Goal: Task Accomplishment & Management: Use online tool/utility

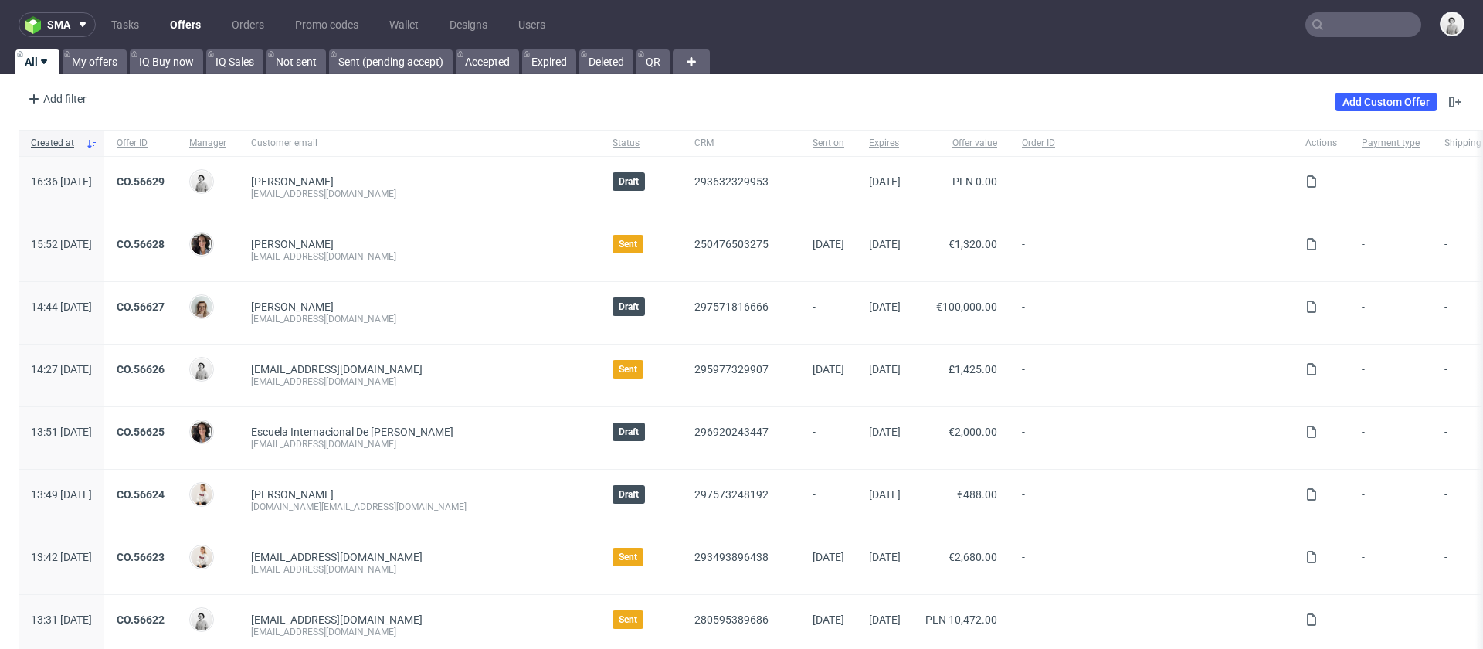
click at [1366, 25] on input "text" at bounding box center [1363, 24] width 116 height 25
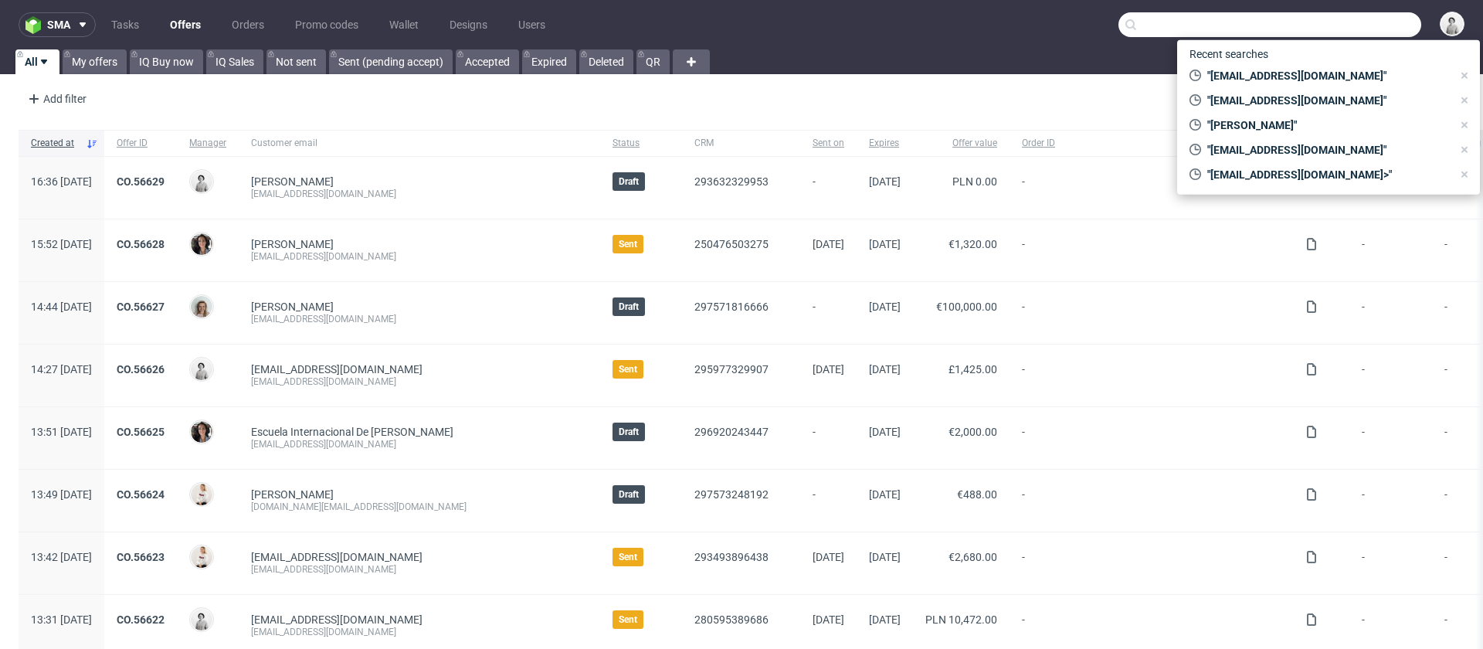
paste input "events@tjasadorelay.com"
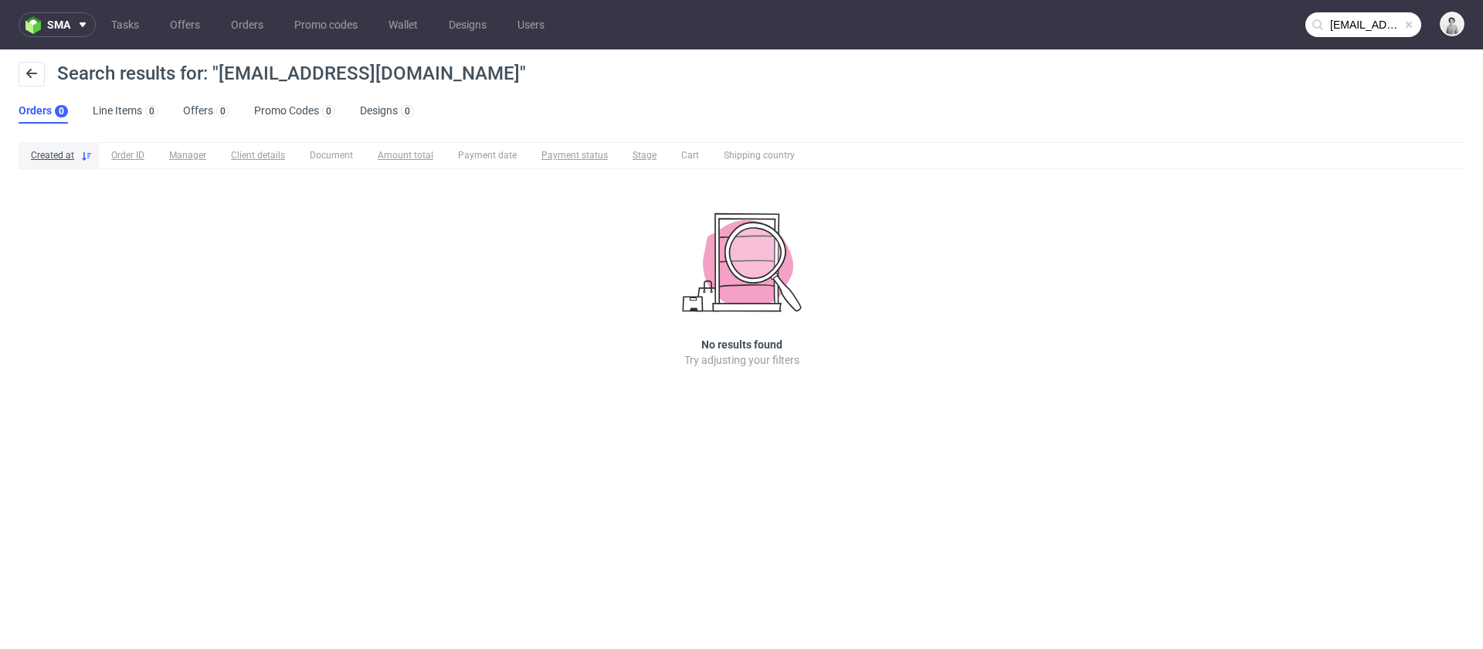
click at [1367, 30] on input "events@tjasadorelay.com" at bounding box center [1363, 24] width 116 height 25
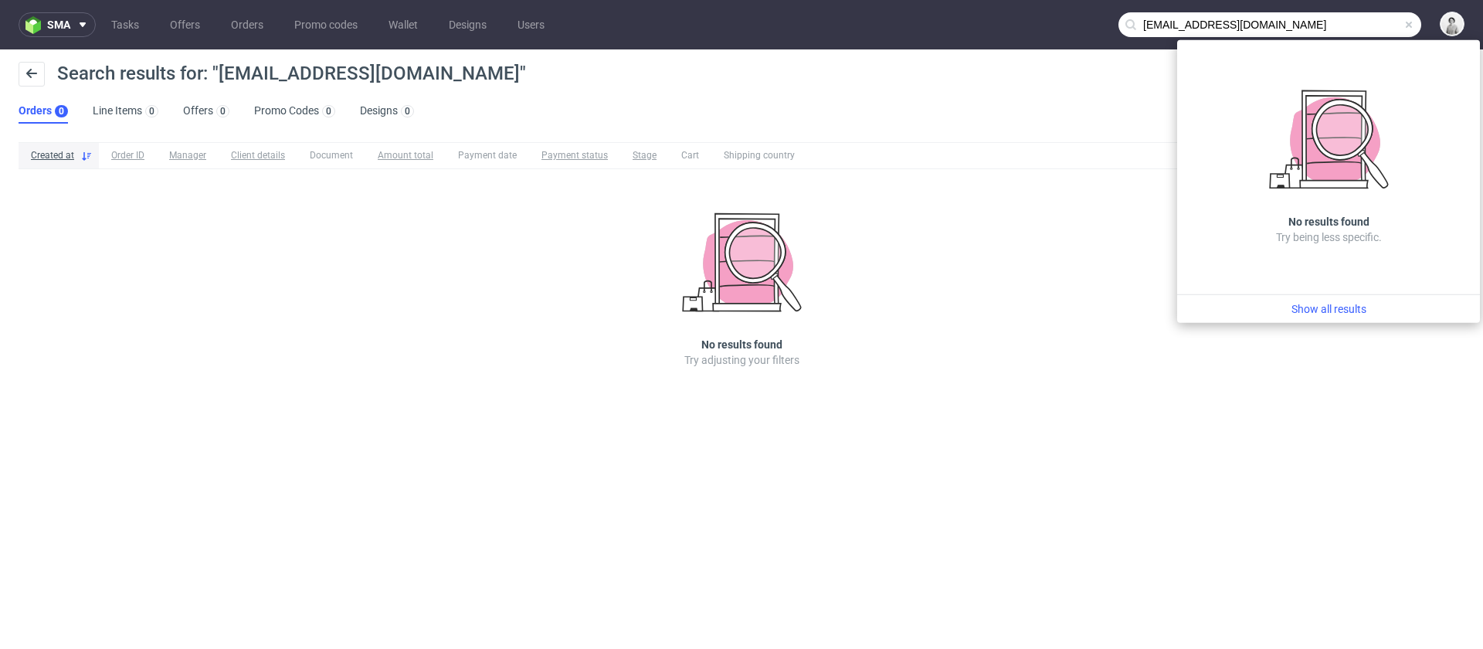
click at [1153, 28] on input "events@tjasadorelay.com" at bounding box center [1269, 24] width 303 height 25
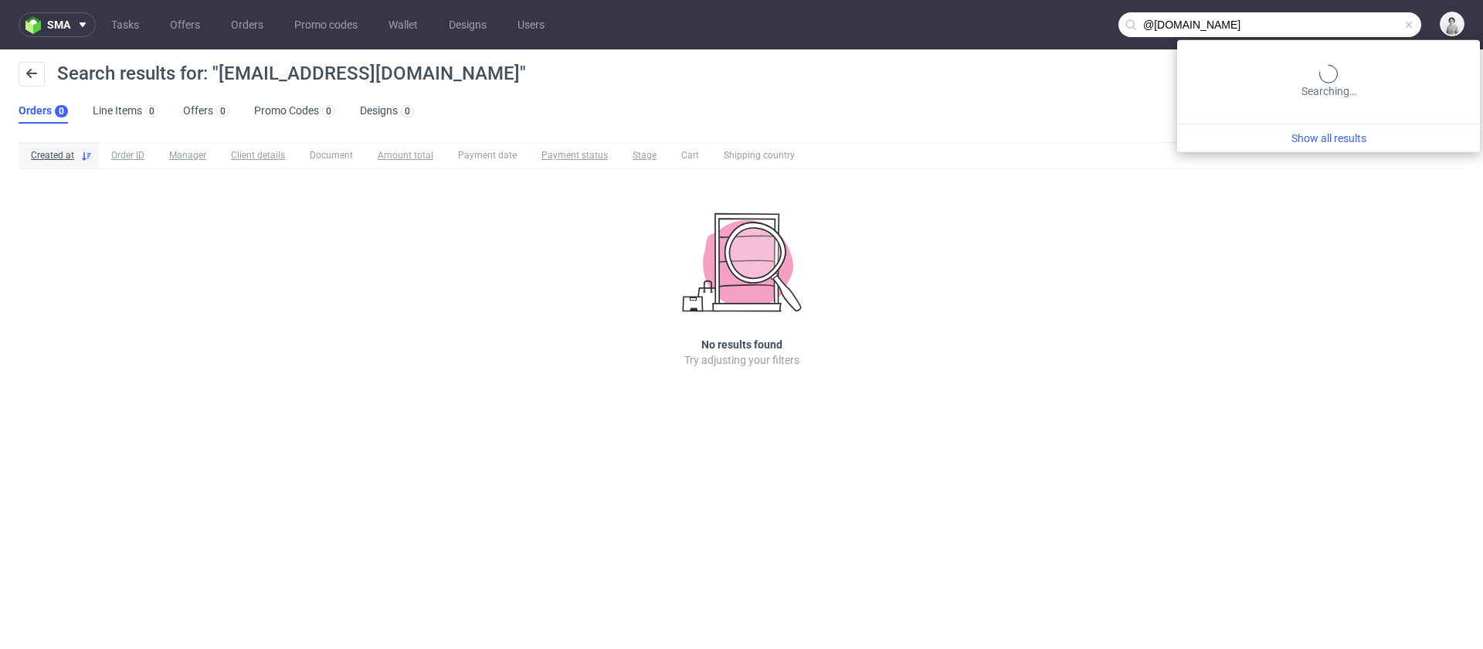
type input "@tjasadorelay.com"
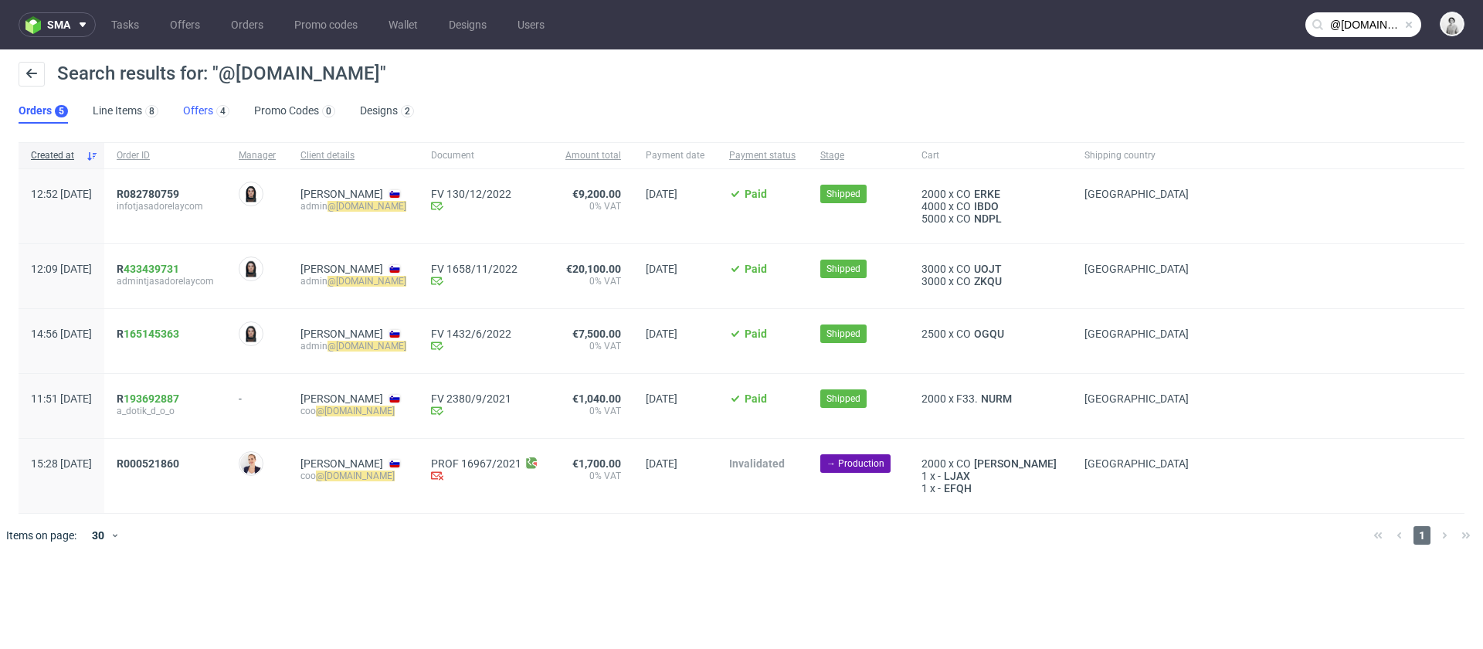
click at [204, 110] on link "Offers 4" at bounding box center [206, 111] width 46 height 25
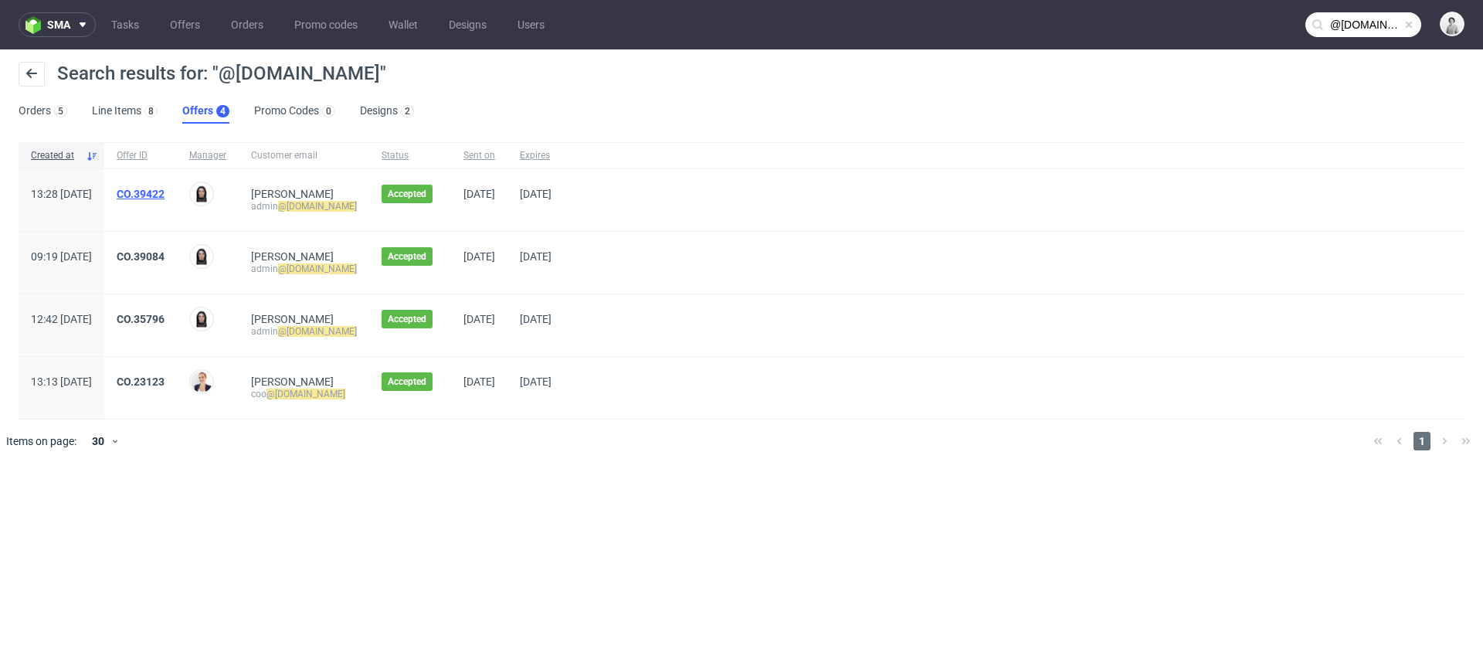
click at [165, 192] on link "CO.39422" at bounding box center [141, 194] width 48 height 12
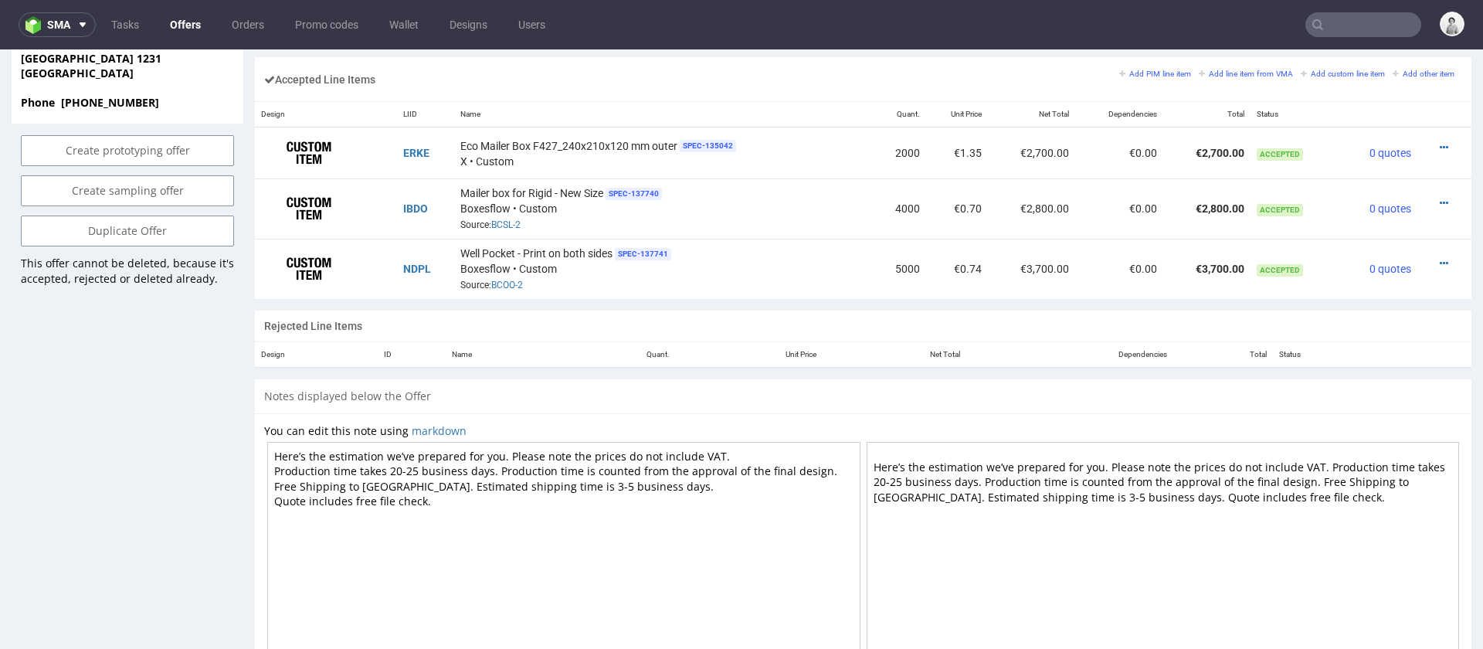
scroll to position [811, 0]
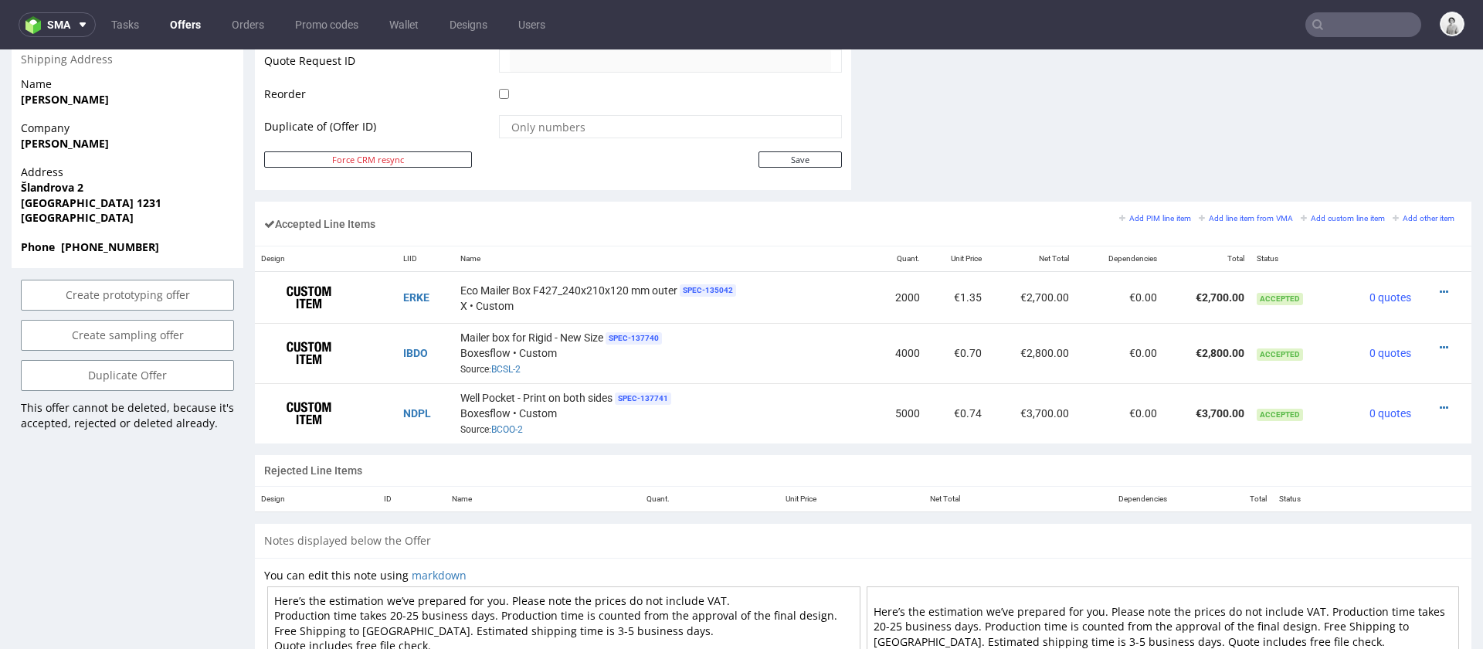
type input "@tjasadorelay.com"
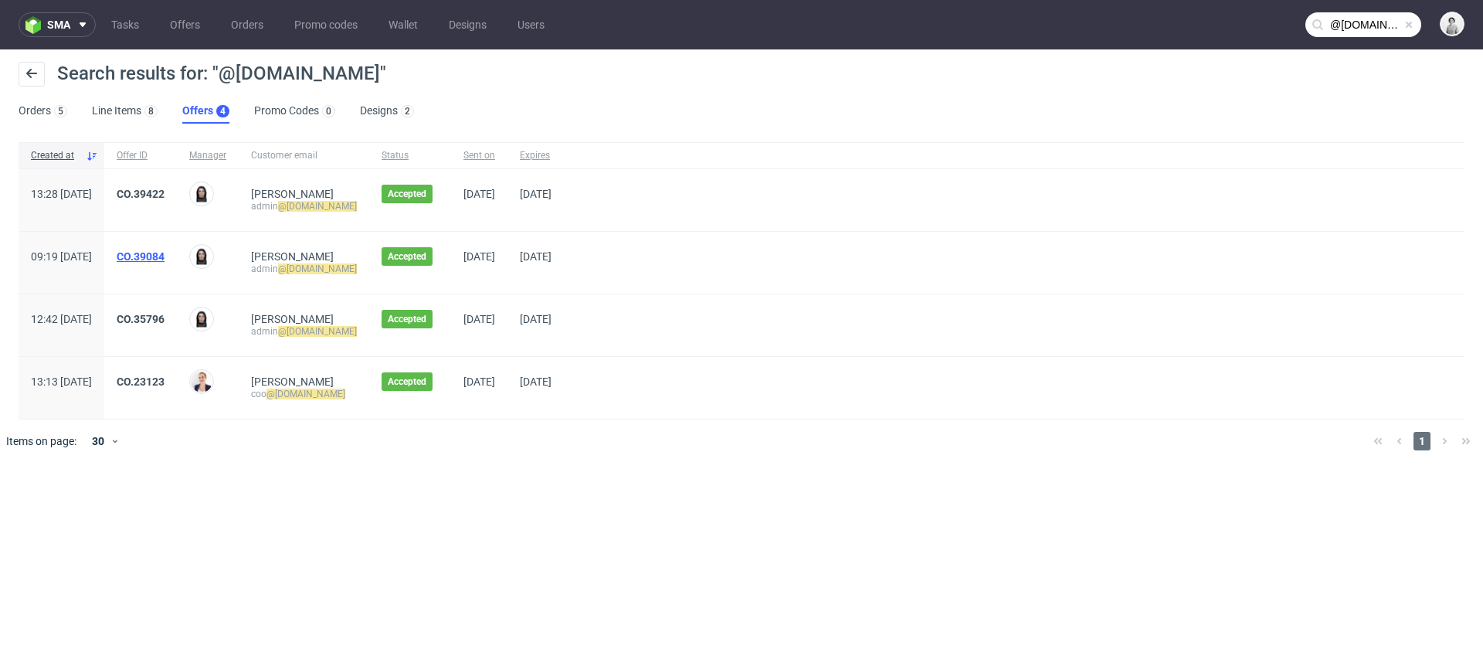
click at [165, 253] on link "CO.39084" at bounding box center [141, 256] width 48 height 12
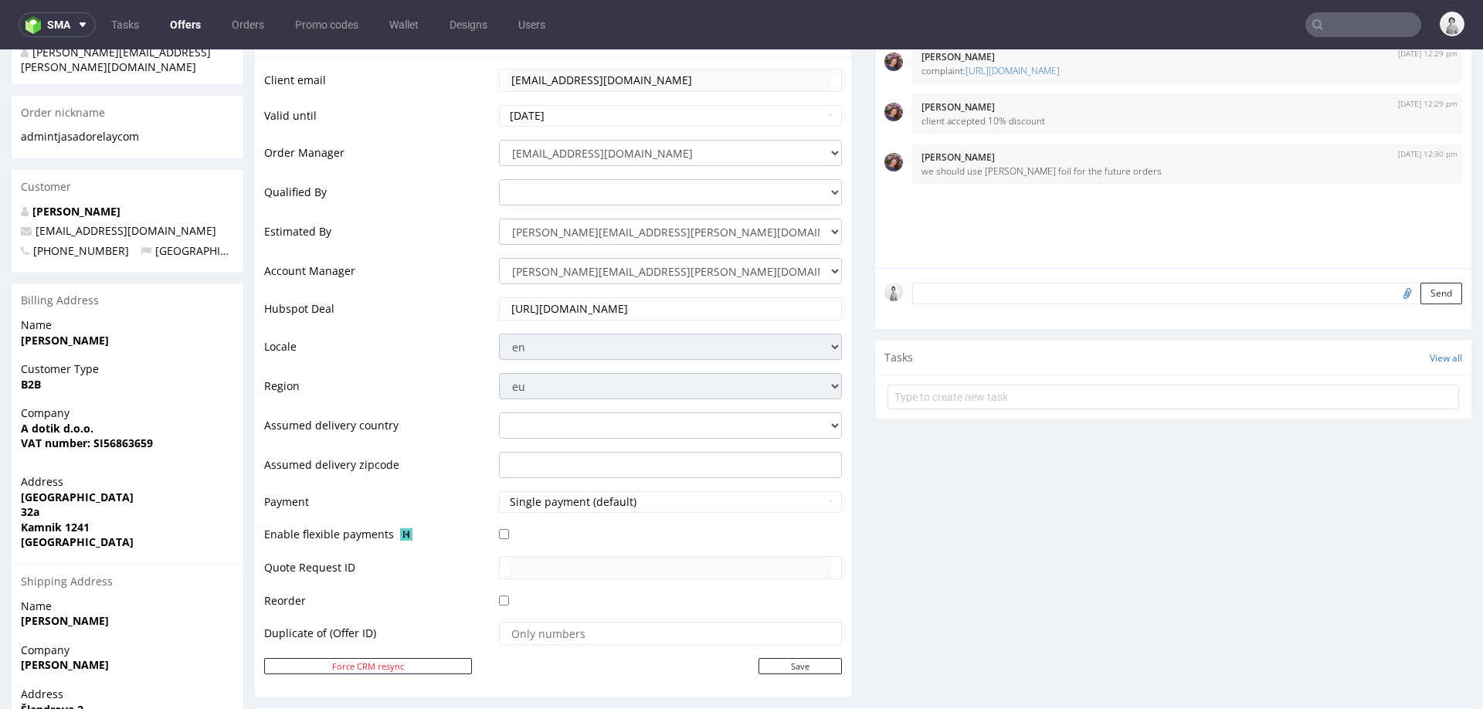
scroll to position [302, 0]
drag, startPoint x: 163, startPoint y: 220, endPoint x: 29, endPoint y: 220, distance: 134.4
click at [29, 226] on p "admin@tjasadorelay.com" at bounding box center [127, 233] width 213 height 15
copy span "admin@tjasadorelay.com"
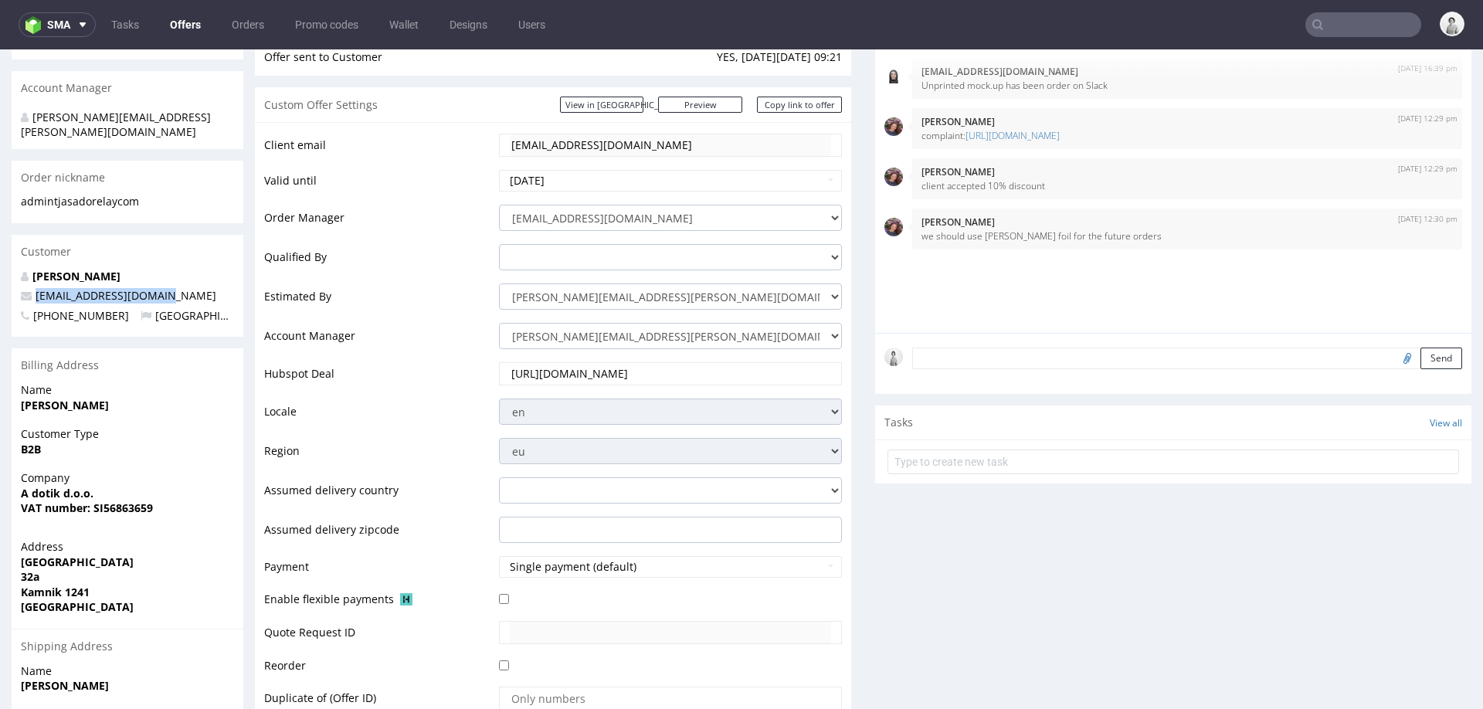
scroll to position [237, 0]
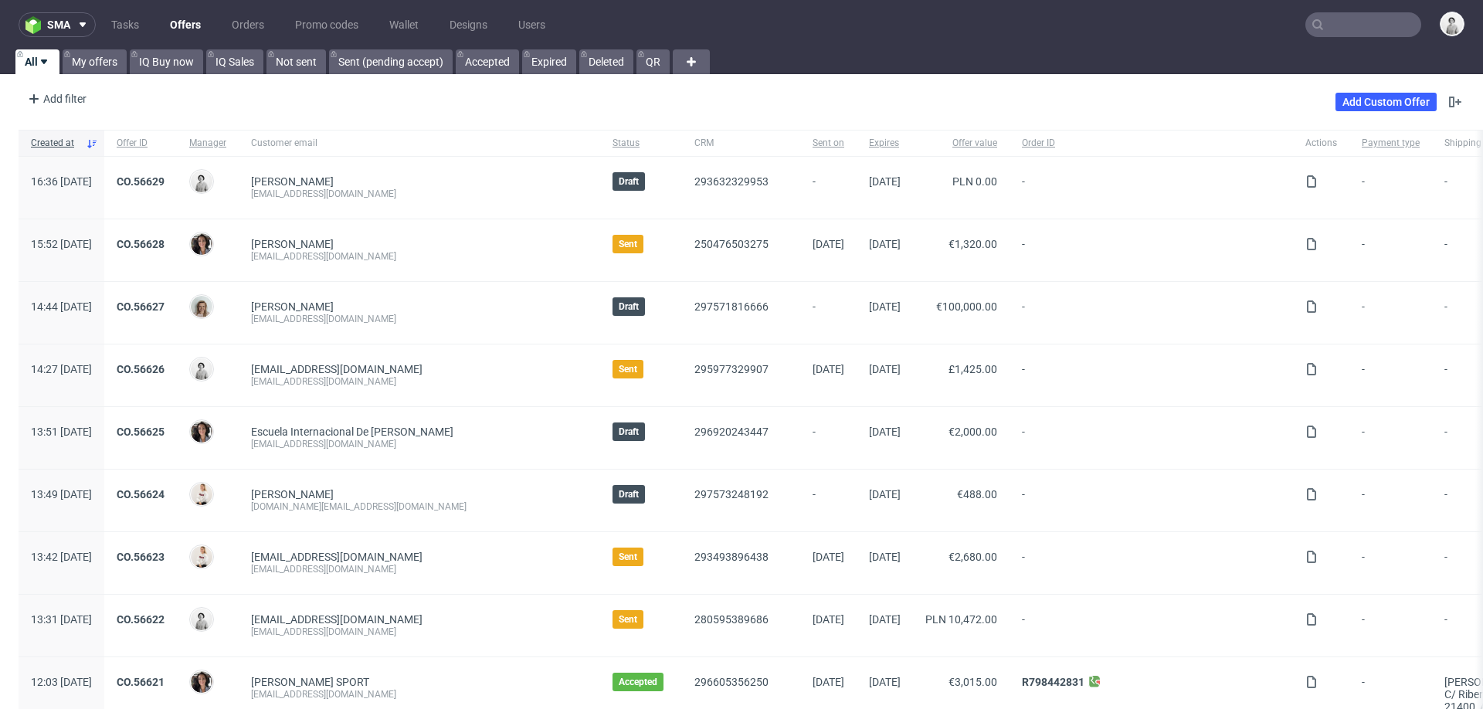
click at [1347, 25] on input "text" at bounding box center [1363, 24] width 116 height 25
paste input "admin@tjasadorelay.com"
type input "admin@tjasadorelay.com"
click at [1340, 26] on input "text" at bounding box center [1363, 24] width 116 height 25
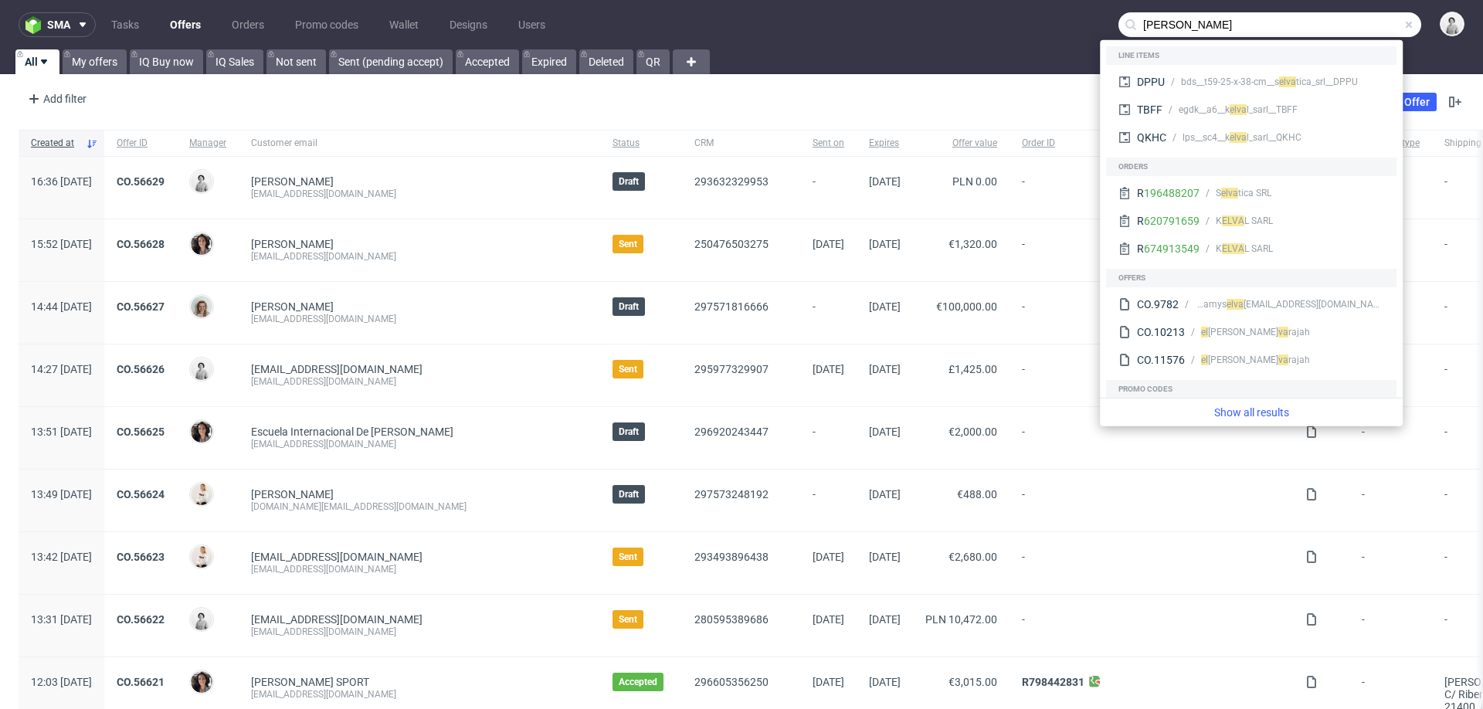
click at [1273, 22] on input "[PERSON_NAME]" at bounding box center [1269, 24] width 303 height 25
click at [1273, 22] on input "elva" at bounding box center [1269, 24] width 303 height 25
paste input "@akkuratstore.is"
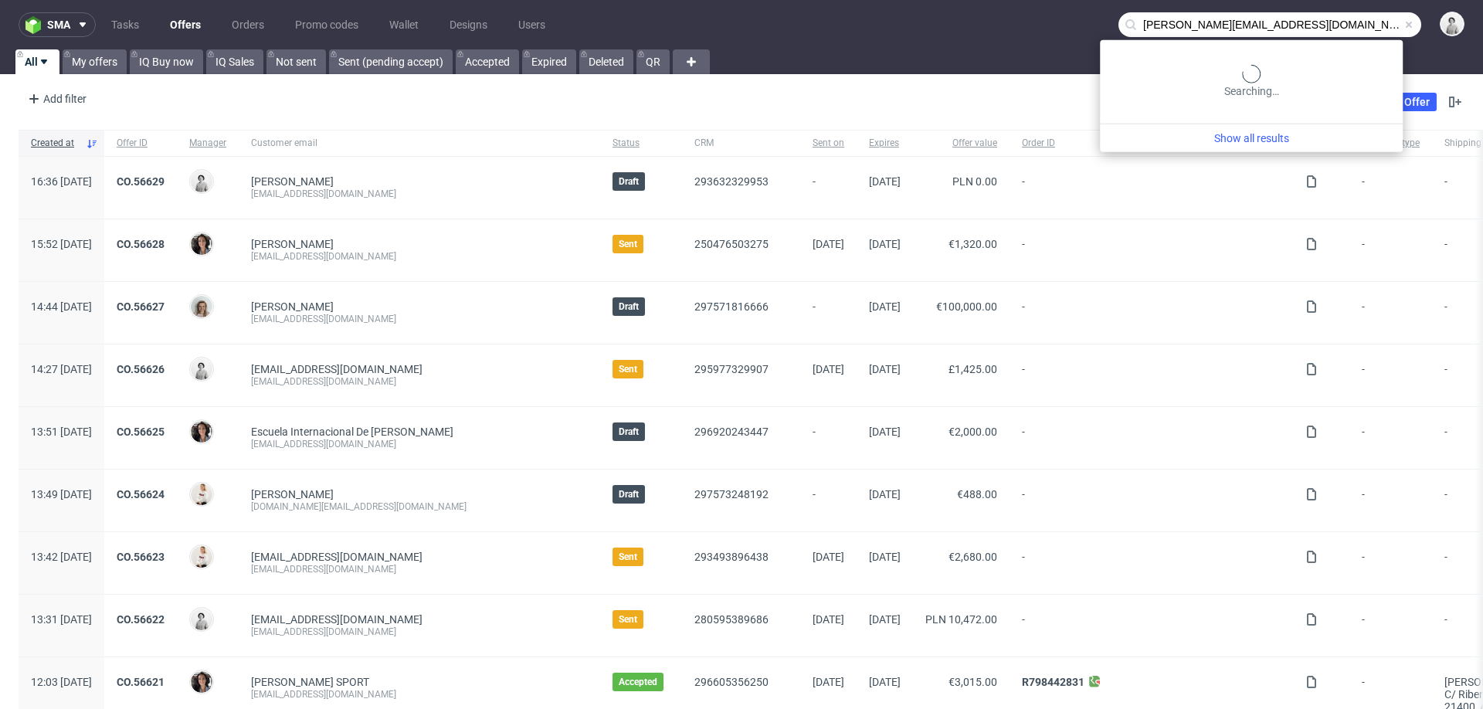
type input "elva@akkuratstore.is"
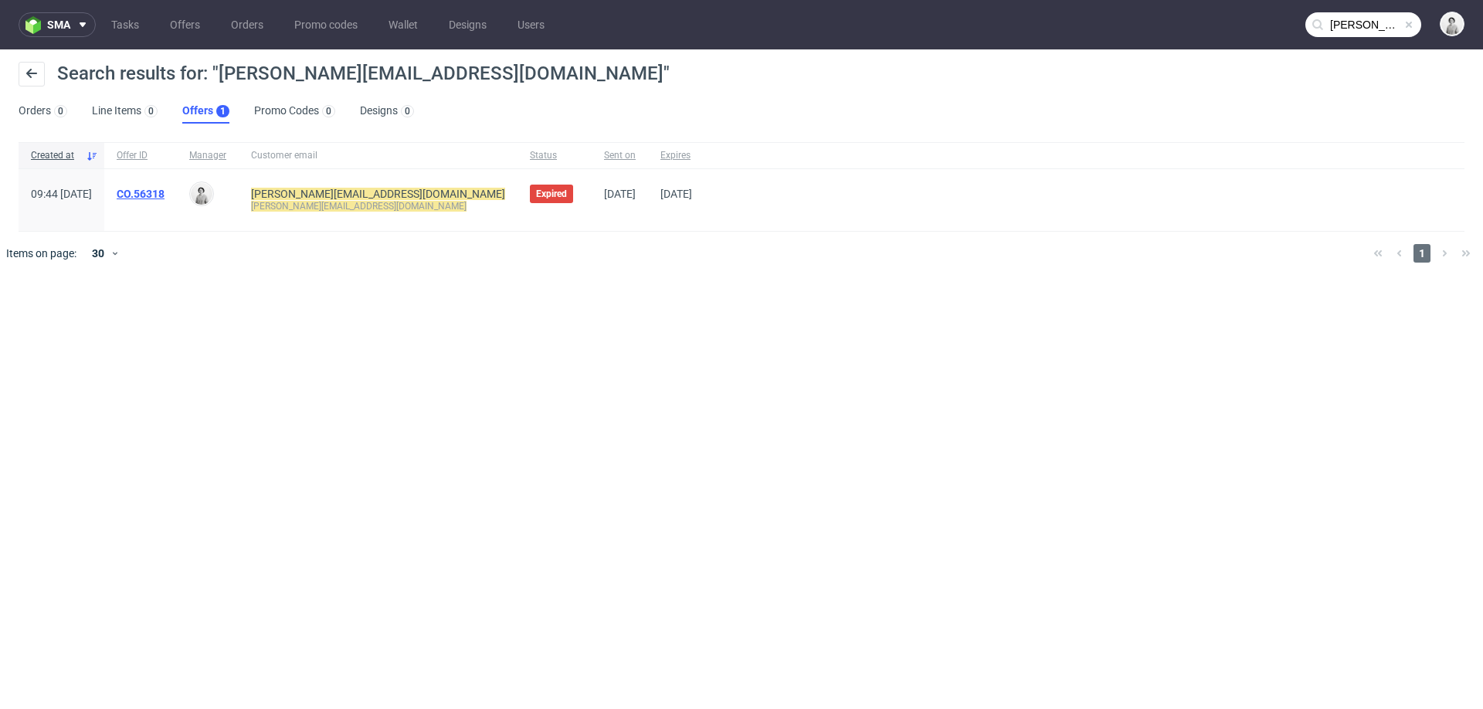
click at [165, 192] on link "CO.56318" at bounding box center [141, 194] width 48 height 12
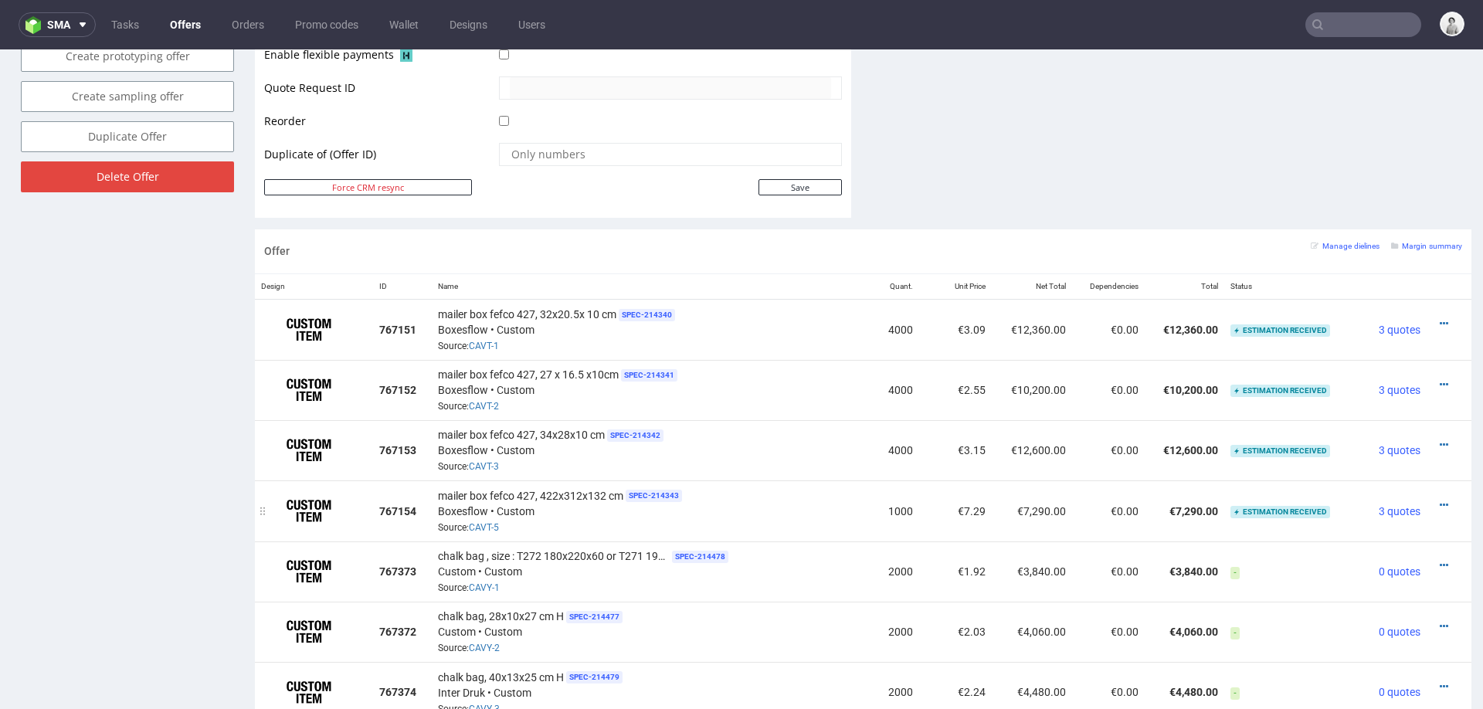
scroll to position [770, 0]
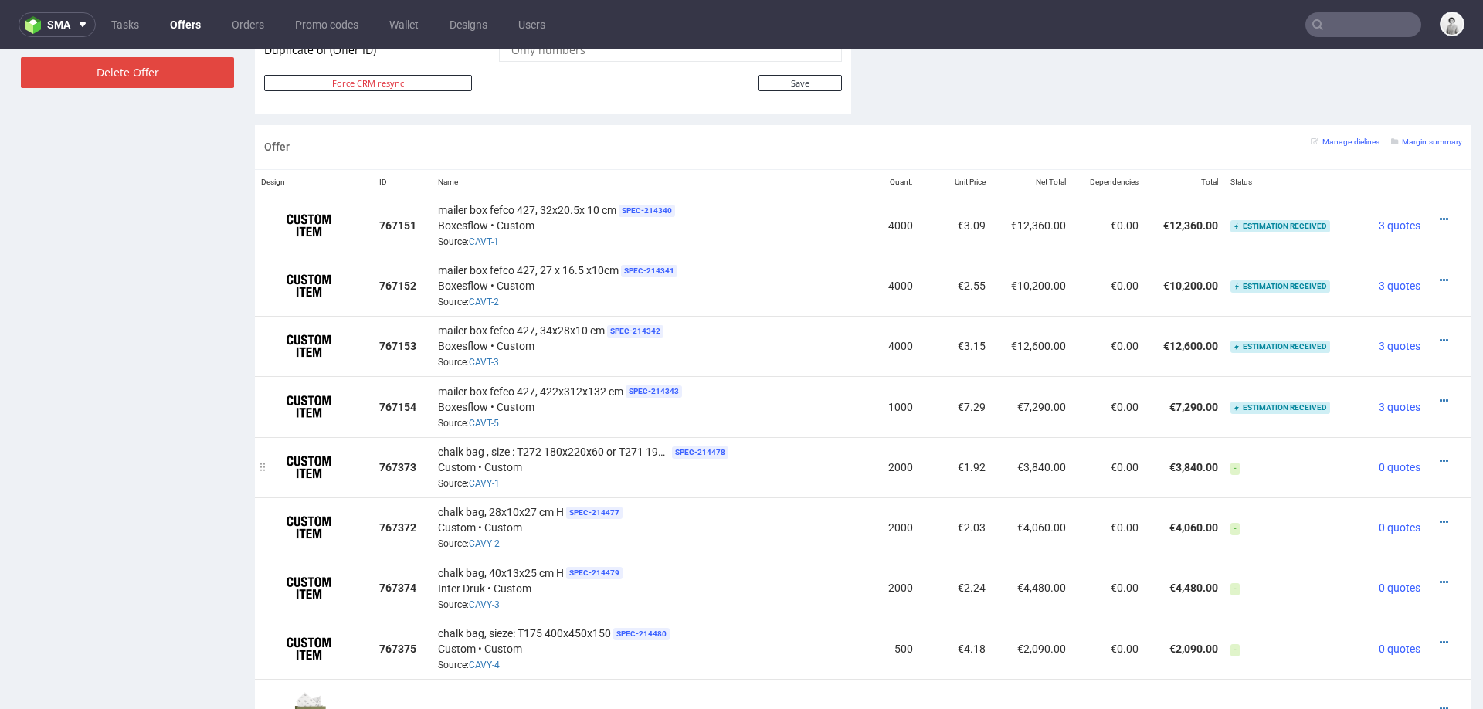
scroll to position [877, 0]
drag, startPoint x: 552, startPoint y: 203, endPoint x: 606, endPoint y: 206, distance: 54.2
click at [606, 206] on span "mailer box fefco 427, 32x20.5x 10 cm" at bounding box center [527, 211] width 178 height 15
drag, startPoint x: 613, startPoint y: 205, endPoint x: 536, endPoint y: 208, distance: 76.5
click at [536, 208] on span "mailer box fefco 427, 32x20.5x 10 cm" at bounding box center [527, 211] width 178 height 15
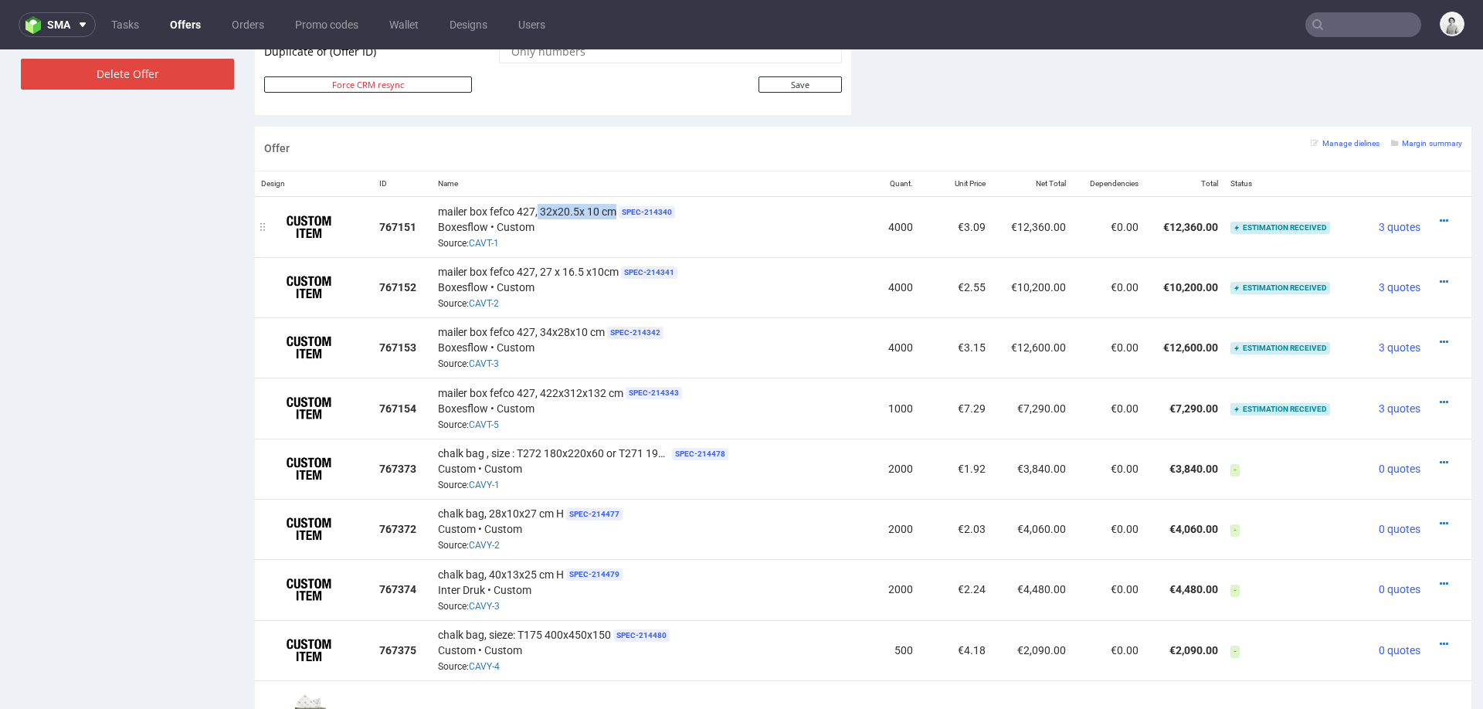
copy span "32x20.5x 10 cm"
drag, startPoint x: 535, startPoint y: 327, endPoint x: 603, endPoint y: 329, distance: 68.0
click at [603, 329] on div "mailer box fefco 427, 34x28x10 cm SPEC- 214342 Boxesflow • Custom Source: CAVT-3" at bounding box center [647, 348] width 419 height 48
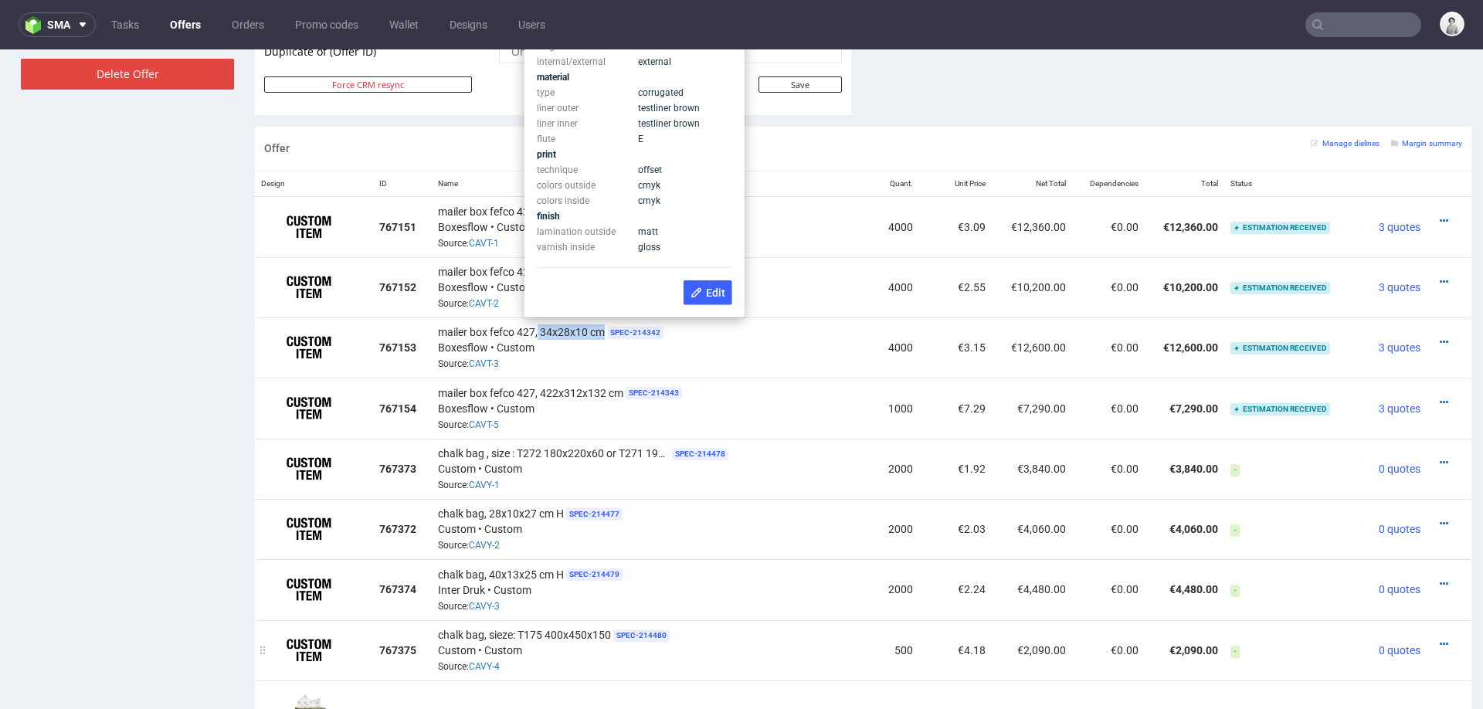
copy span "34x28x10 cm"
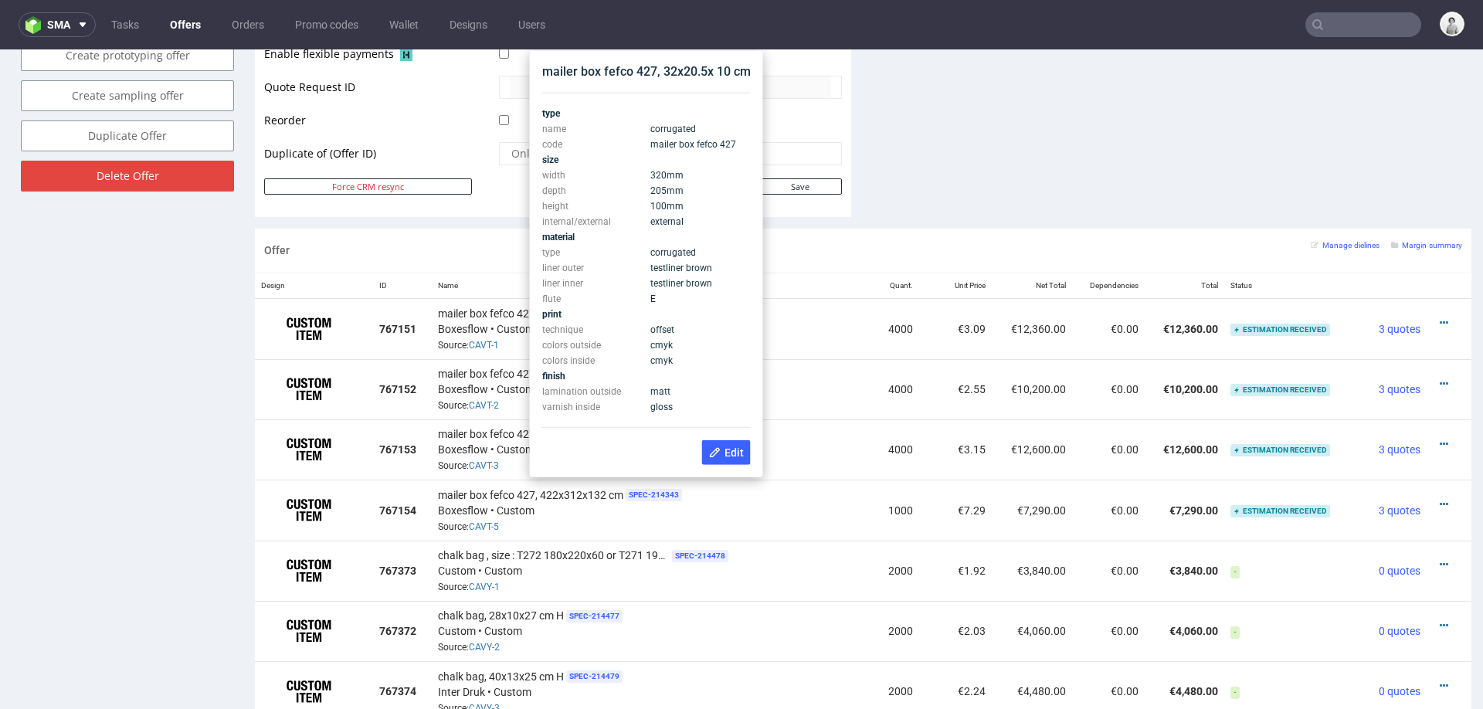
scroll to position [772, 0]
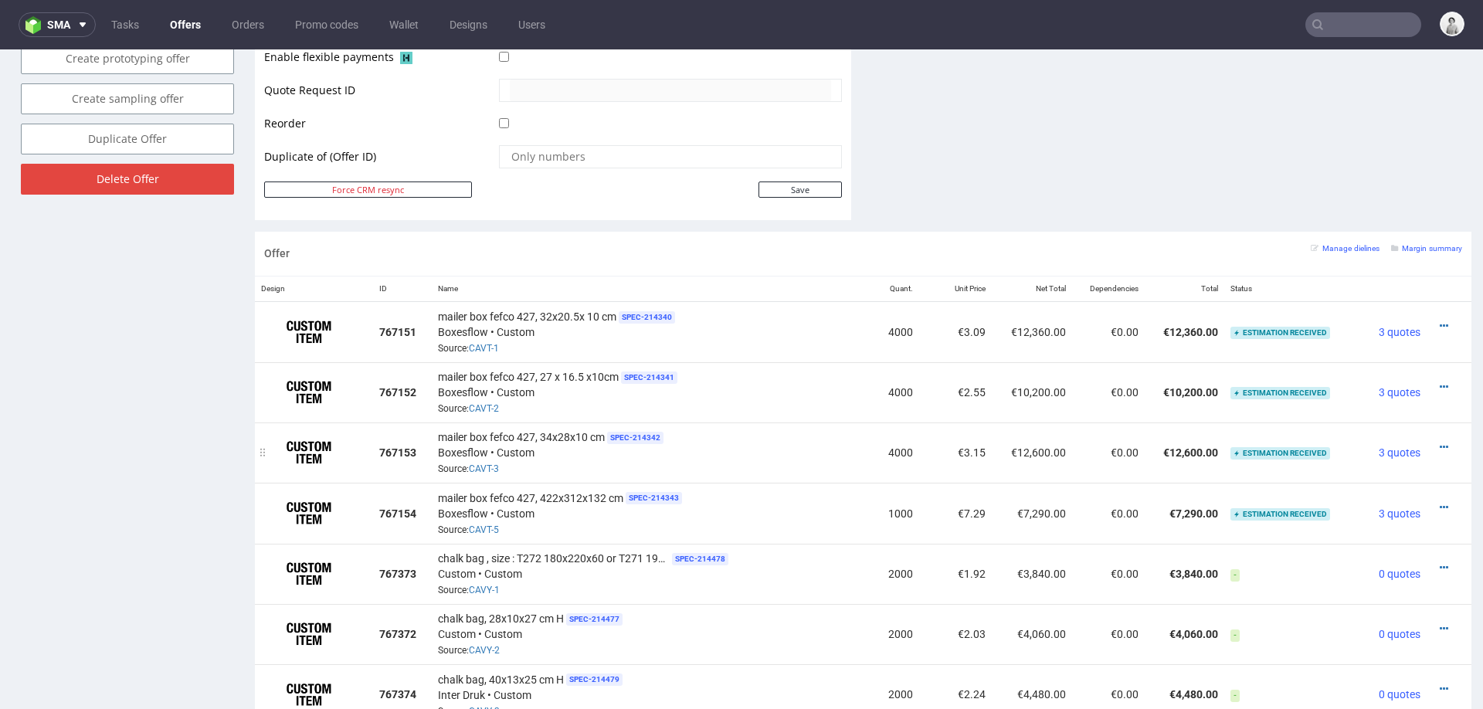
click at [829, 470] on div "mailer box fefco 427, 34x28x10 cm SPEC- 214342 Boxesflow • Custom Source: CAVT-3" at bounding box center [647, 453] width 419 height 48
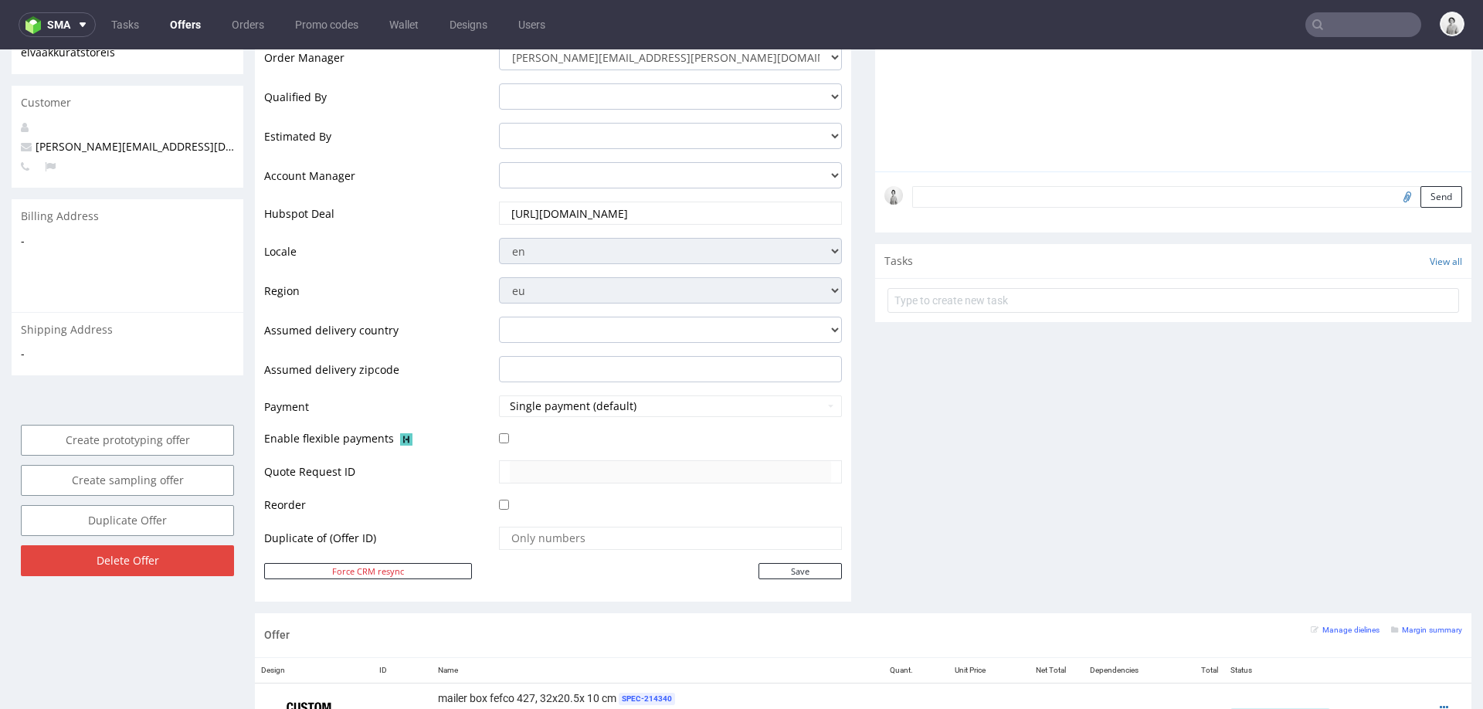
scroll to position [0, 0]
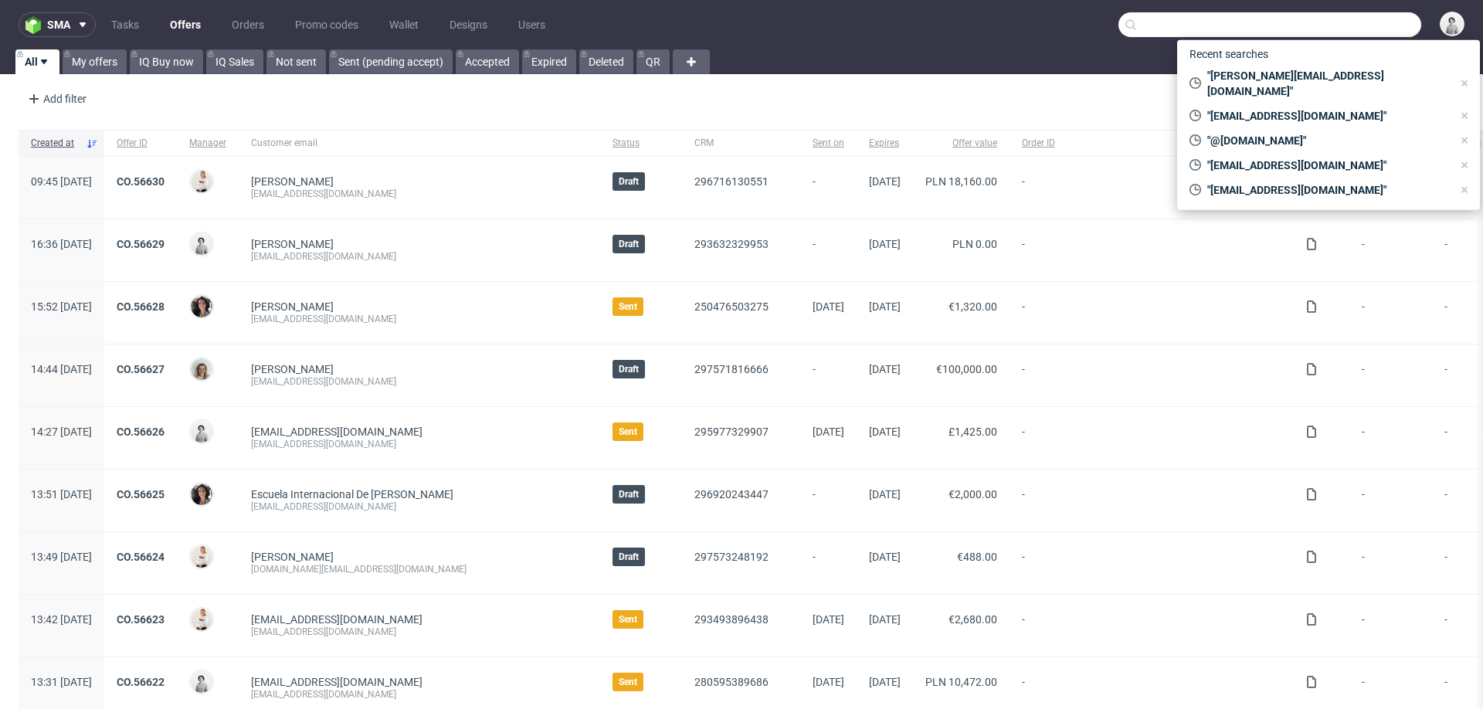
click at [1340, 19] on input "text" at bounding box center [1269, 24] width 303 height 25
paste input "mail@katjahorst.com"
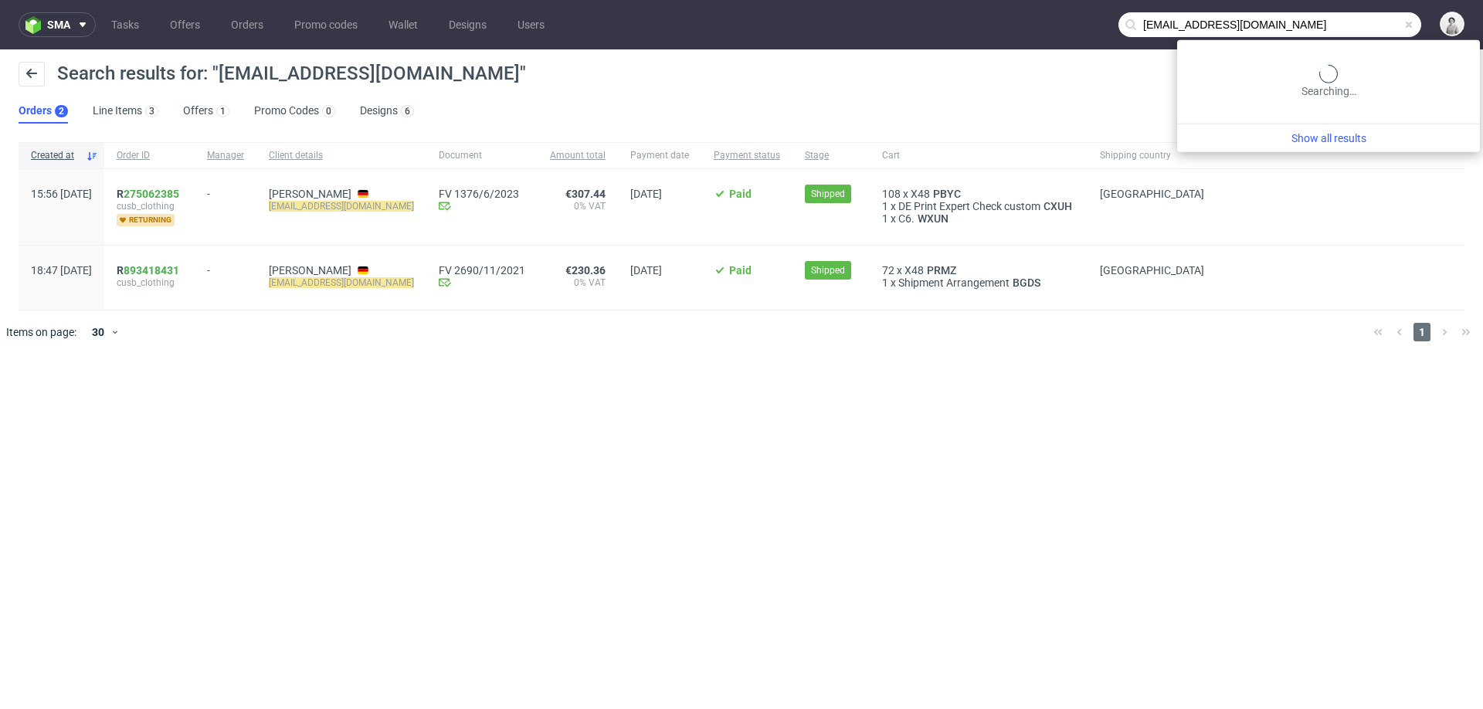
click at [1346, 25] on input "mail@katjahorst.com" at bounding box center [1269, 24] width 303 height 25
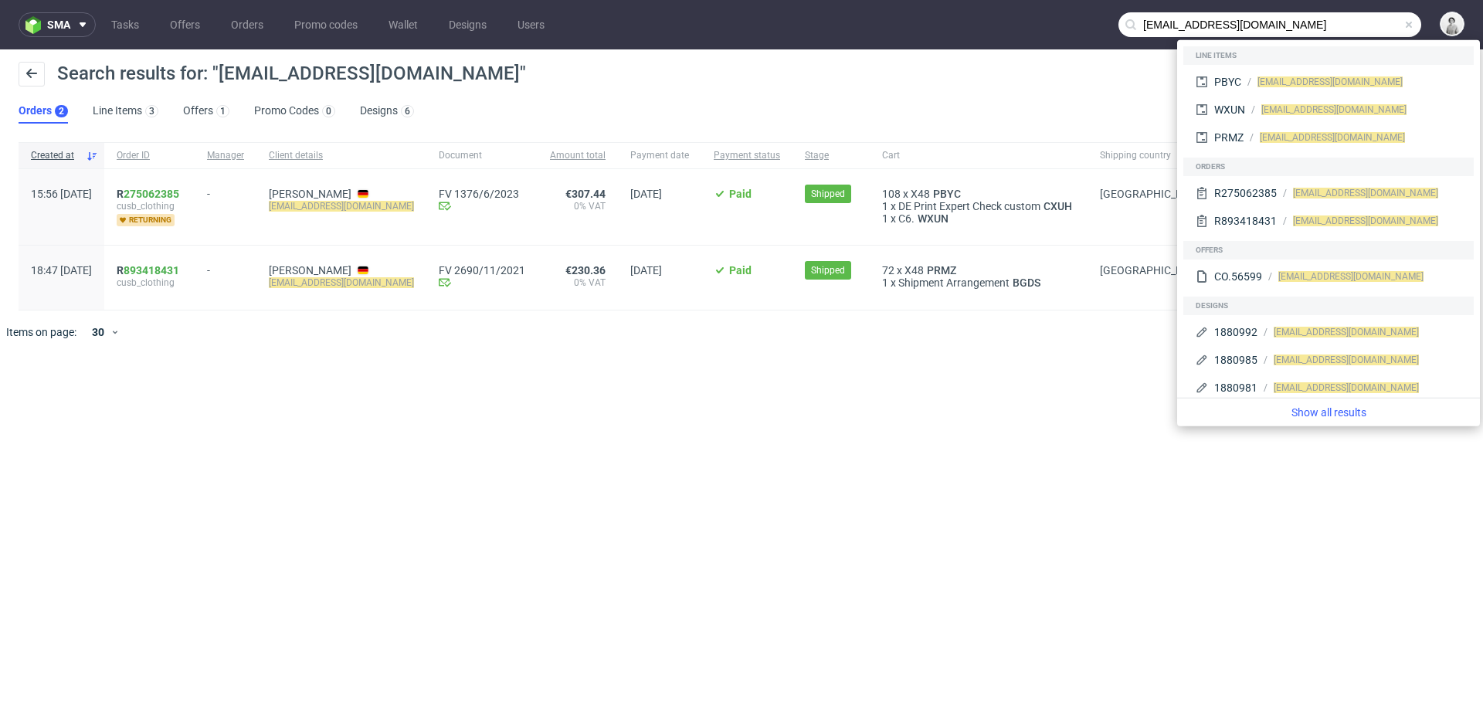
click at [1156, 27] on input "mail@katjahorst.com" at bounding box center [1269, 24] width 303 height 25
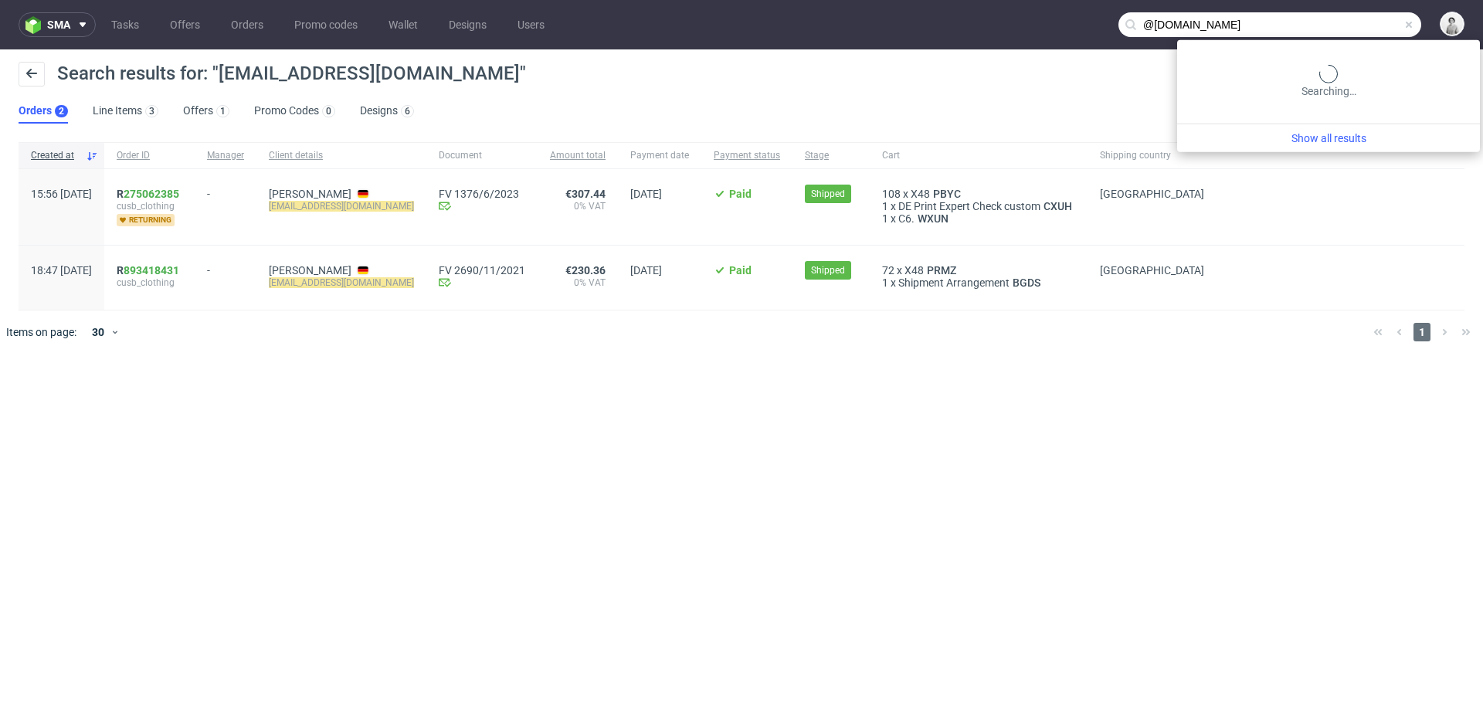
type input "@katjahorst.com"
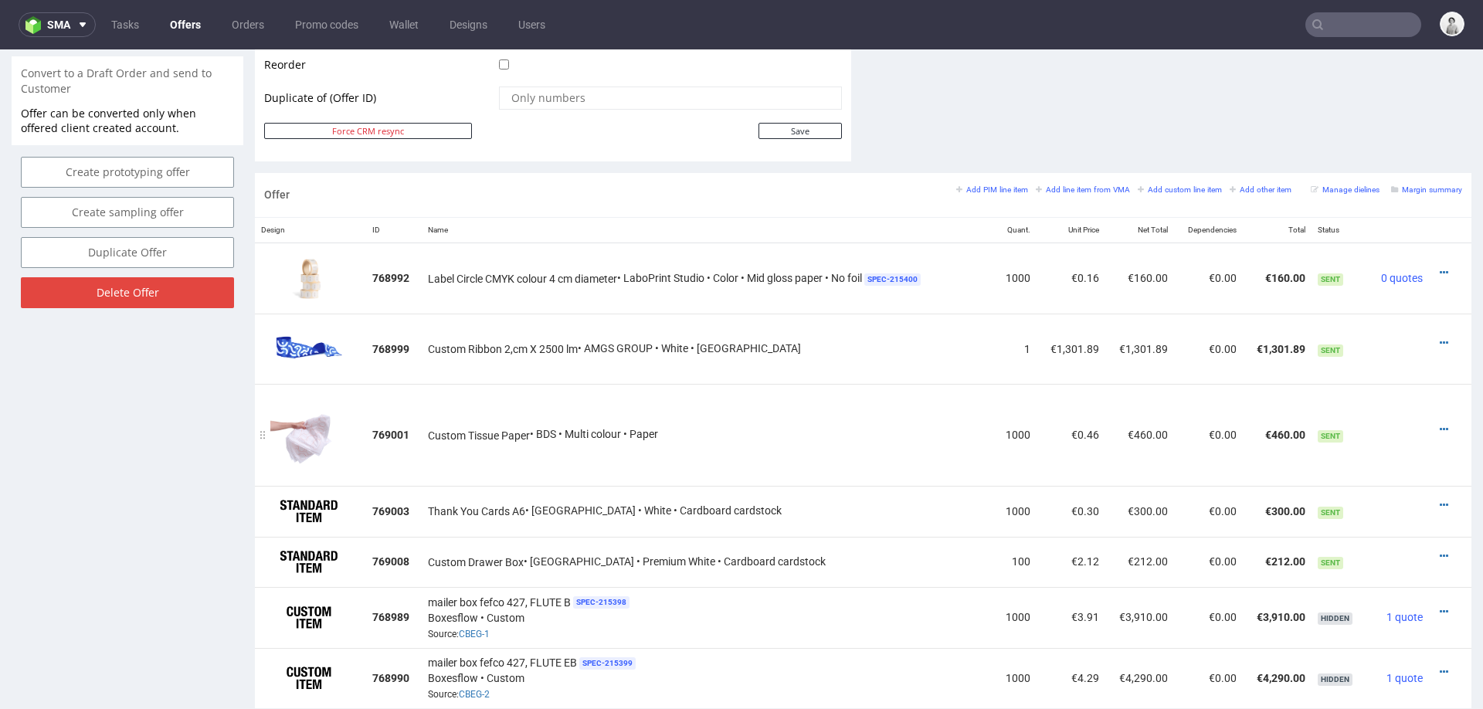
scroll to position [797, 0]
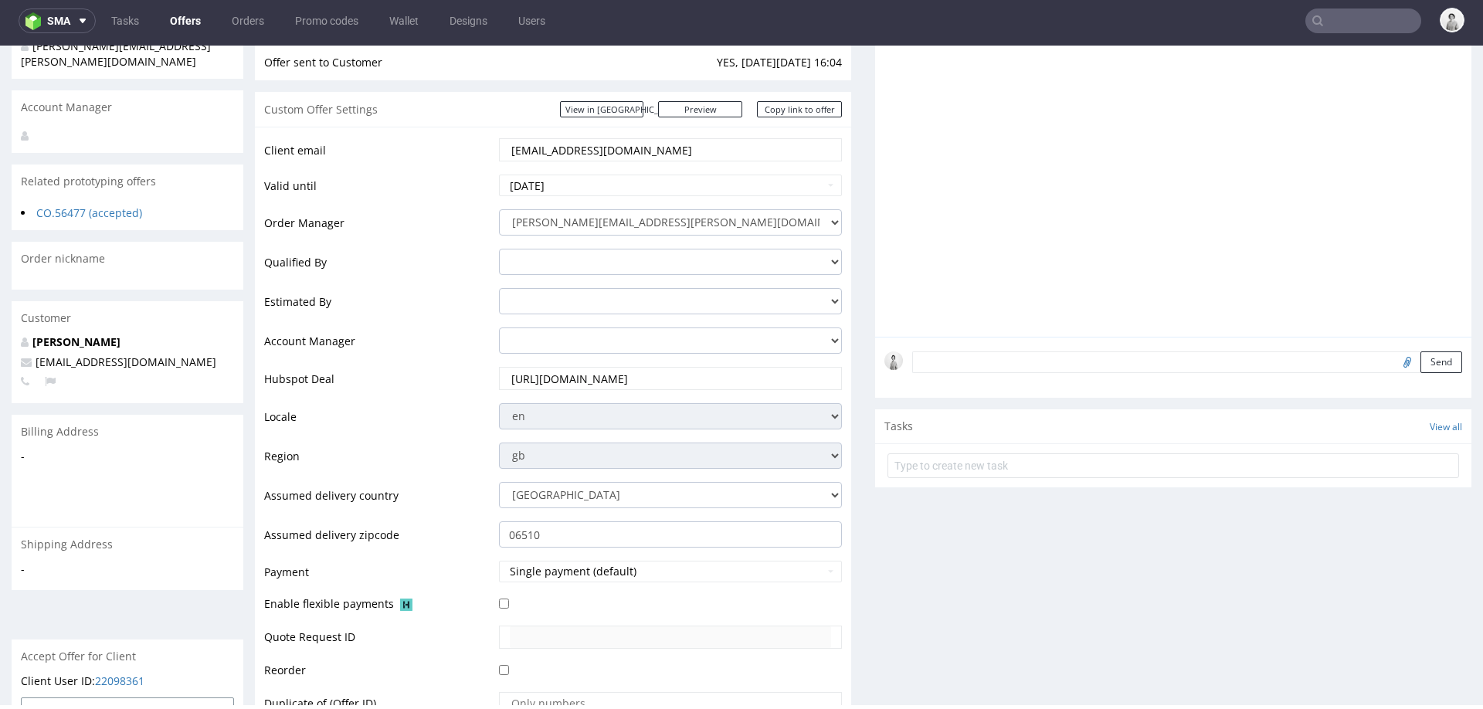
scroll to position [188, 0]
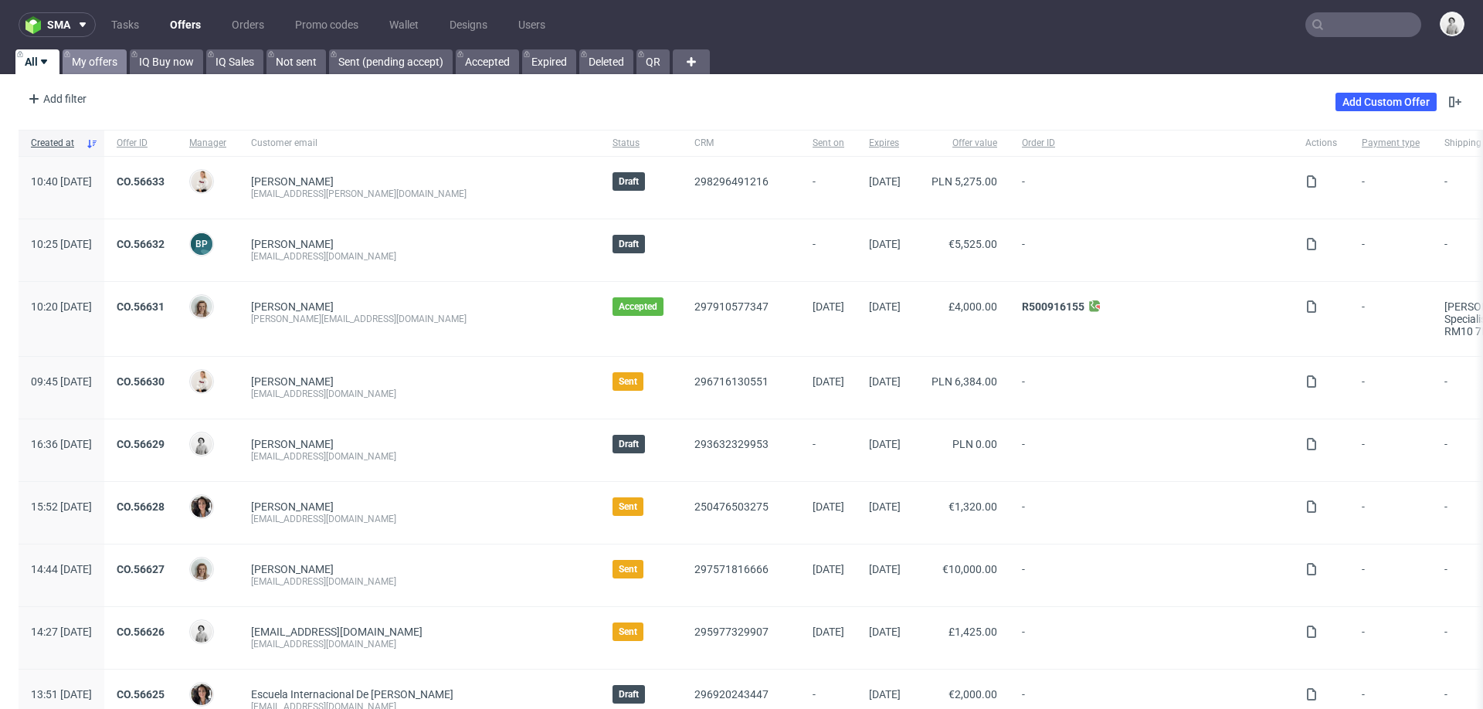
click at [86, 55] on link "My offers" at bounding box center [95, 61] width 64 height 25
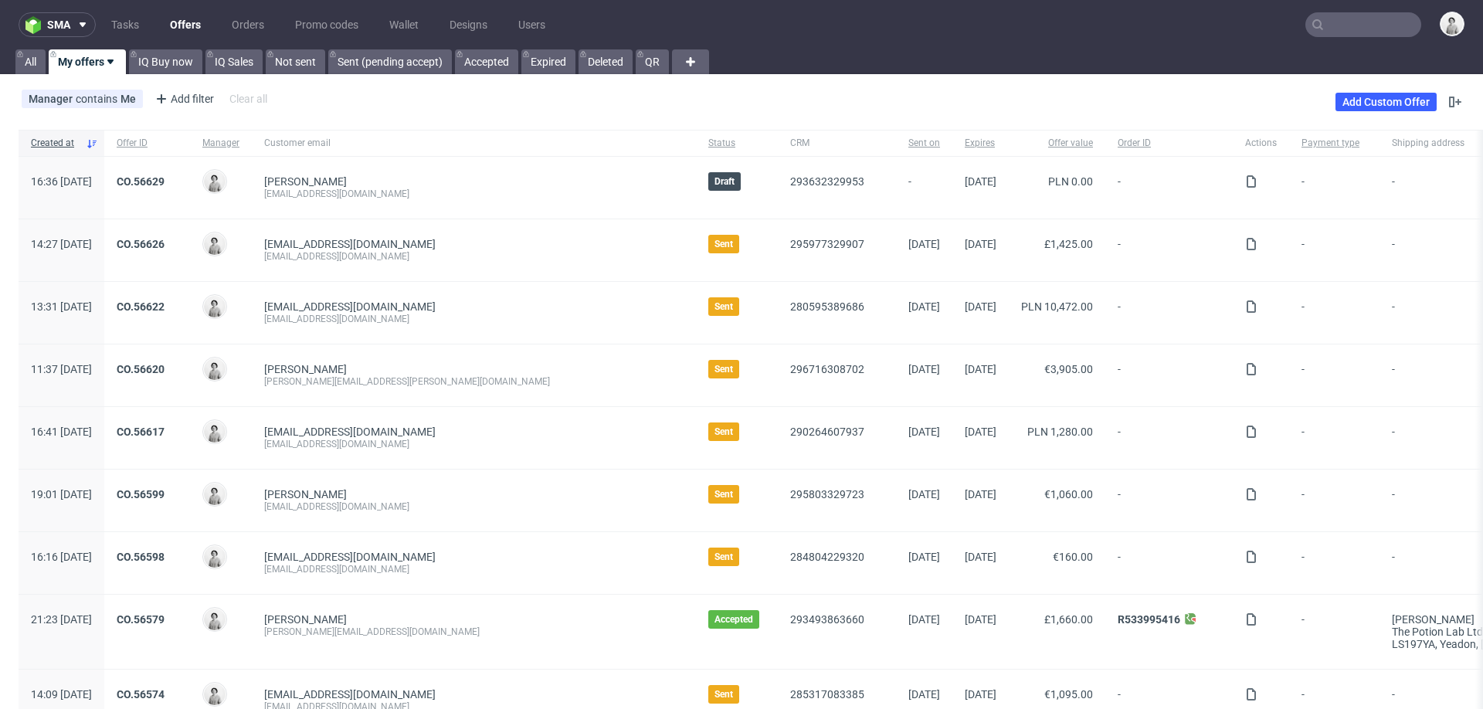
click at [1359, 25] on input "text" at bounding box center [1363, 24] width 116 height 25
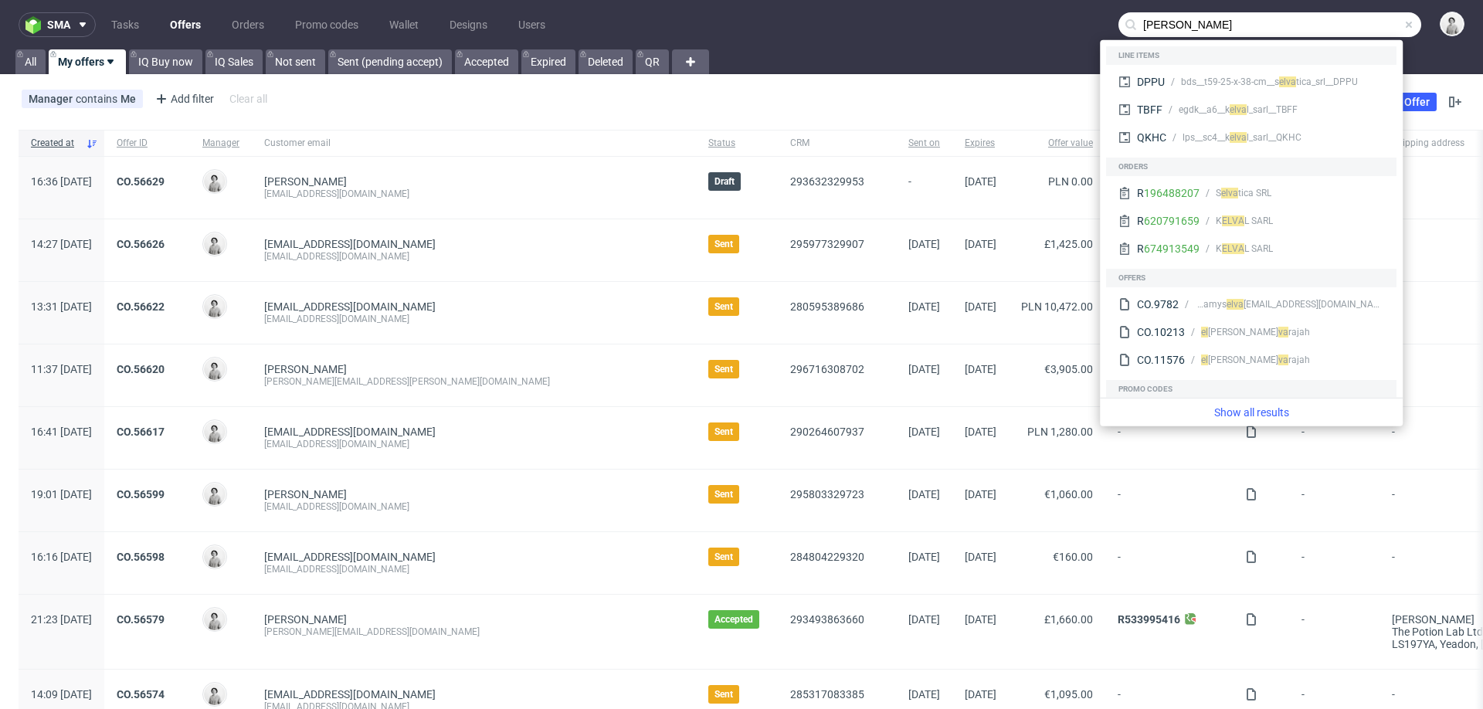
paste input "@akkuratstore.is"
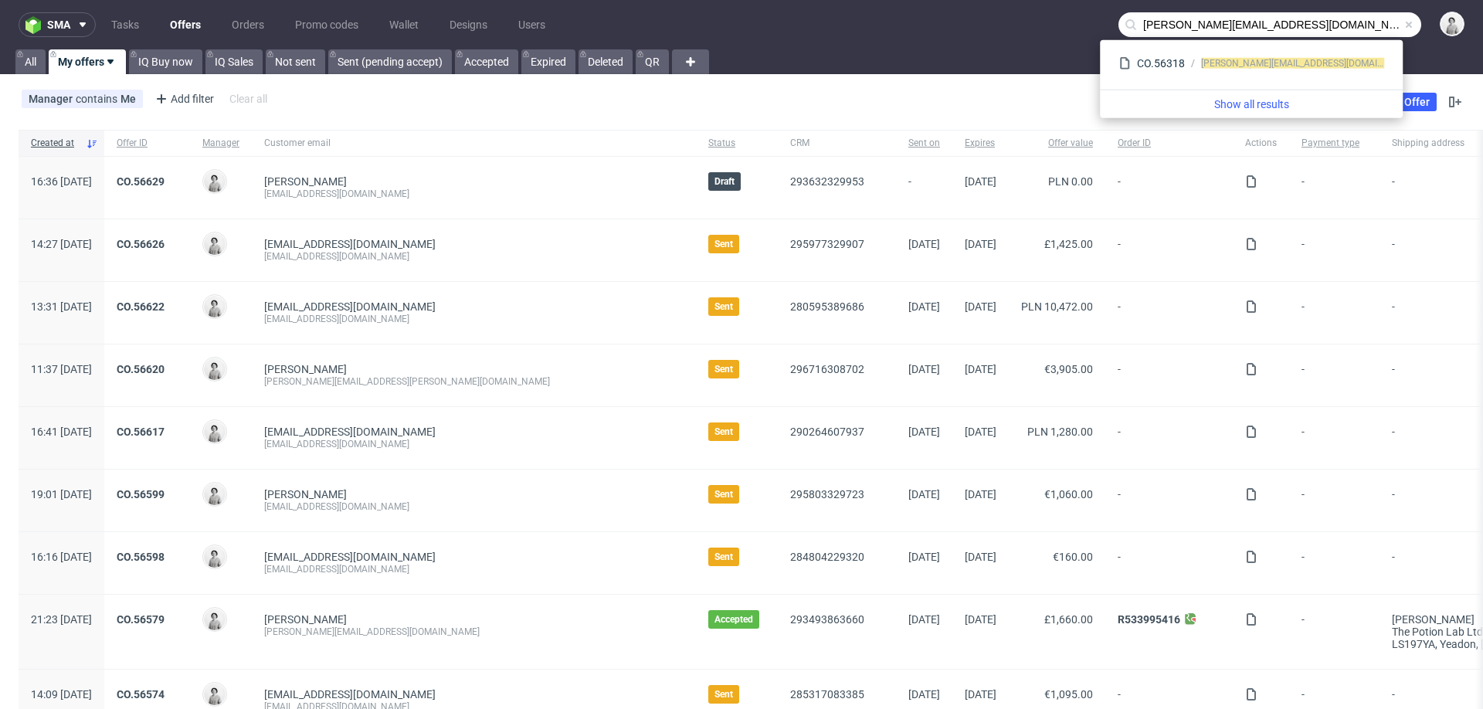
type input "elva@akkuratstore.is"
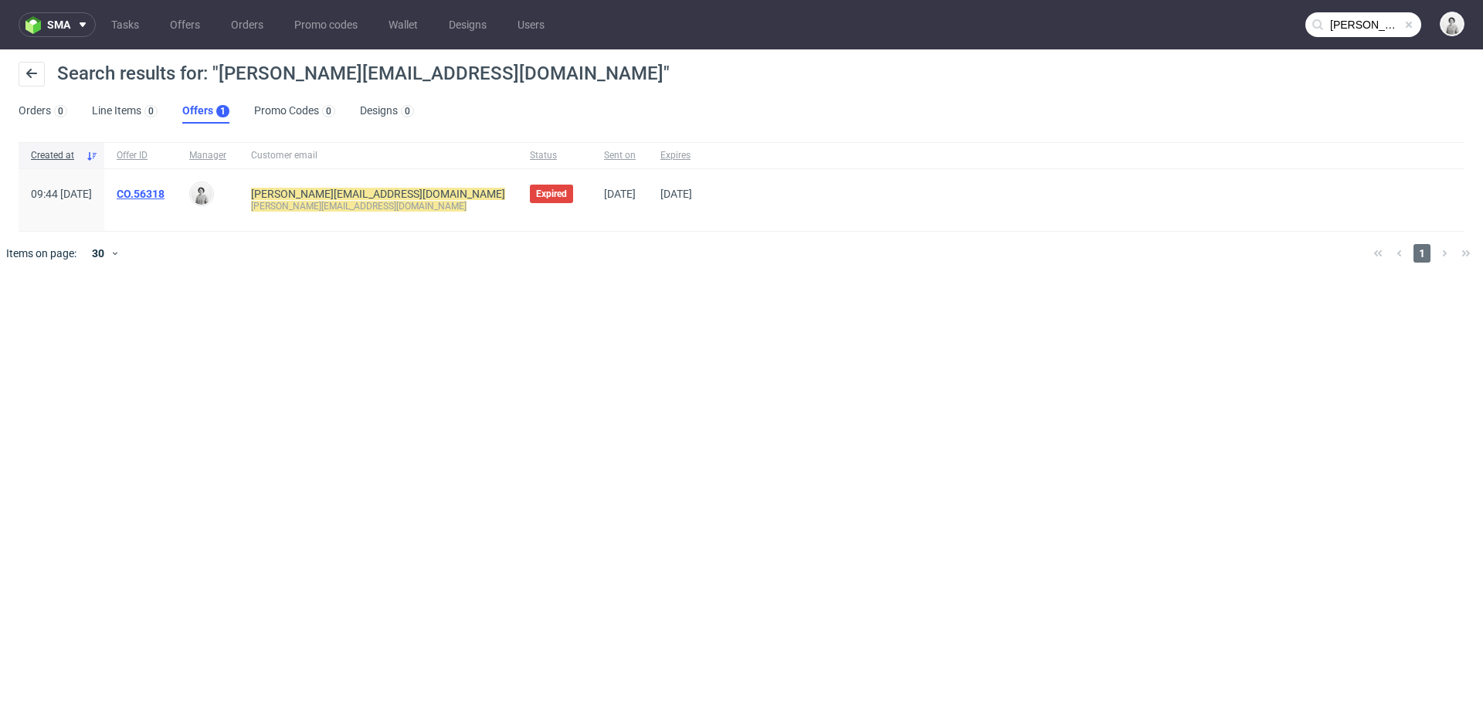
click at [165, 192] on link "CO.56318" at bounding box center [141, 194] width 48 height 12
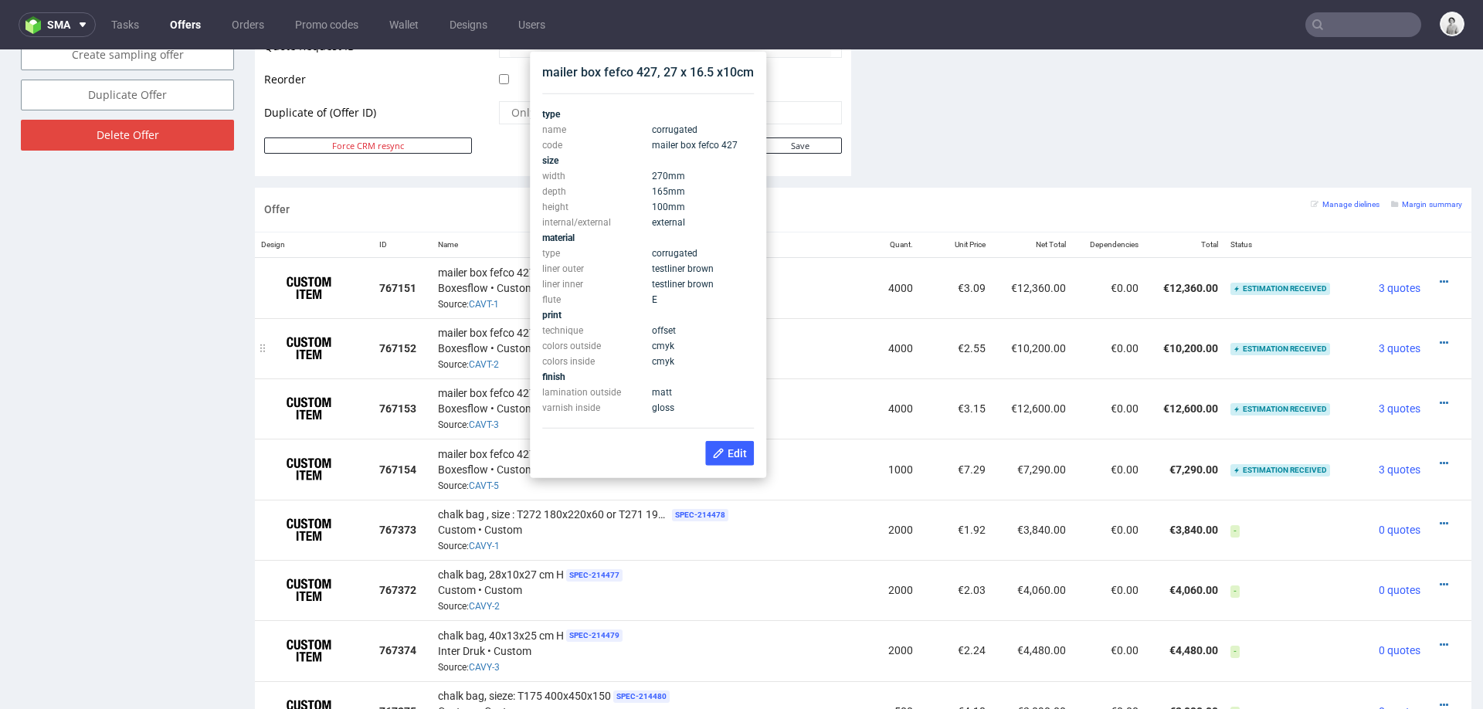
scroll to position [814, 0]
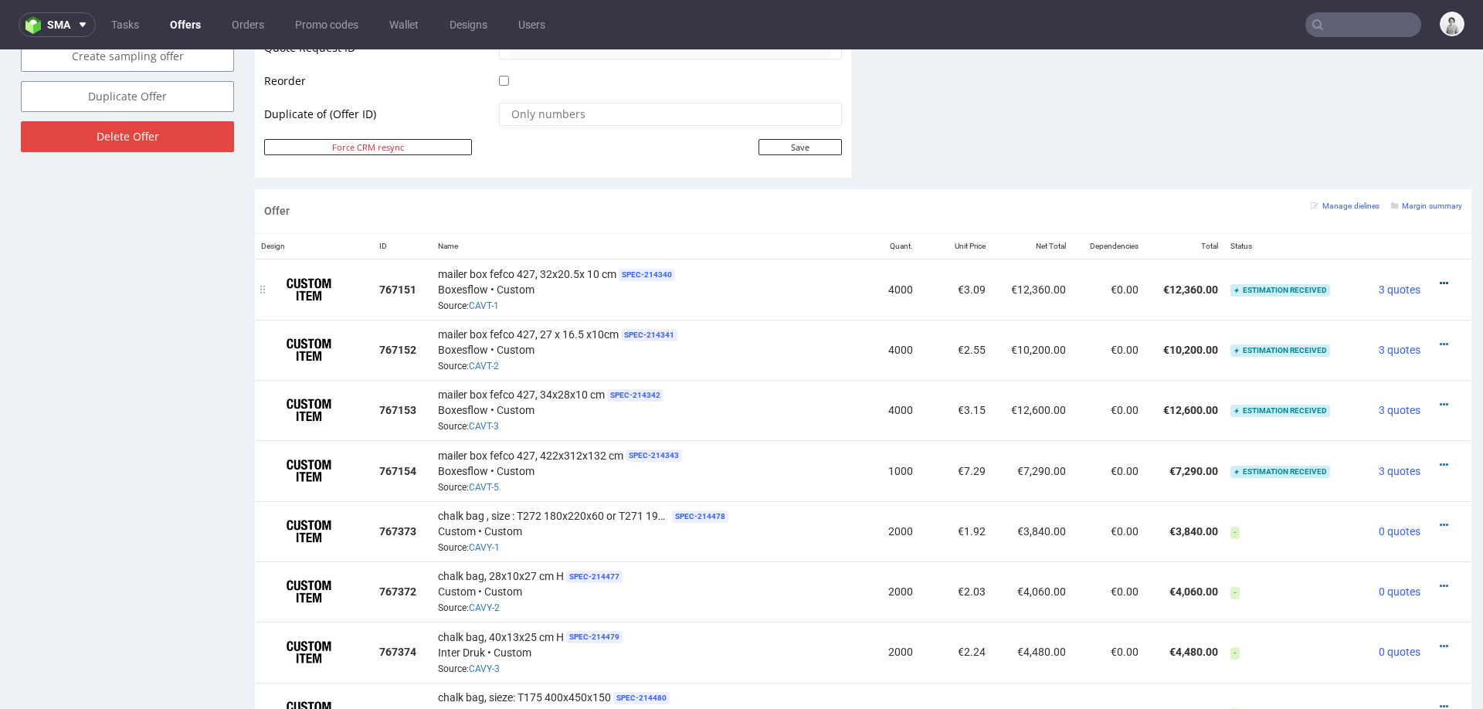
click at [1440, 278] on icon at bounding box center [1444, 283] width 8 height 11
click at [1375, 246] on span "View cost details" at bounding box center [1378, 250] width 116 height 15
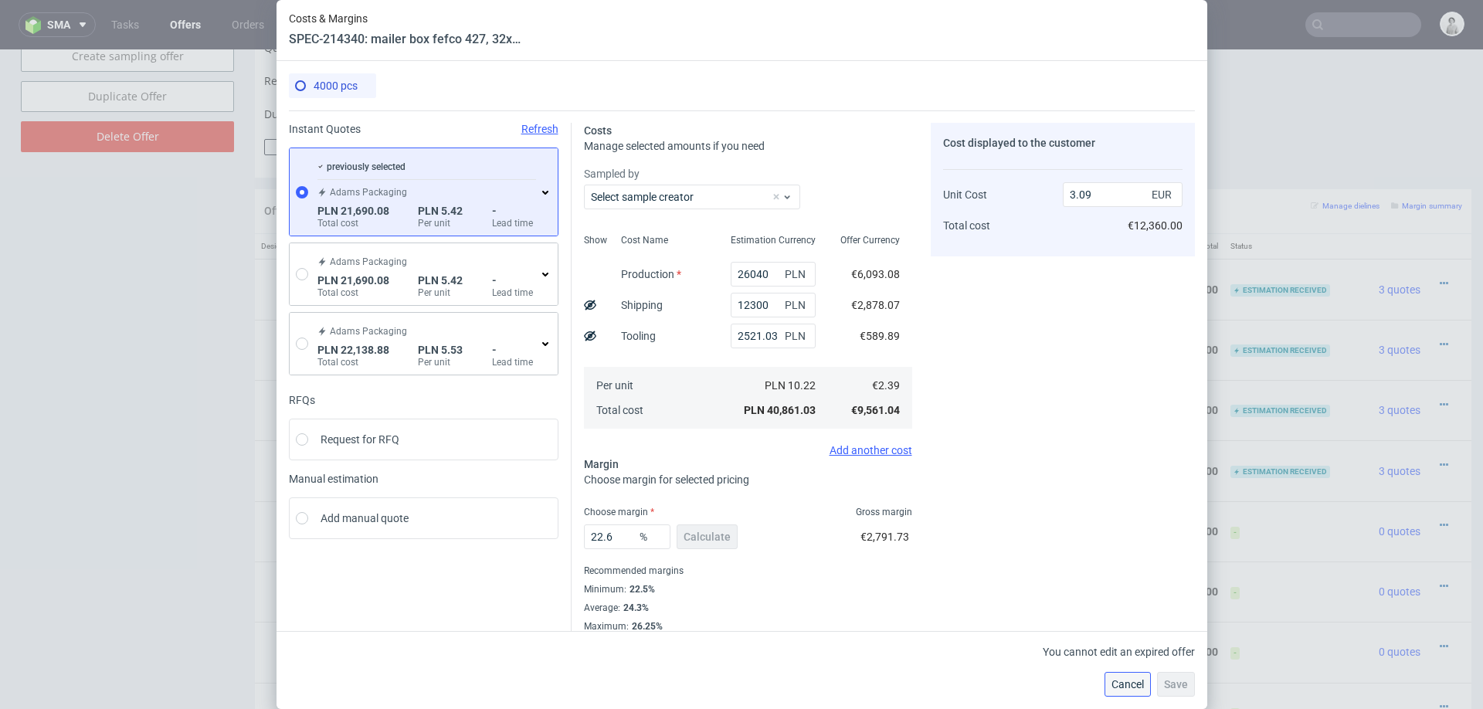
click at [1122, 677] on button "Cancel" at bounding box center [1128, 684] width 46 height 25
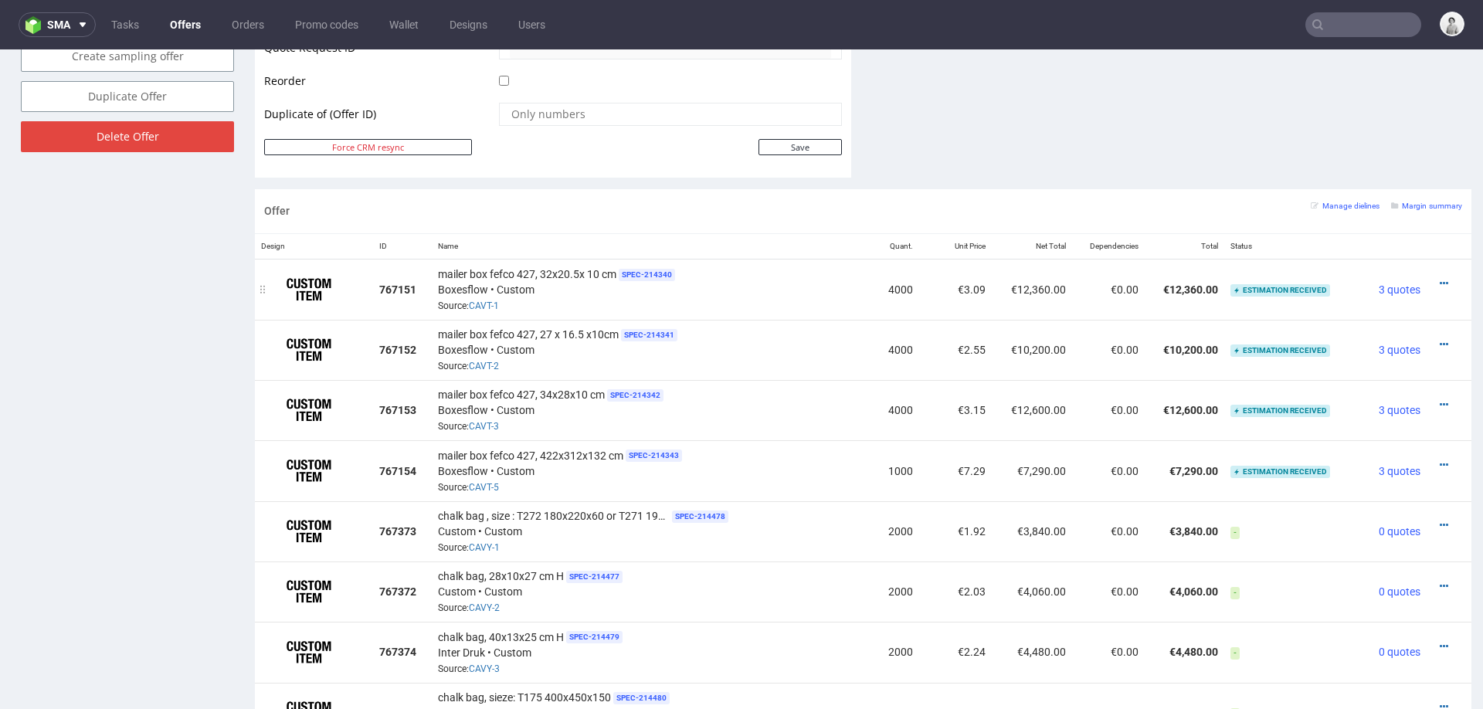
click at [547, 270] on span "mailer box fefco 427, 32x20.5x 10 cm" at bounding box center [527, 273] width 178 height 15
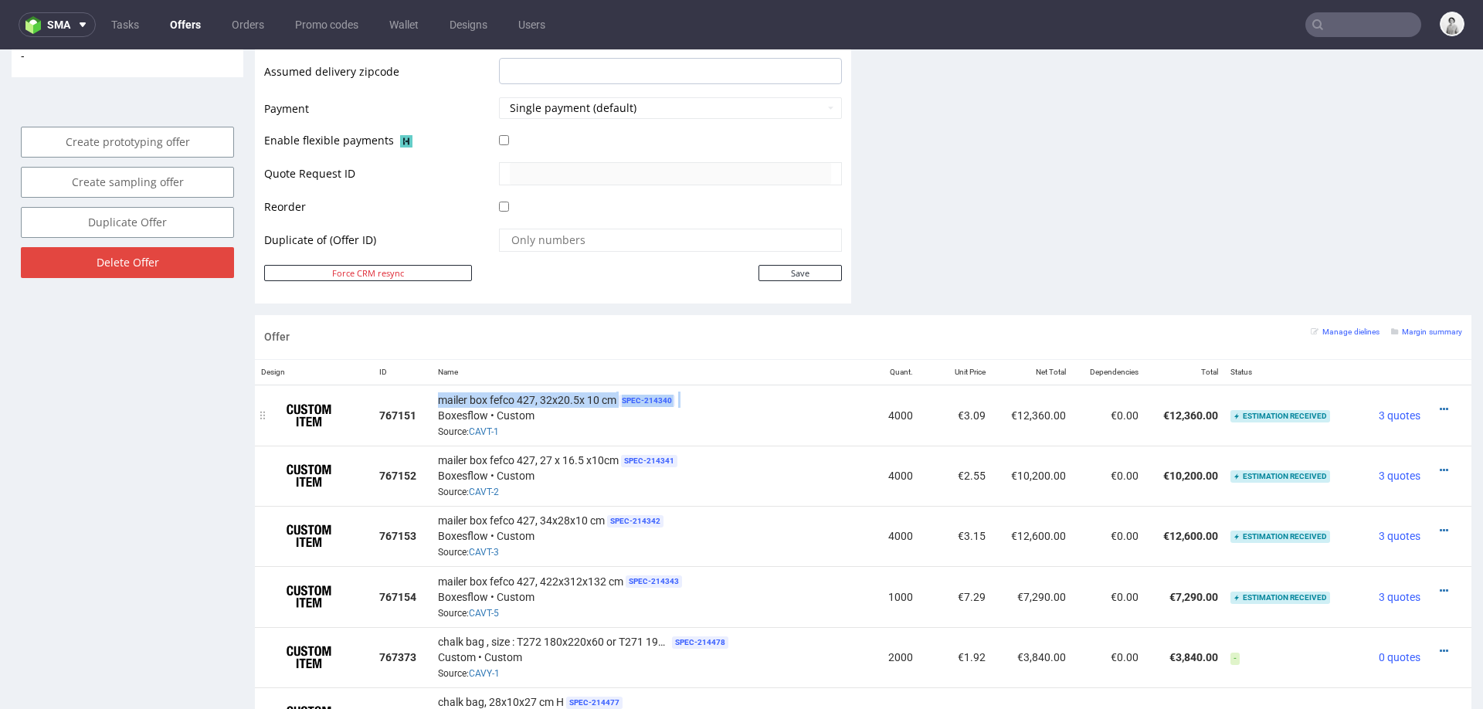
scroll to position [672, 0]
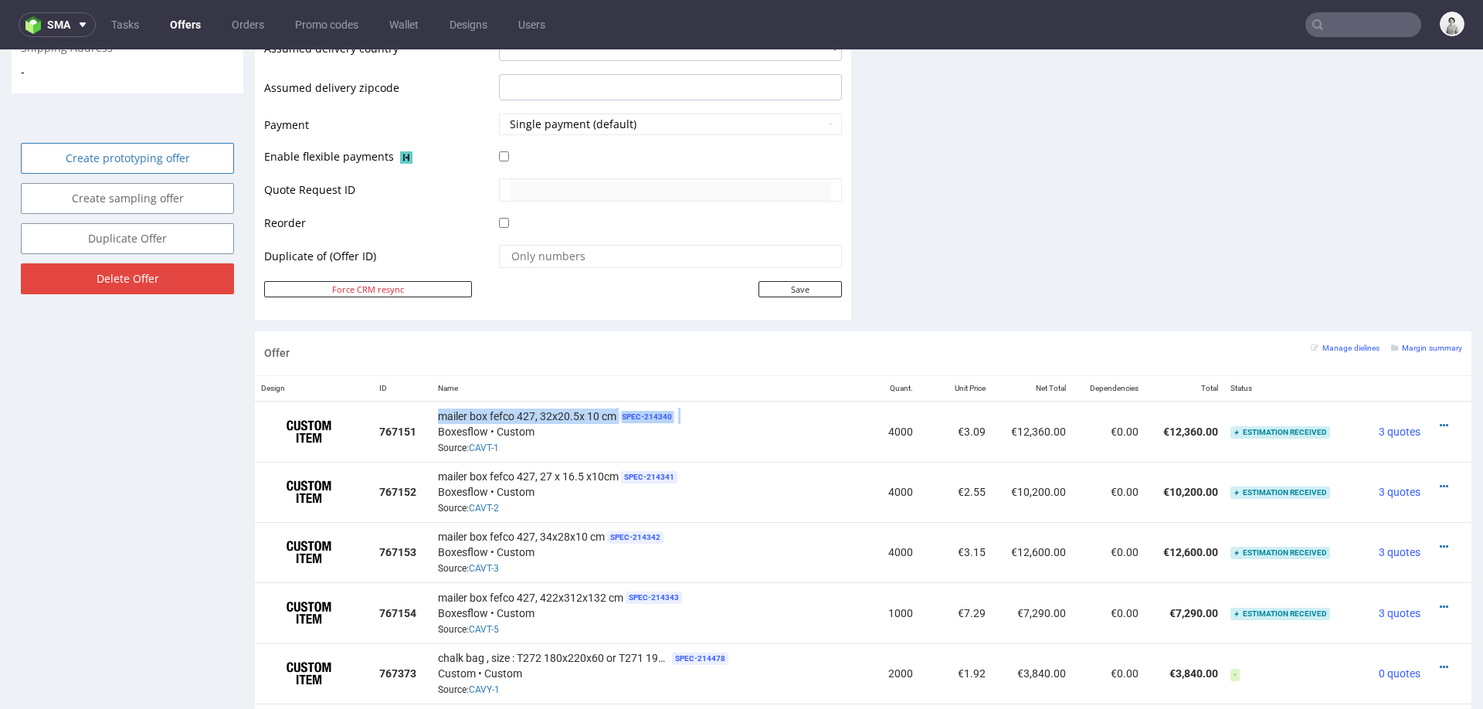
click at [108, 144] on link "Create prototyping offer" at bounding box center [127, 158] width 213 height 31
click at [101, 100] on link "Yes" at bounding box center [104, 100] width 44 height 23
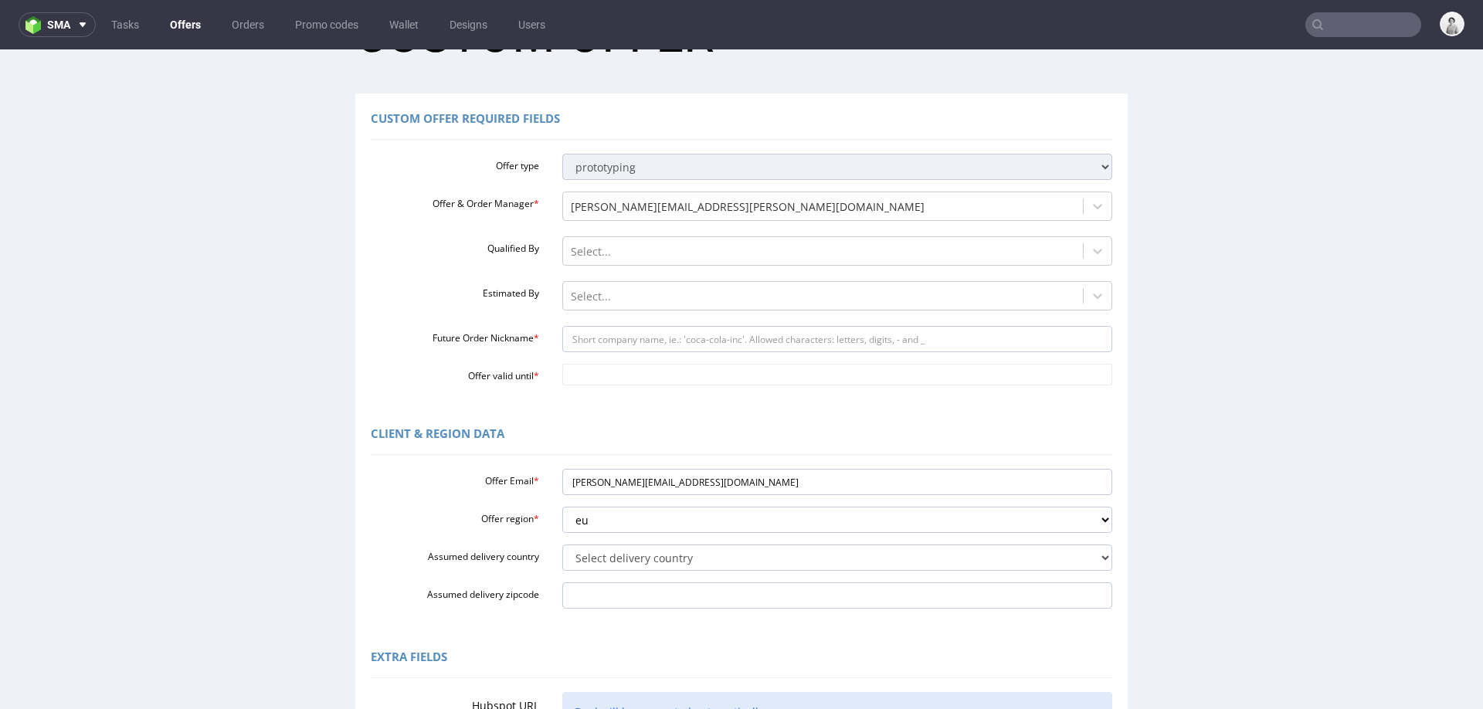
scroll to position [362, 0]
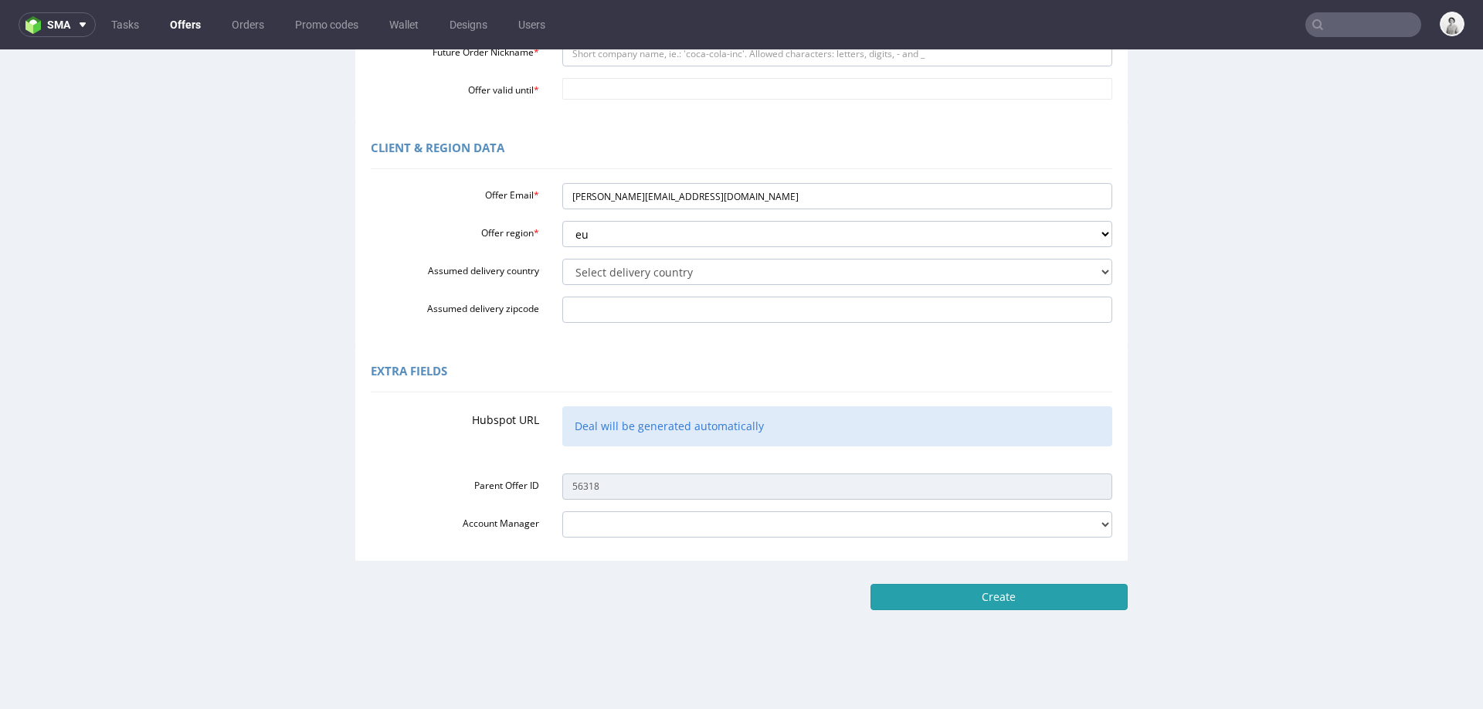
click at [971, 596] on input "Create" at bounding box center [999, 597] width 257 height 26
type input "Please wait..."
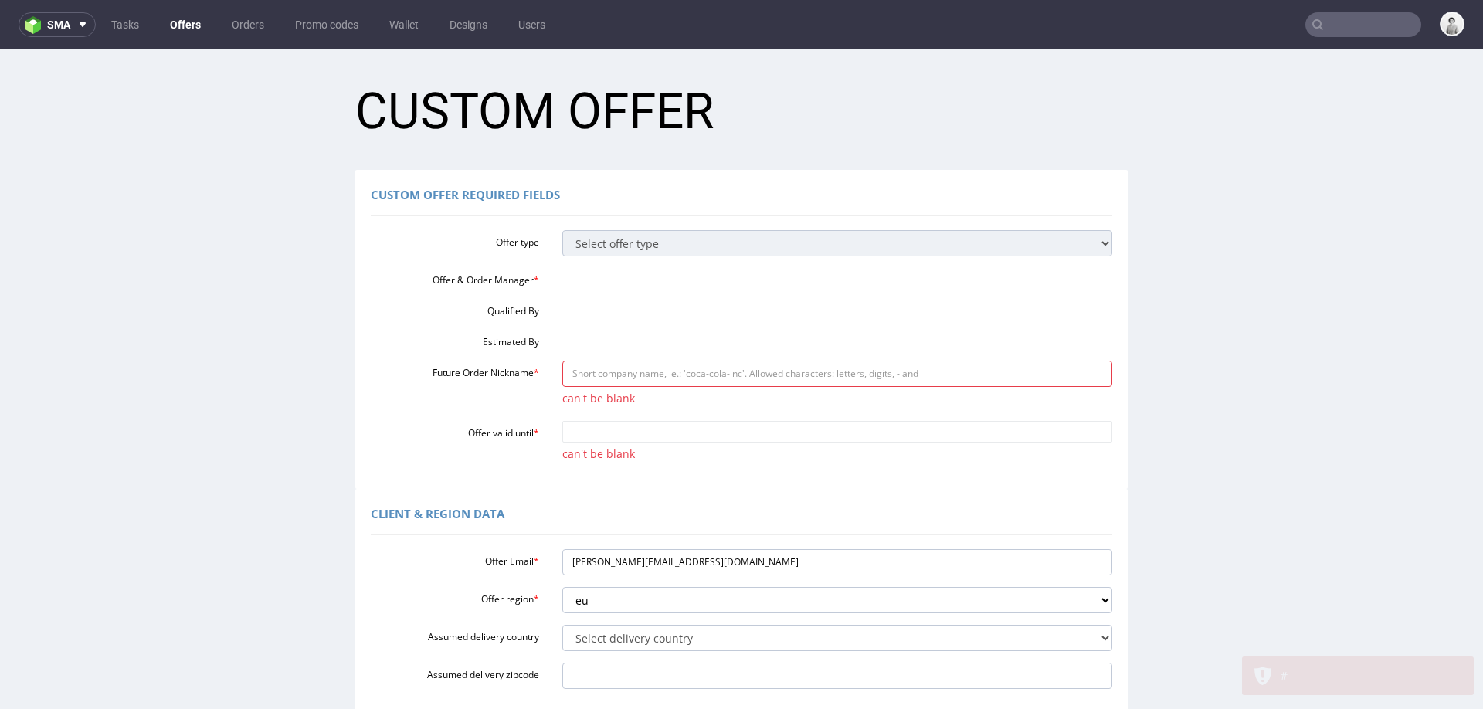
scroll to position [0, 0]
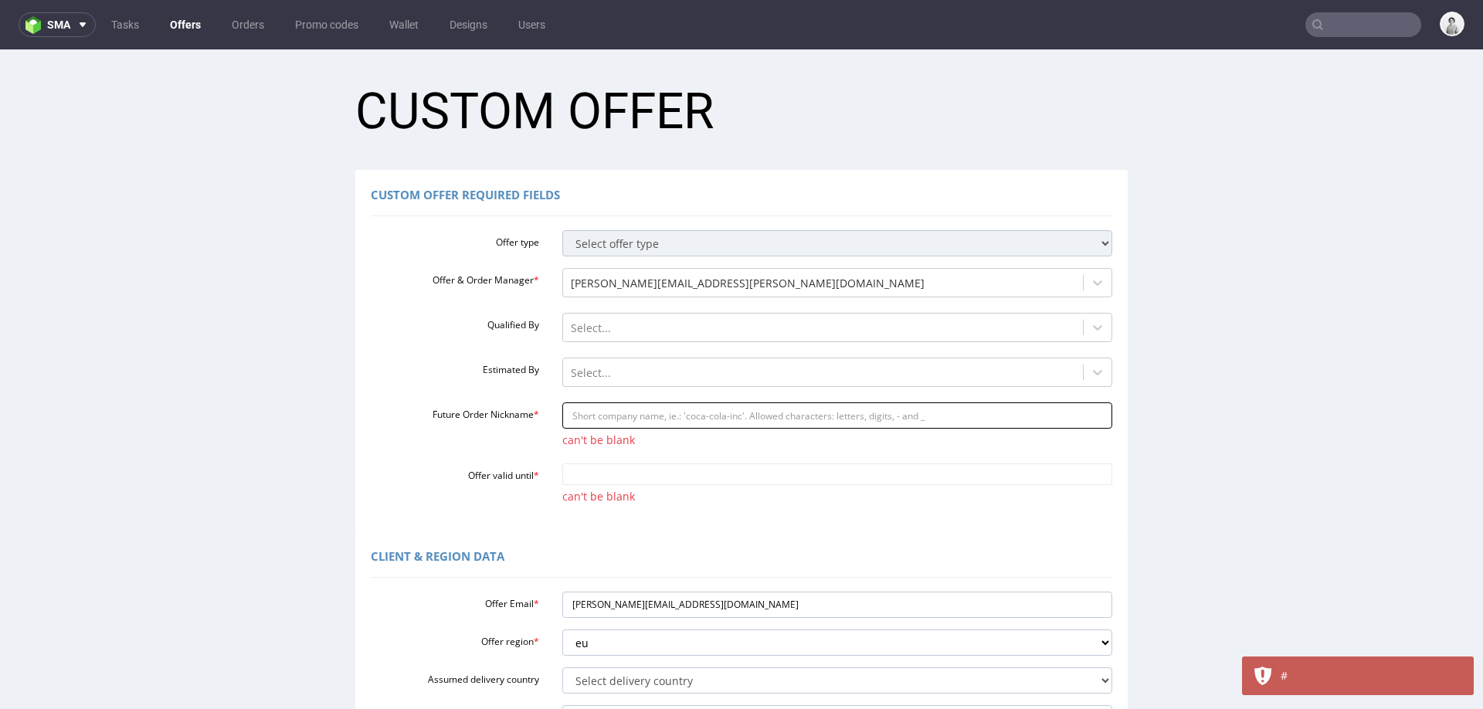
click at [781, 424] on input "Future Order Nickname *" at bounding box center [837, 415] width 551 height 26
paste input "elvaakkuratstoreis"
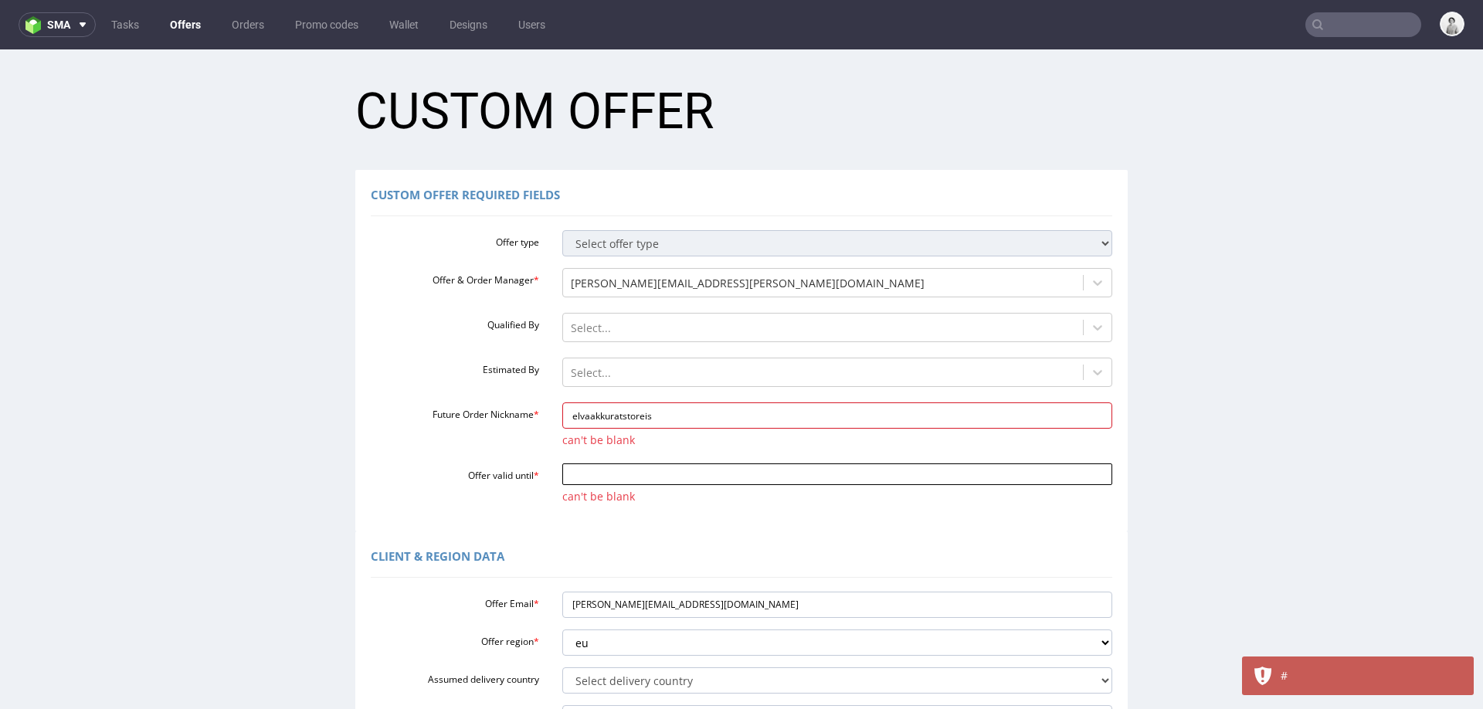
type input "elvaakkuratstoreis"
click at [760, 472] on input "Offer valid until *" at bounding box center [837, 474] width 551 height 22
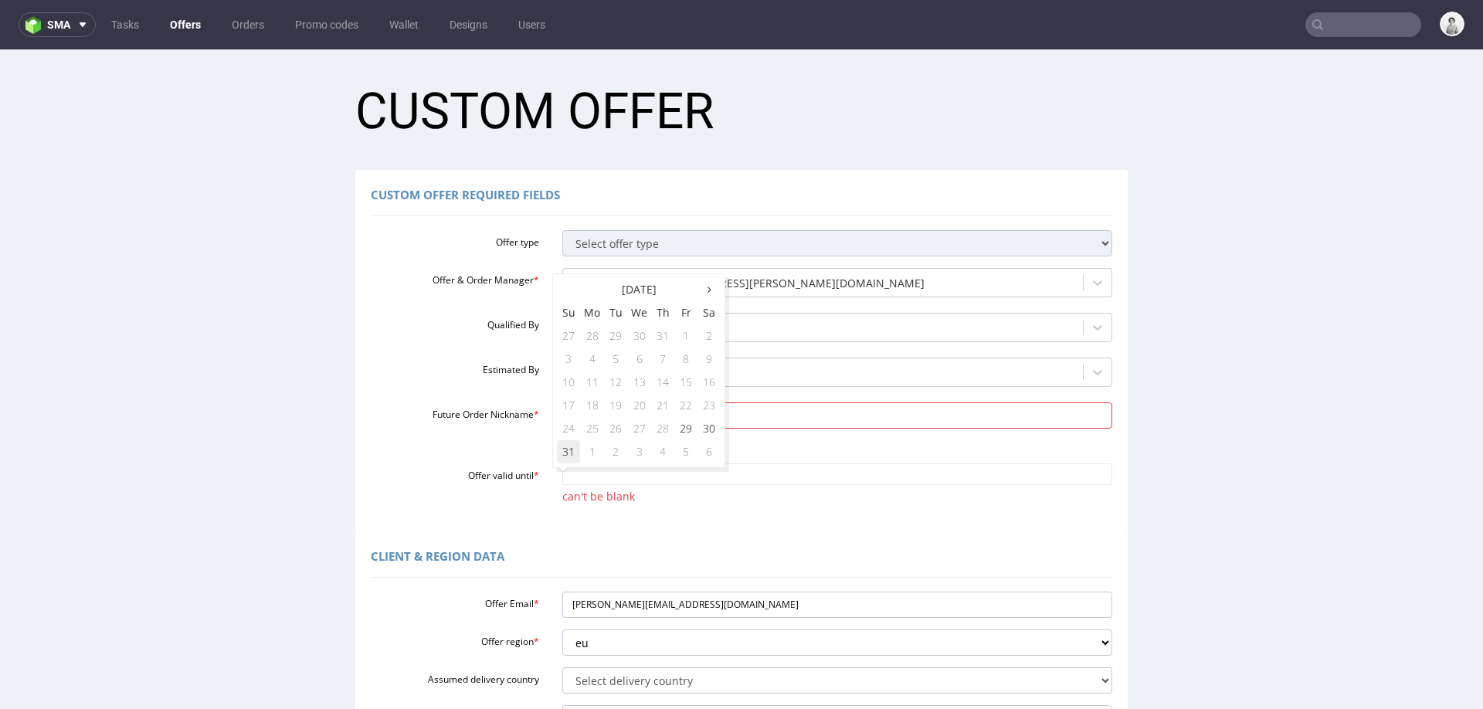
click at [565, 457] on td "31" at bounding box center [568, 451] width 23 height 23
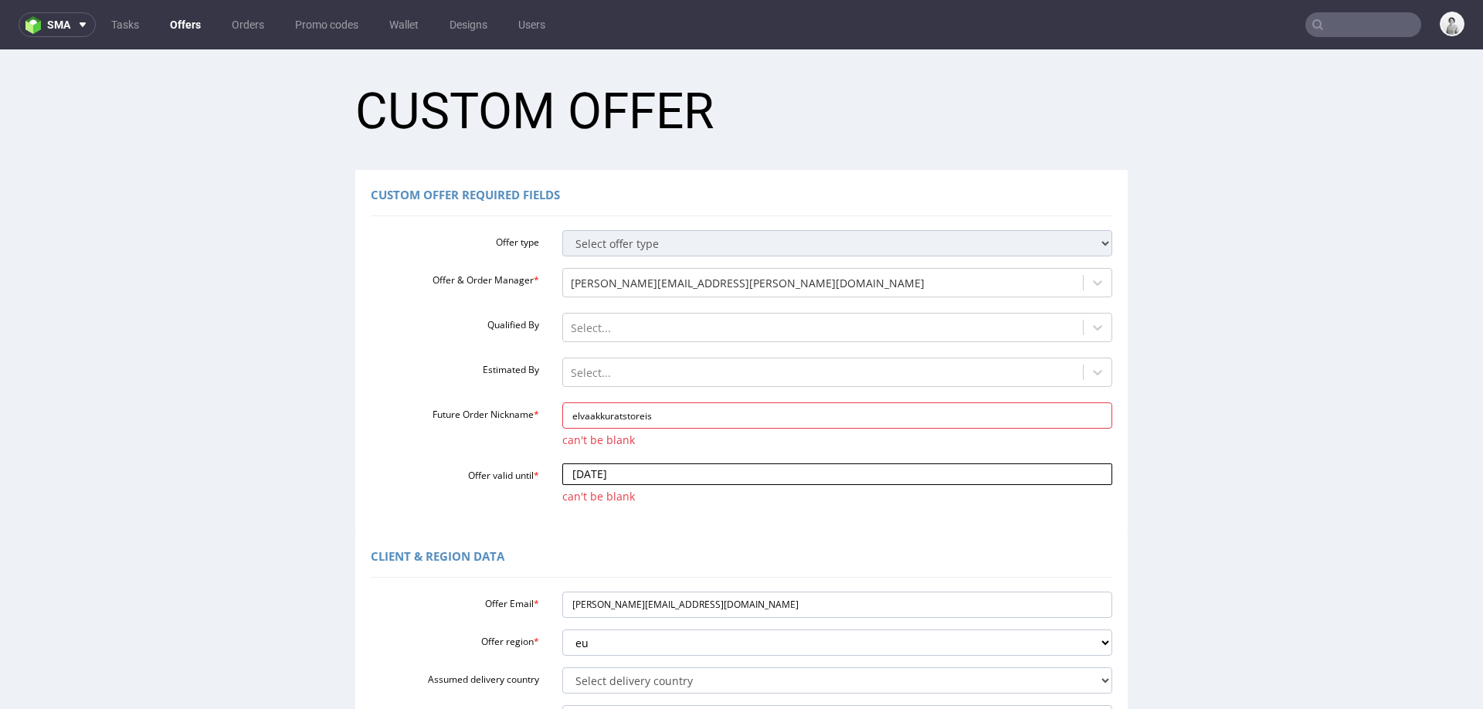
click at [657, 470] on input "2025-08-31" at bounding box center [837, 474] width 551 height 22
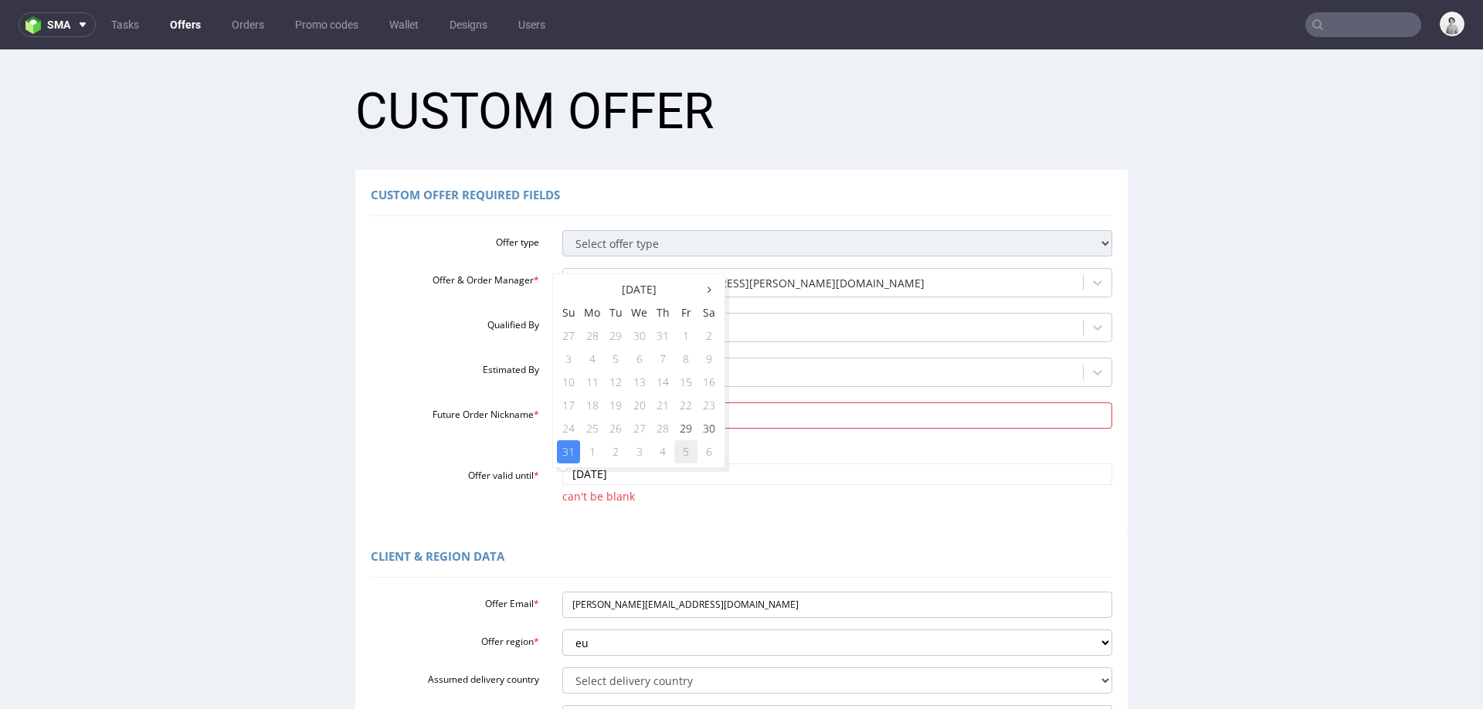
click at [677, 450] on td "5" at bounding box center [685, 451] width 23 height 23
type input "2025-09-05"
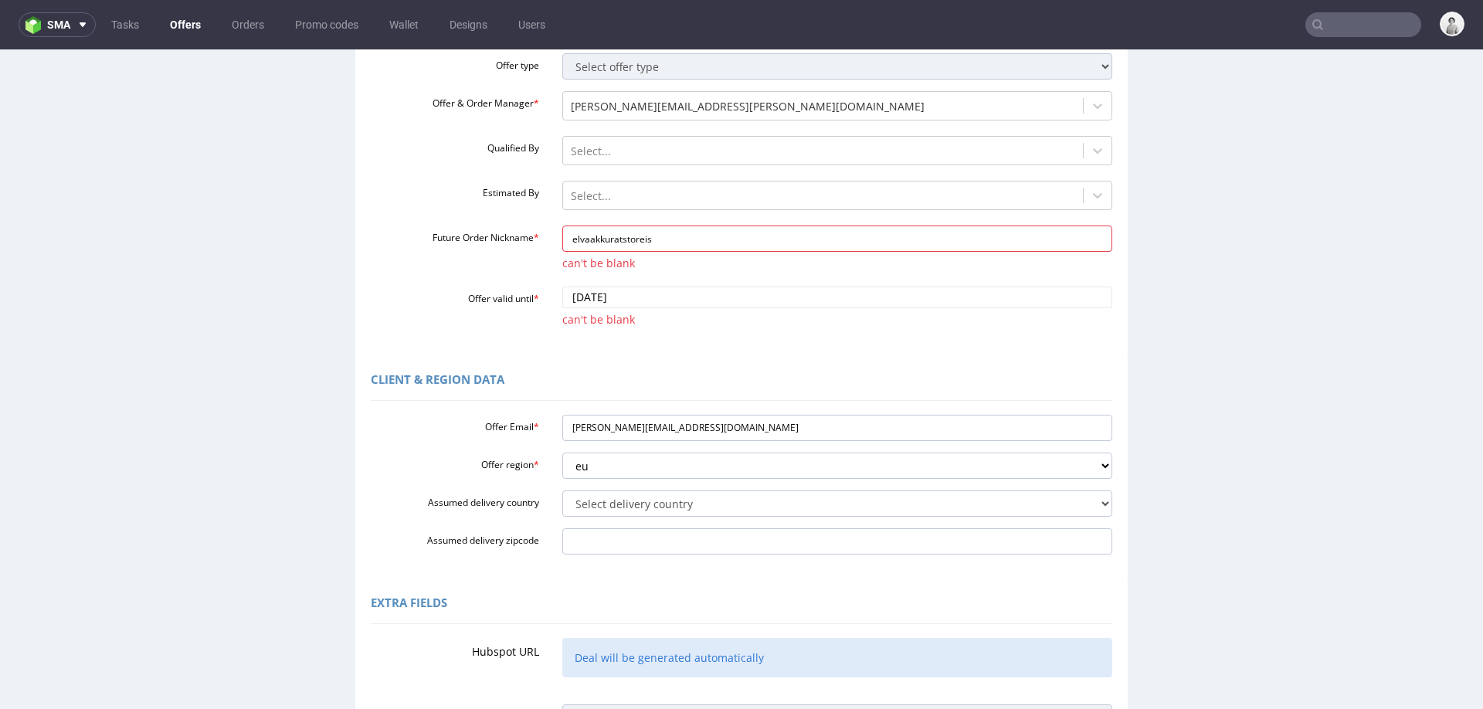
scroll to position [179, 0]
click at [680, 504] on select "Select delivery country Andorra Afghanistan Anguilla Albania Armenia Antarctica…" at bounding box center [837, 501] width 551 height 26
select select "109"
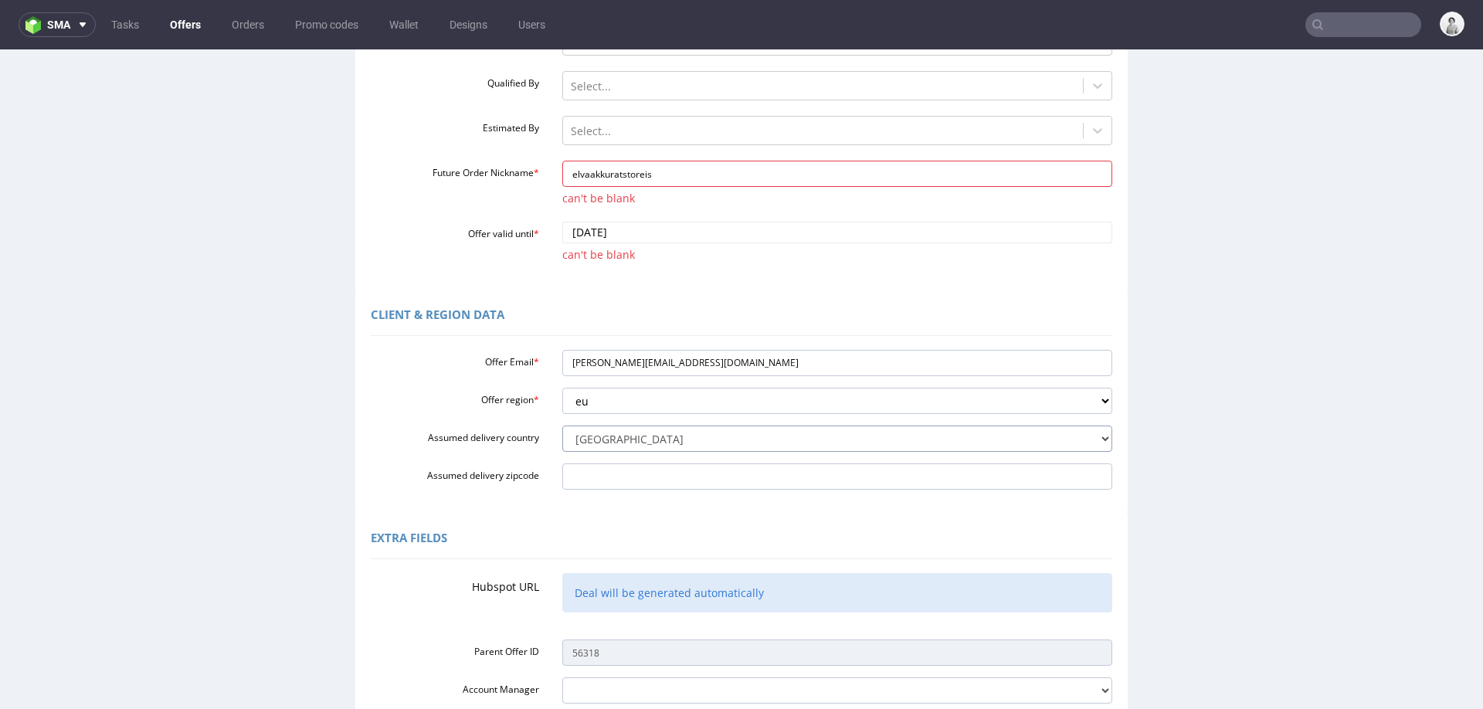
scroll to position [239, 0]
click at [531, 526] on div "Extra Fields" at bounding box center [742, 542] width 742 height 37
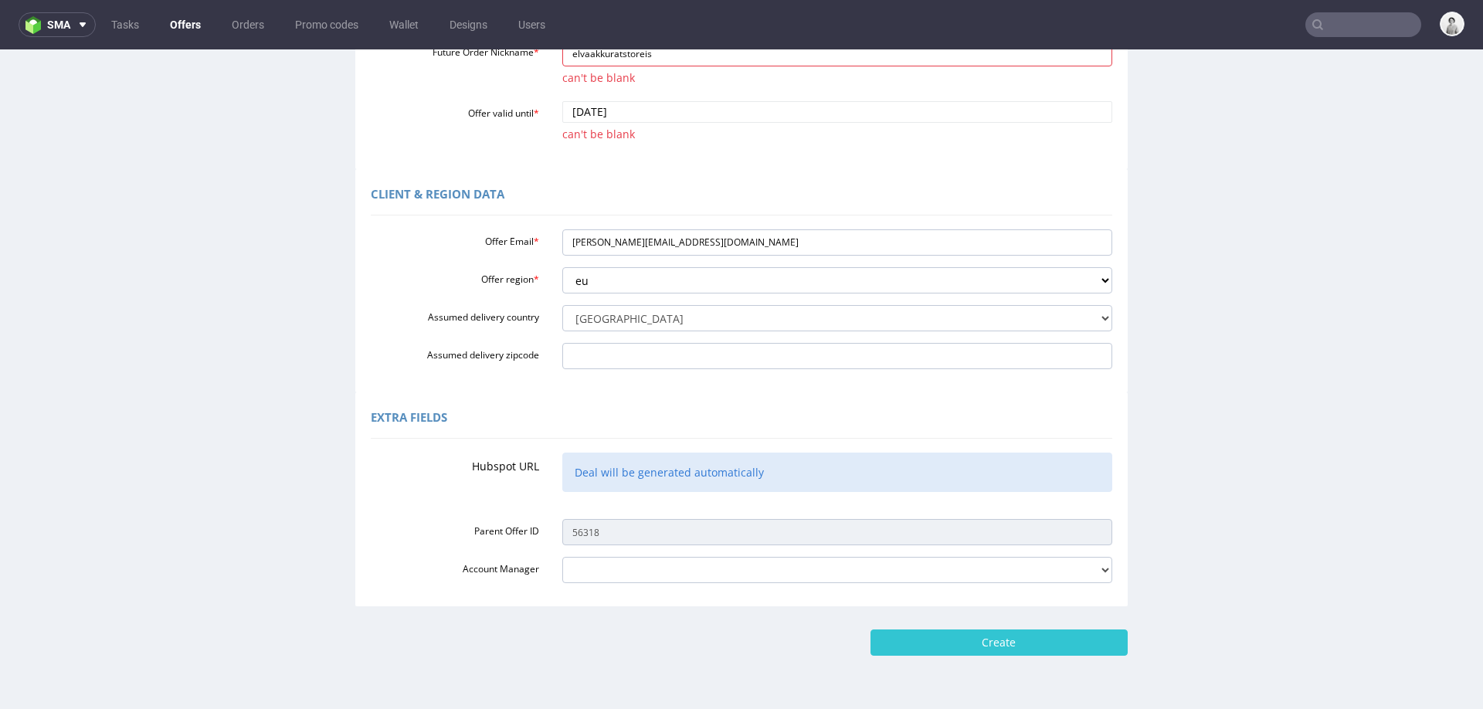
scroll to position [364, 0]
click at [945, 643] on input "Create" at bounding box center [999, 641] width 257 height 26
type input "Please wait..."
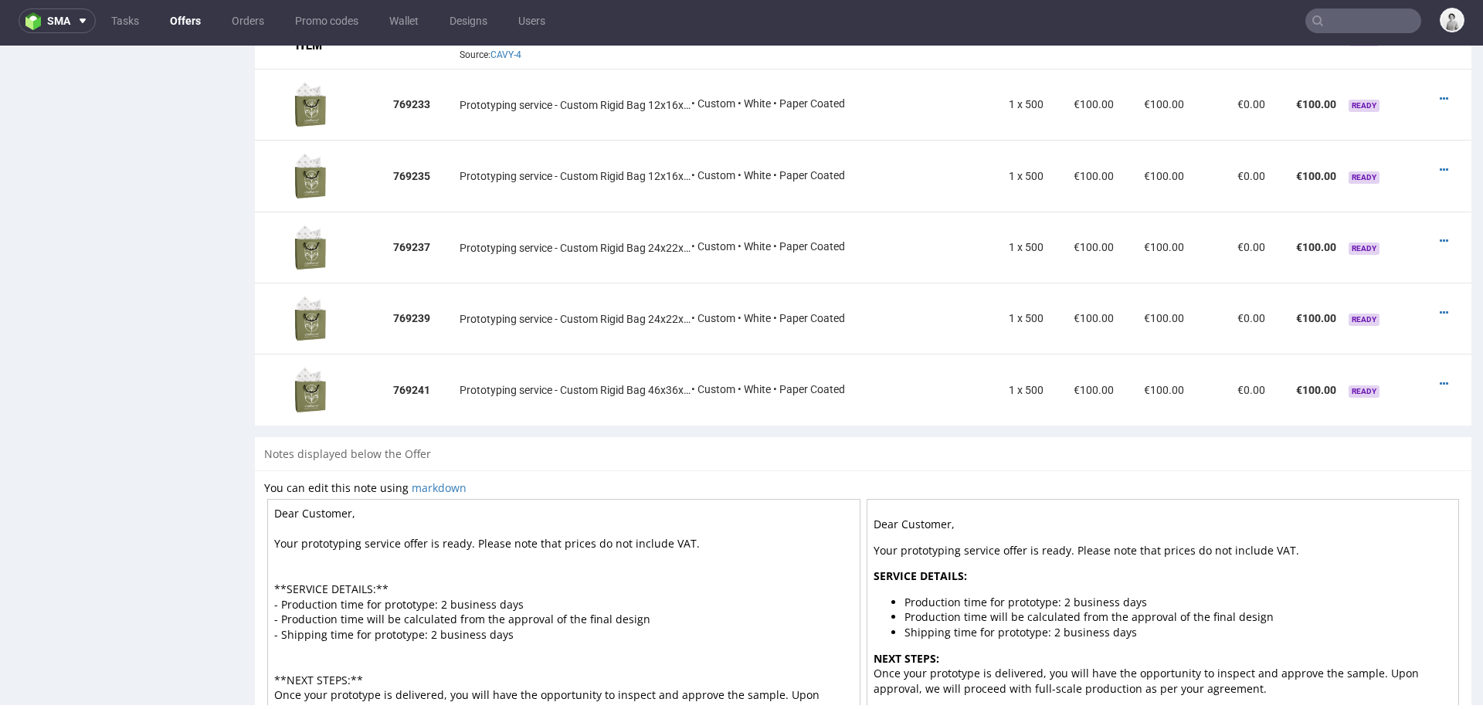
scroll to position [1488, 0]
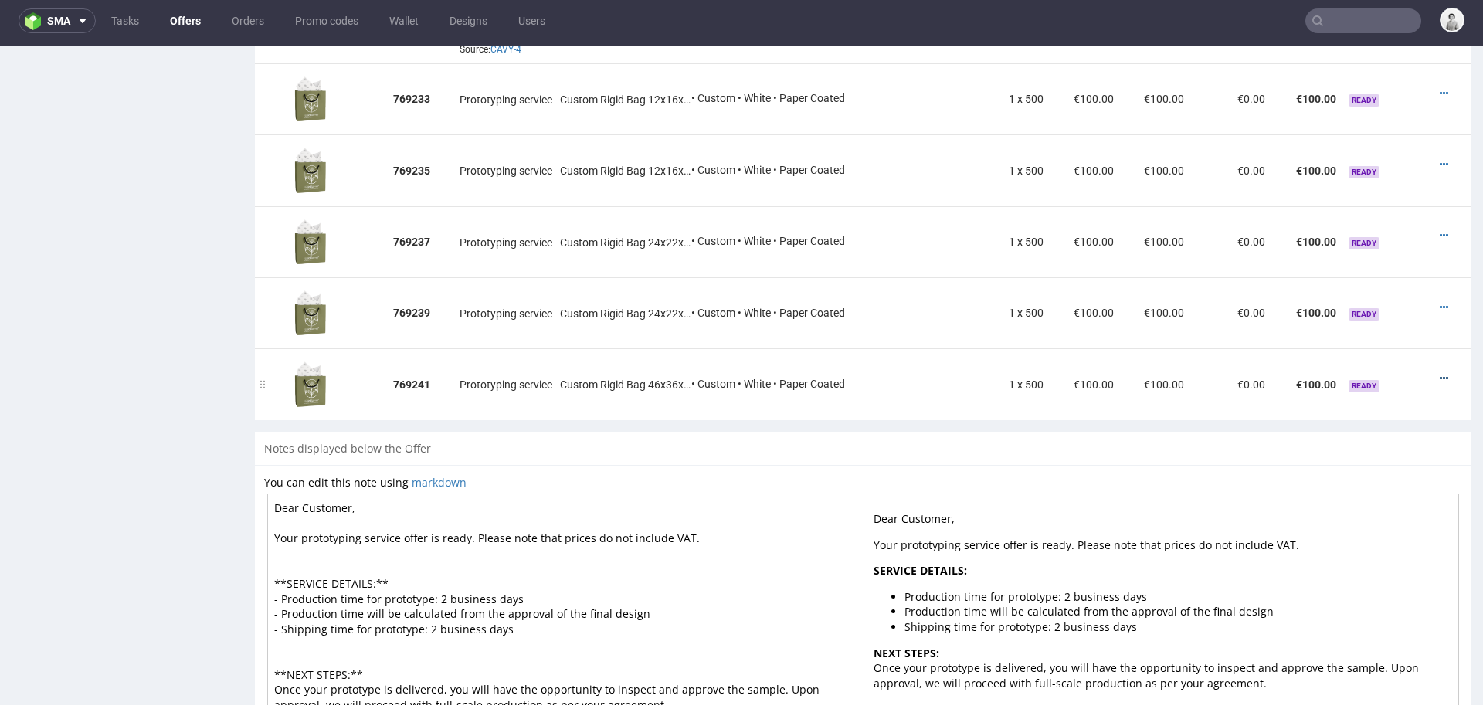
click at [1440, 373] on icon at bounding box center [1444, 378] width 8 height 11
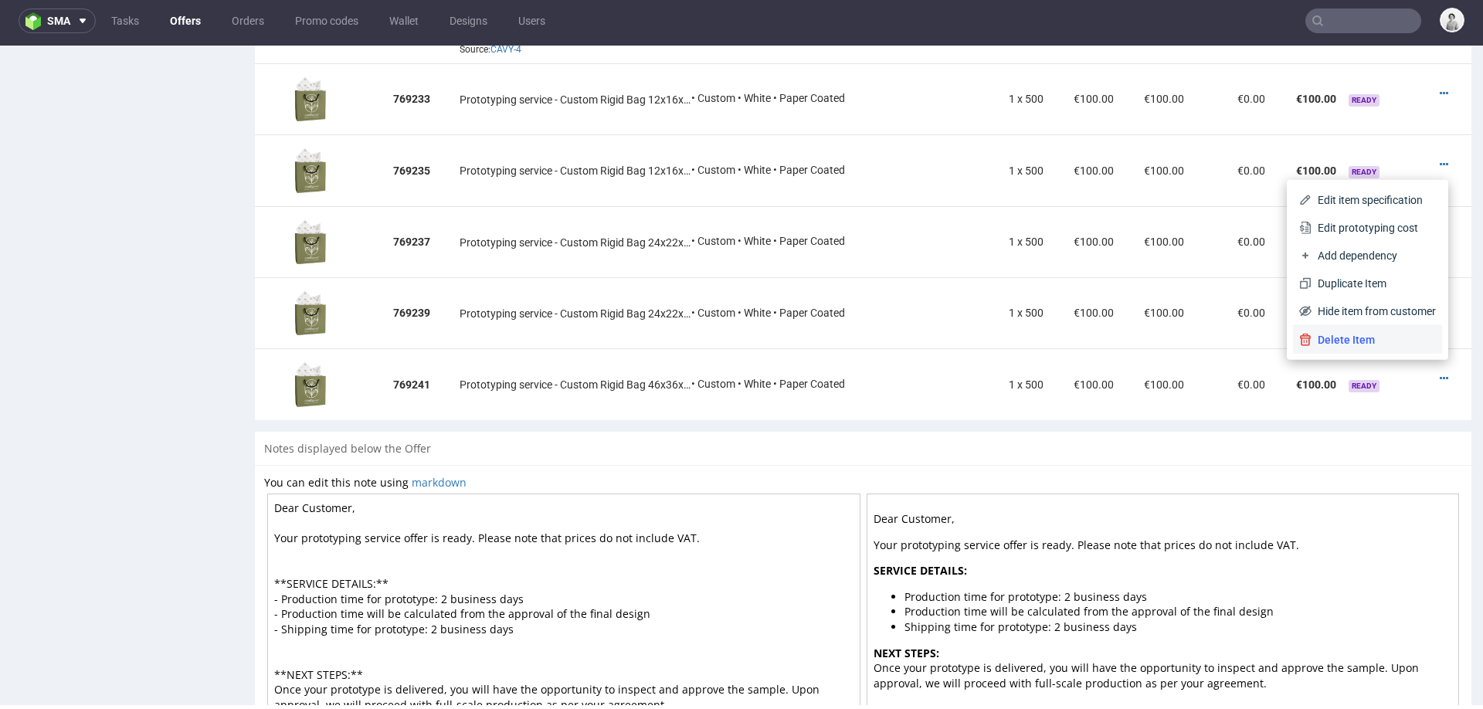
click at [1379, 338] on span "Delete Item" at bounding box center [1374, 339] width 124 height 15
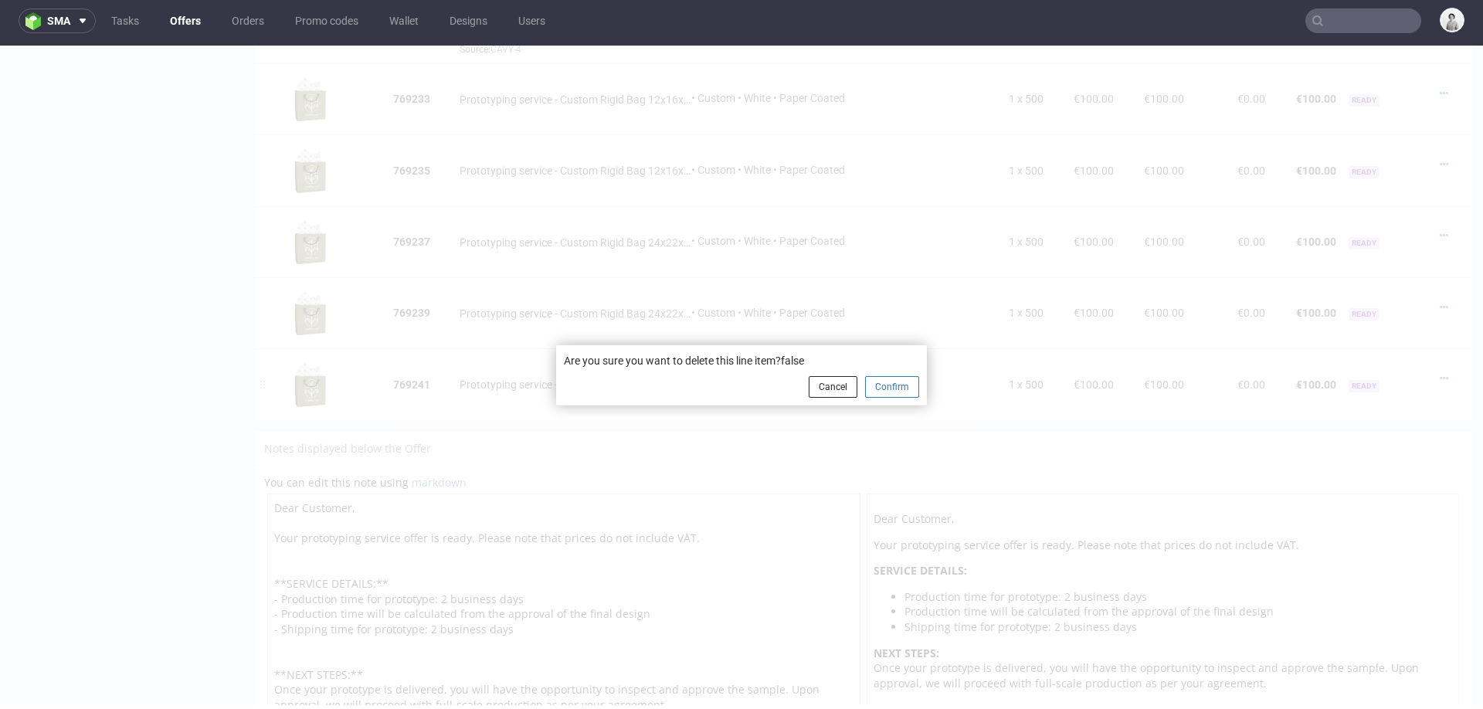
click at [887, 389] on button "Confirm" at bounding box center [892, 387] width 54 height 22
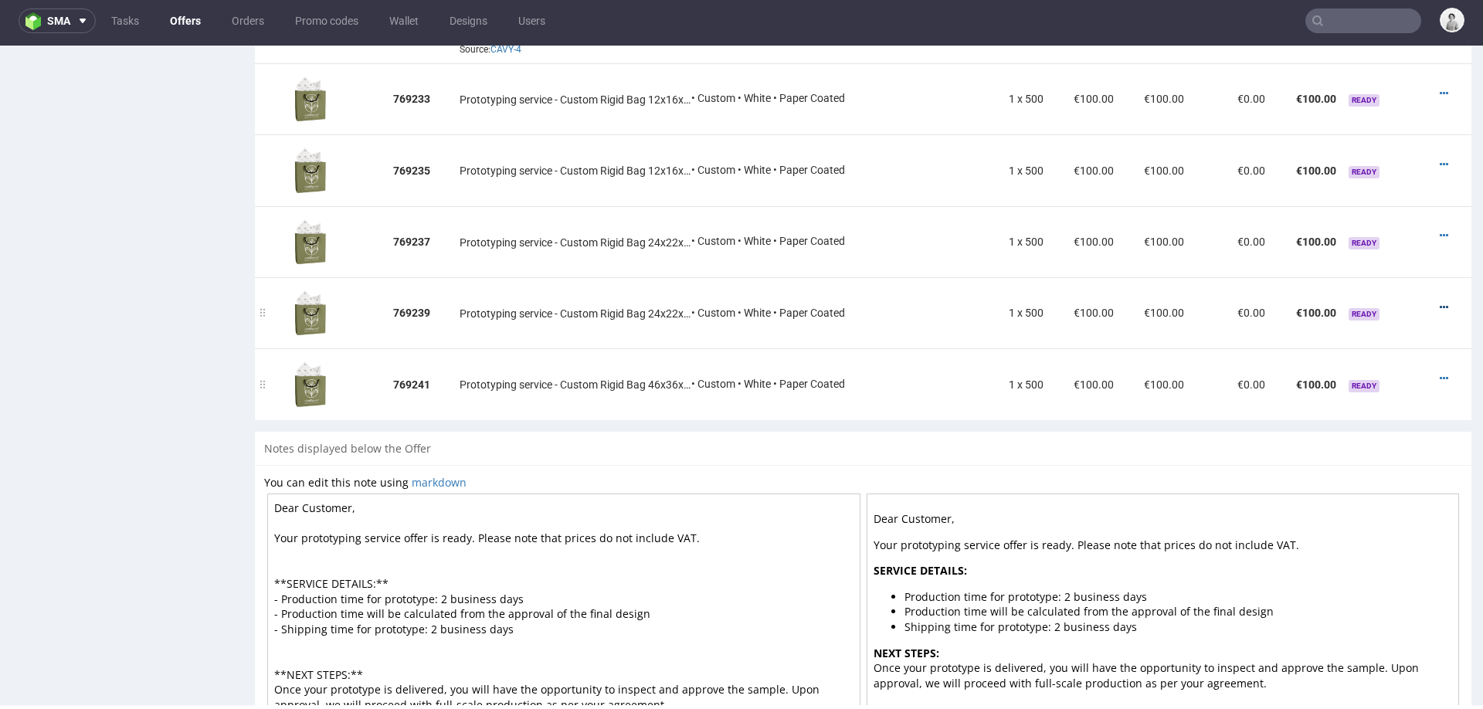
click at [1440, 302] on icon at bounding box center [1444, 307] width 8 height 11
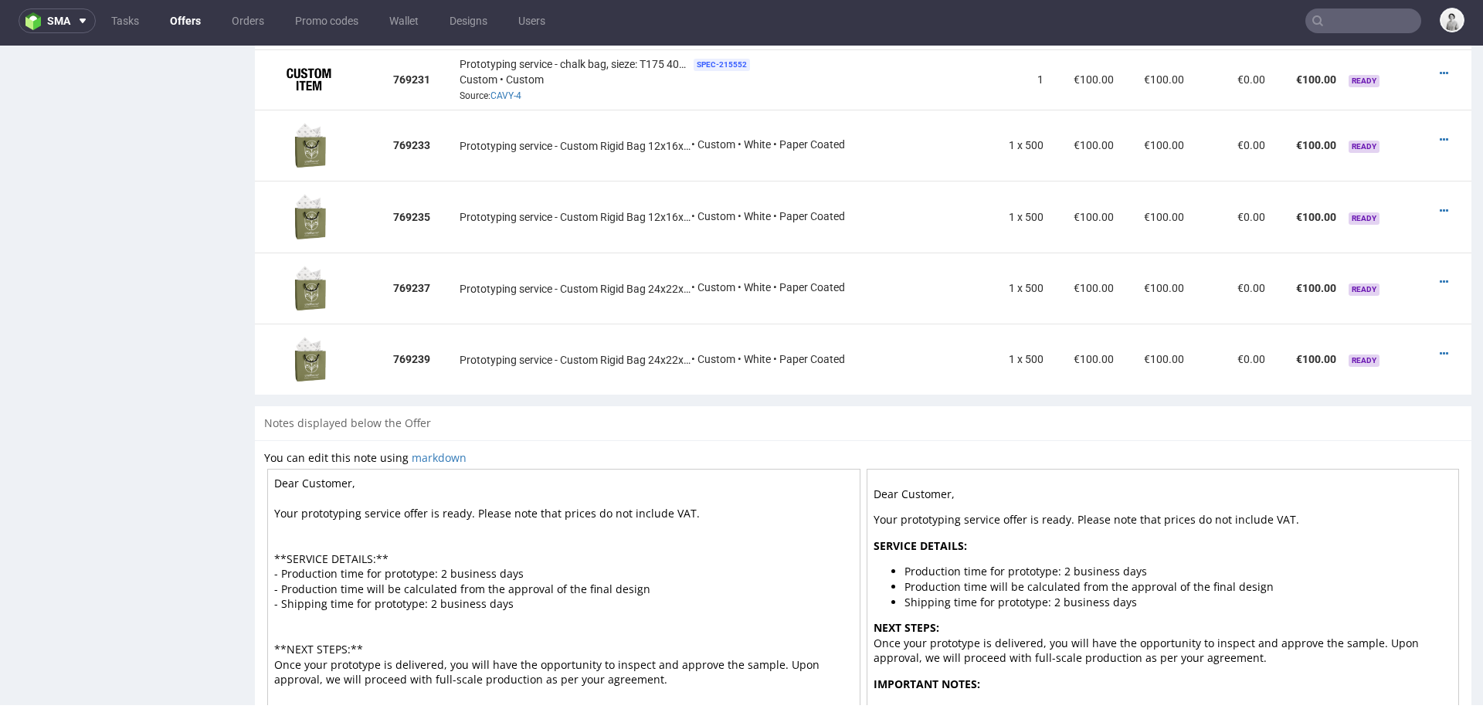
scroll to position [1444, 0]
click at [1440, 346] on icon at bounding box center [1444, 351] width 8 height 11
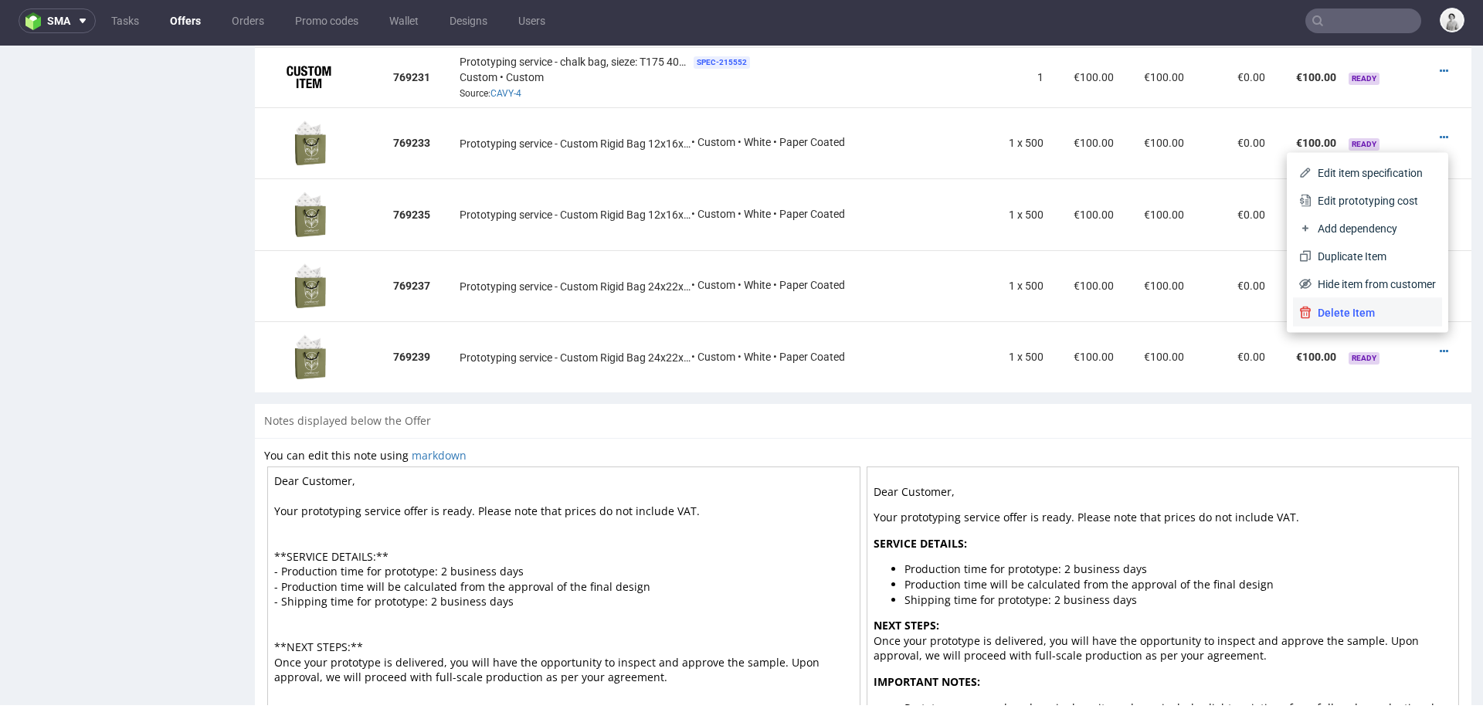
click at [1374, 310] on span "Delete Item" at bounding box center [1374, 312] width 124 height 15
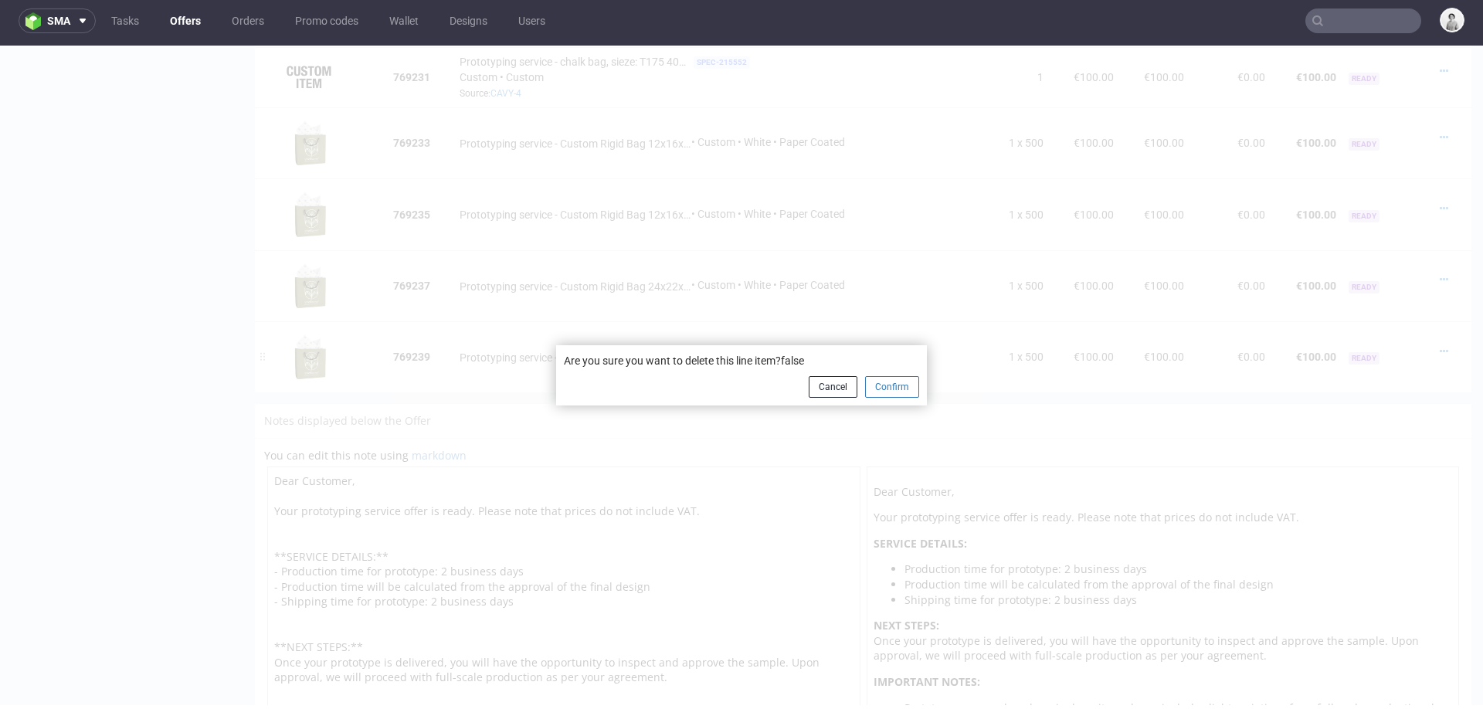
click at [888, 383] on button "Confirm" at bounding box center [892, 387] width 54 height 22
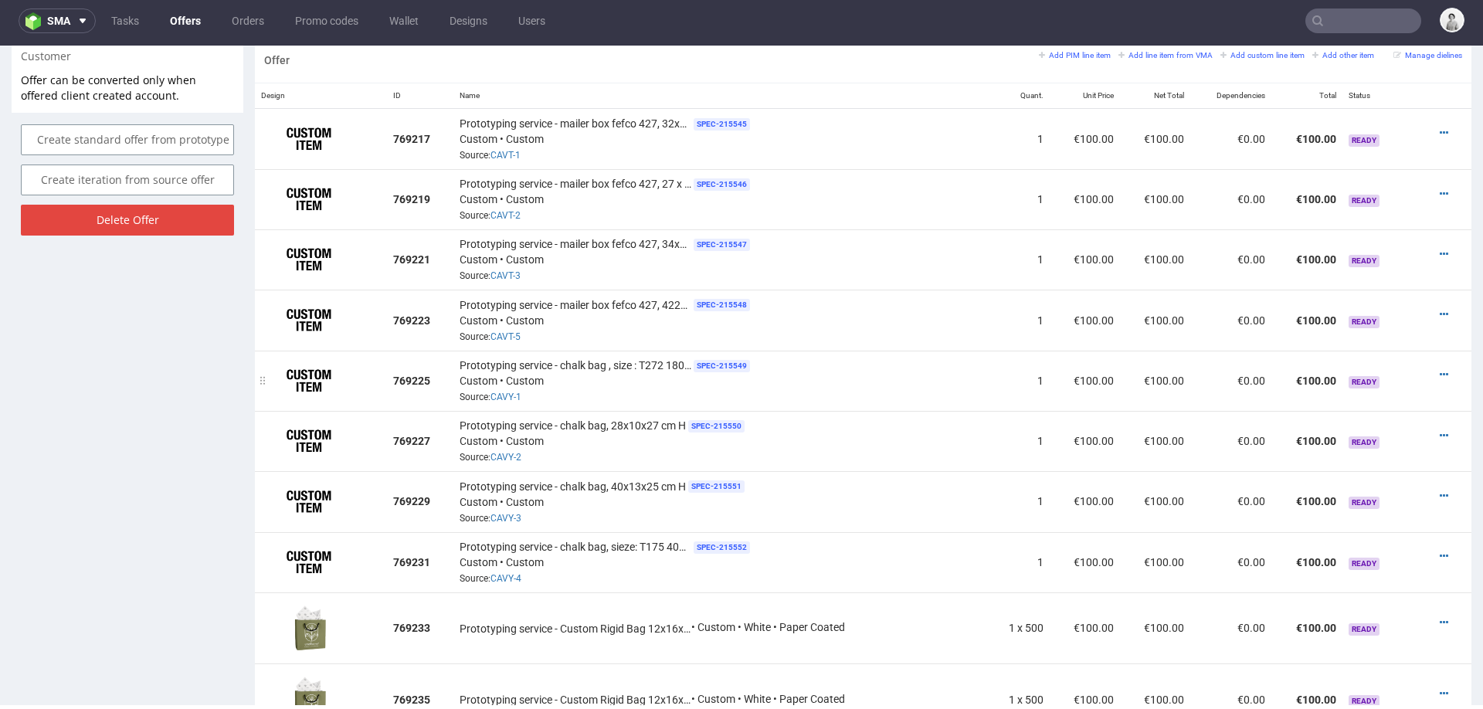
scroll to position [1454, 0]
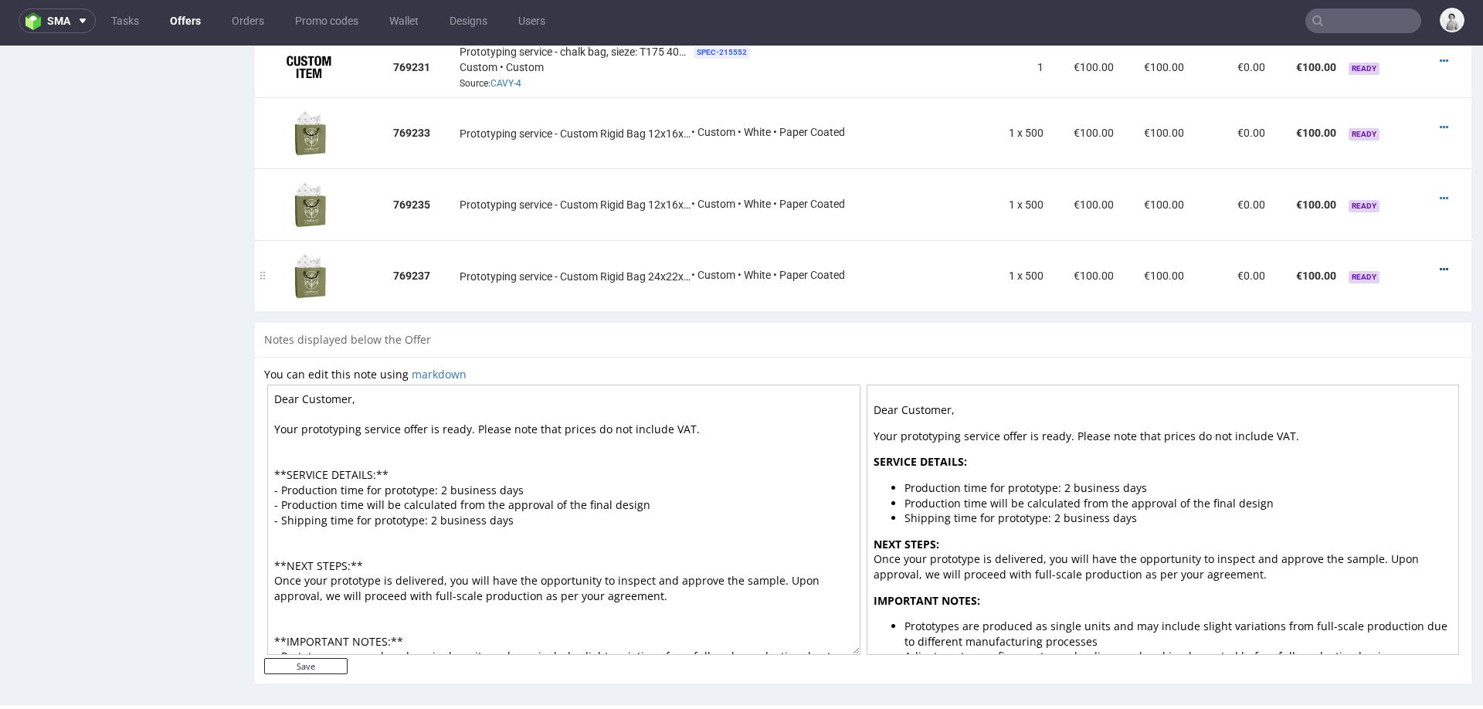
click at [1440, 264] on icon at bounding box center [1444, 269] width 8 height 11
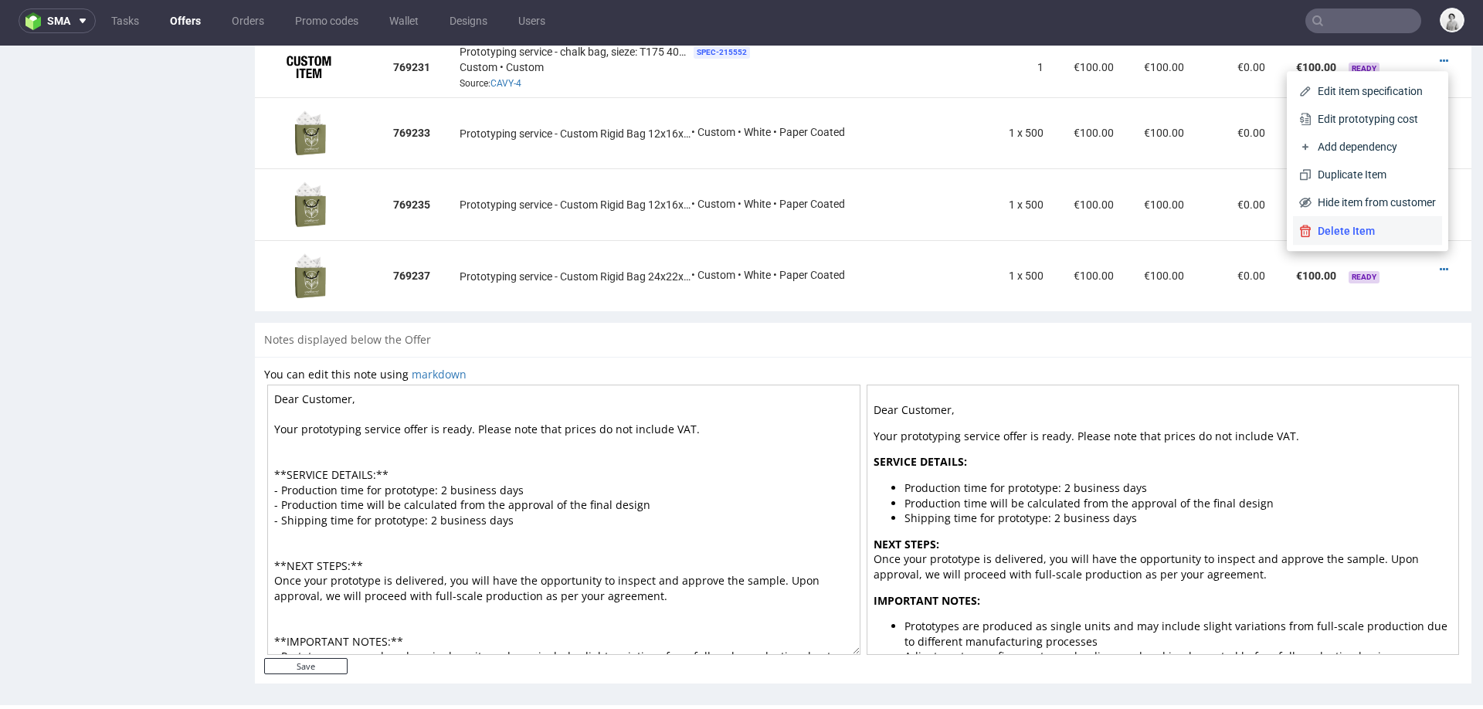
click at [1322, 236] on span "Delete Item" at bounding box center [1374, 230] width 124 height 15
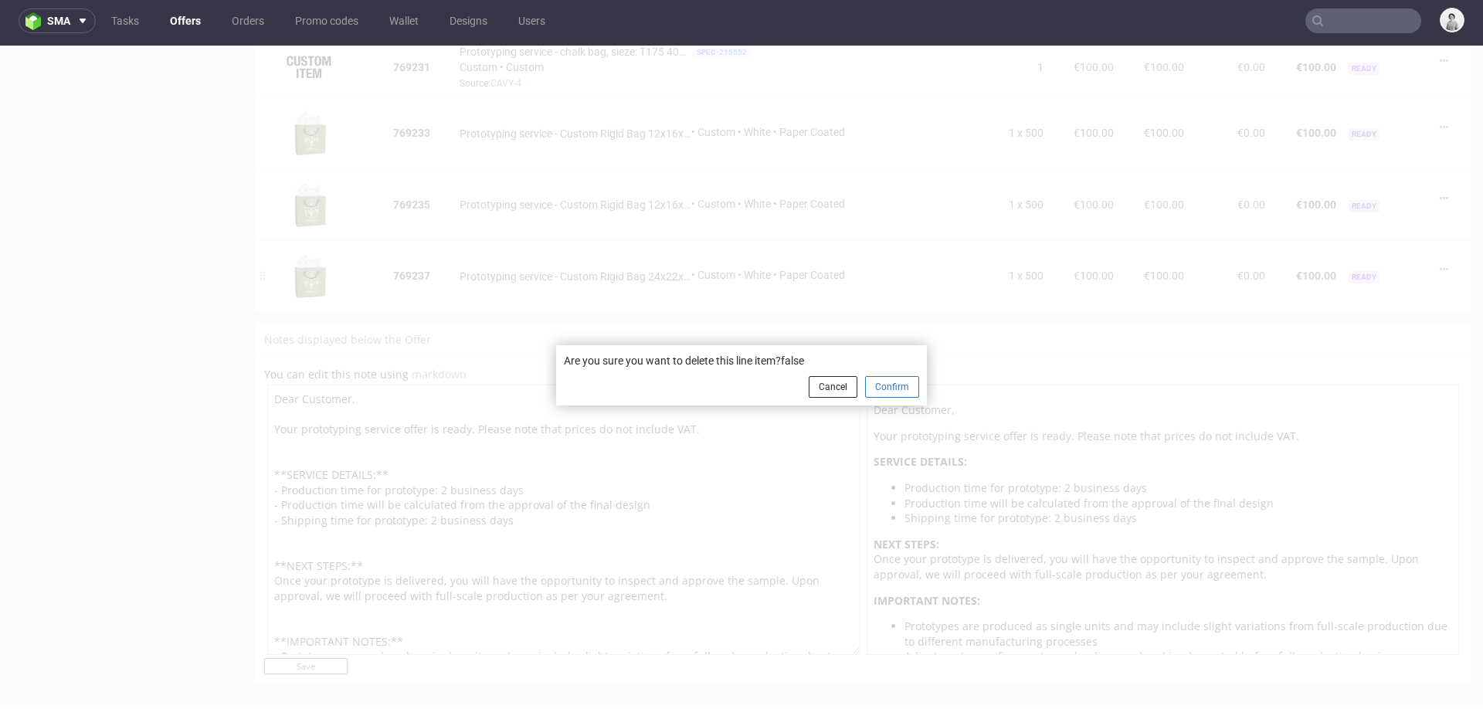
click at [874, 378] on button "Confirm" at bounding box center [892, 387] width 54 height 22
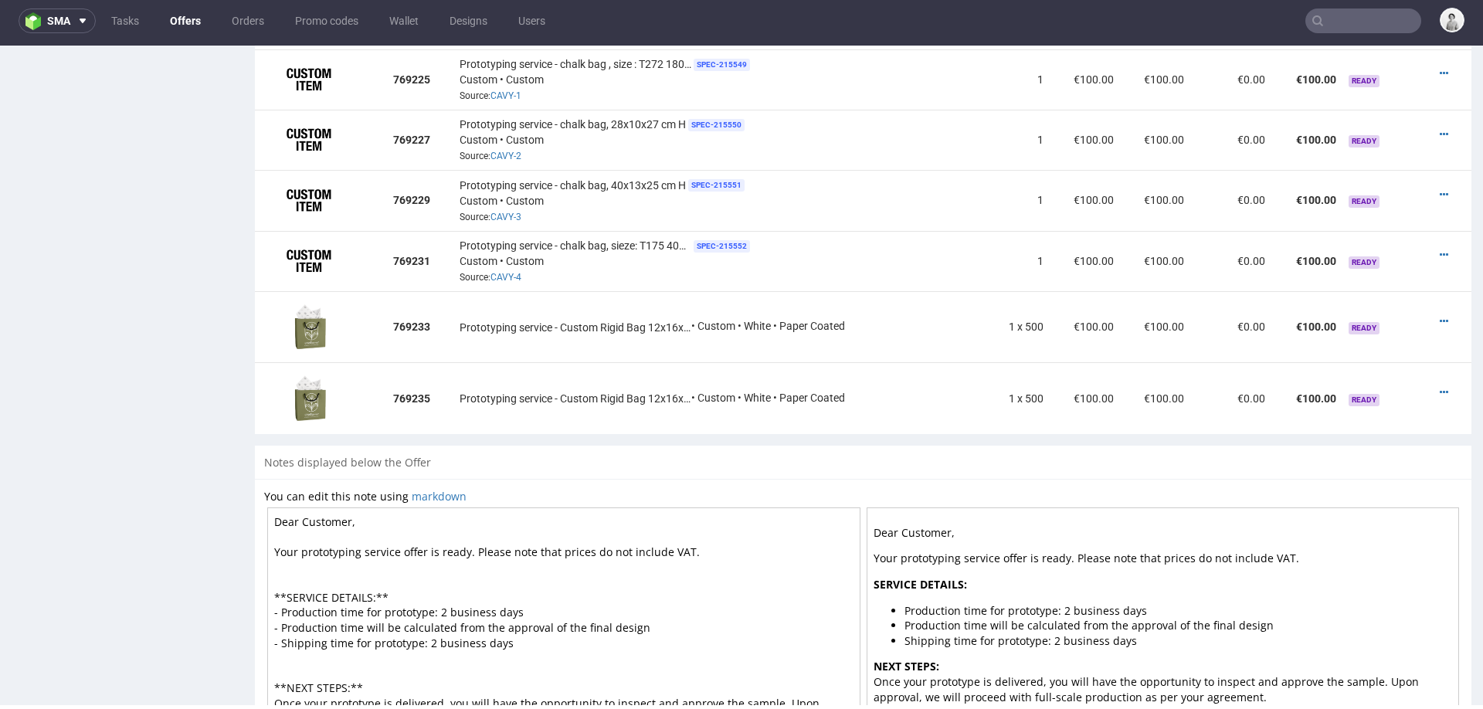
scroll to position [1383, 0]
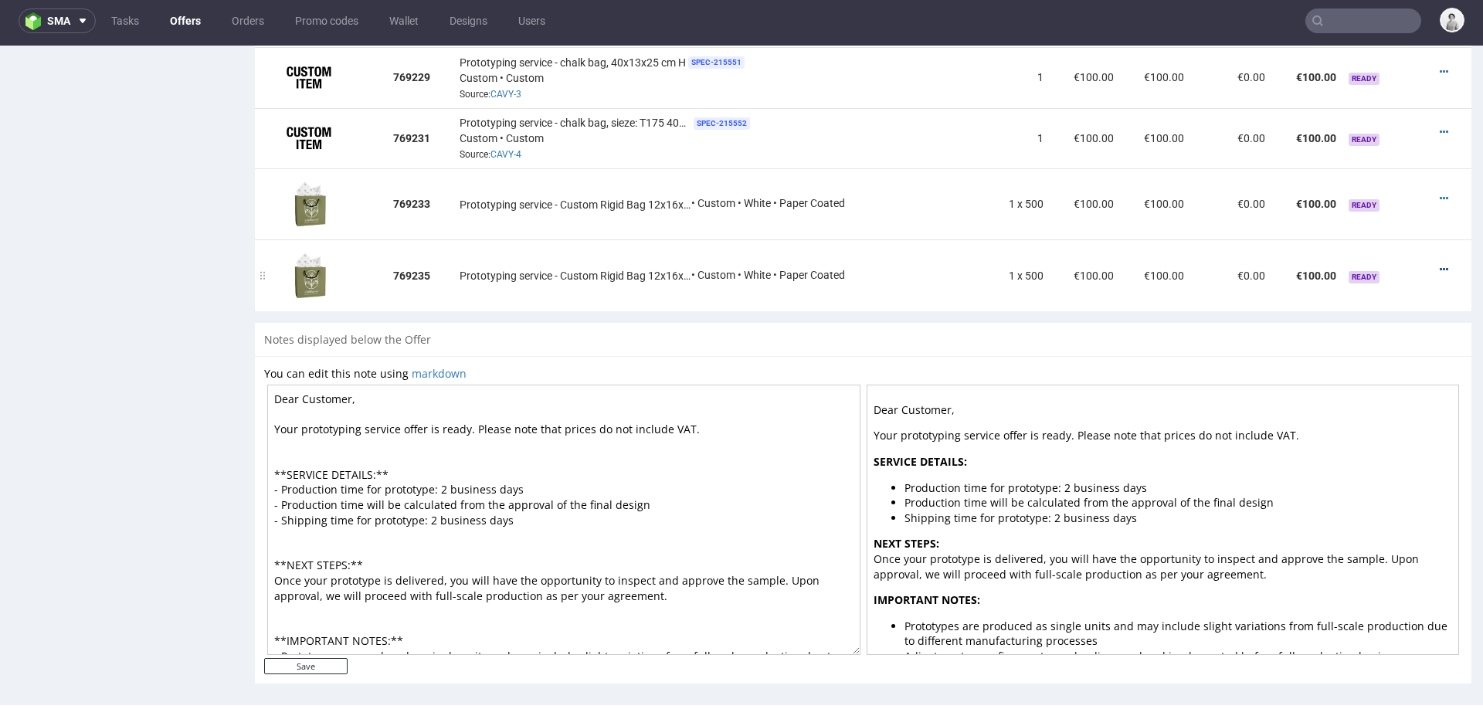
click at [1440, 264] on icon at bounding box center [1444, 269] width 8 height 11
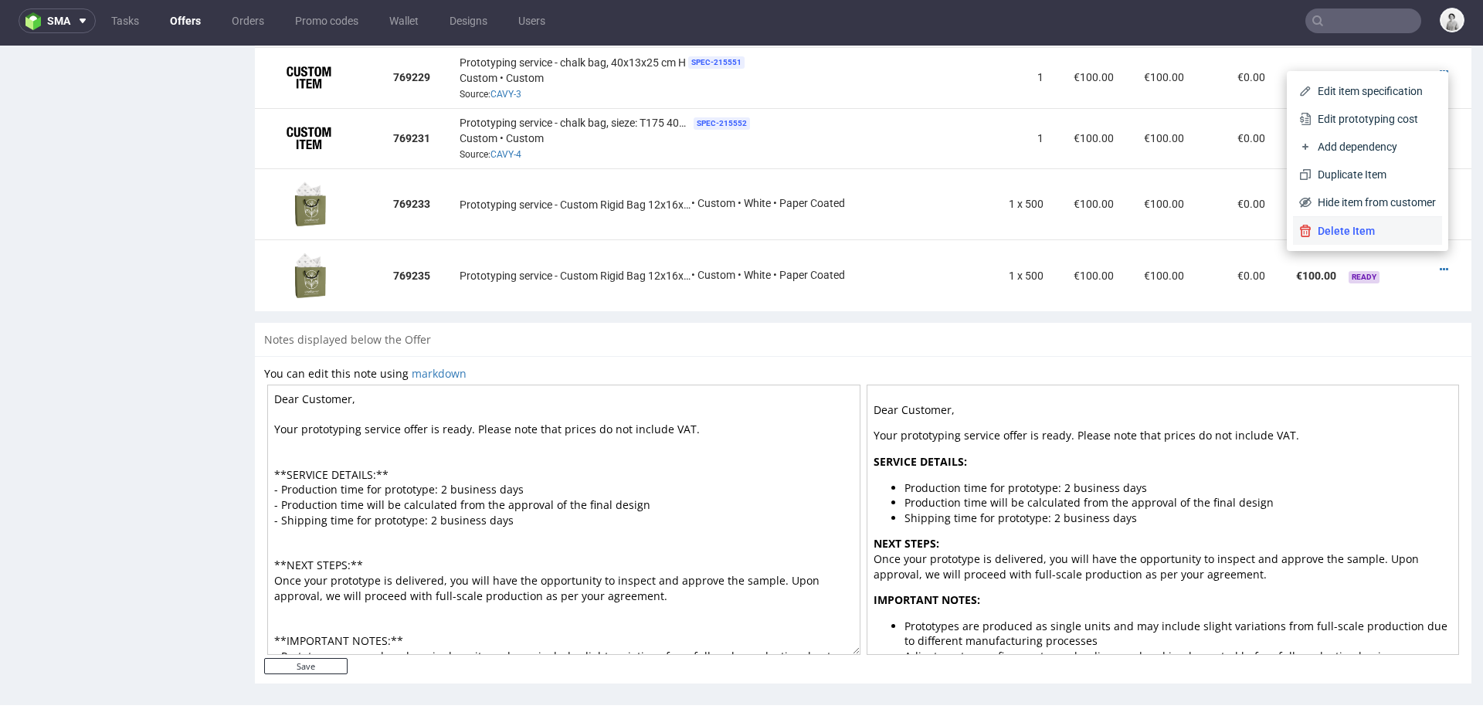
click at [1346, 233] on span "Delete Item" at bounding box center [1374, 230] width 124 height 15
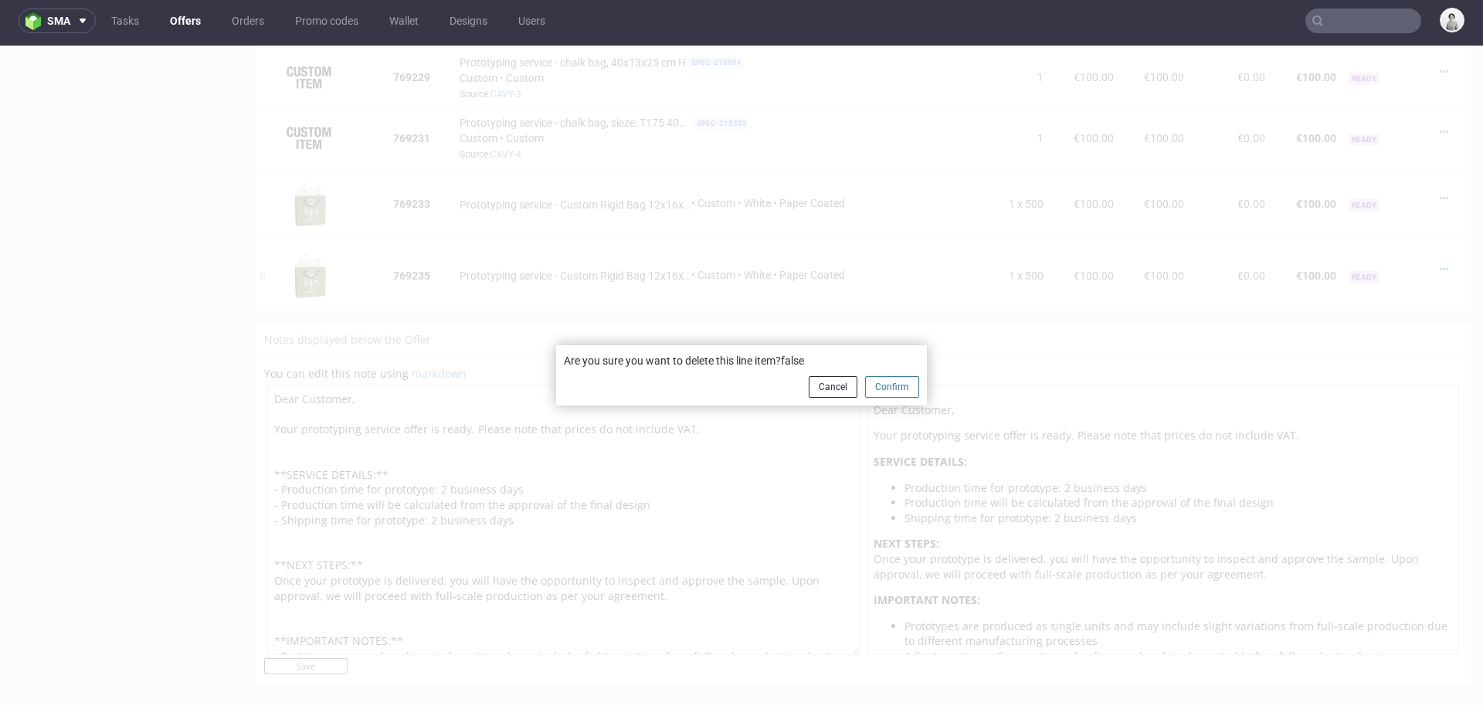
click at [875, 387] on button "Confirm" at bounding box center [892, 387] width 54 height 22
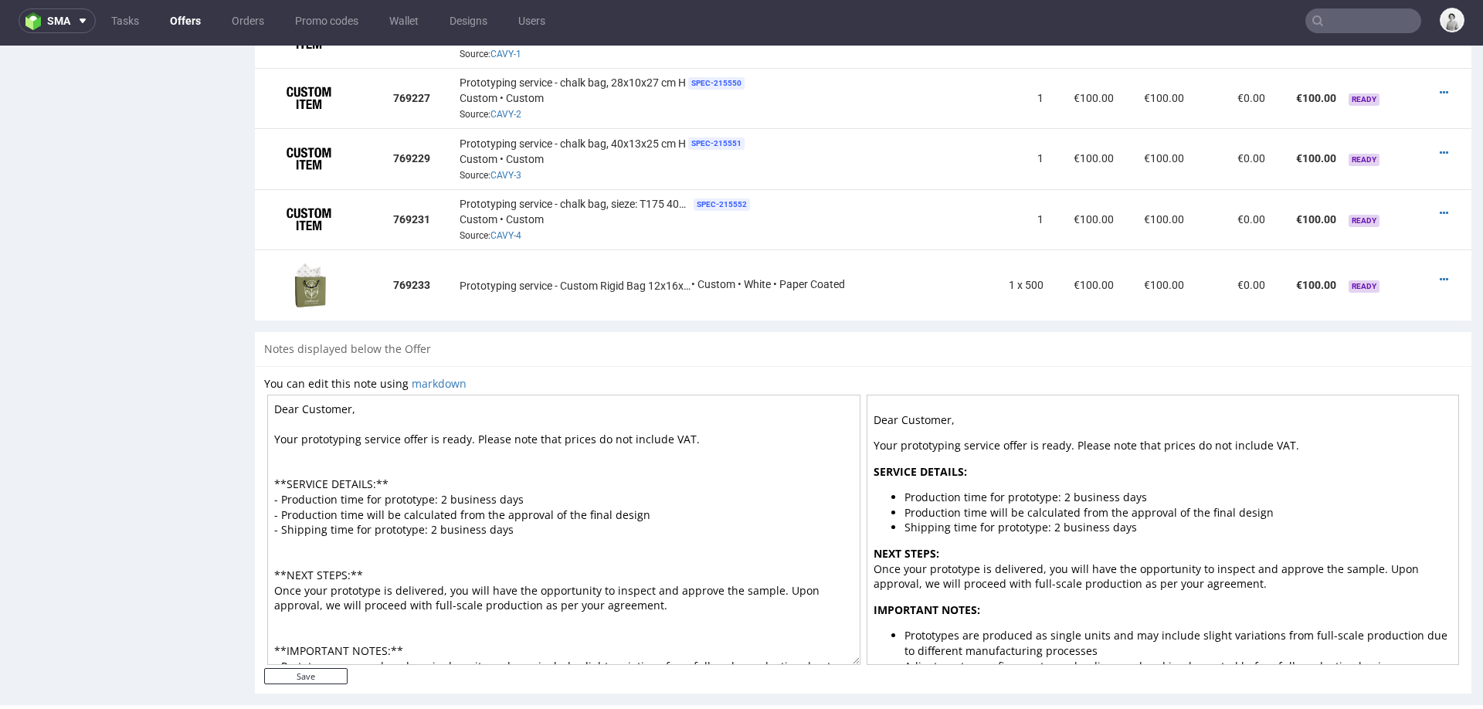
scroll to position [1312, 0]
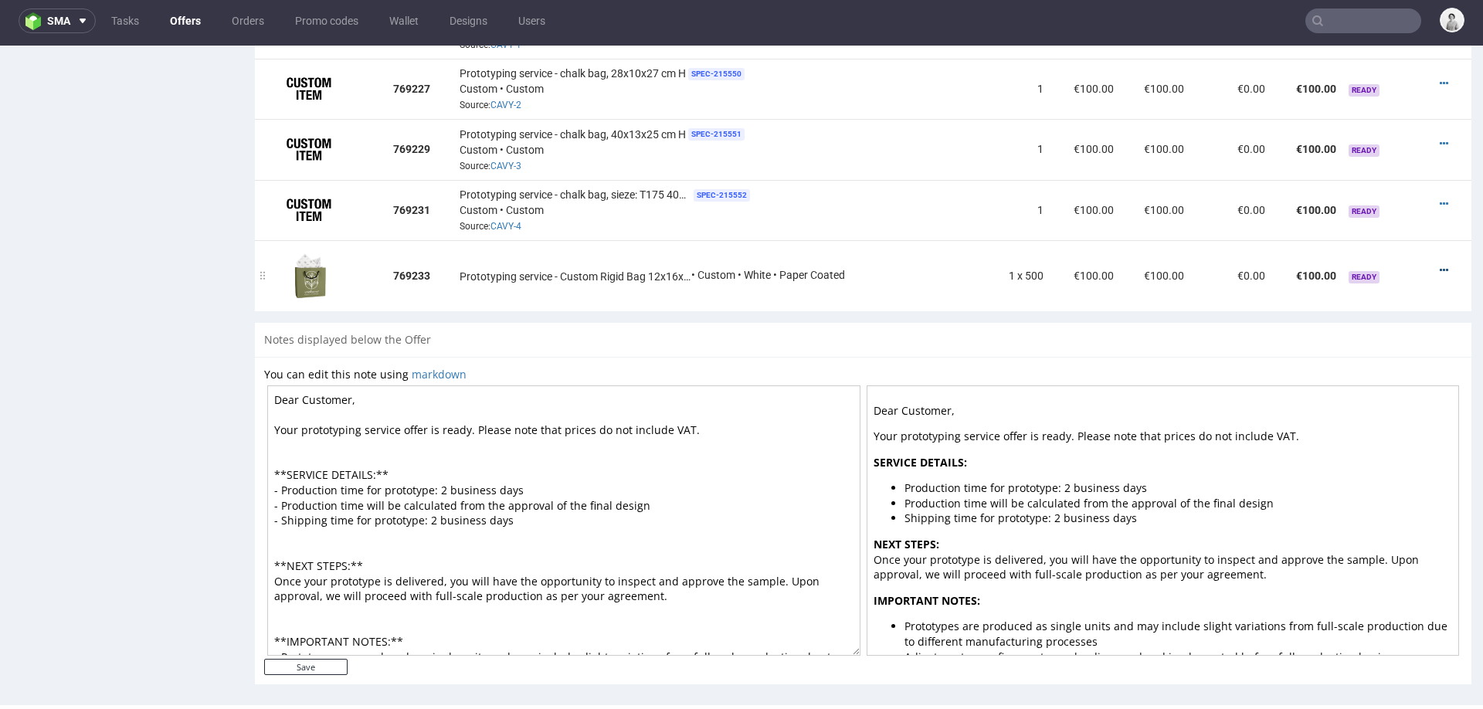
click at [1440, 265] on icon at bounding box center [1444, 270] width 8 height 11
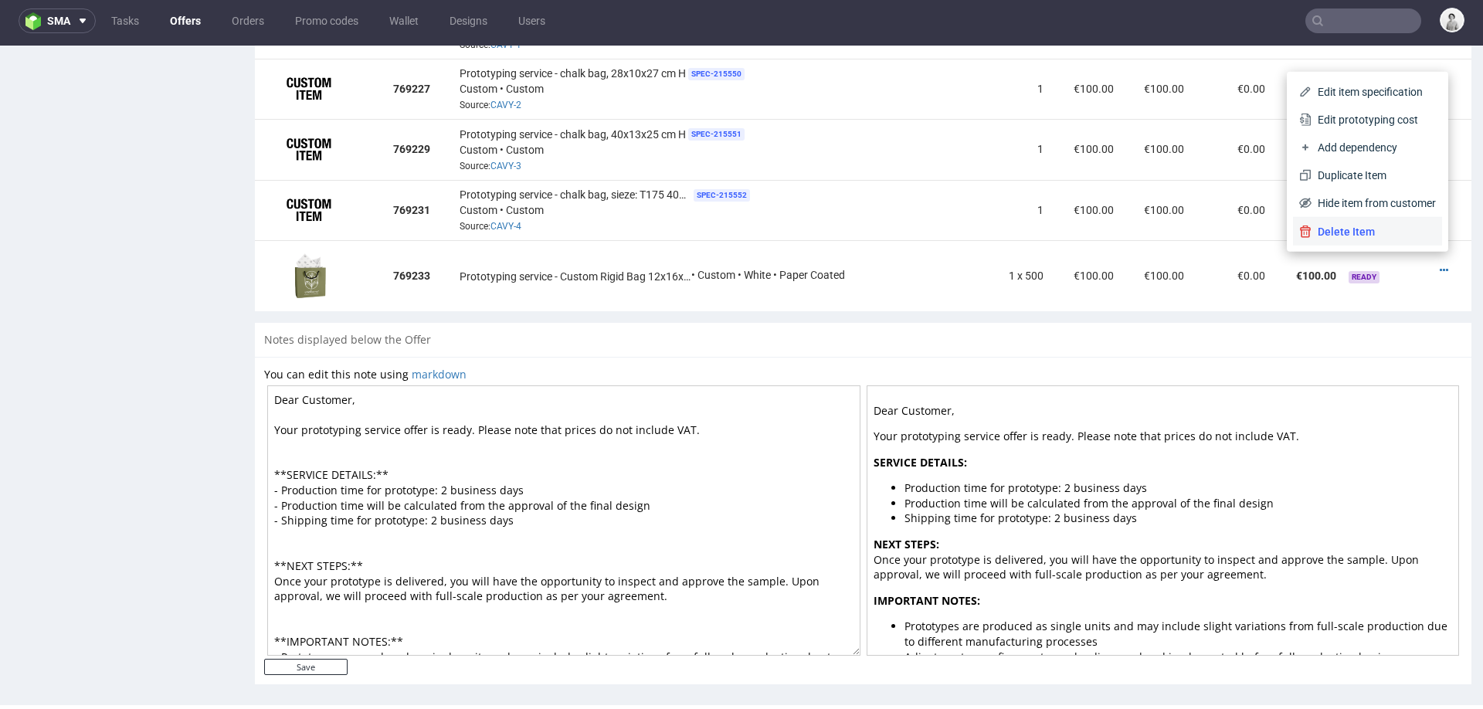
click at [1367, 234] on span "Delete Item" at bounding box center [1374, 231] width 124 height 15
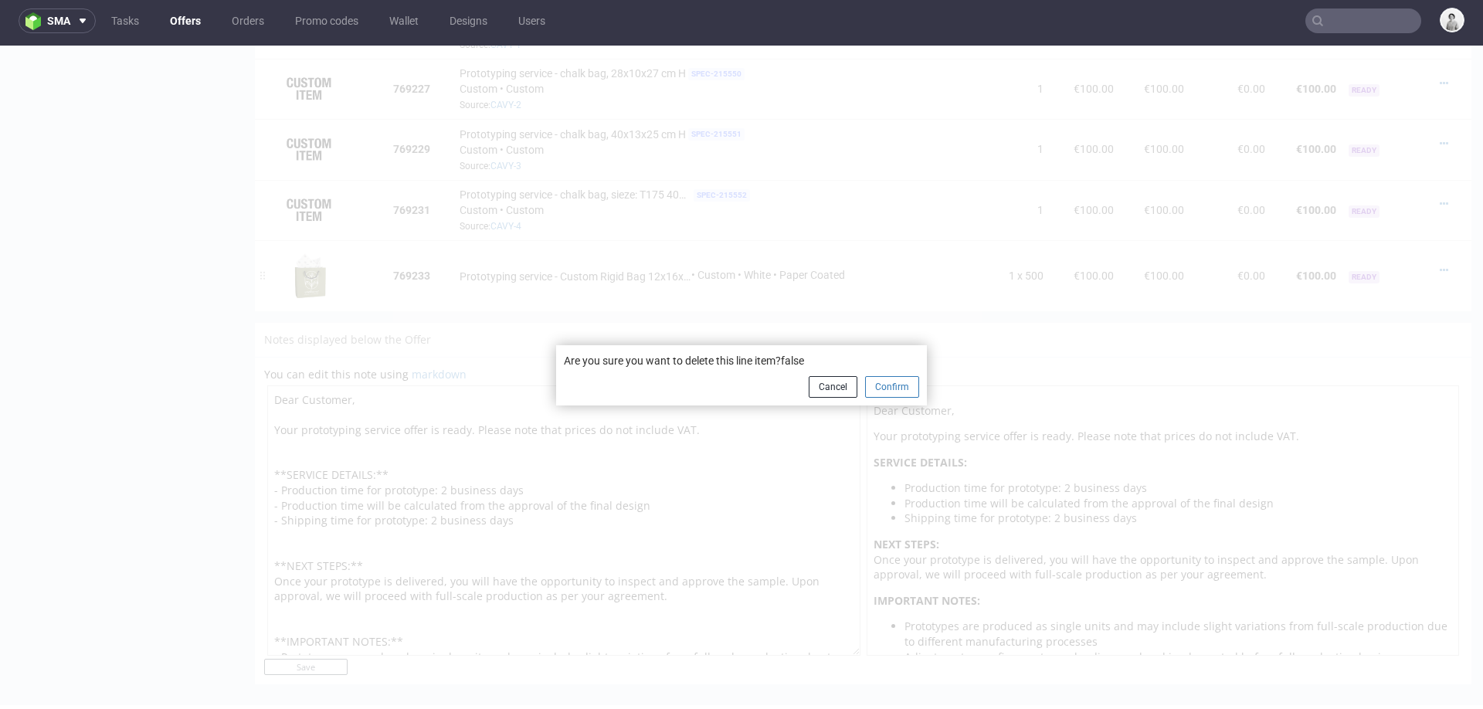
click at [885, 387] on button "Confirm" at bounding box center [892, 387] width 54 height 22
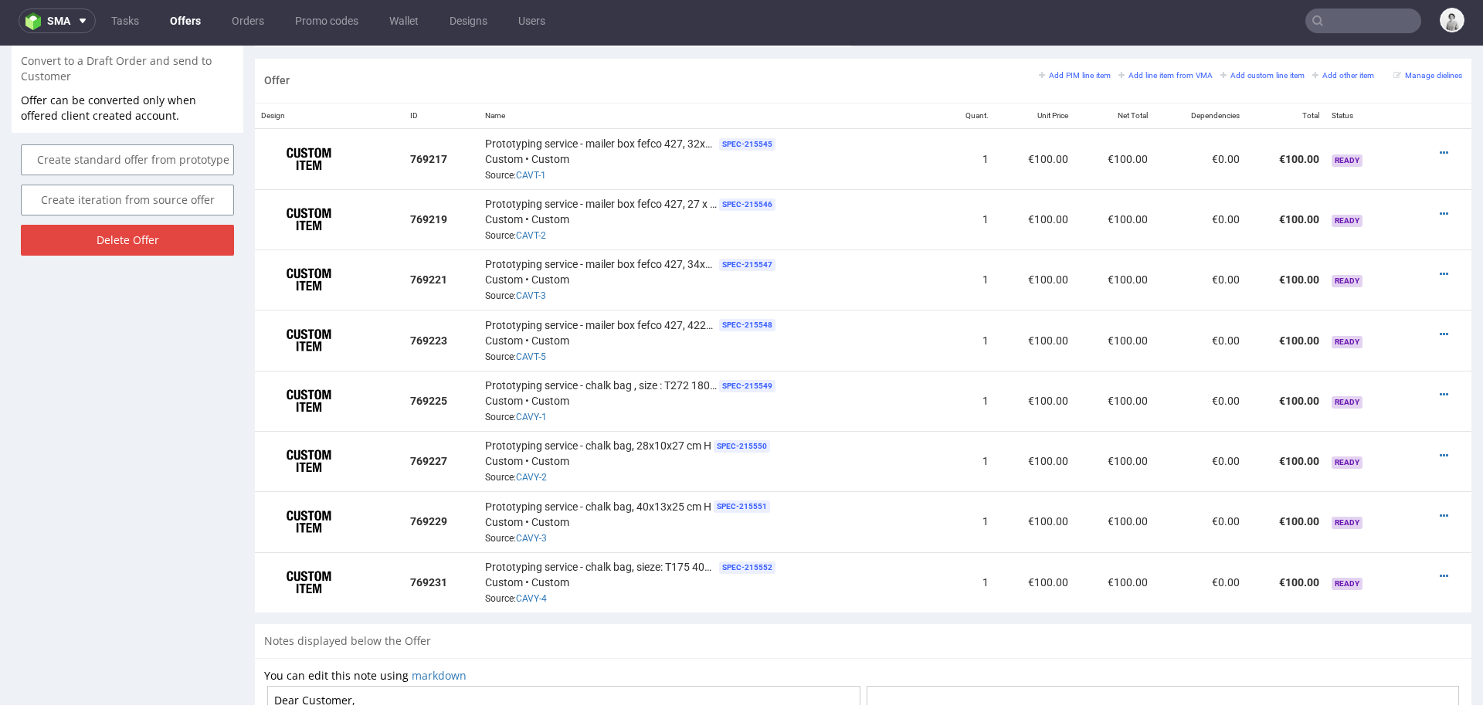
scroll to position [949, 0]
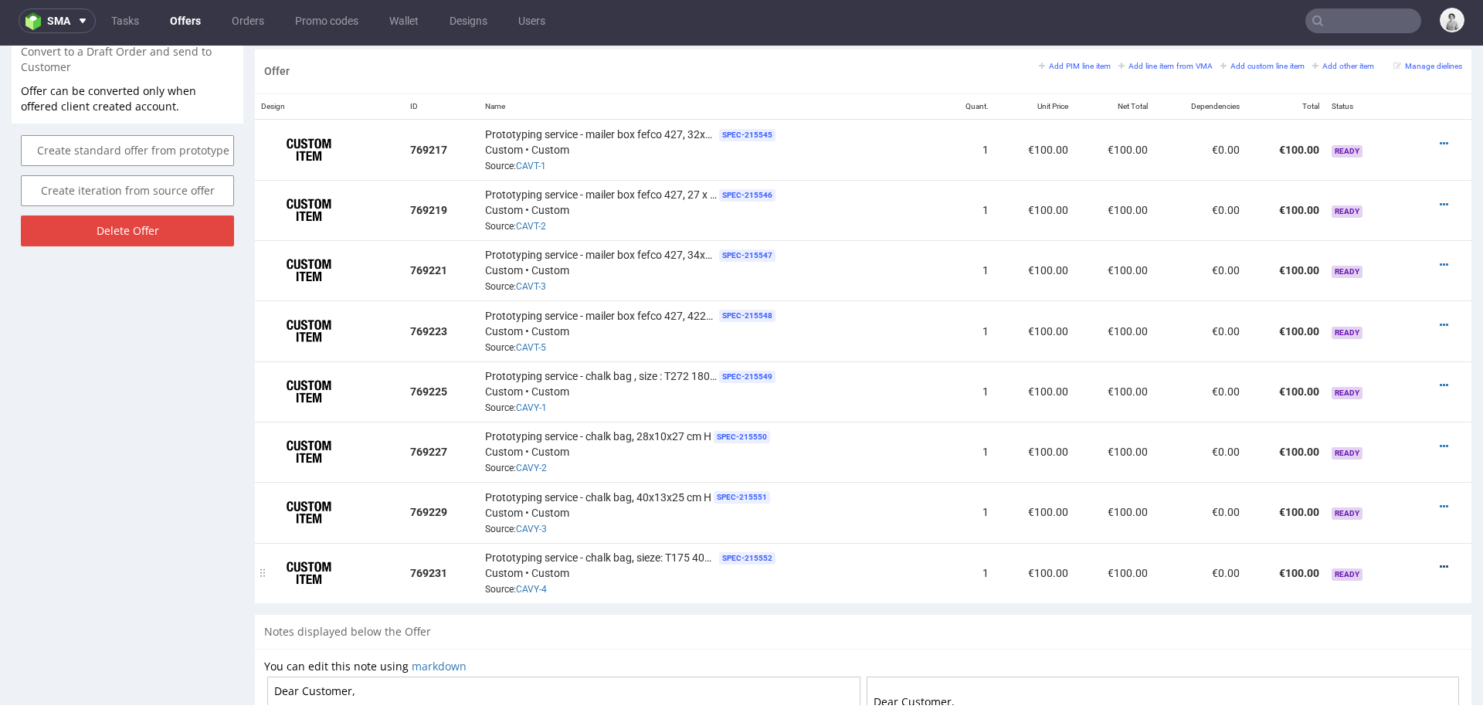
click at [1440, 562] on icon at bounding box center [1444, 567] width 8 height 11
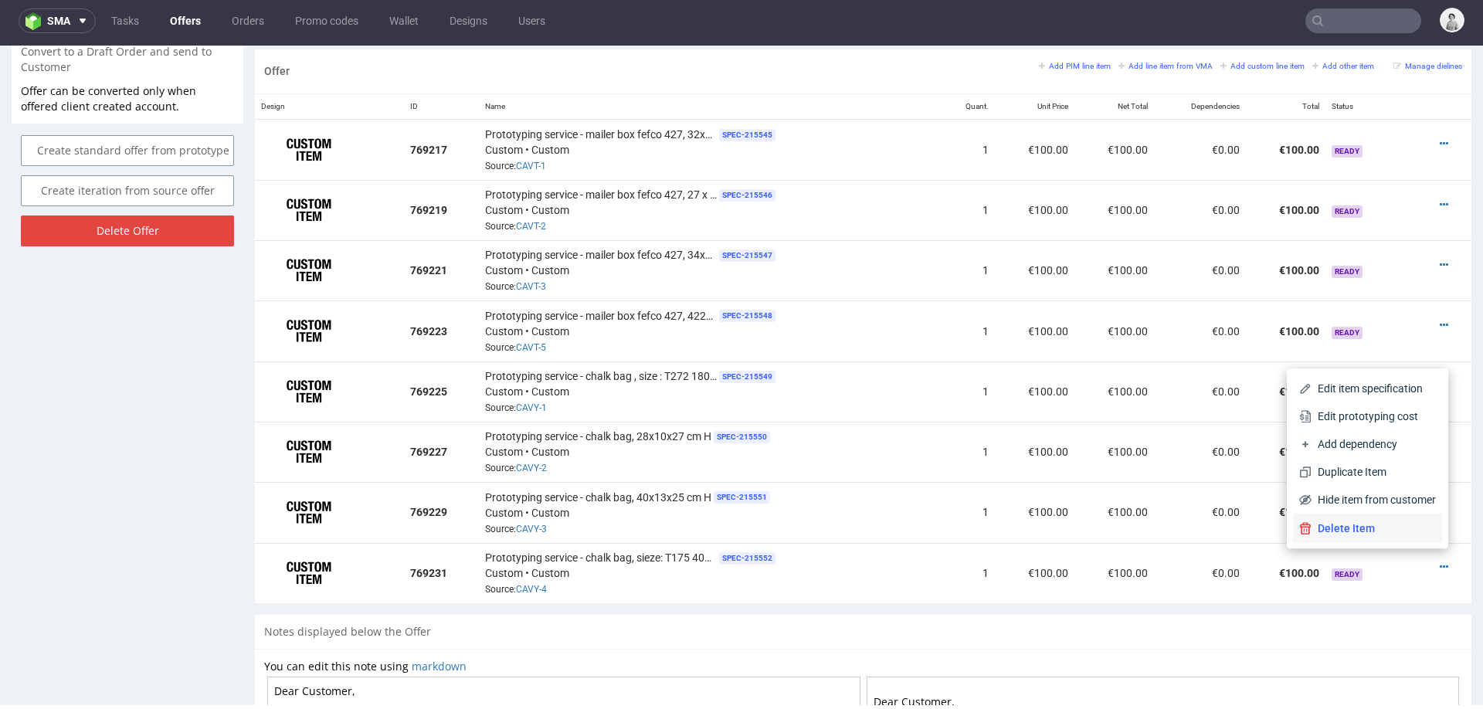
click at [1392, 523] on span "Delete Item" at bounding box center [1374, 528] width 124 height 15
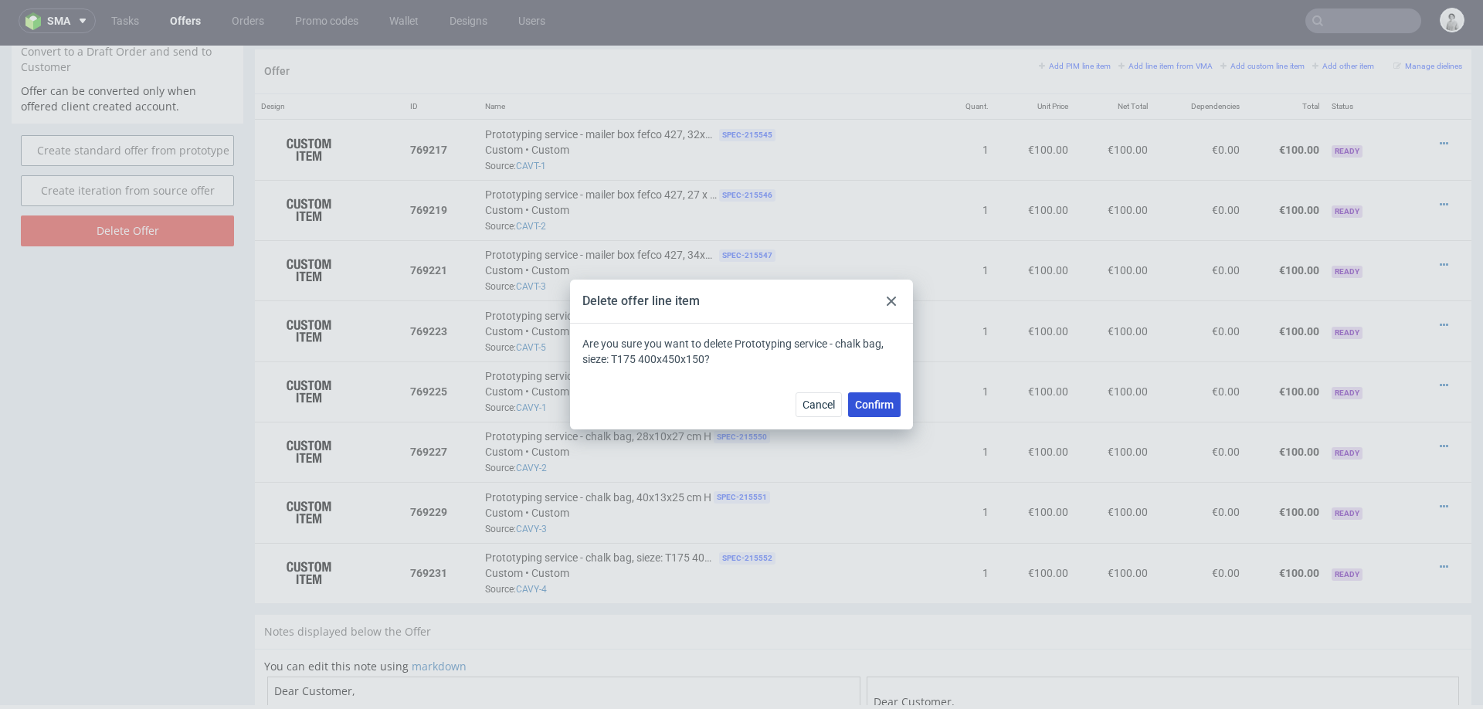
click at [891, 410] on span "Confirm" at bounding box center [874, 404] width 39 height 11
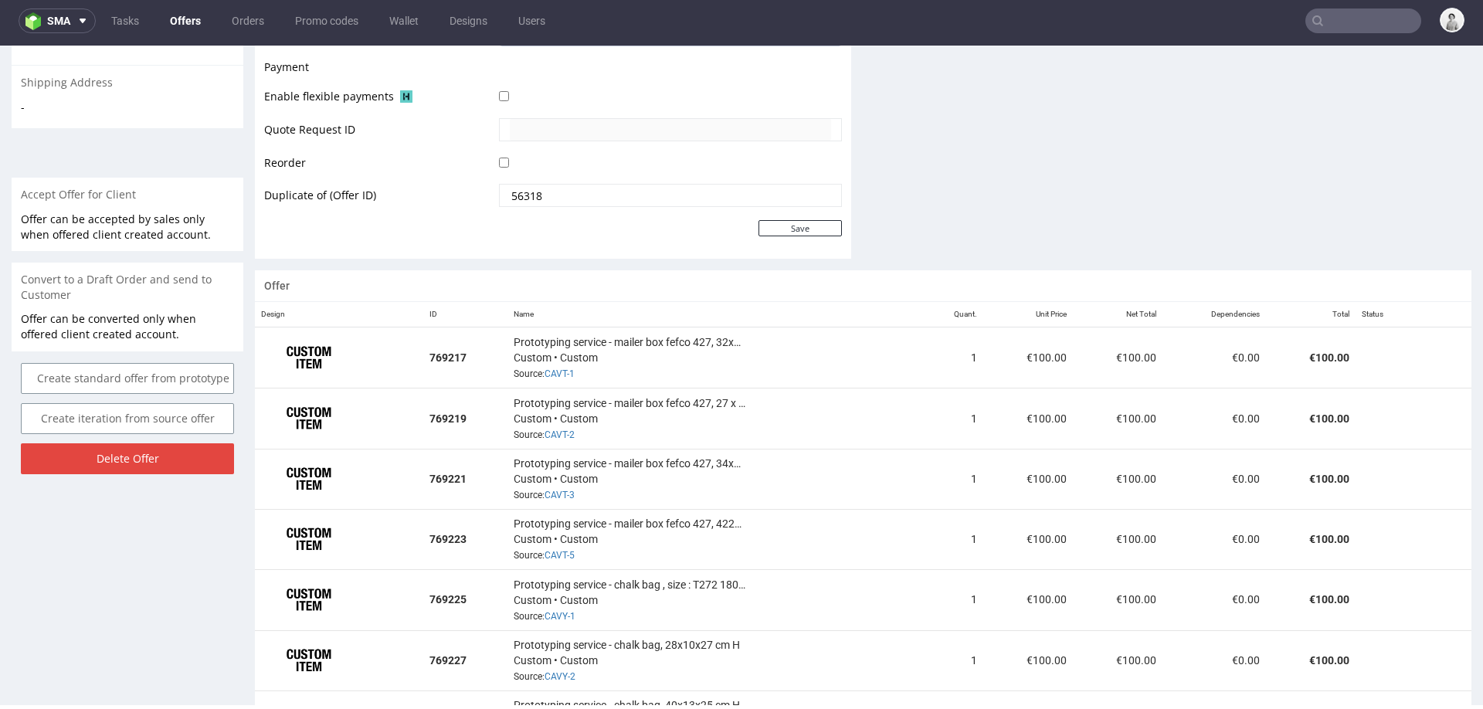
scroll to position [851, 0]
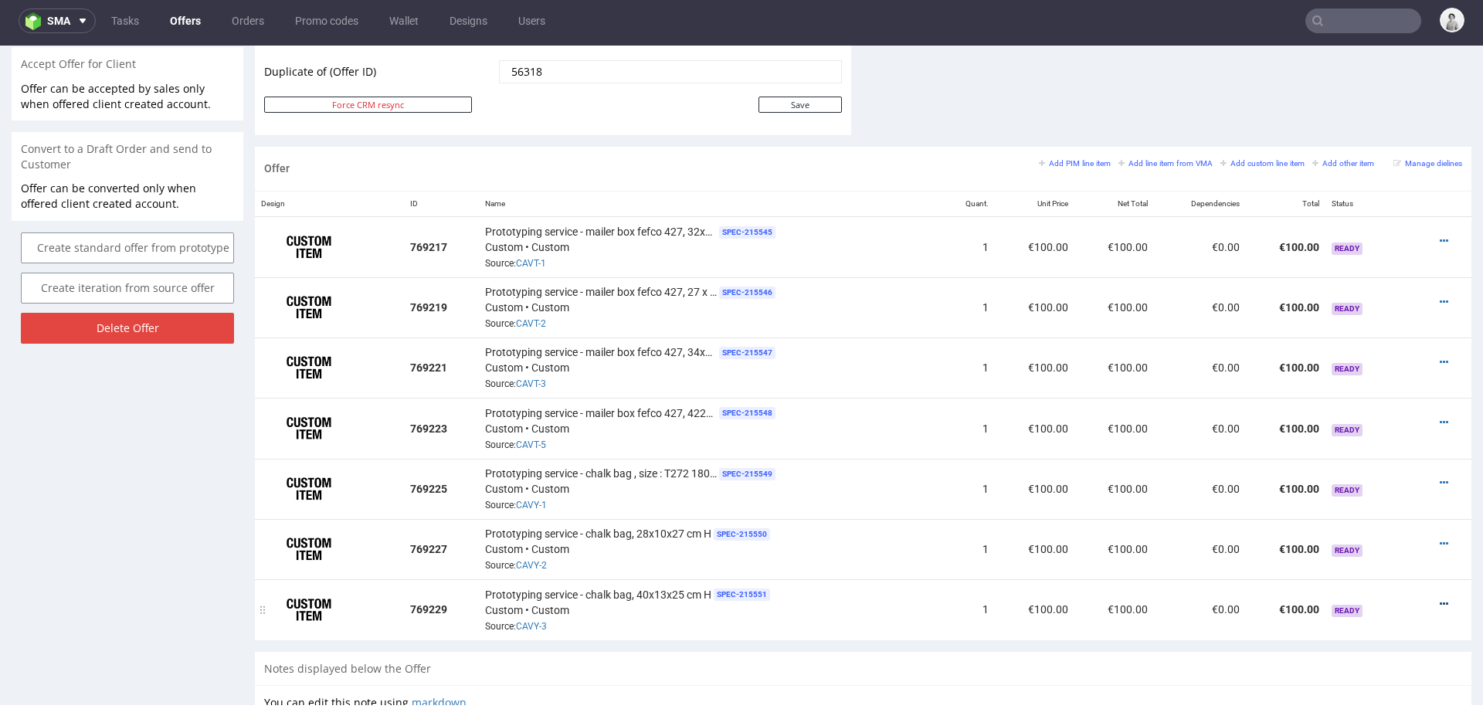
click at [1440, 599] on icon at bounding box center [1444, 604] width 8 height 11
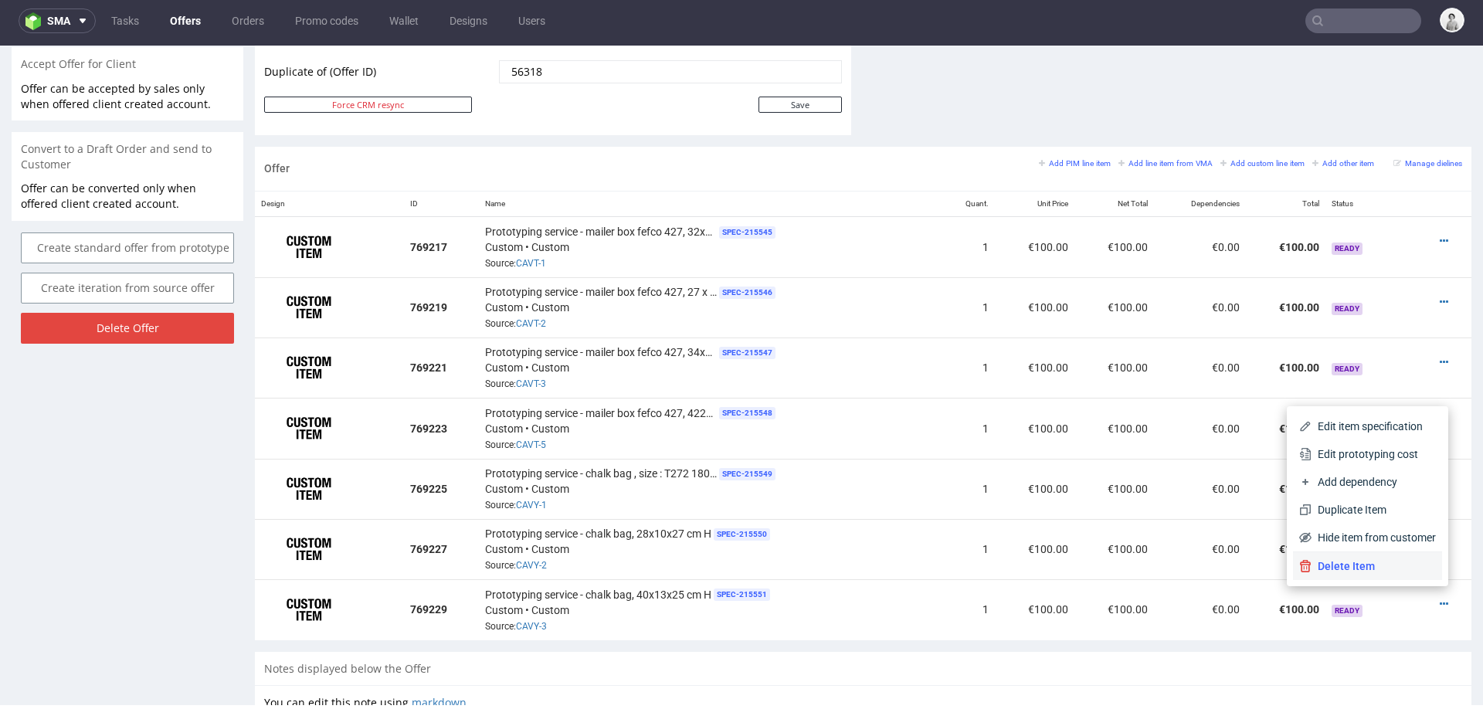
click at [1389, 555] on li "Delete Item" at bounding box center [1367, 566] width 149 height 28
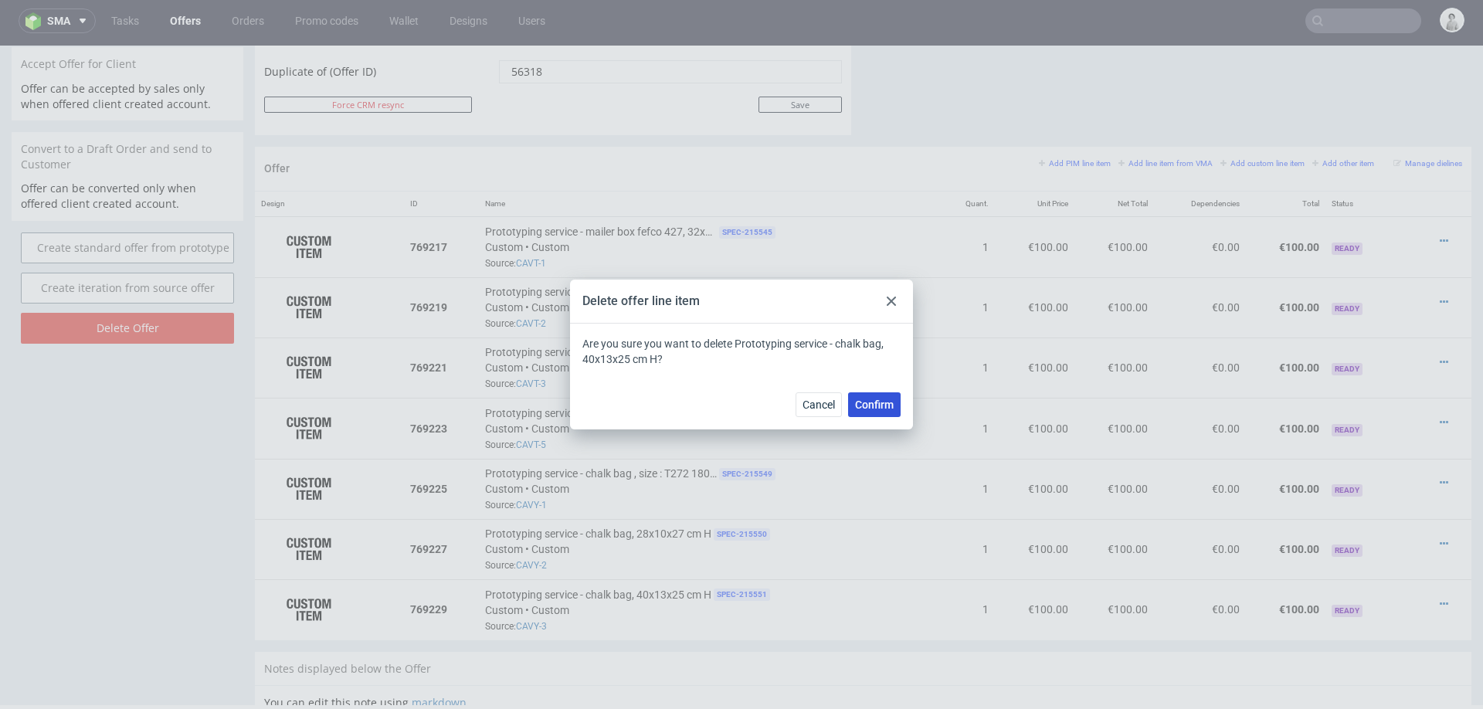
click at [867, 402] on span "Confirm" at bounding box center [874, 404] width 39 height 11
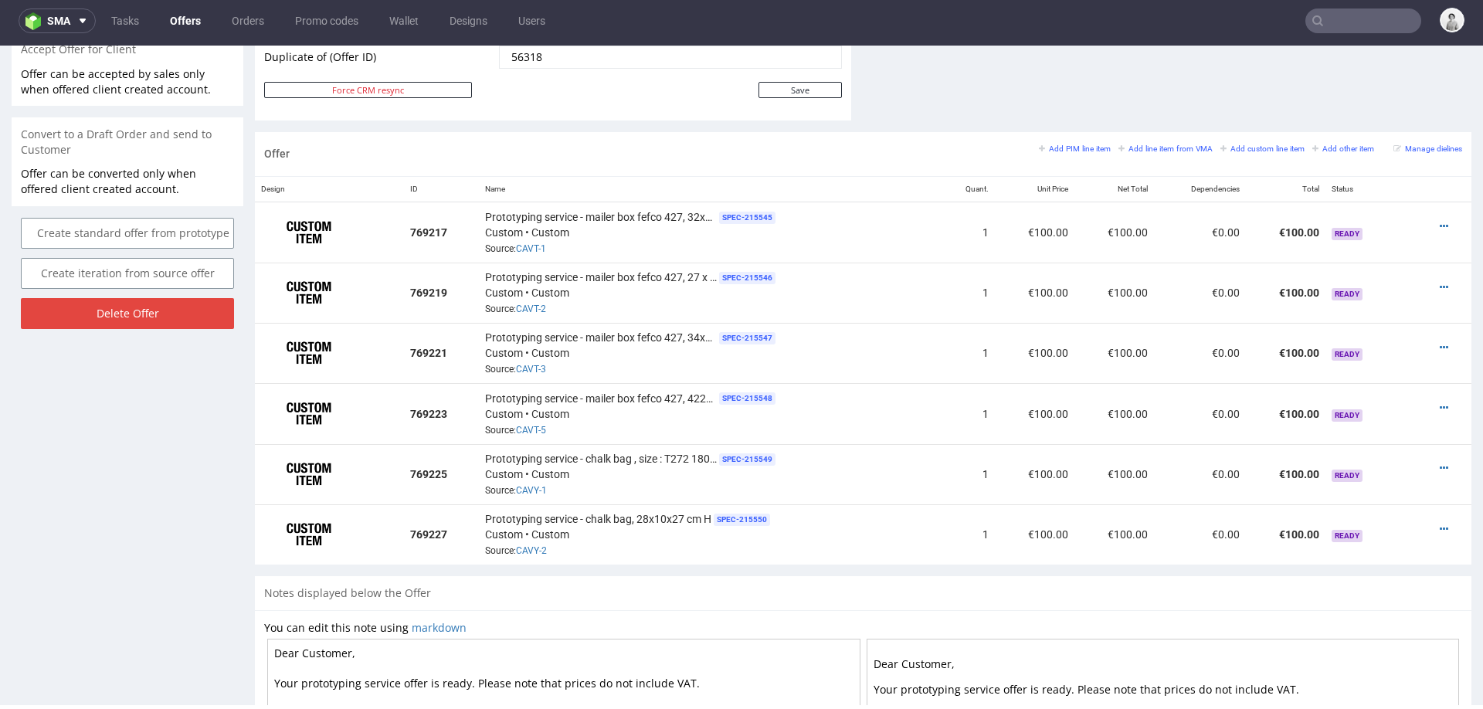
scroll to position [867, 0]
click at [1440, 523] on icon at bounding box center [1444, 528] width 8 height 11
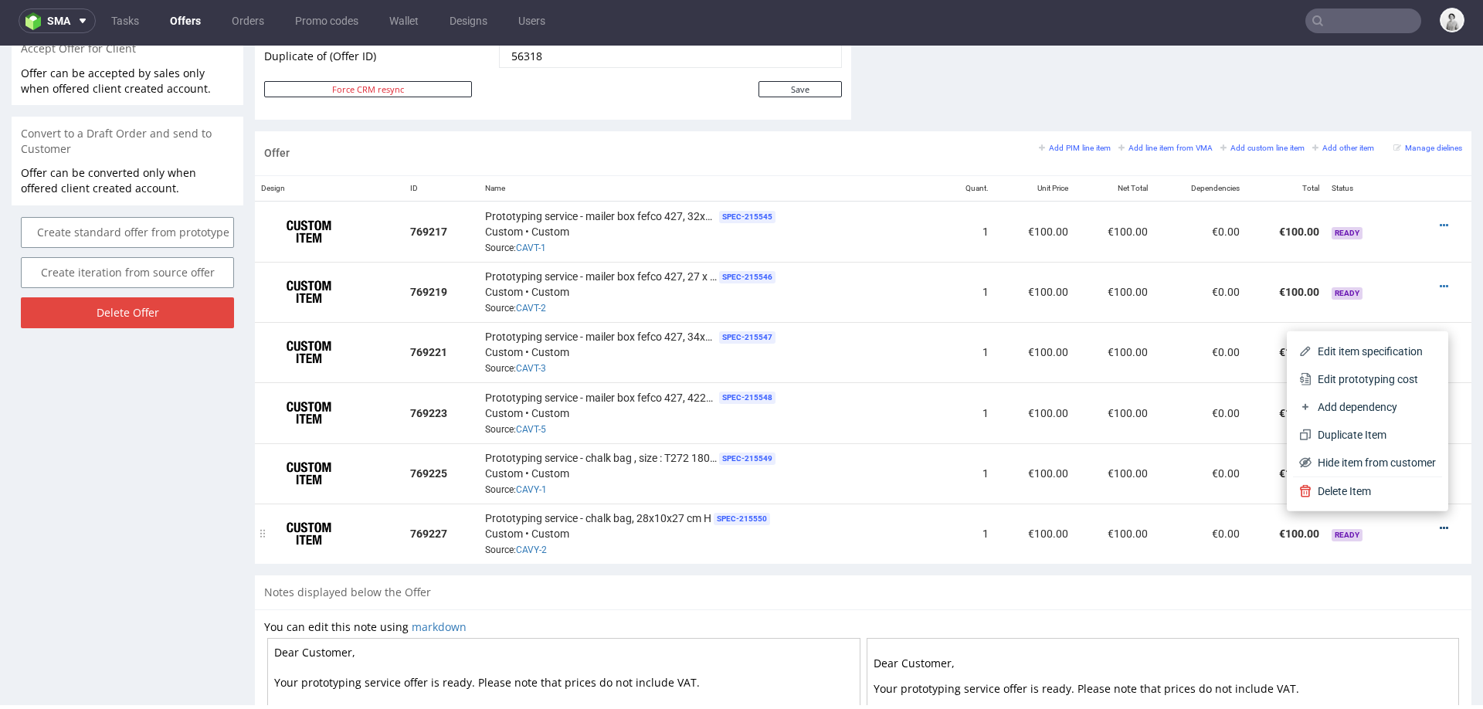
click at [1366, 485] on span "Delete Item" at bounding box center [1374, 491] width 124 height 15
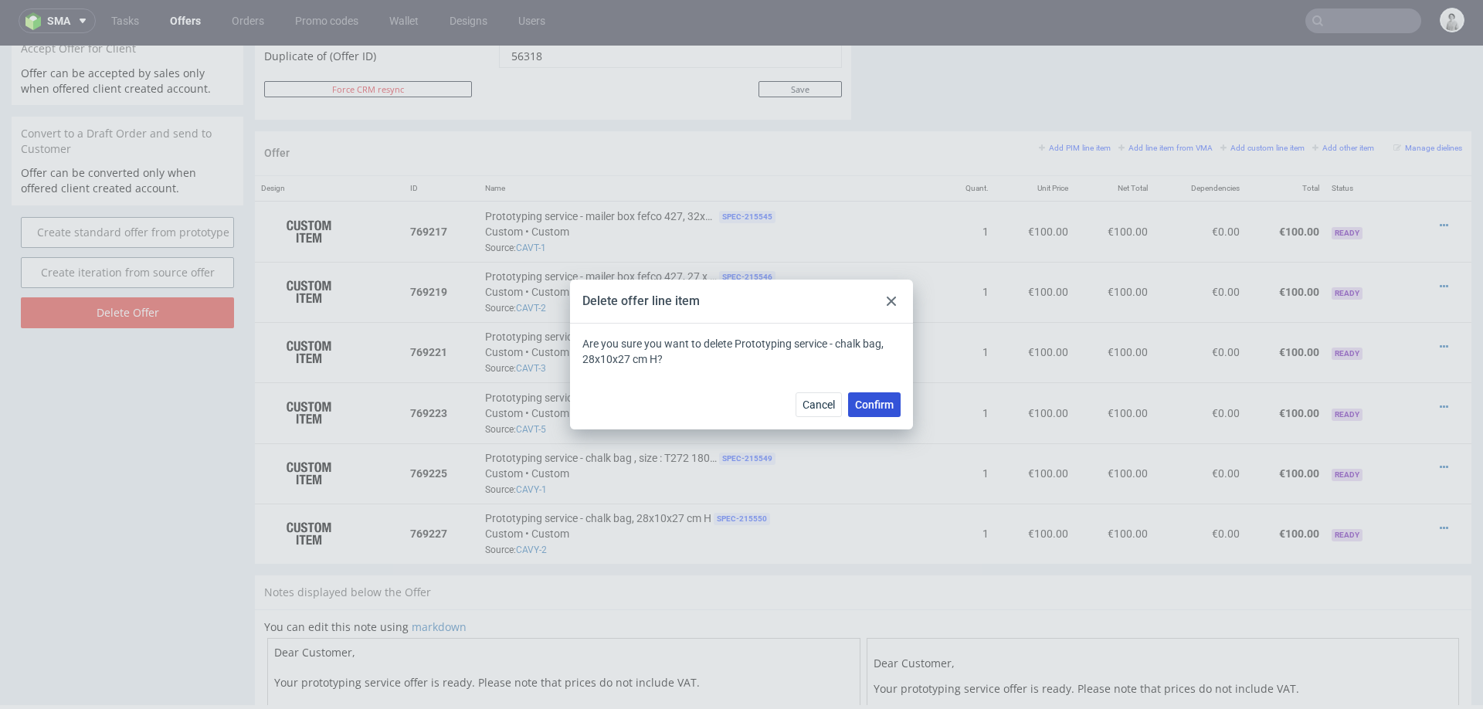
click at [881, 406] on span "Confirm" at bounding box center [874, 404] width 39 height 11
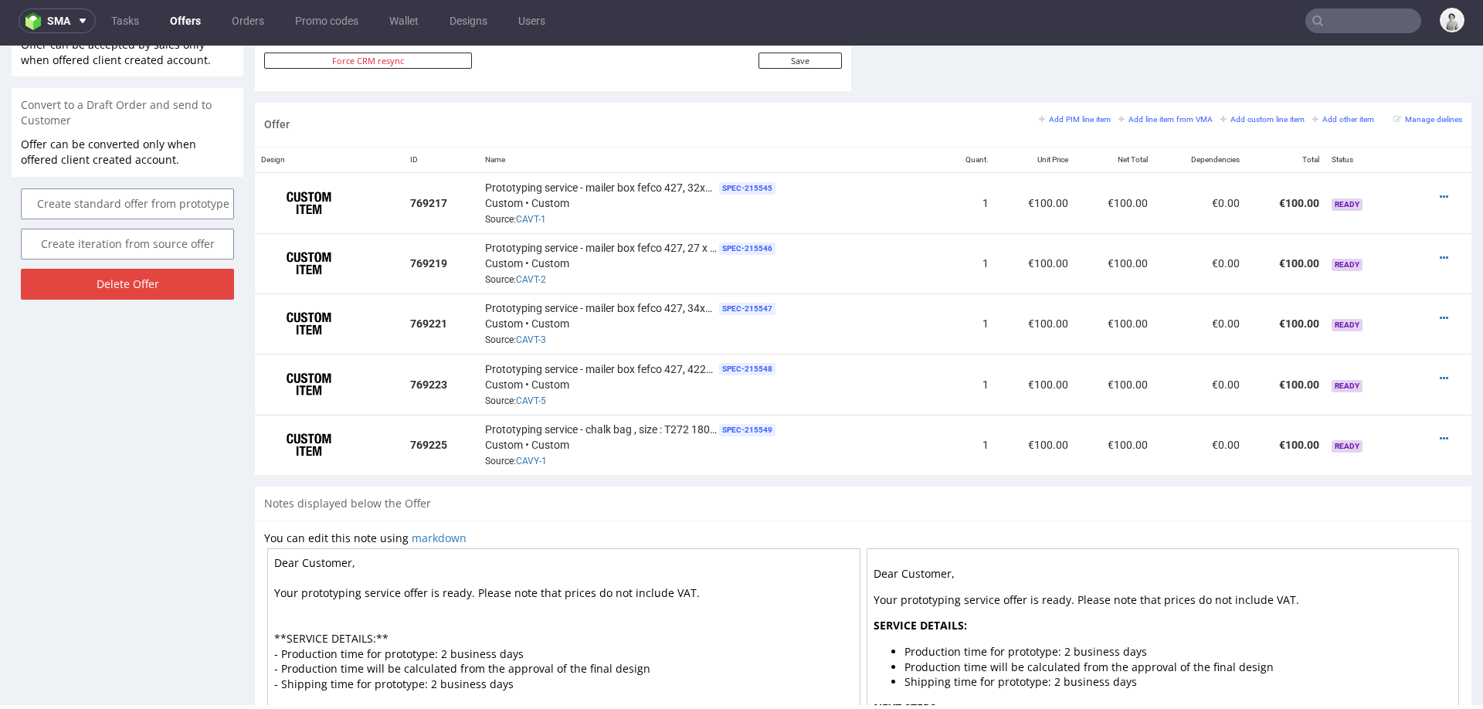
scroll to position [7, 0]
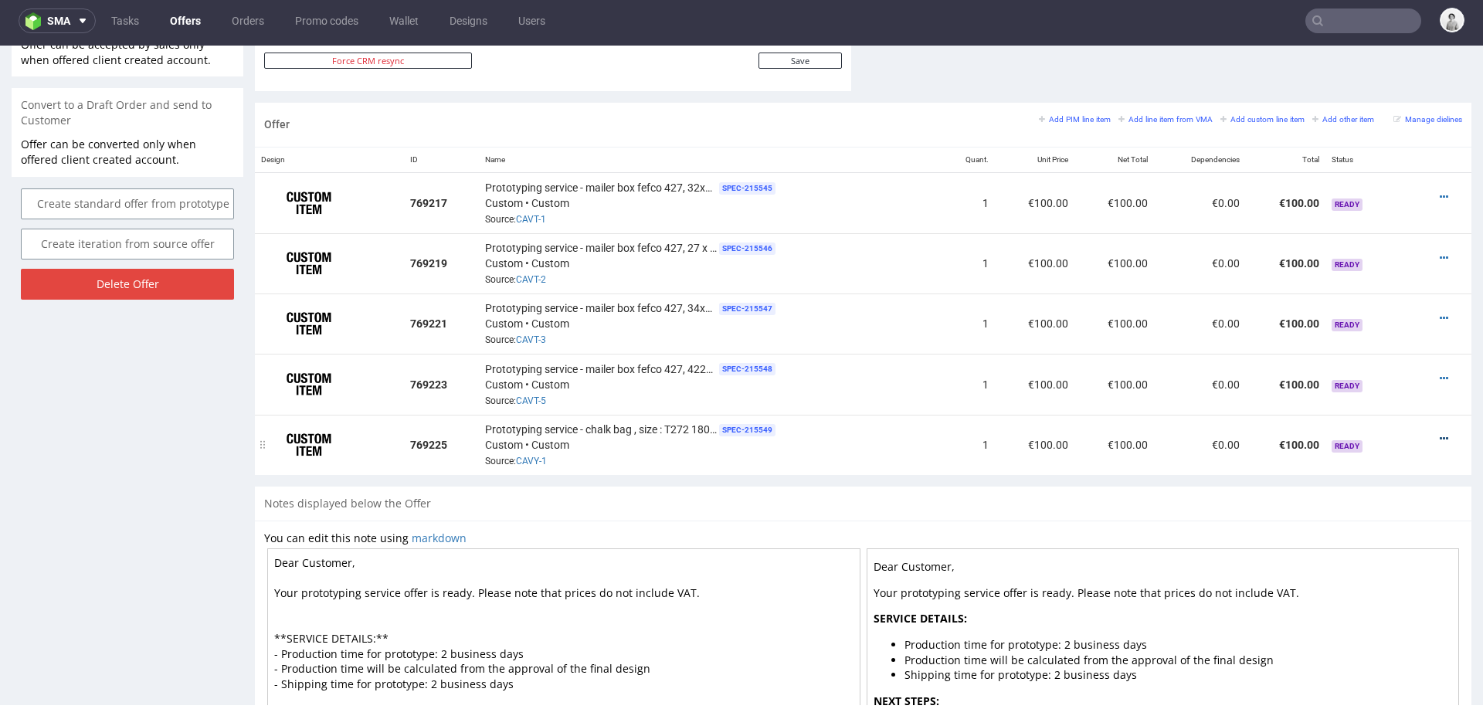
click at [1440, 433] on icon at bounding box center [1444, 438] width 8 height 11
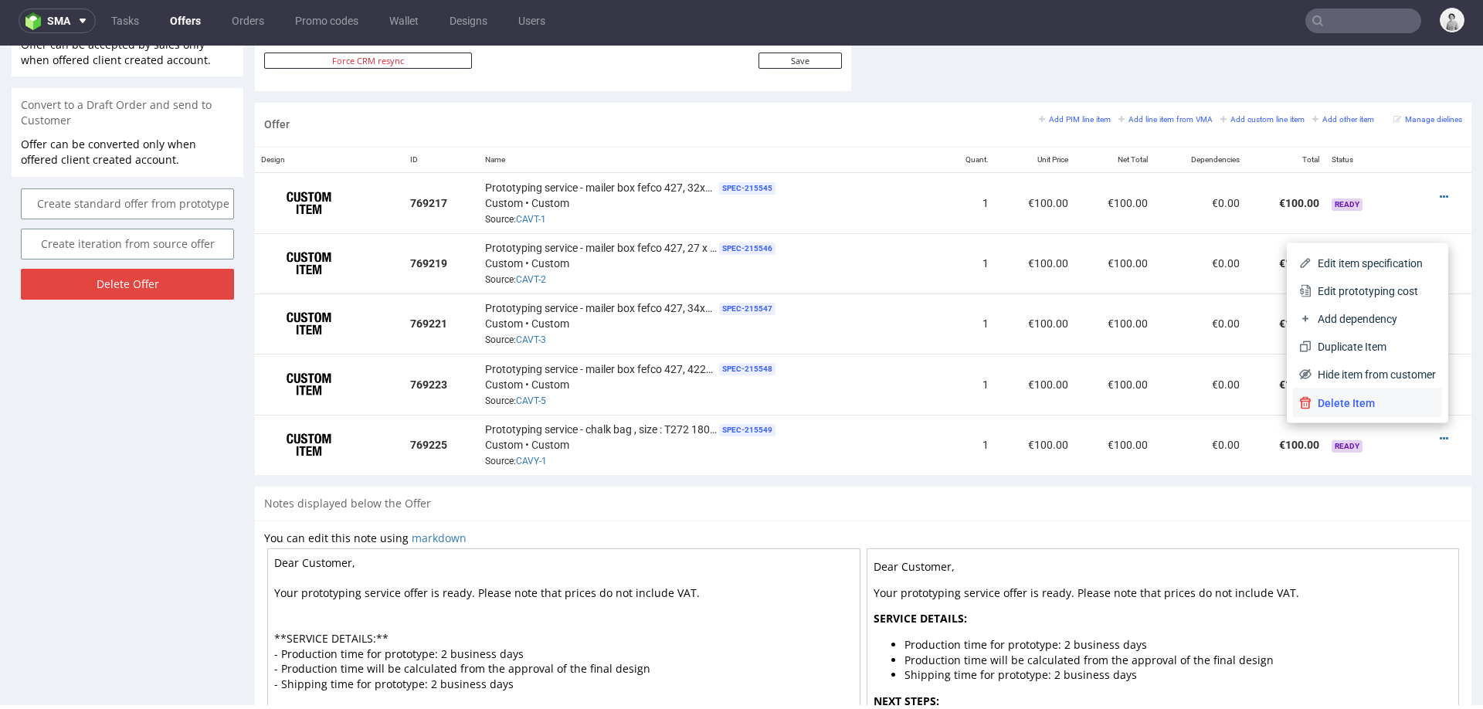
click at [1384, 393] on li "Delete Item" at bounding box center [1367, 403] width 149 height 28
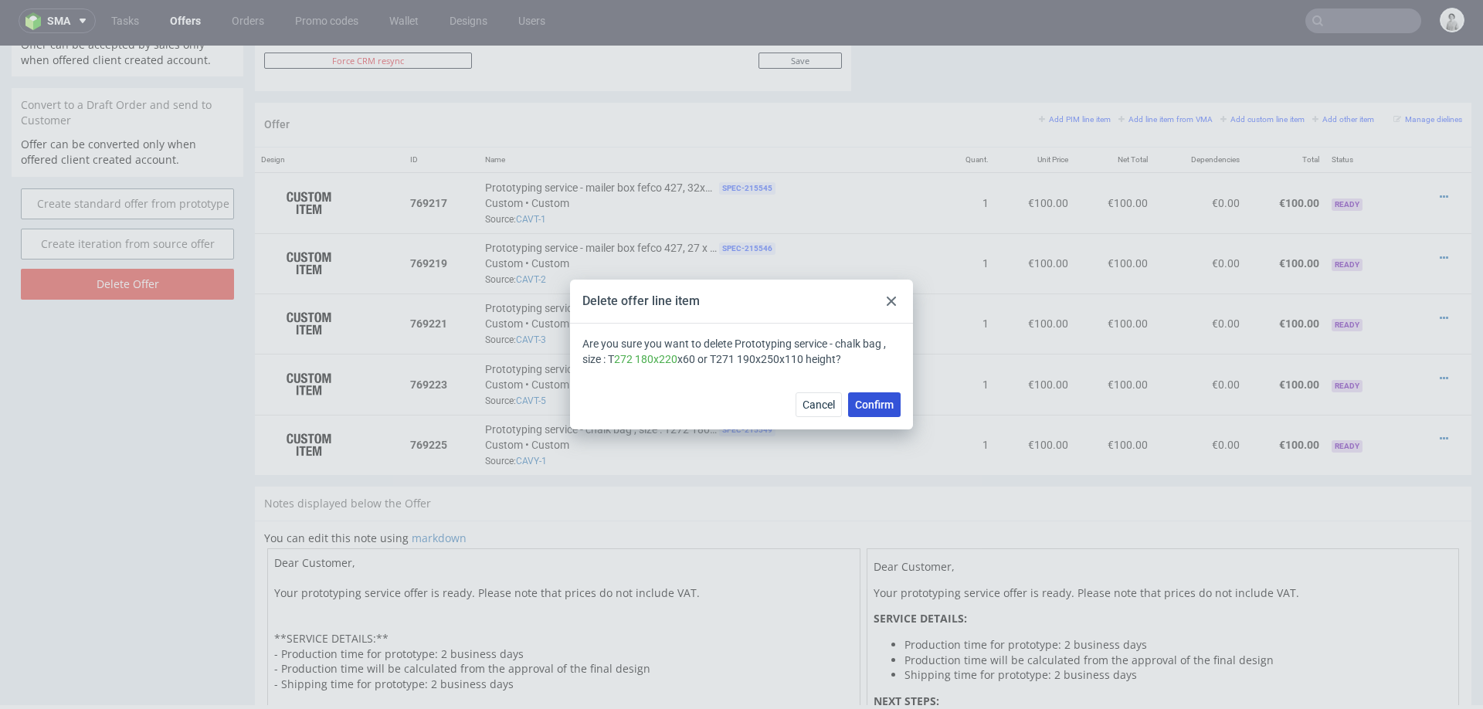
click at [862, 409] on span "Confirm" at bounding box center [874, 404] width 39 height 11
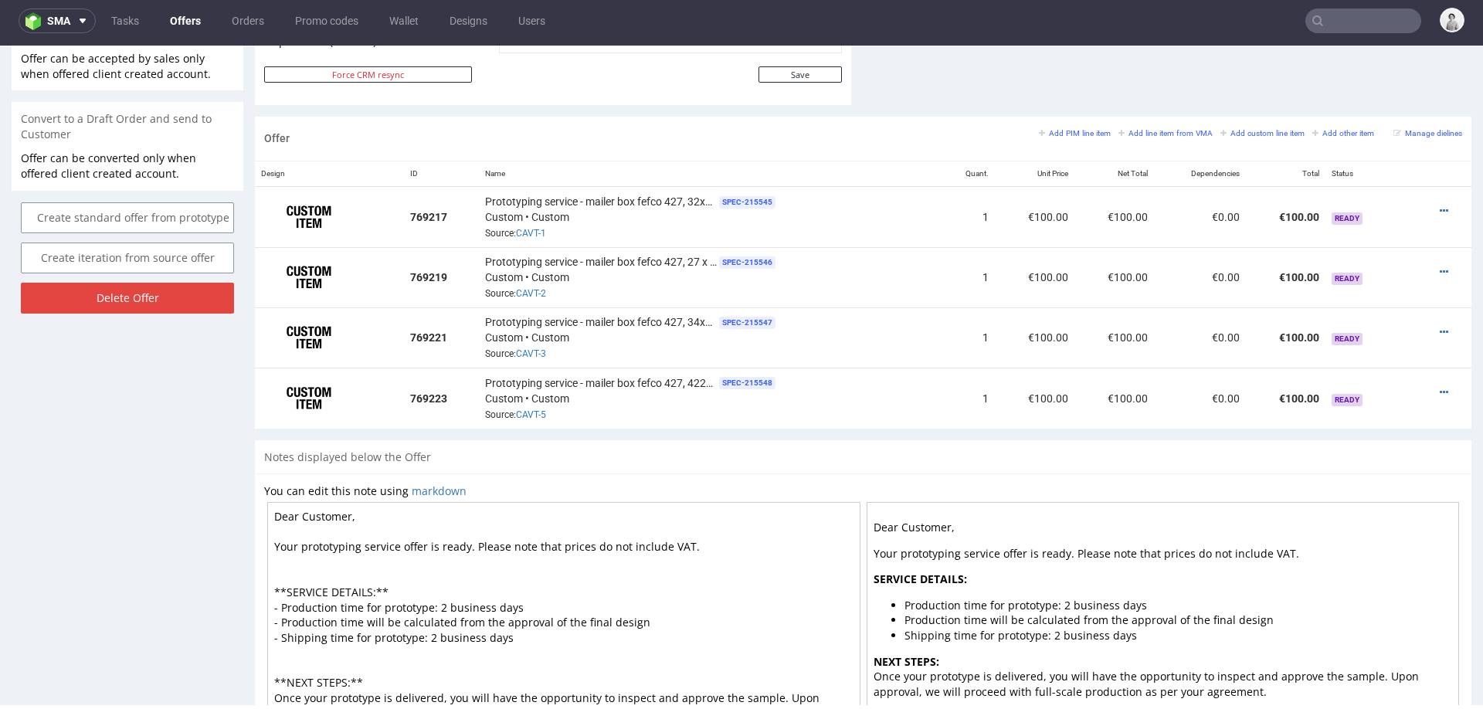
scroll to position [871, 0]
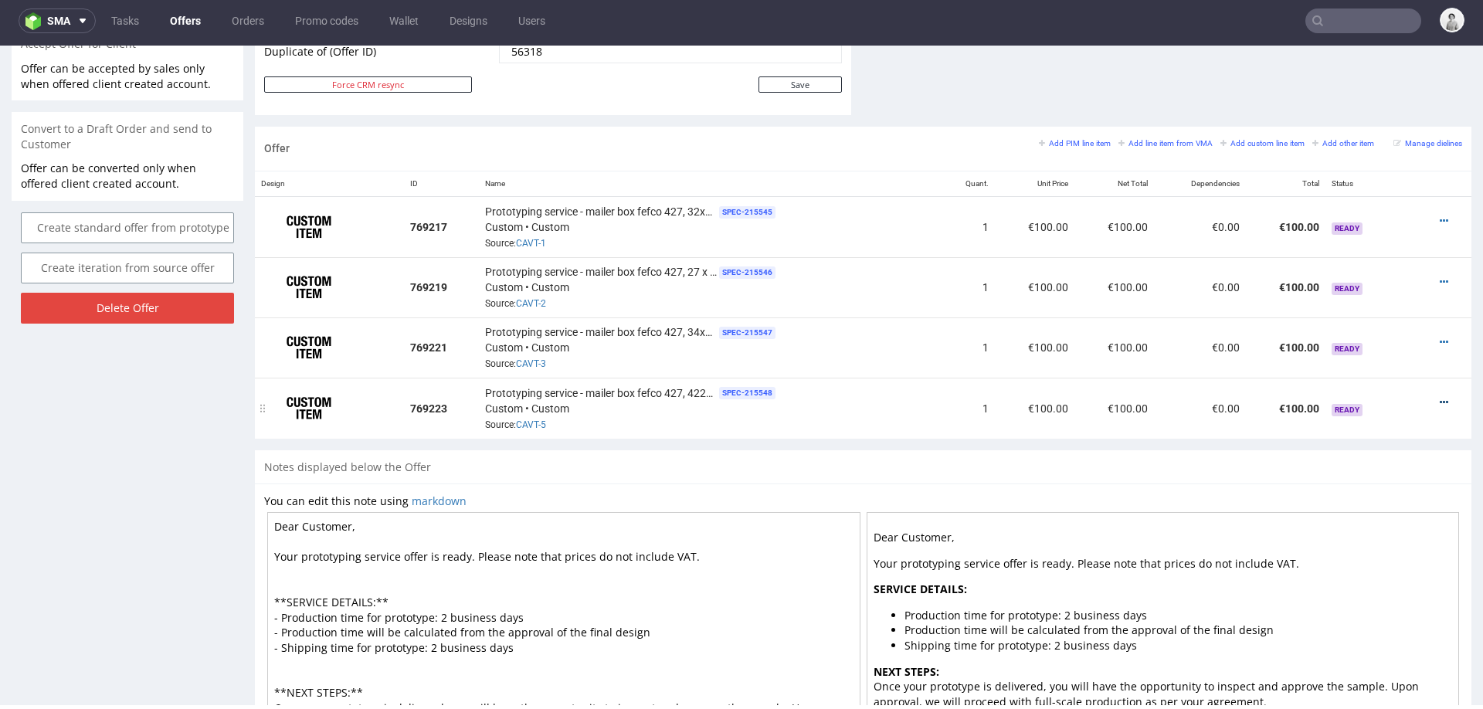
click at [1440, 397] on icon at bounding box center [1444, 402] width 8 height 11
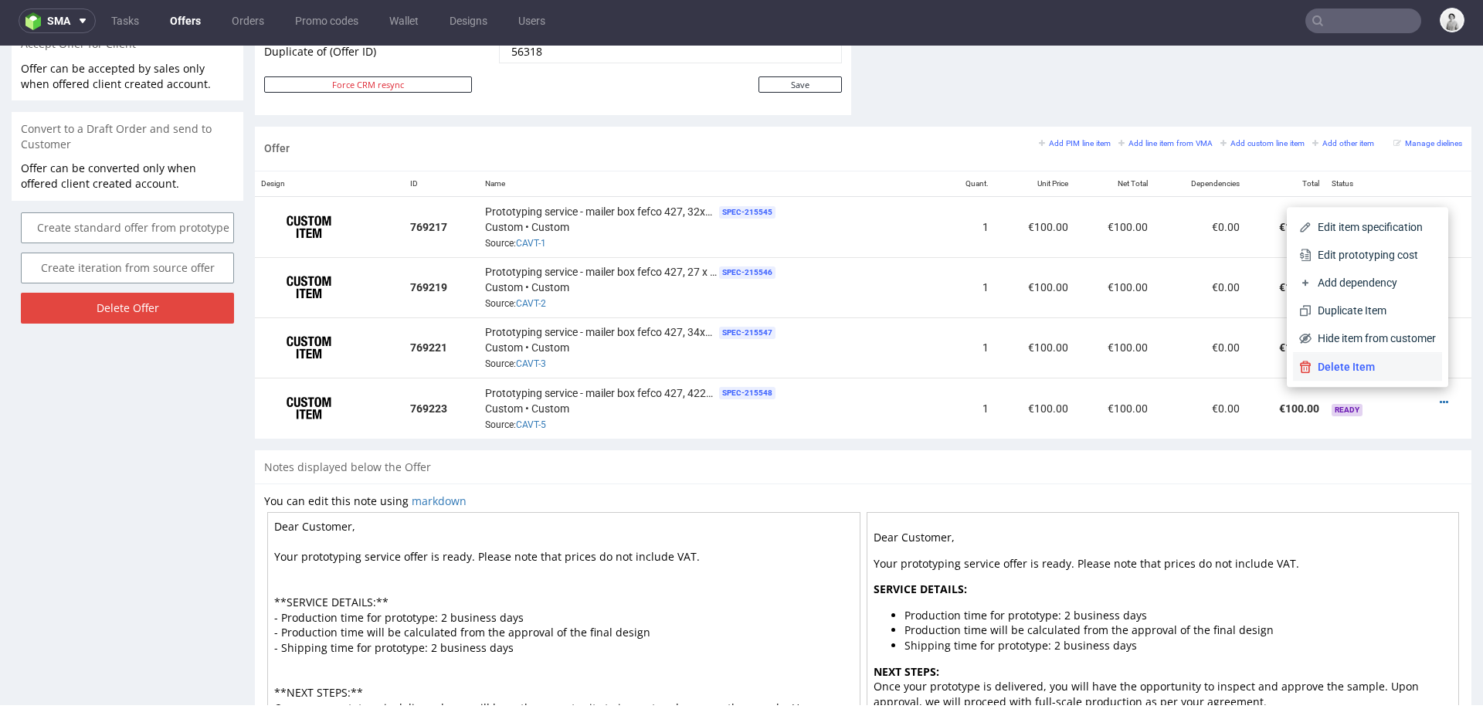
click at [1398, 370] on span "Delete Item" at bounding box center [1374, 366] width 124 height 15
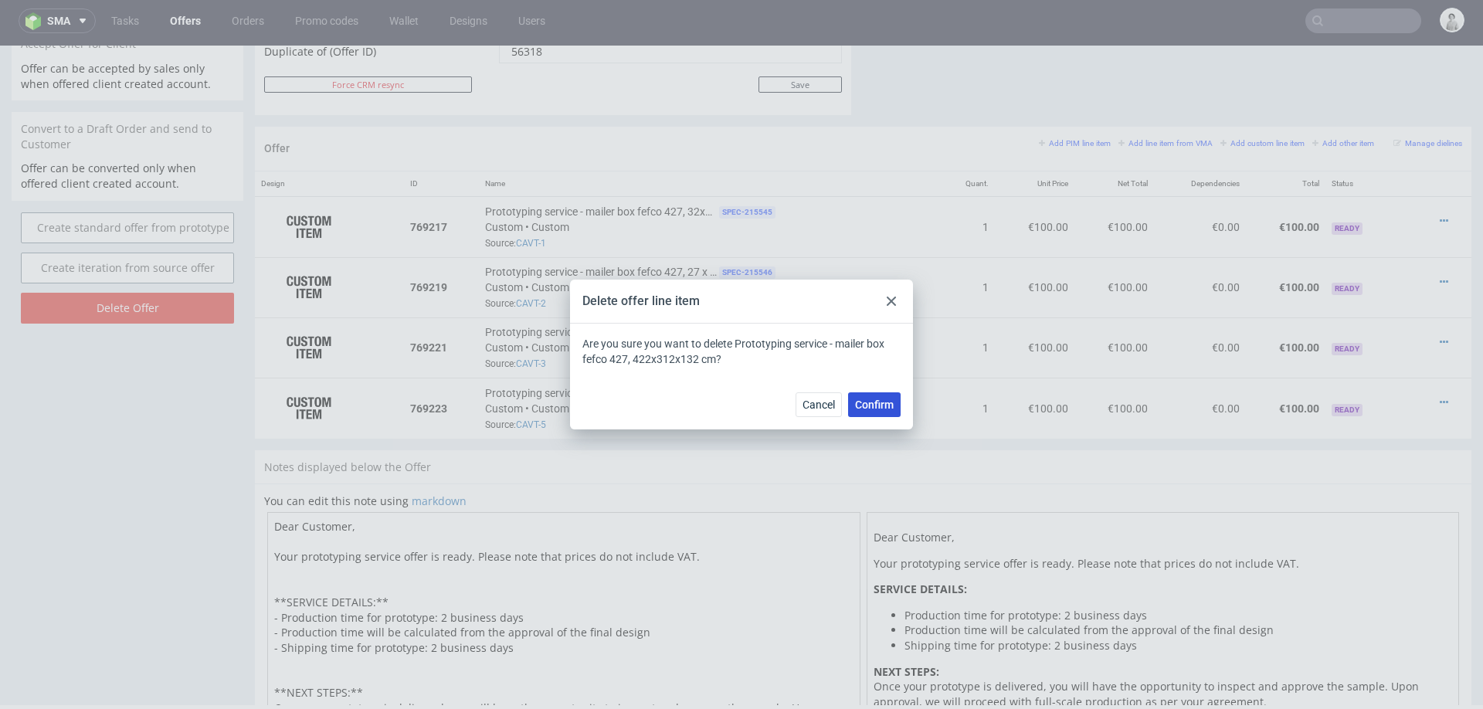
click at [870, 402] on span "Confirm" at bounding box center [874, 404] width 39 height 11
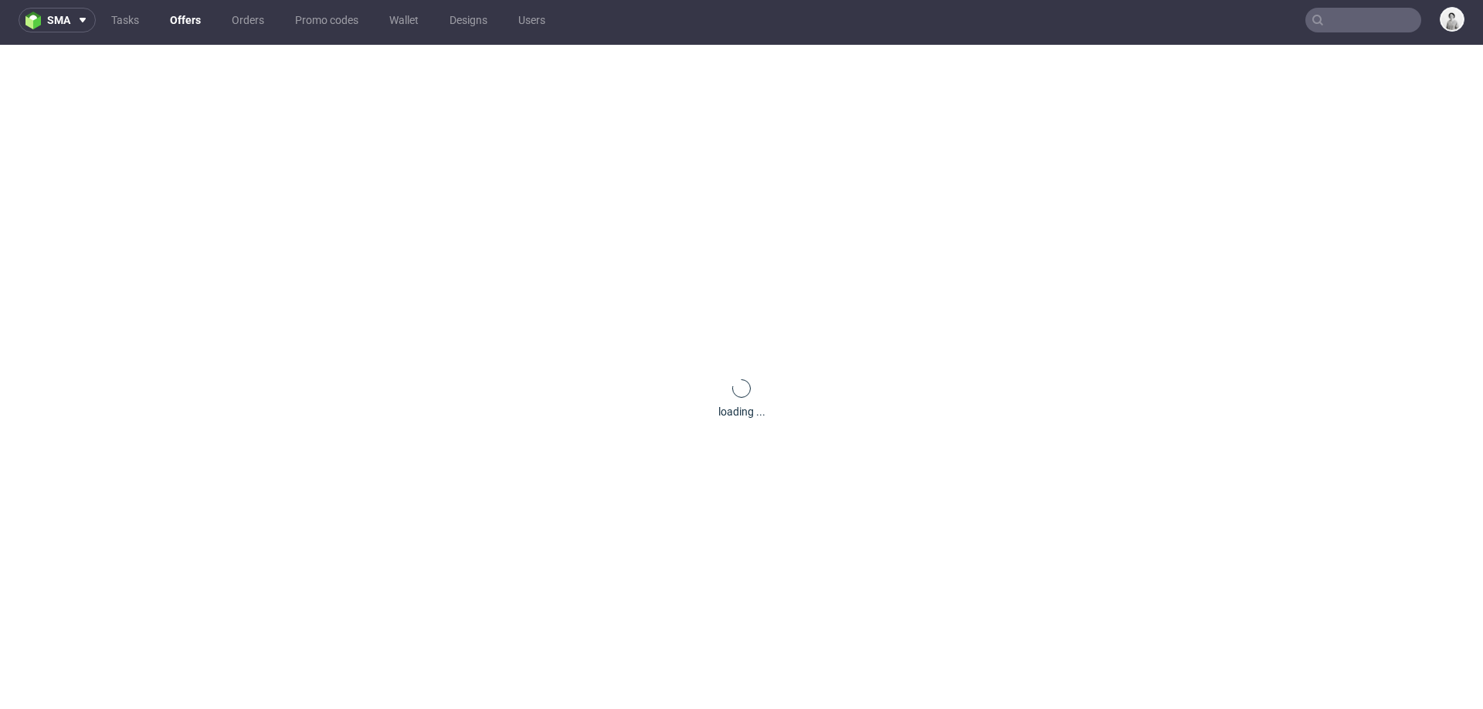
scroll to position [0, 0]
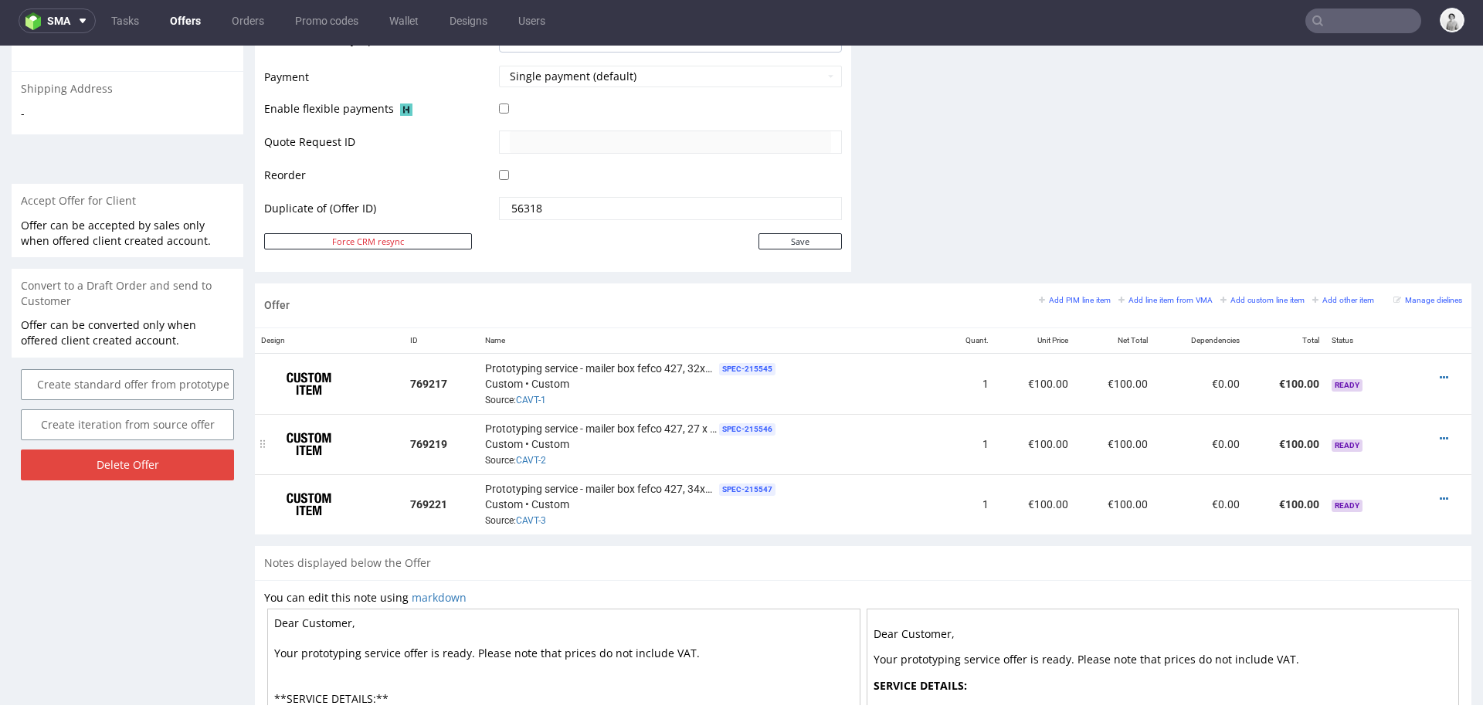
scroll to position [721, 0]
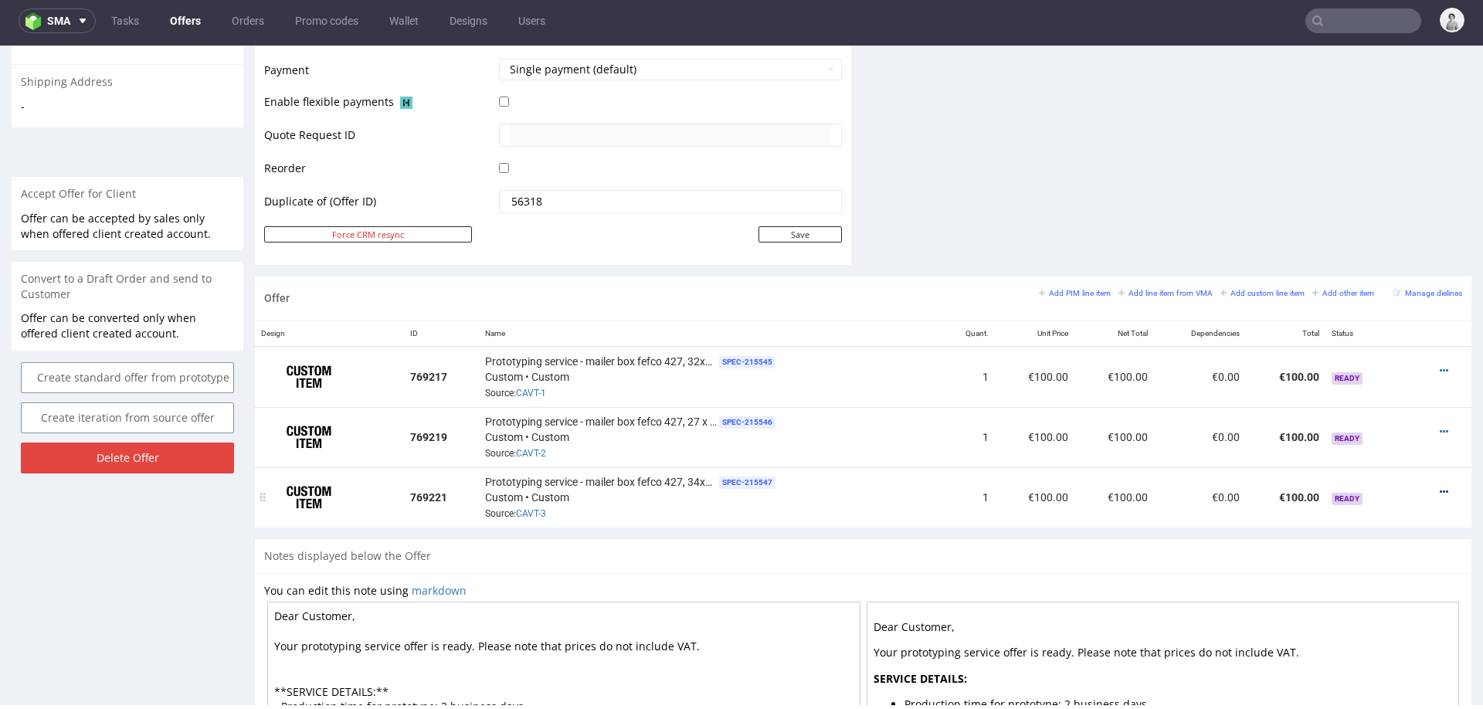
click at [1440, 487] on icon at bounding box center [1444, 492] width 8 height 11
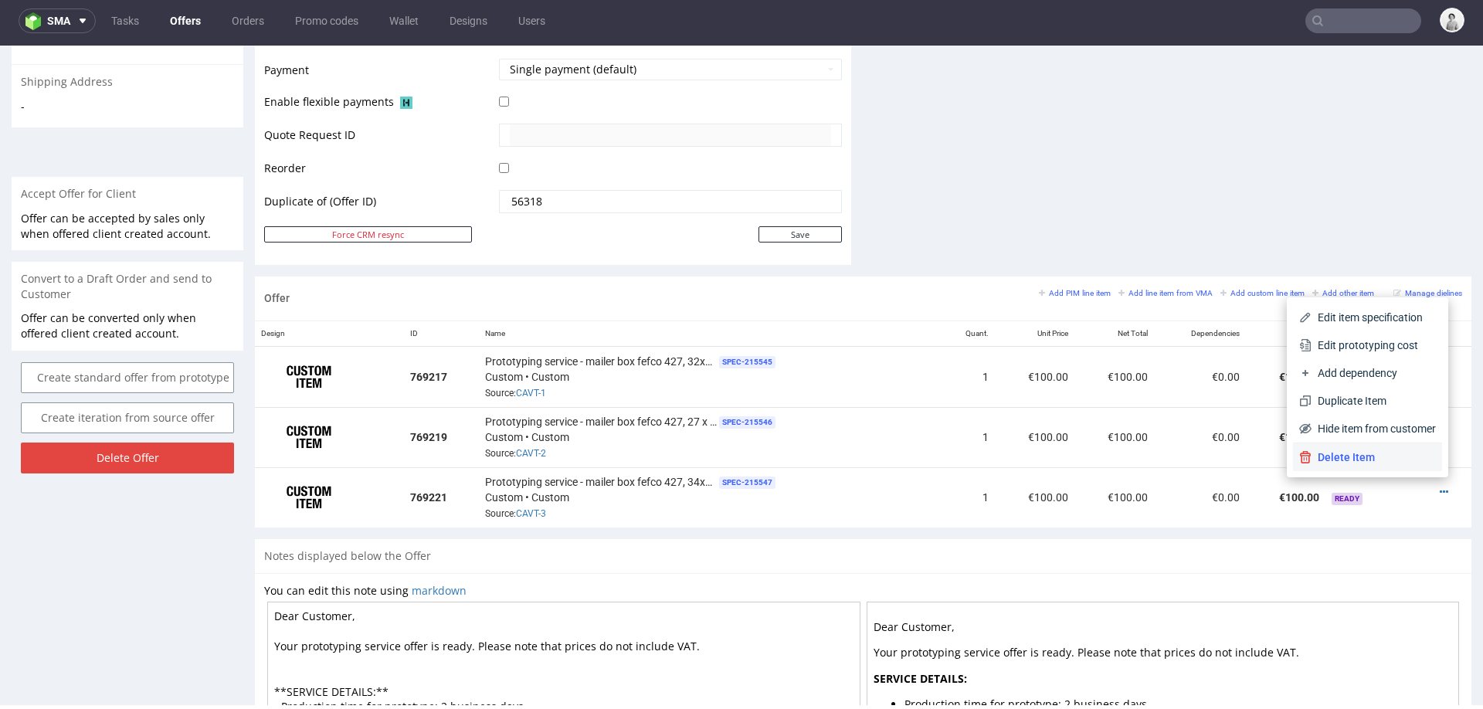
click at [1331, 450] on span "Delete Item" at bounding box center [1374, 457] width 124 height 15
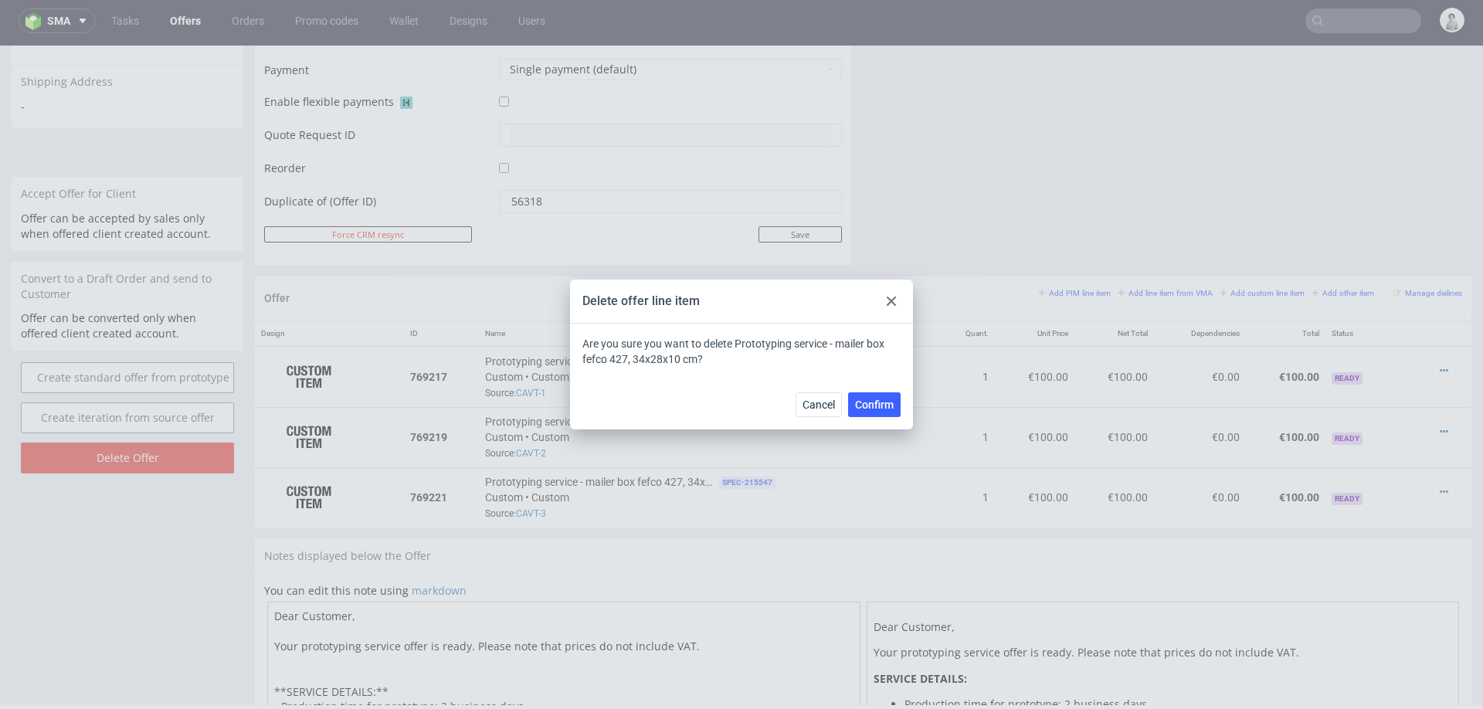
click at [867, 407] on span "Confirm" at bounding box center [874, 404] width 39 height 11
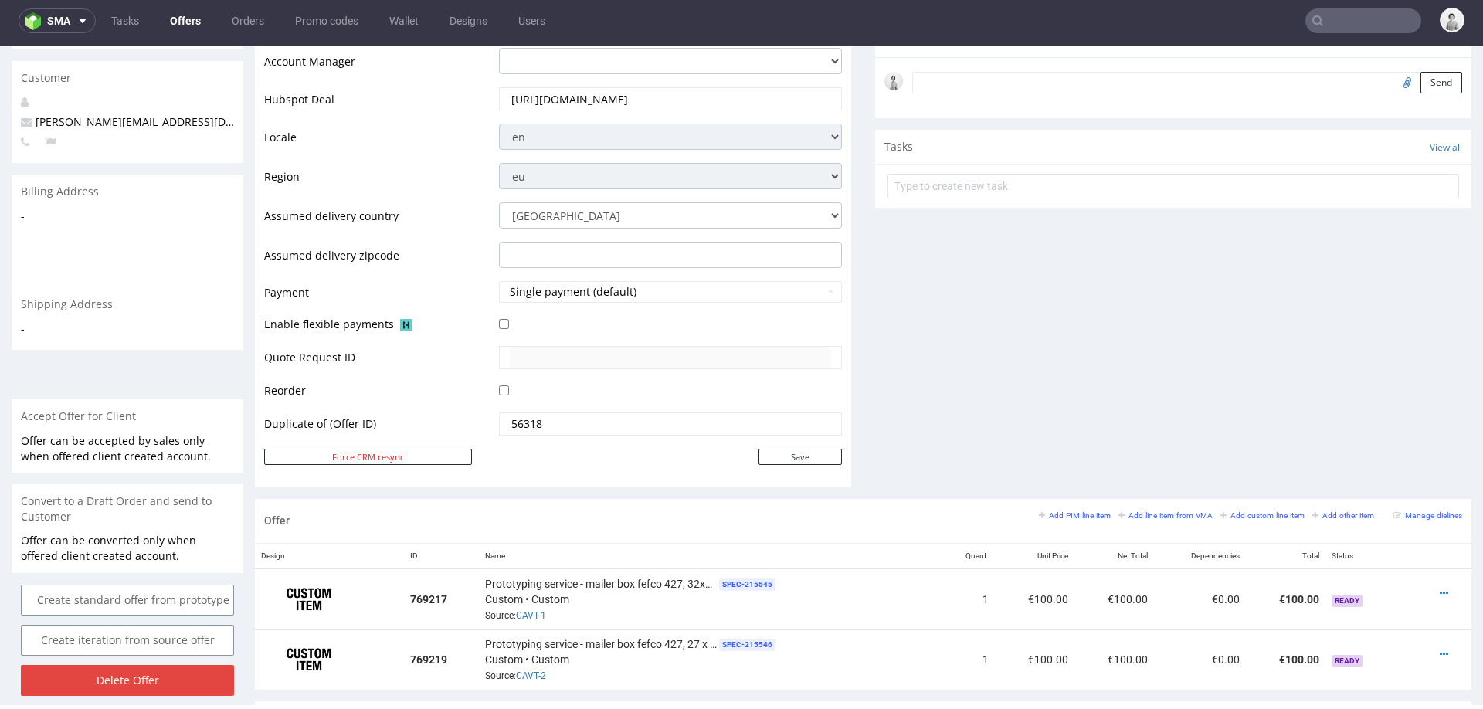
scroll to position [510, 0]
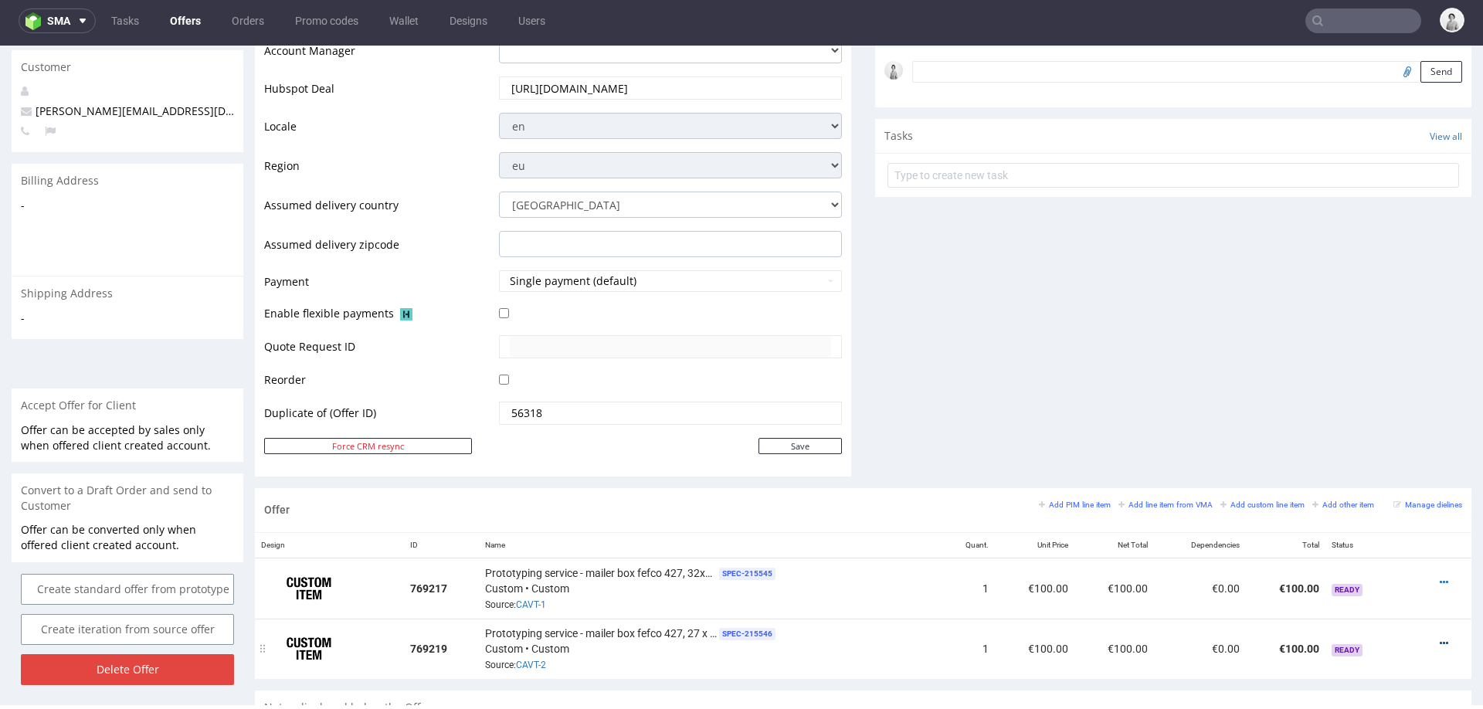
click at [1440, 638] on icon at bounding box center [1444, 643] width 8 height 11
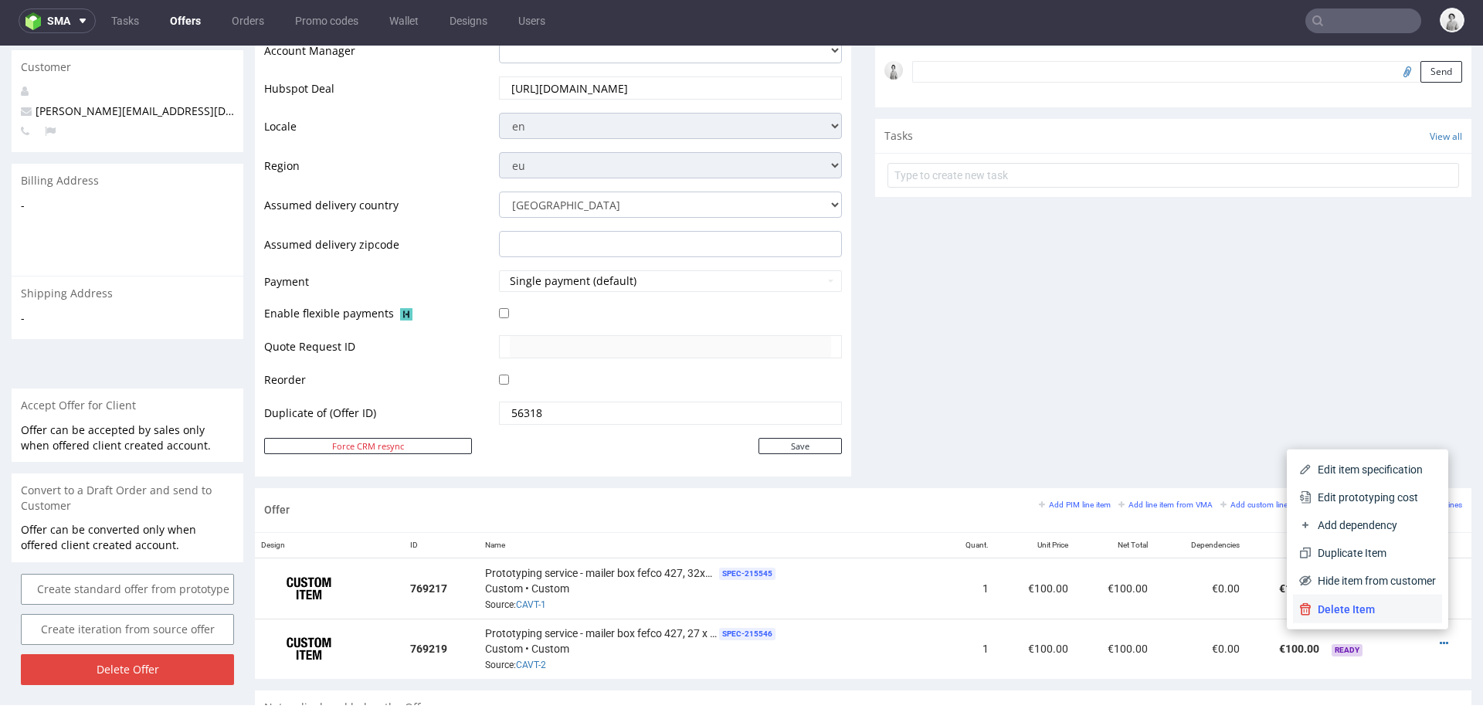
click at [1403, 611] on span "Delete Item" at bounding box center [1374, 609] width 124 height 15
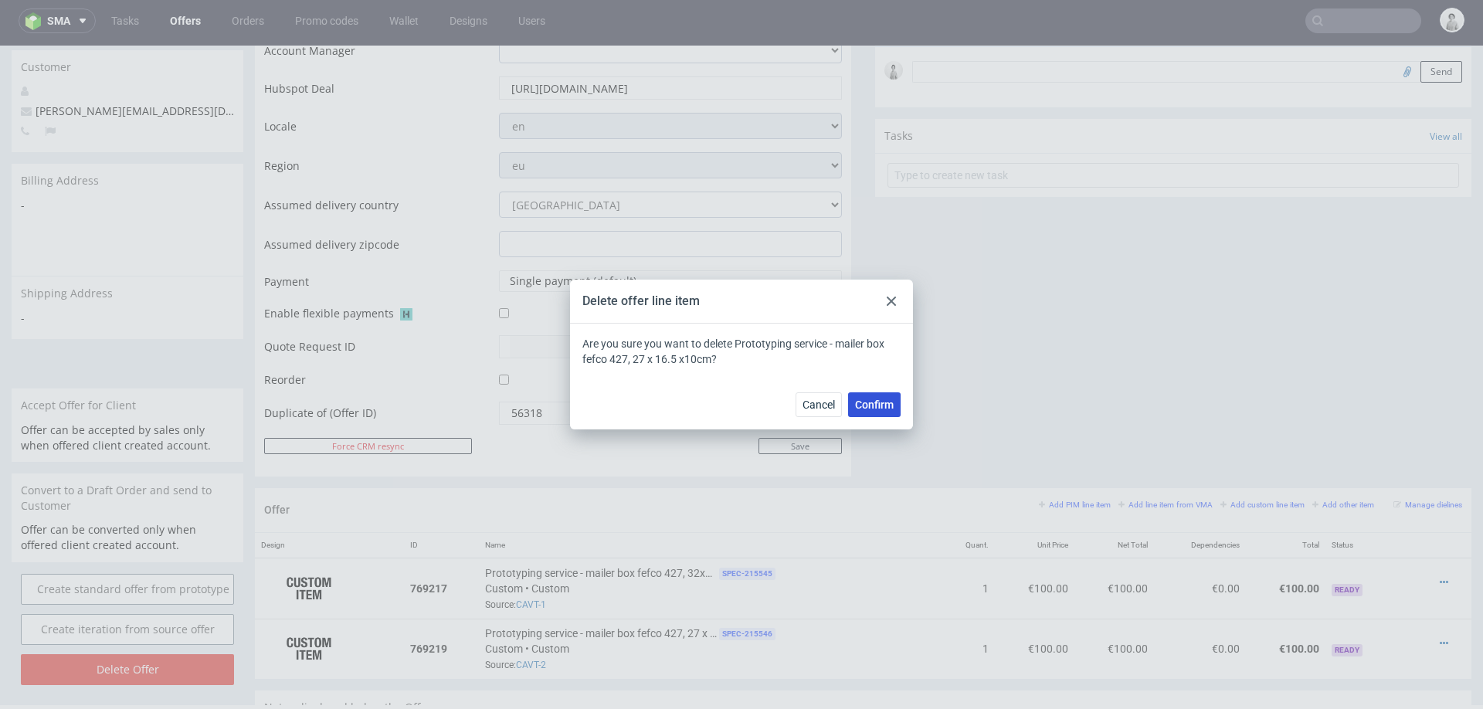
click at [868, 399] on span "Confirm" at bounding box center [874, 404] width 39 height 11
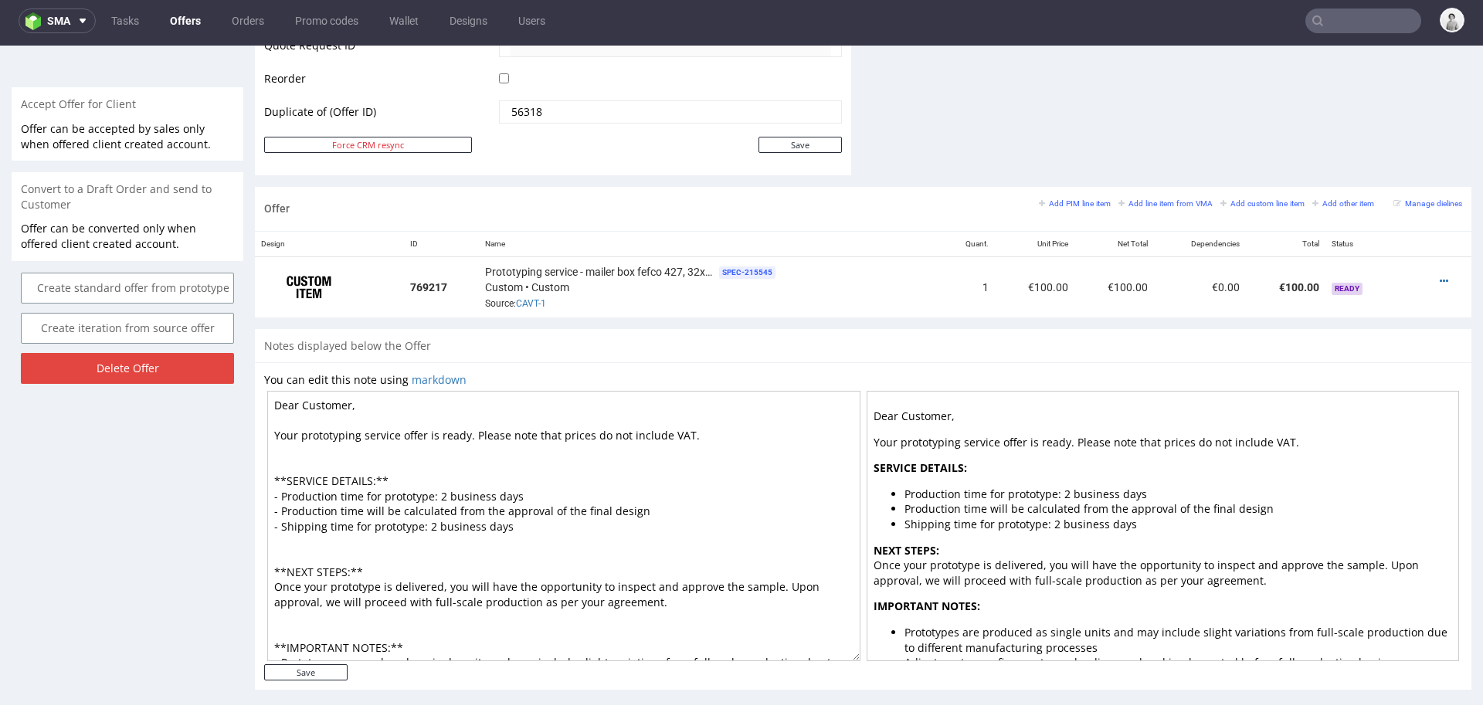
scroll to position [60, 0]
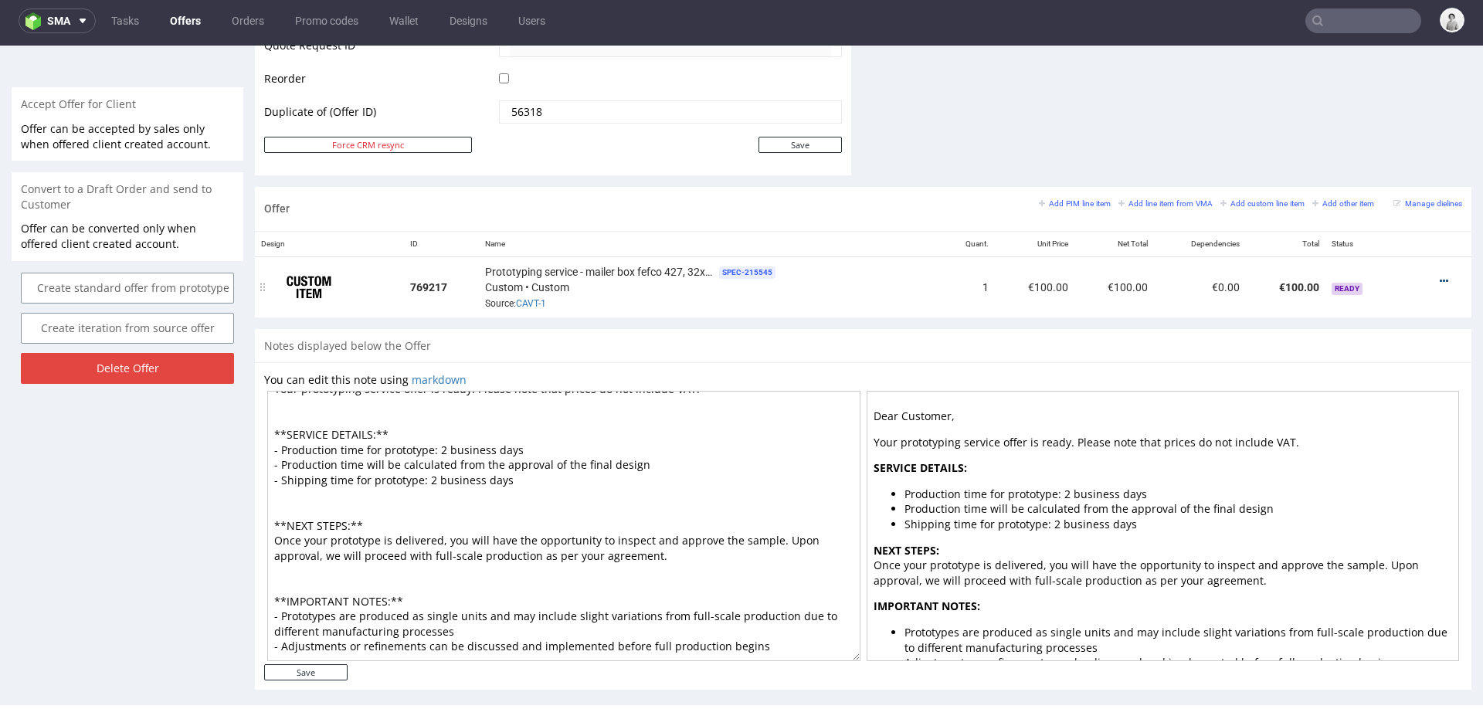
click at [1440, 276] on icon at bounding box center [1444, 281] width 8 height 11
click at [1364, 111] on span "Edit item specification" at bounding box center [1374, 108] width 124 height 15
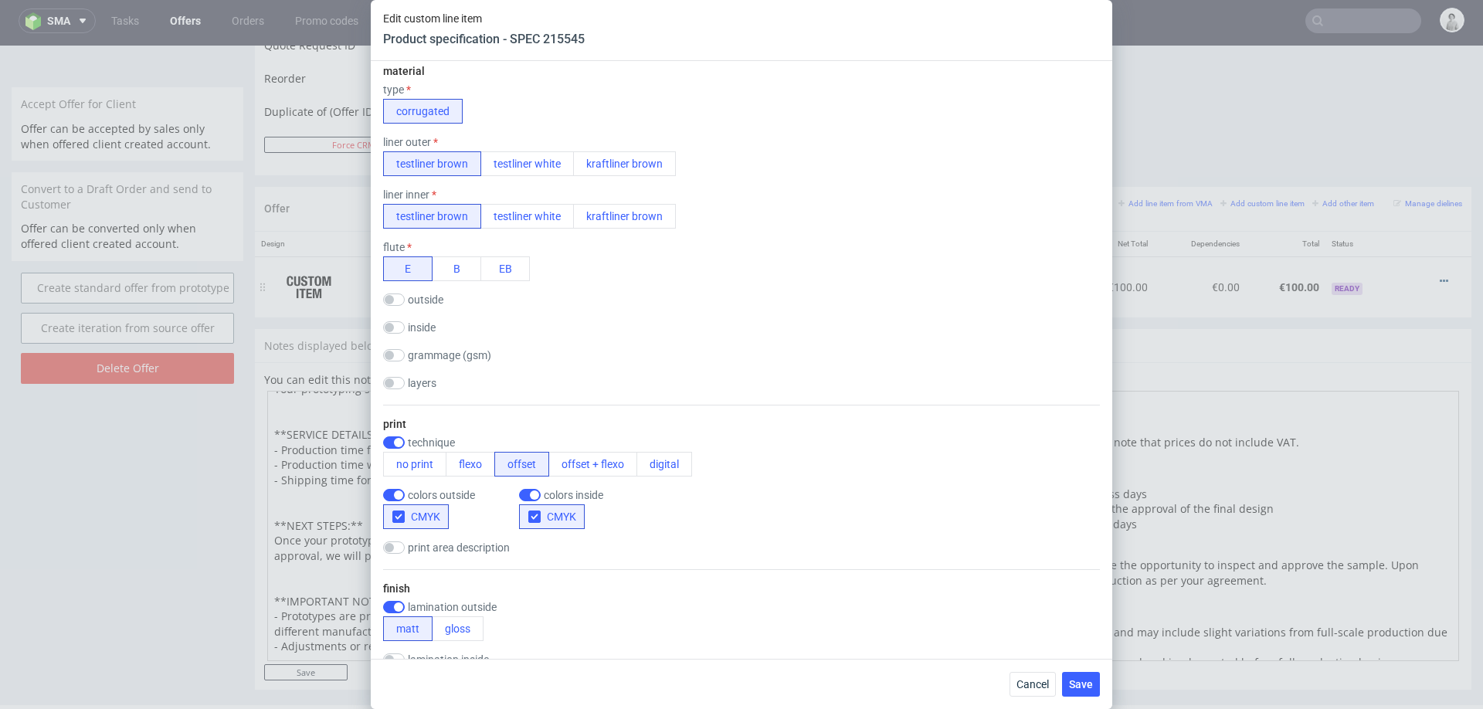
scroll to position [413, 0]
click at [664, 463] on button "digital" at bounding box center [664, 463] width 56 height 25
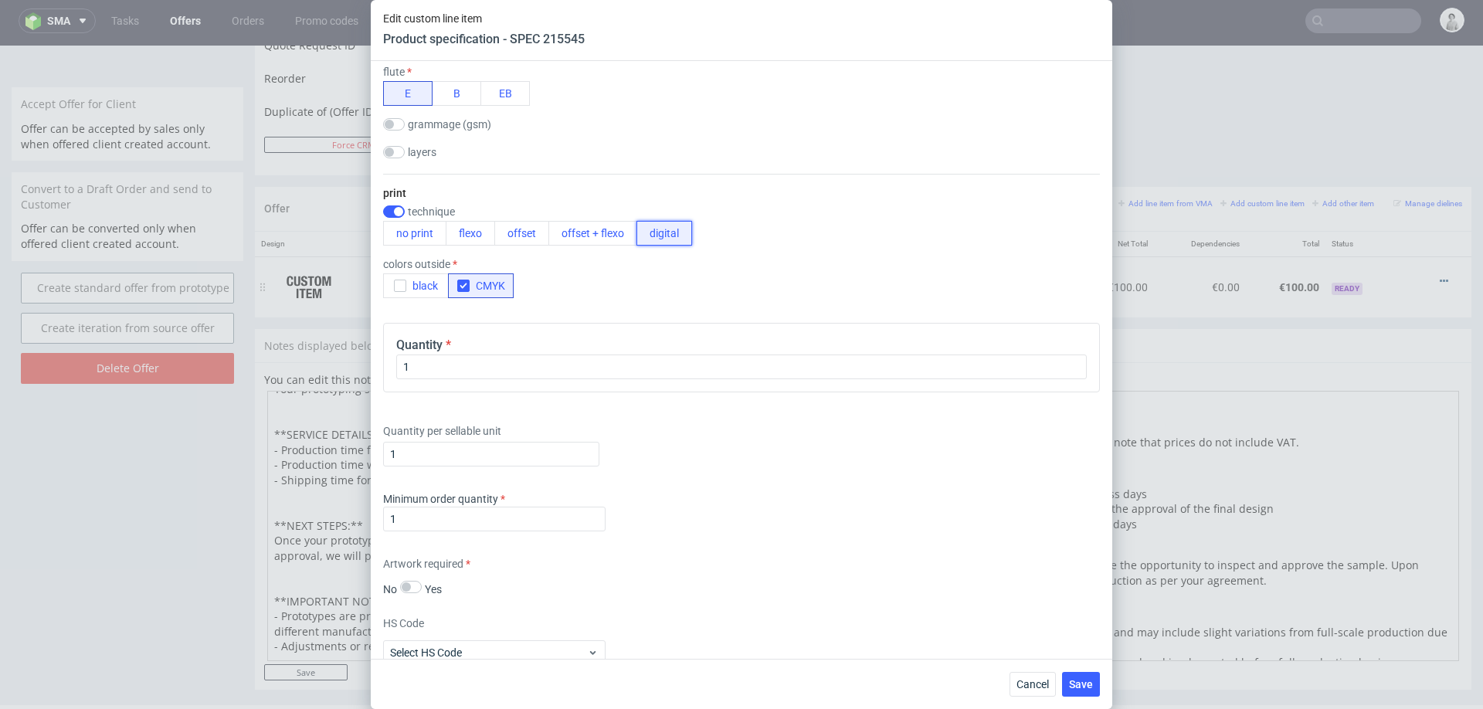
scroll to position [581, 0]
click at [1081, 683] on span "Save" at bounding box center [1081, 684] width 24 height 11
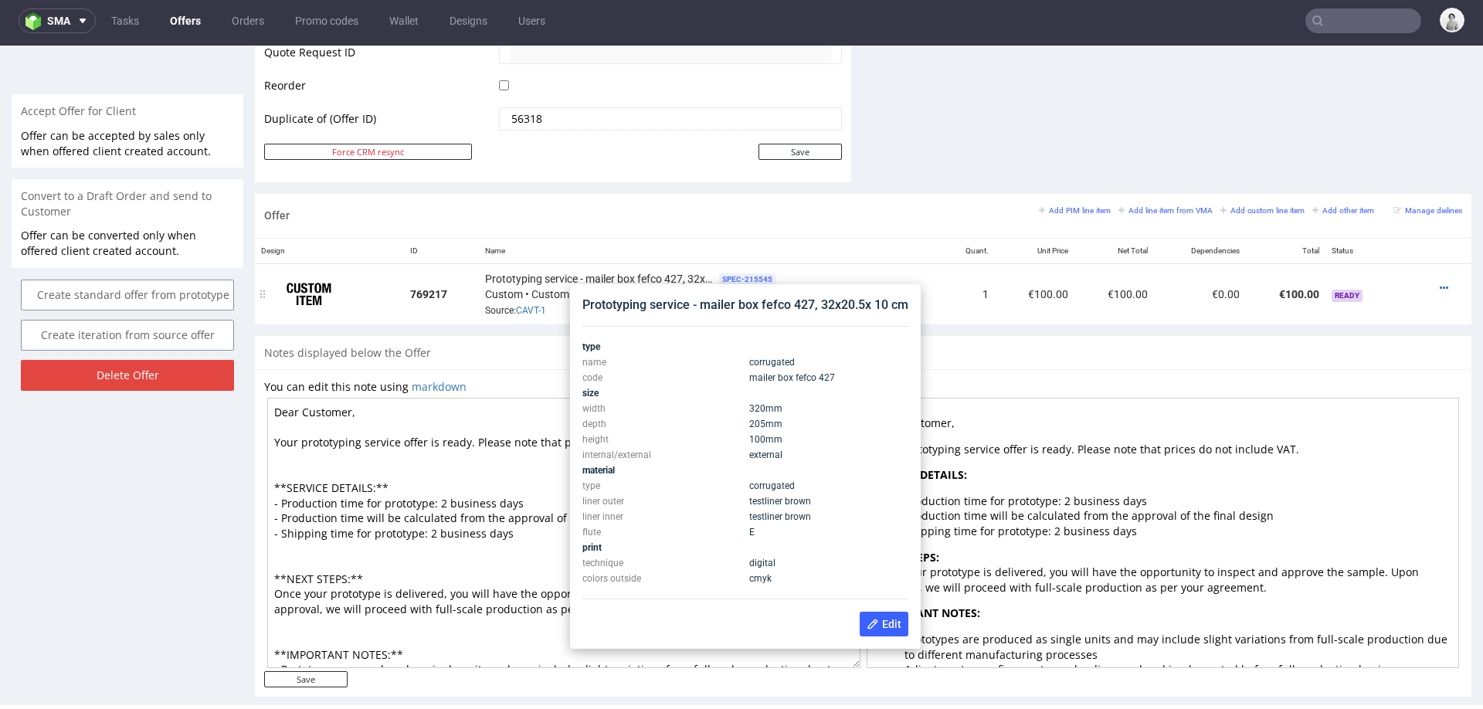
scroll to position [782, 0]
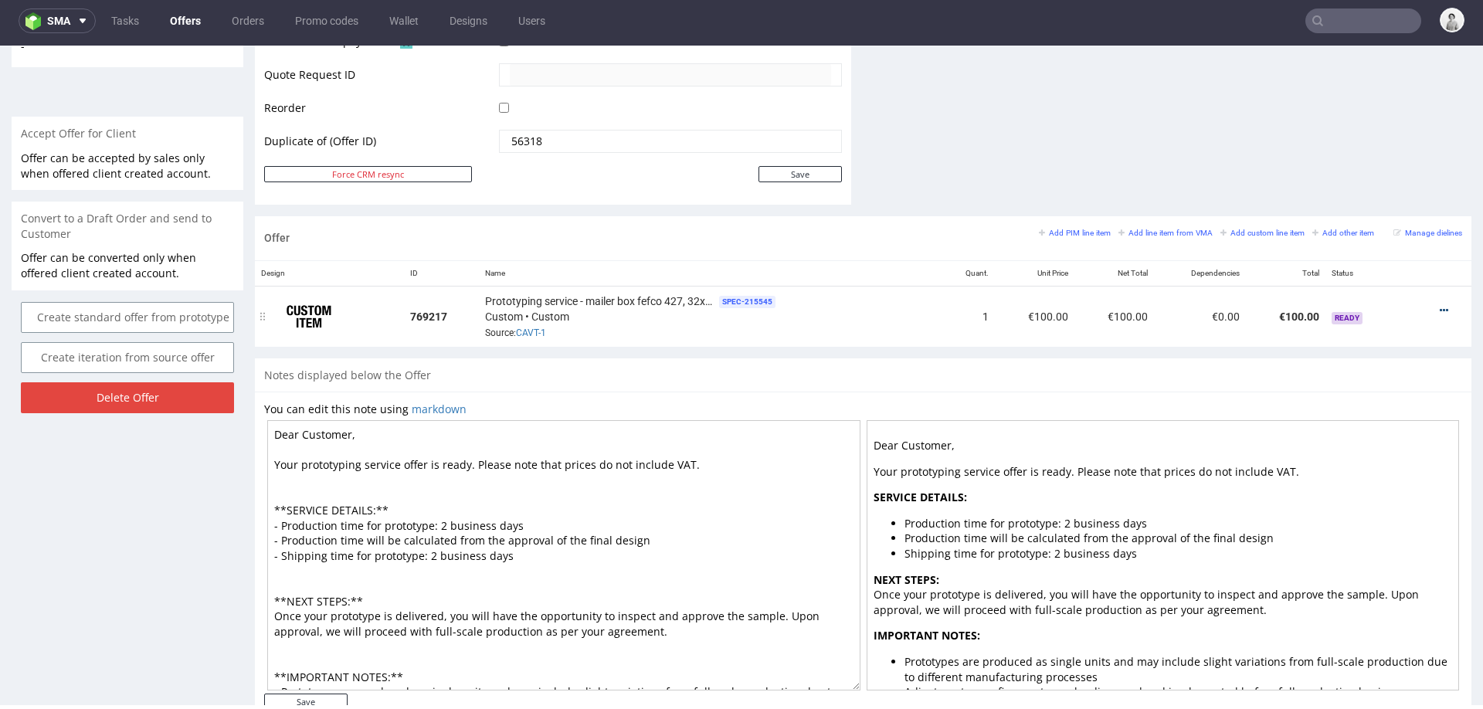
click at [1440, 305] on icon at bounding box center [1444, 310] width 8 height 11
click at [1380, 161] on span "Edit prototyping cost" at bounding box center [1374, 165] width 124 height 15
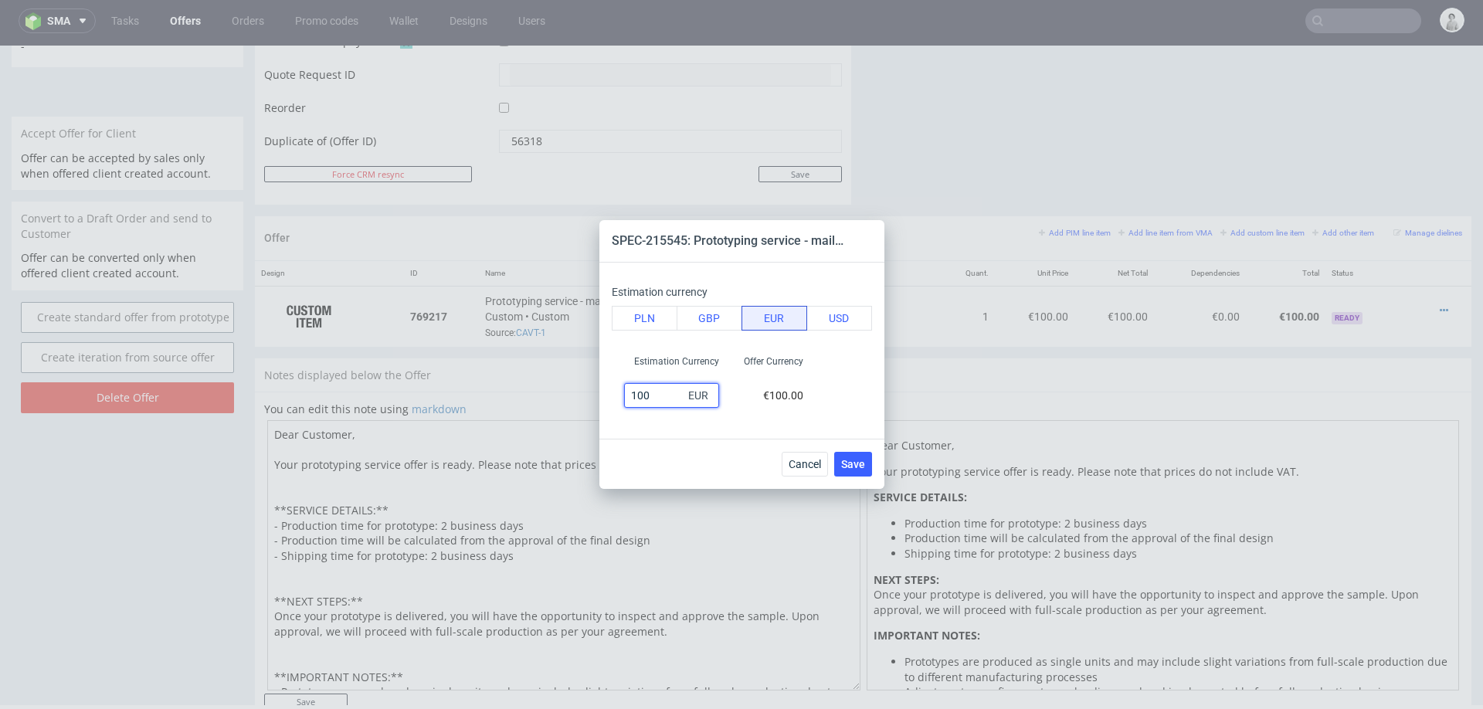
click at [660, 397] on input "100" at bounding box center [671, 395] width 95 height 25
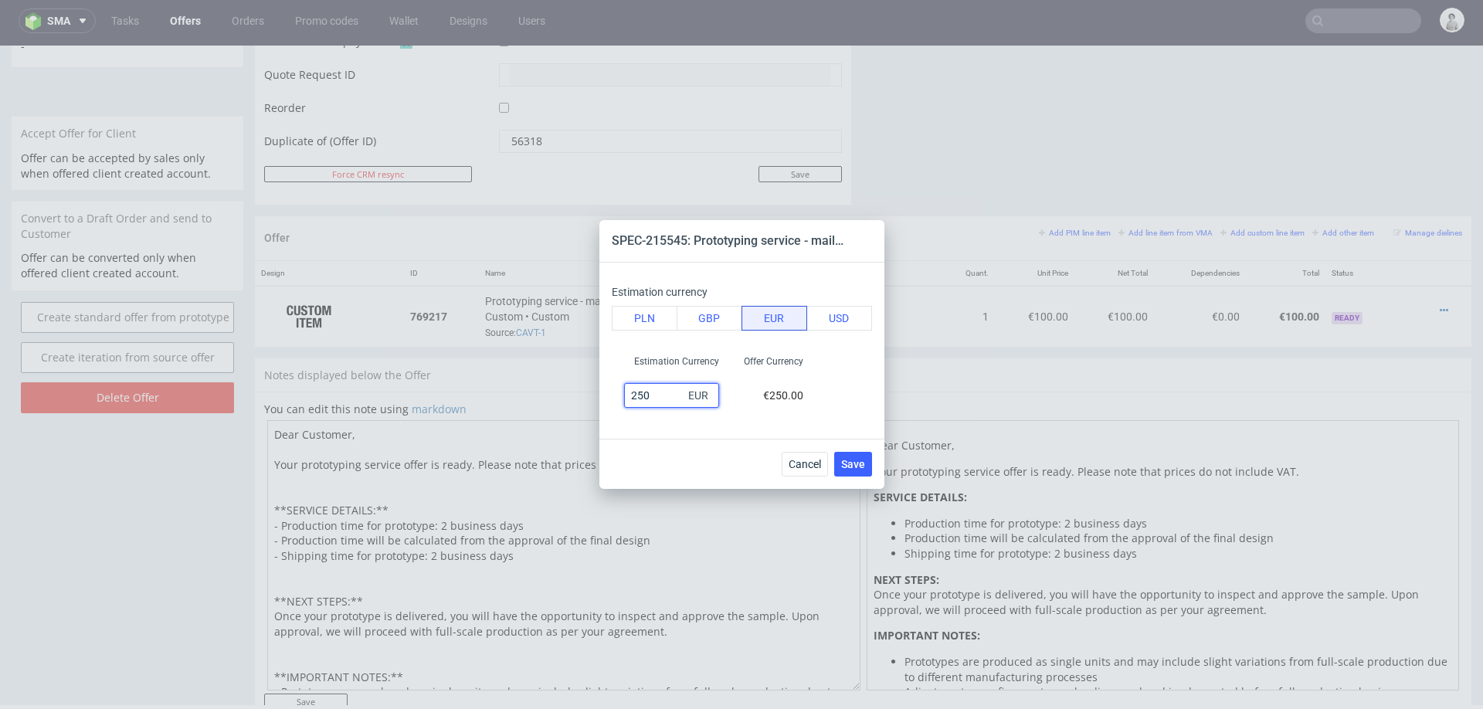
type input "250"
click at [625, 462] on div "Cancel Save" at bounding box center [741, 464] width 285 height 50
click at [881, 459] on div "Cancel Save" at bounding box center [741, 464] width 285 height 50
click at [860, 466] on span "Save" at bounding box center [853, 464] width 24 height 11
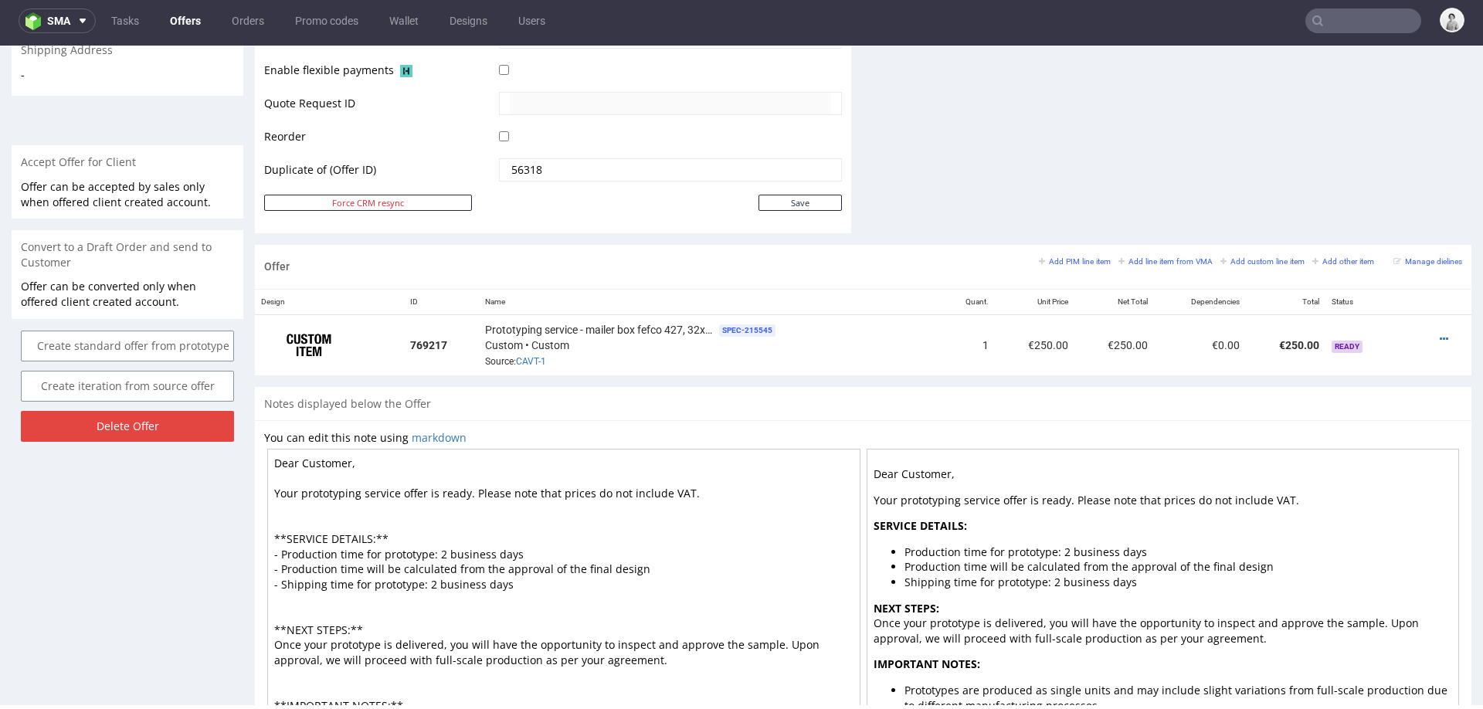
scroll to position [774, 0]
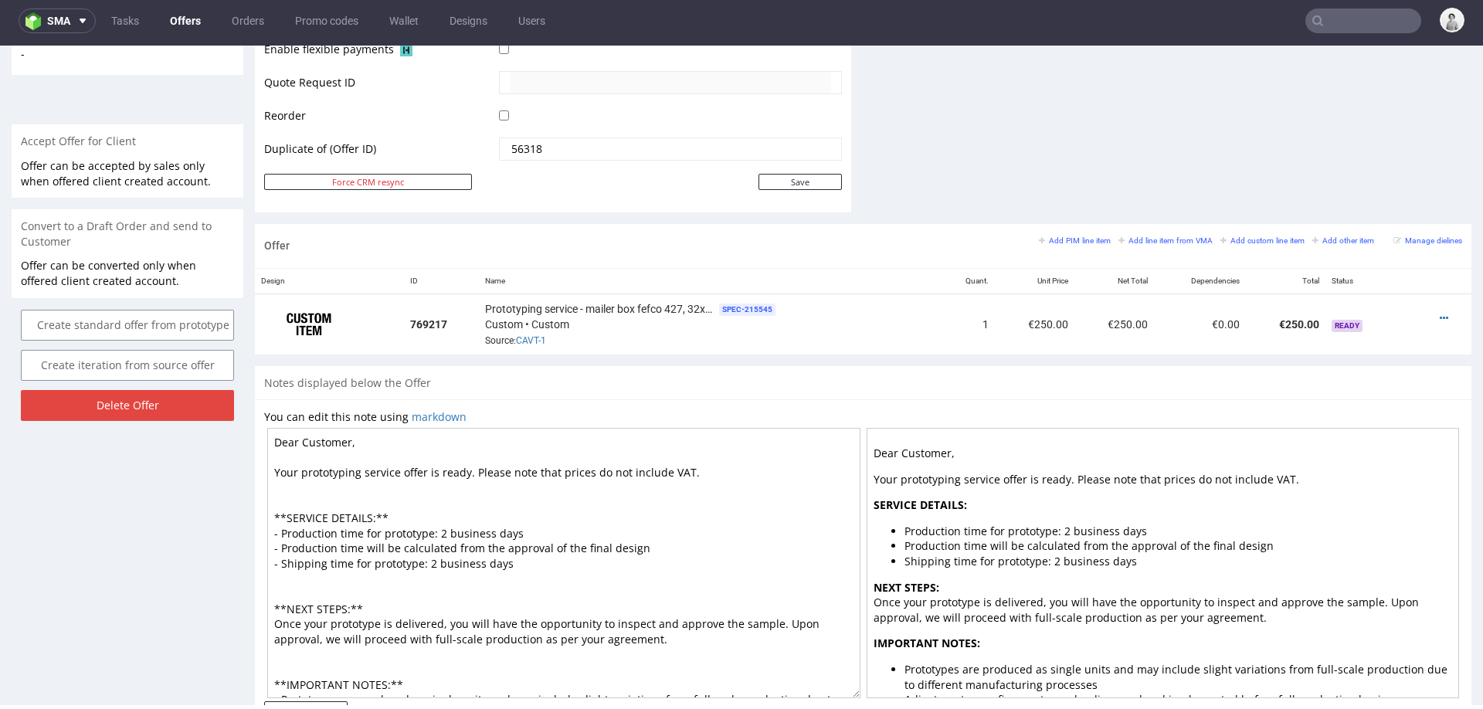
click at [442, 527] on textarea "Dear Customer, Your prototyping service offer is ready. Please note that prices…" at bounding box center [563, 563] width 593 height 270
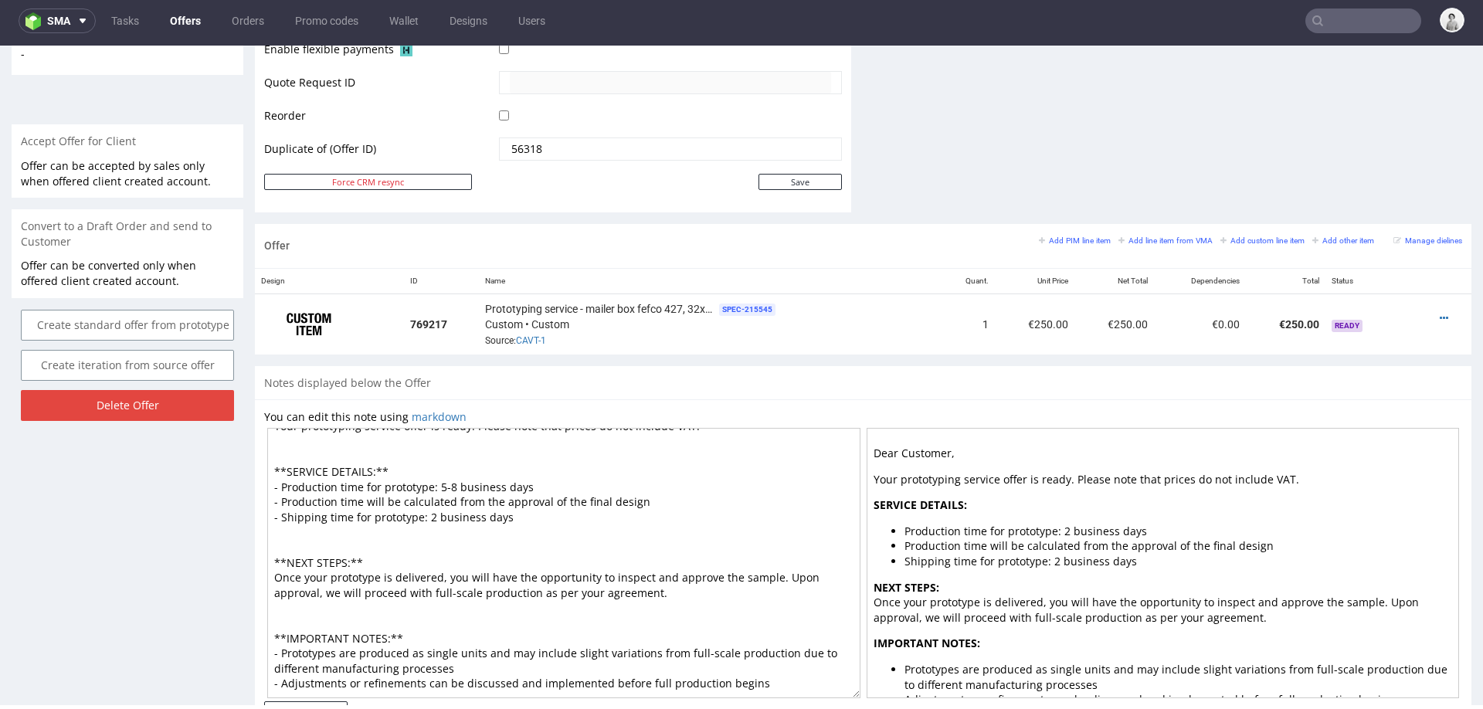
scroll to position [823, 0]
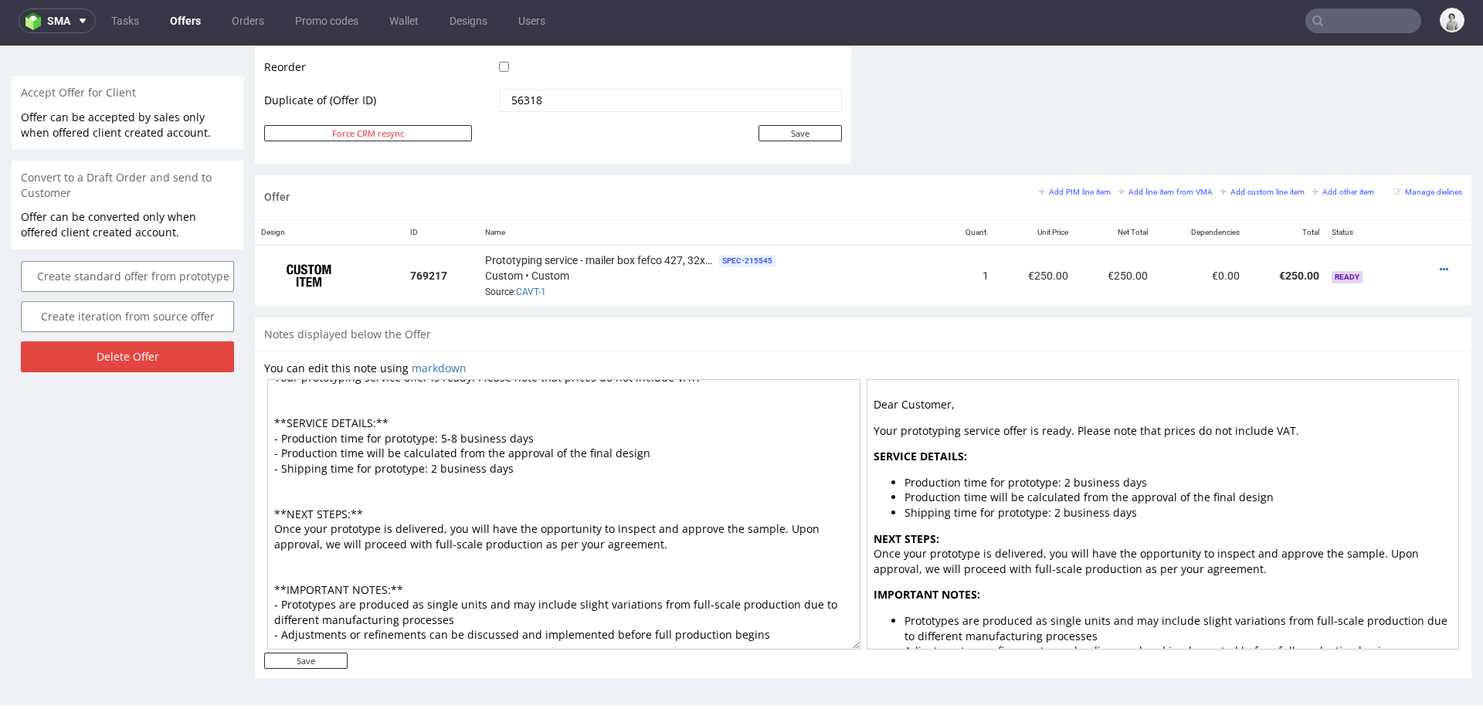
click at [432, 448] on textarea "Dear Customer, Your prototyping service offer is ready. Please note that prices…" at bounding box center [563, 514] width 593 height 270
type textarea "Dear Customer, Your prototyping service offer is ready. Please note that prices…"
click at [311, 657] on input "Save" at bounding box center [305, 661] width 83 height 16
type input "In progress..."
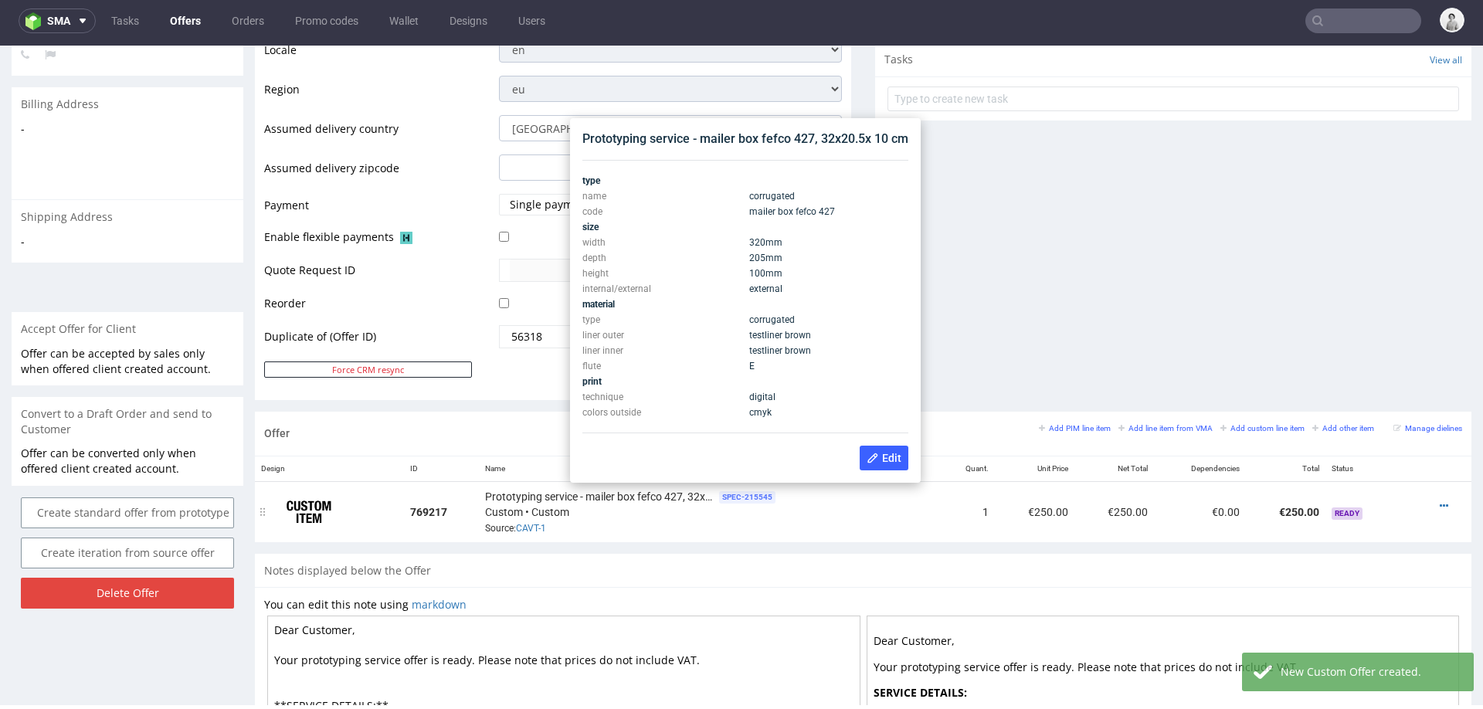
scroll to position [575, 0]
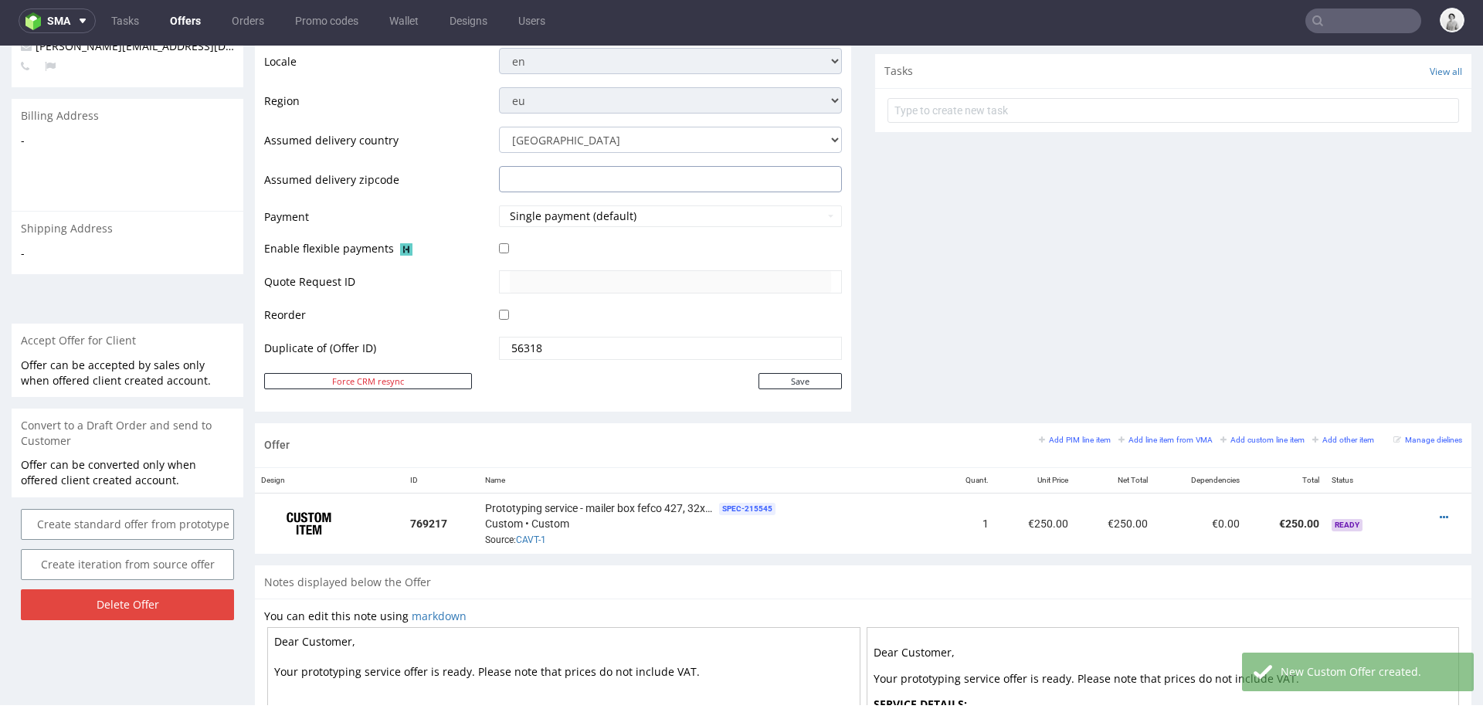
click at [541, 169] on input "text" at bounding box center [670, 179] width 343 height 26
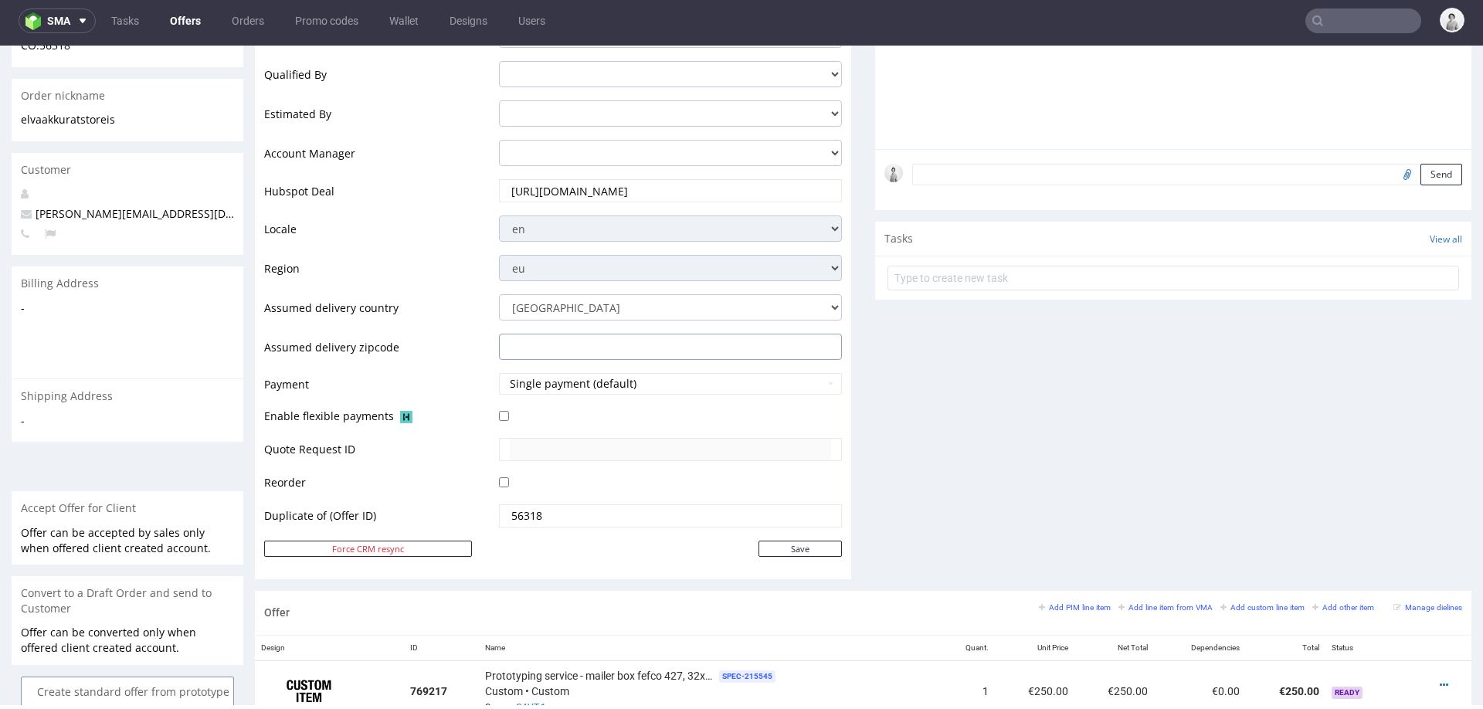
scroll to position [400, 0]
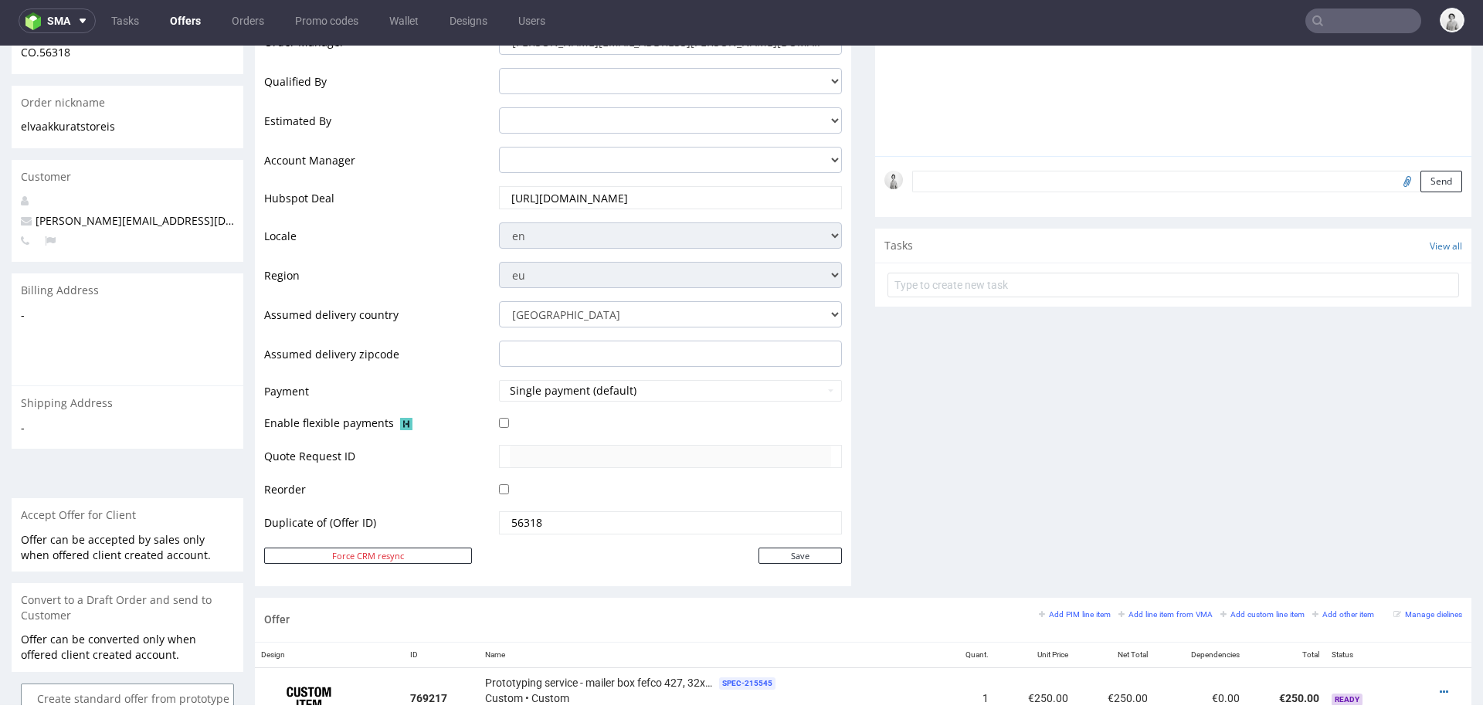
click at [548, 194] on input "https://app.hubspot.com/contacts/25600958/deal/297822315729" at bounding box center [670, 198] width 321 height 22
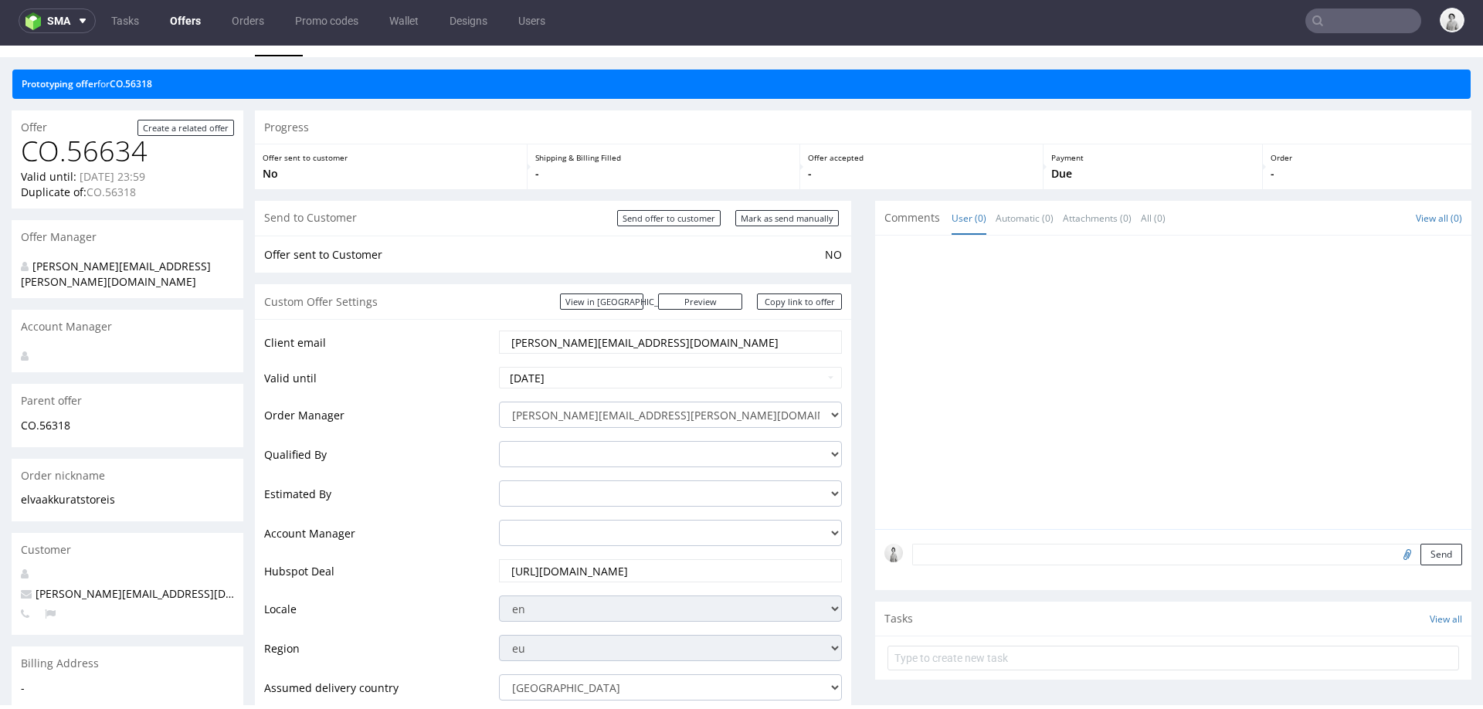
scroll to position [0, 0]
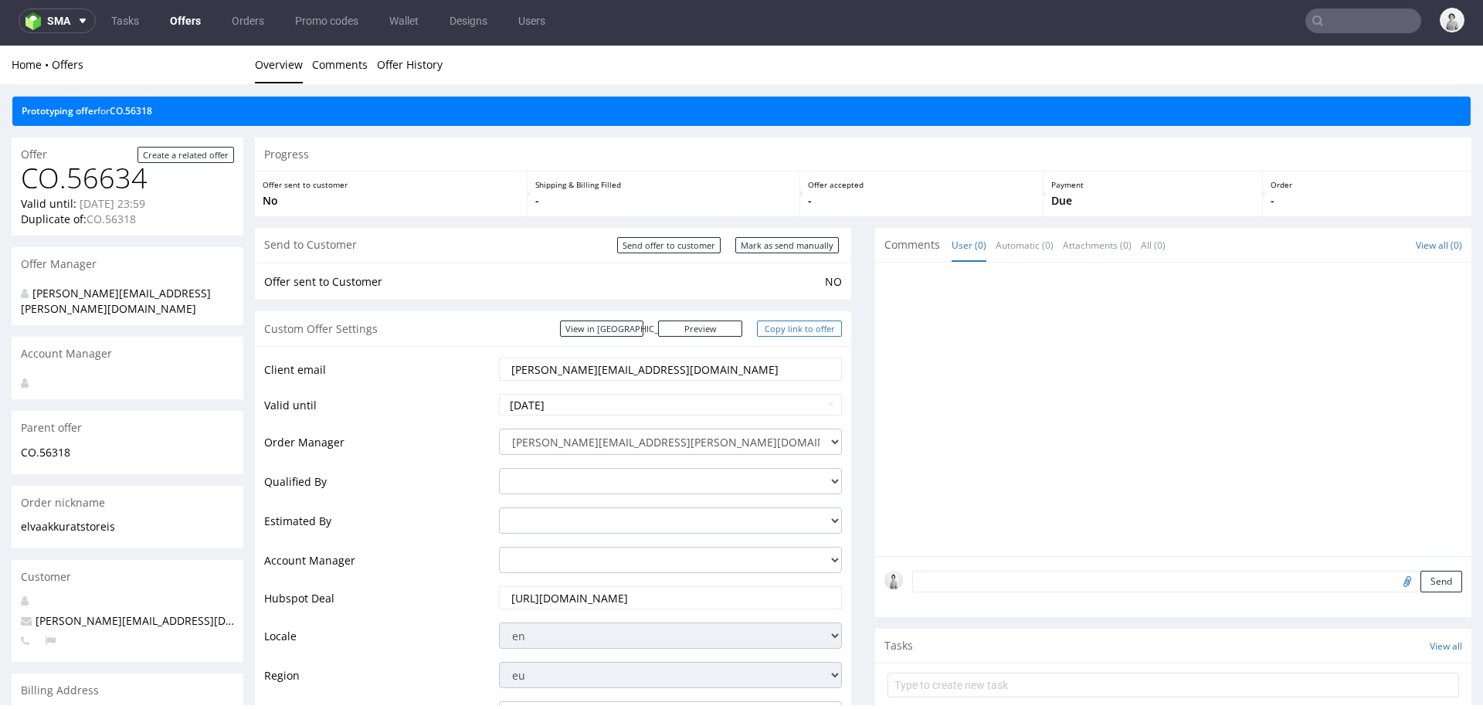
click at [785, 330] on link "Copy link to offer" at bounding box center [799, 329] width 85 height 16
click at [803, 331] on link "Copy link to offer" at bounding box center [799, 329] width 85 height 16
click at [795, 244] on input "Mark as send manually" at bounding box center [787, 245] width 104 height 16
type input "In progress..."
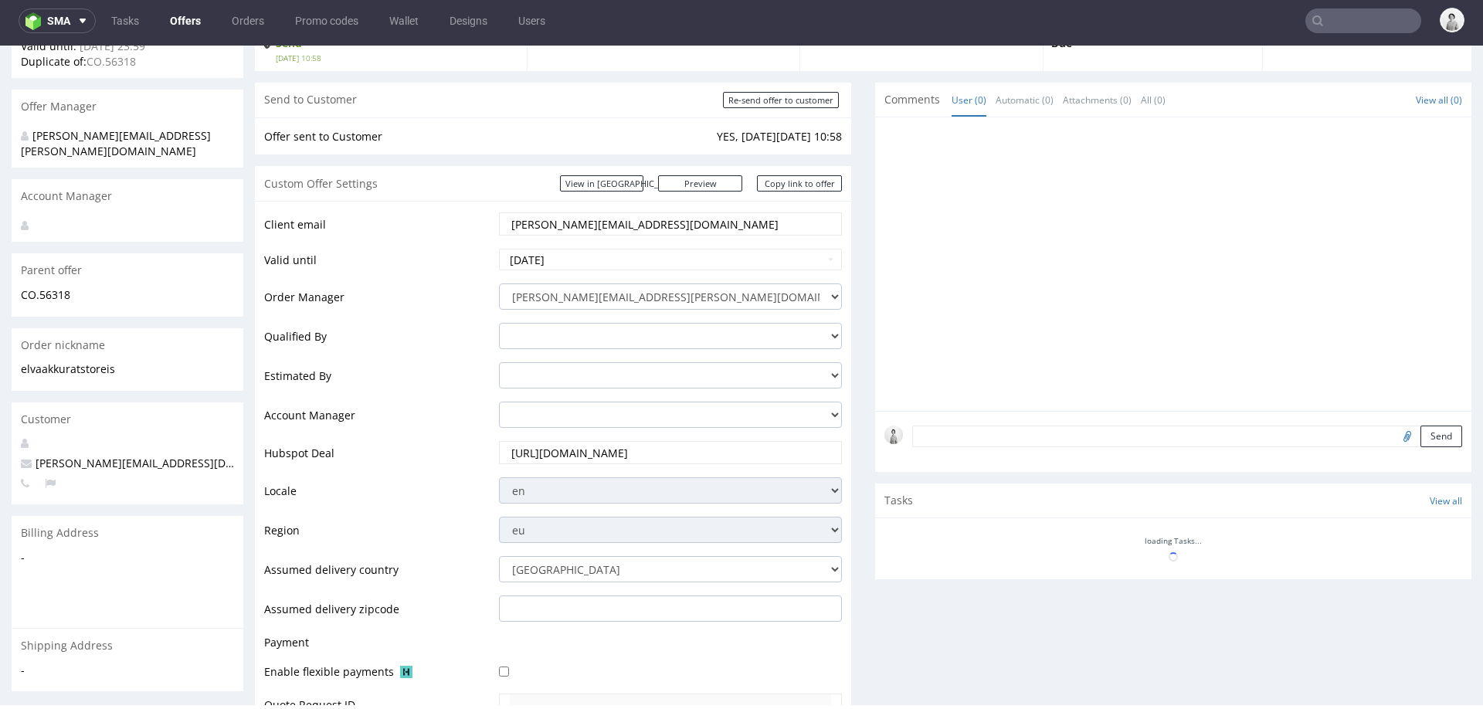
scroll to position [503, 0]
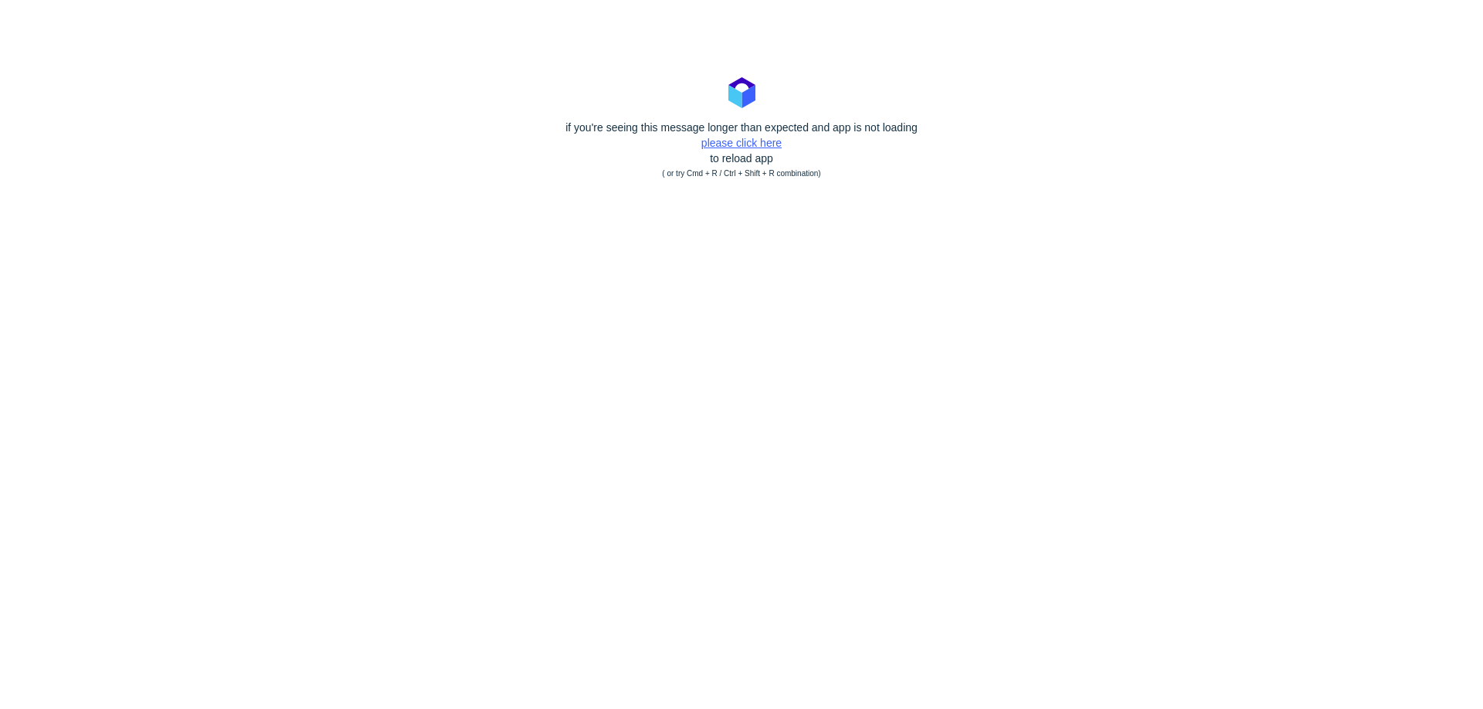
click at [738, 141] on link "please click here" at bounding box center [741, 143] width 80 height 12
click at [743, 140] on link "please click here" at bounding box center [741, 143] width 80 height 12
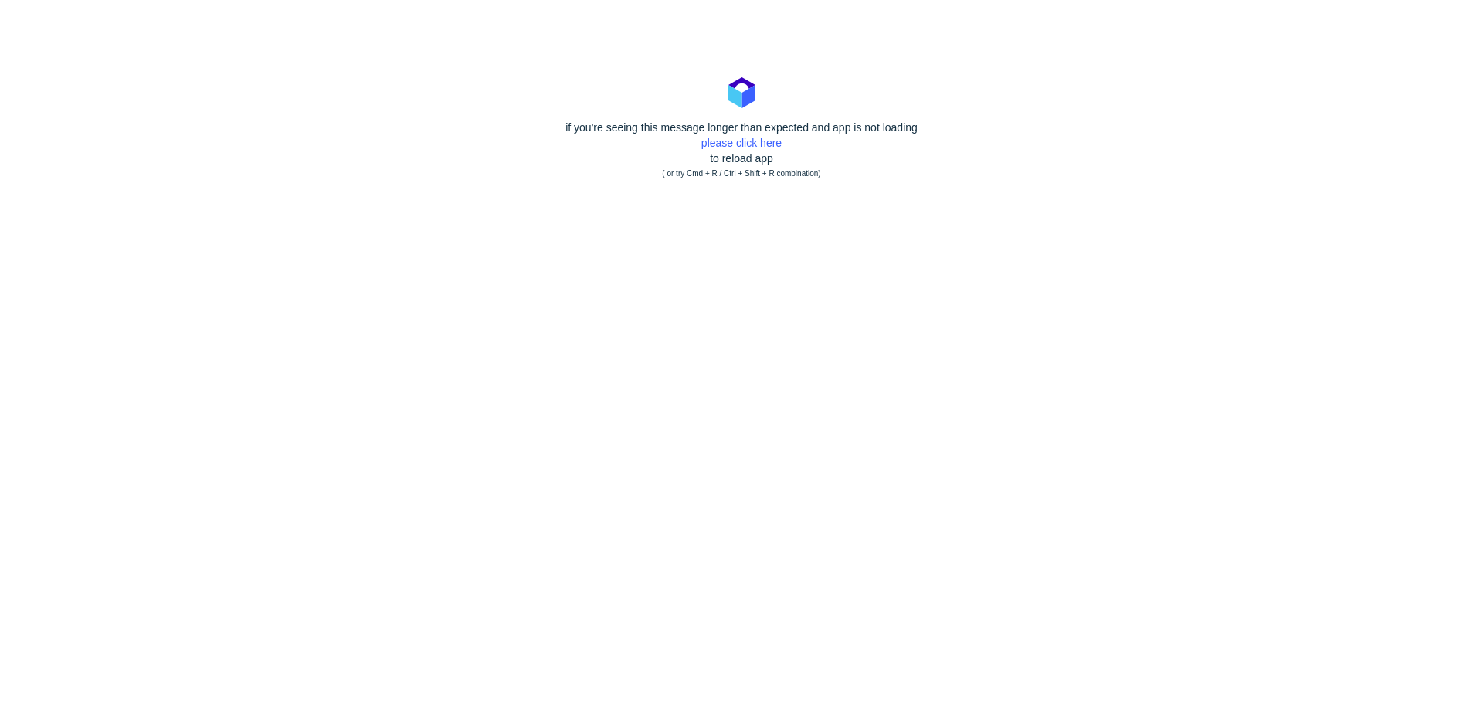
click at [743, 140] on link "please click here" at bounding box center [741, 143] width 80 height 12
click at [473, 195] on body "if you're seeing this message longer than expected and app is not loading pleas…" at bounding box center [741, 354] width 1483 height 709
click at [760, 141] on link "please click here" at bounding box center [741, 143] width 80 height 12
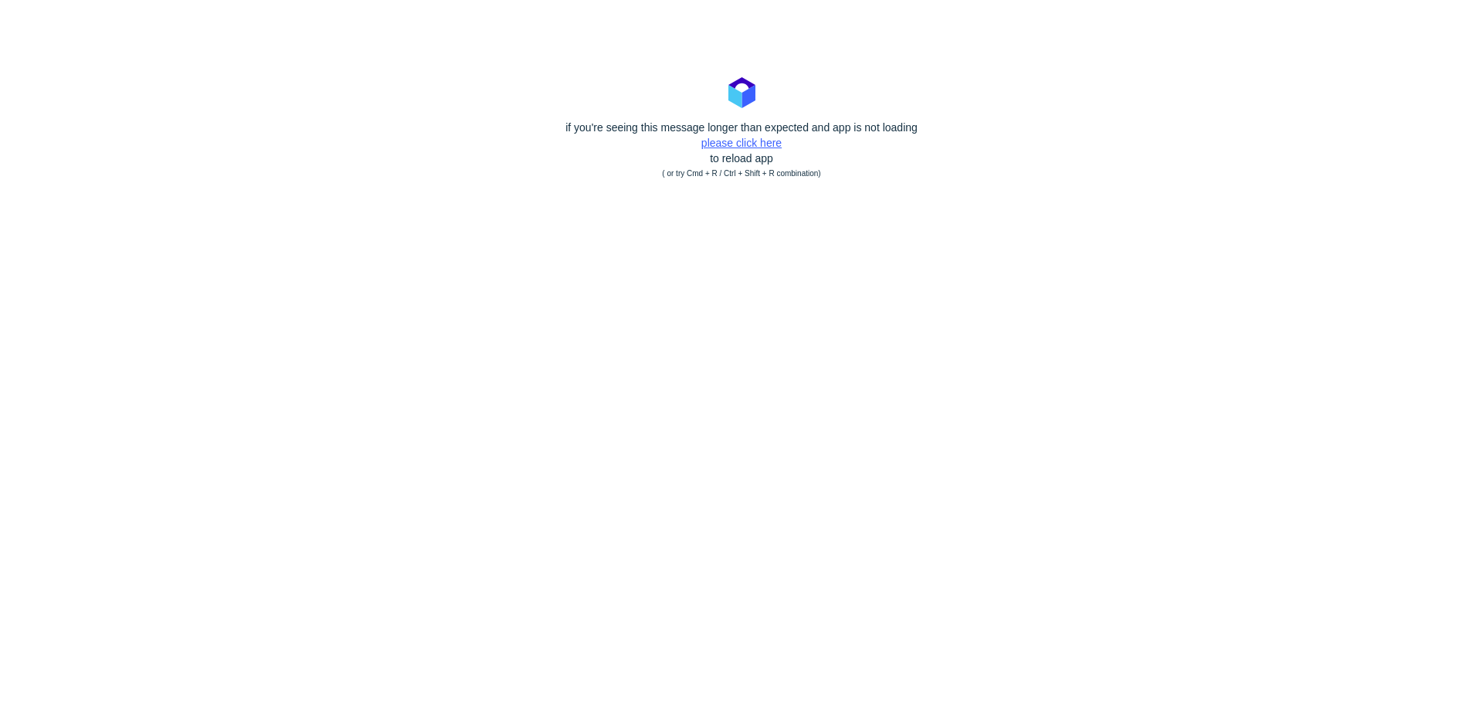
click at [760, 141] on link "please click here" at bounding box center [741, 143] width 80 height 12
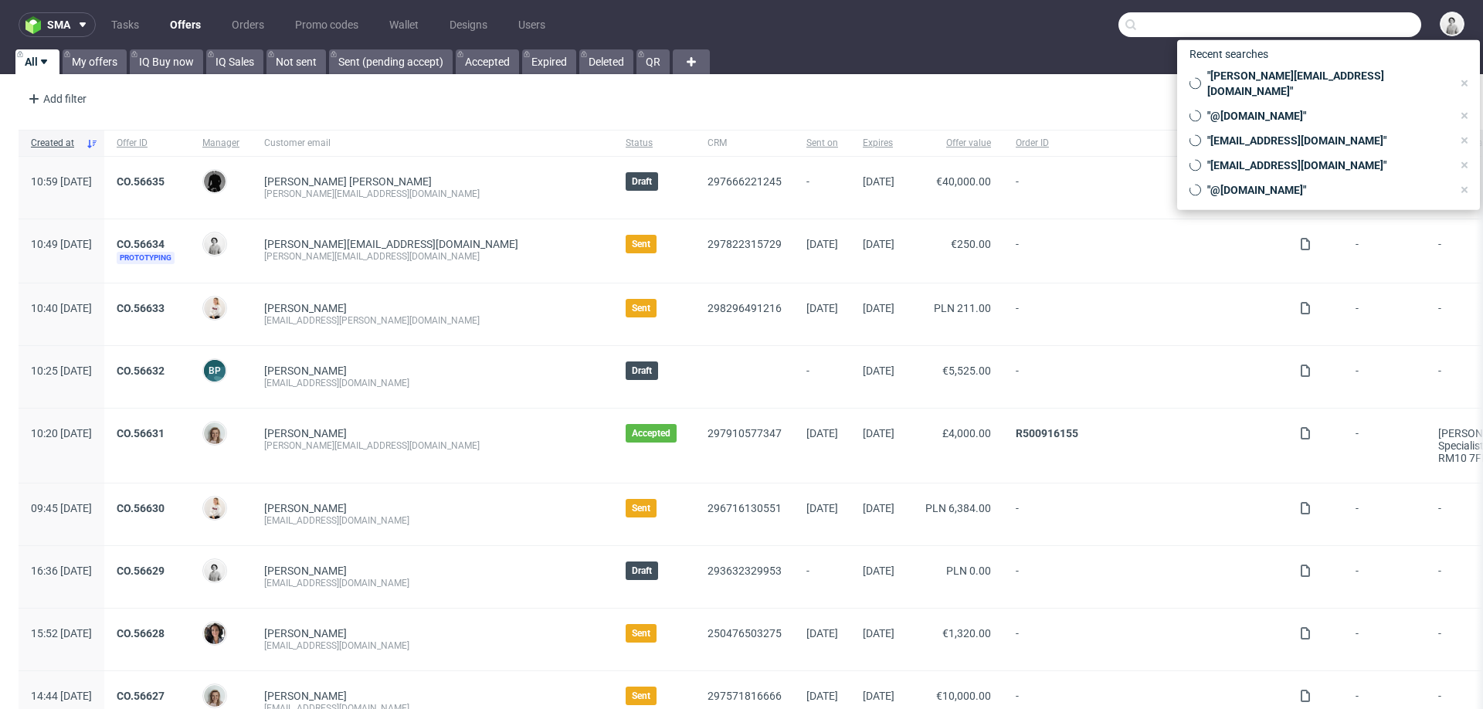
click at [1363, 15] on input "text" at bounding box center [1269, 24] width 303 height 25
paste input "[EMAIL_ADDRESS][DOMAIN_NAME]"
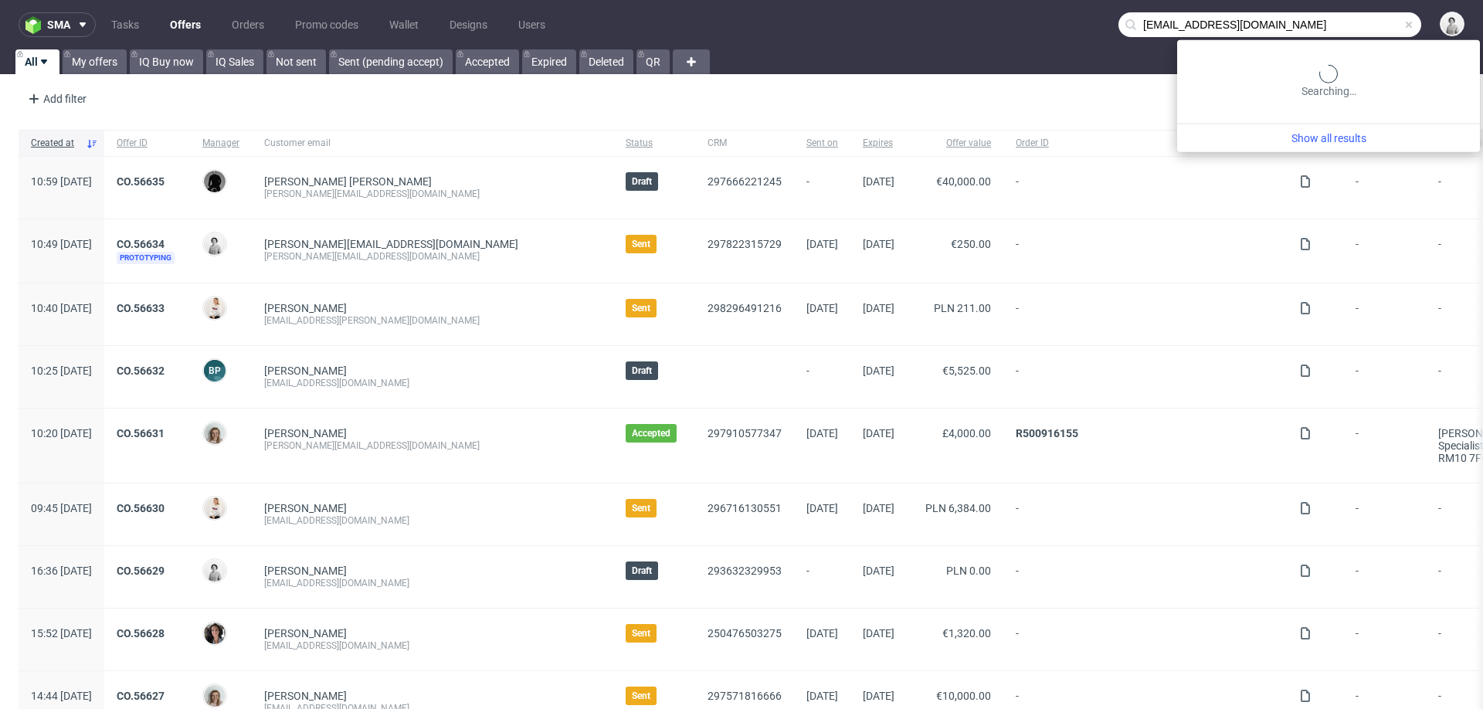
type input "[EMAIL_ADDRESS][DOMAIN_NAME]"
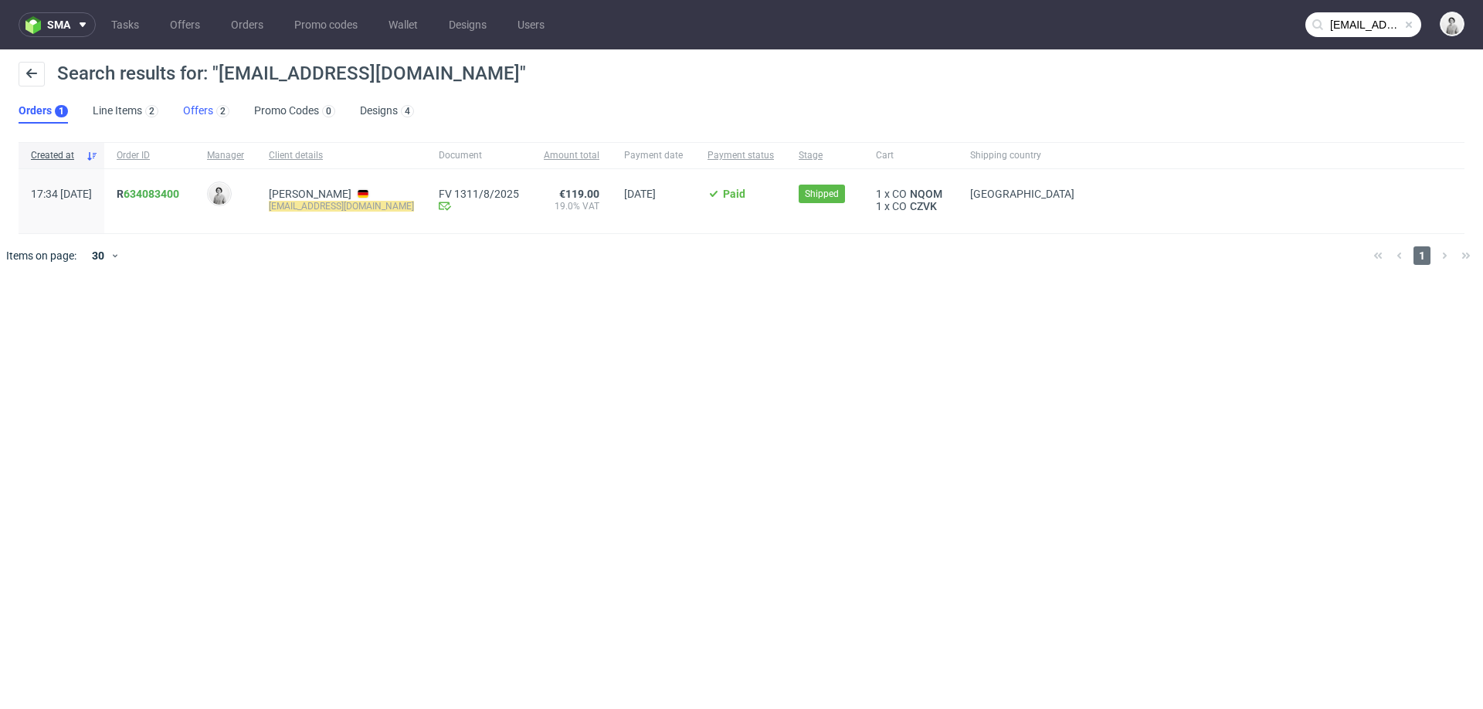
click at [199, 110] on link "Offers 2" at bounding box center [206, 111] width 46 height 25
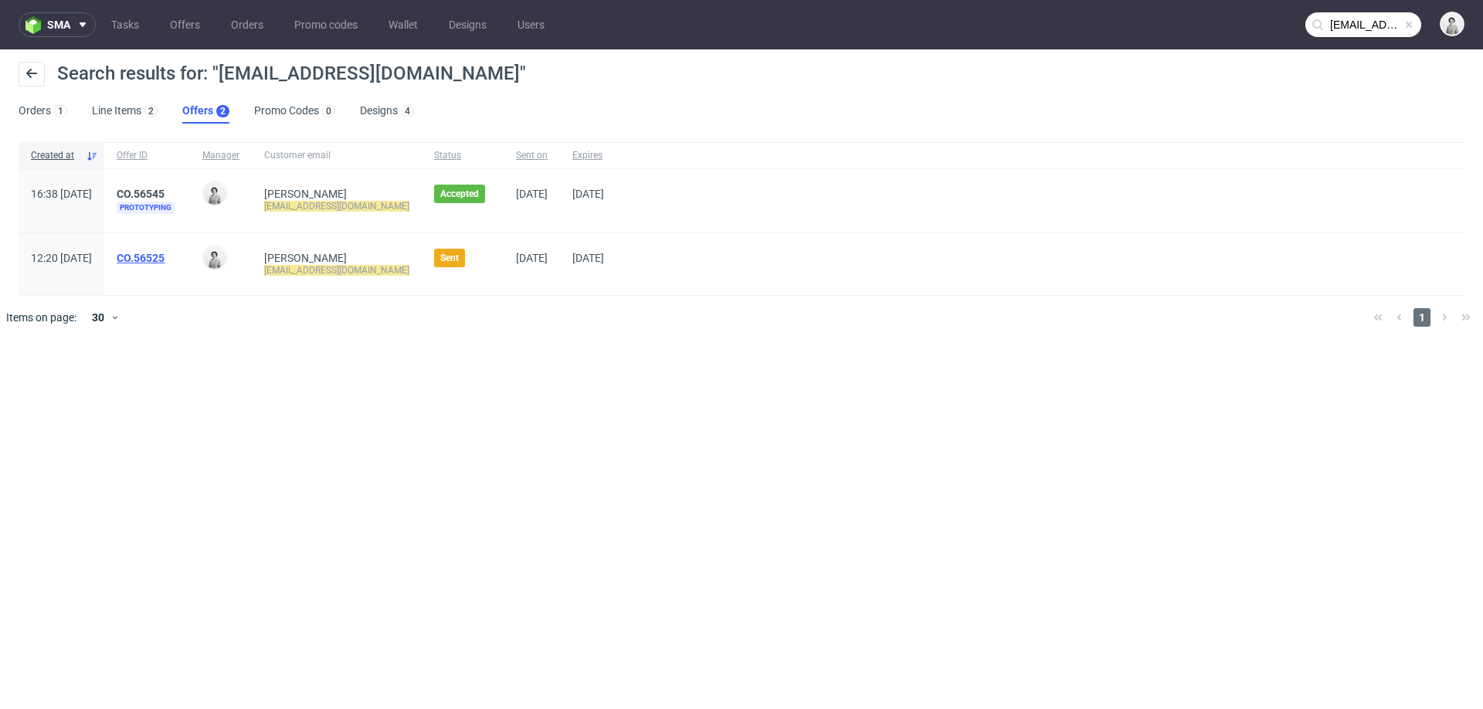
click at [165, 253] on link "CO.56525" at bounding box center [141, 258] width 48 height 12
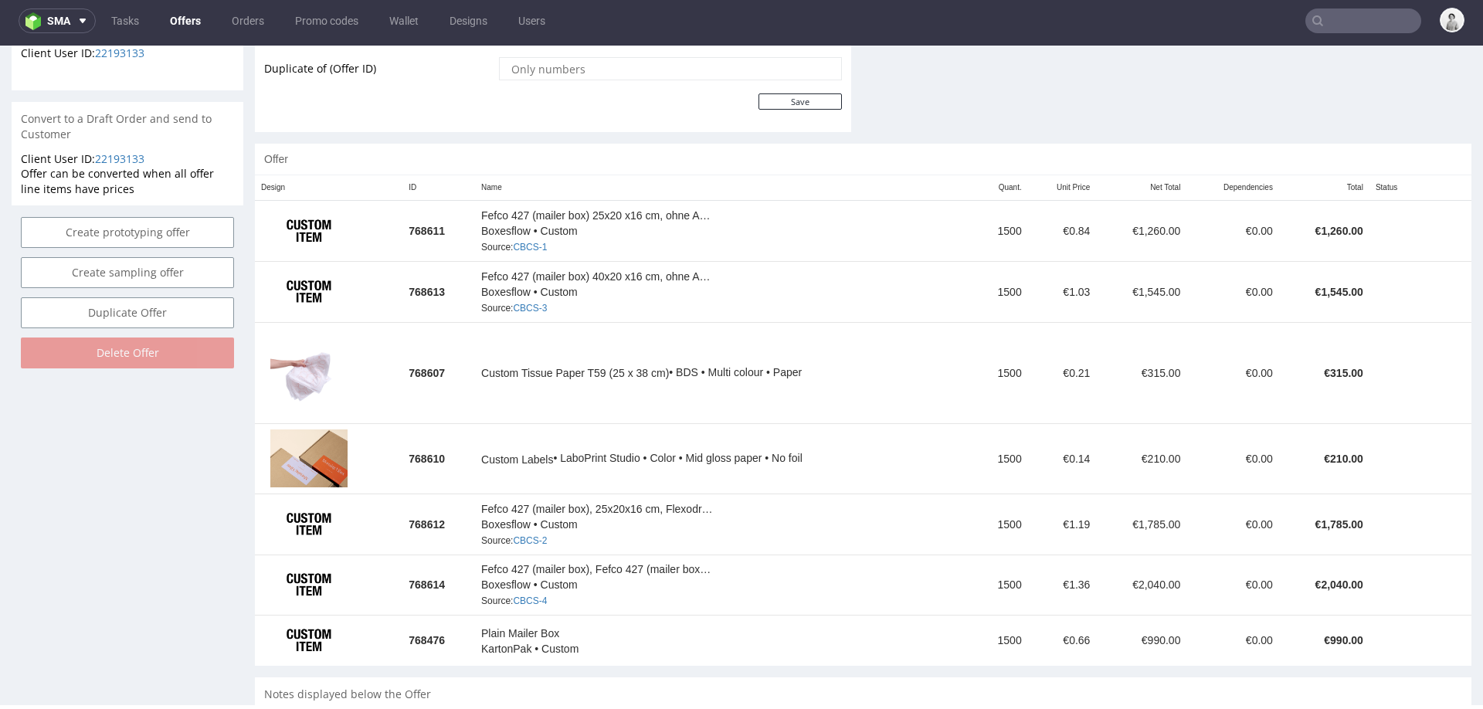
scroll to position [751, 0]
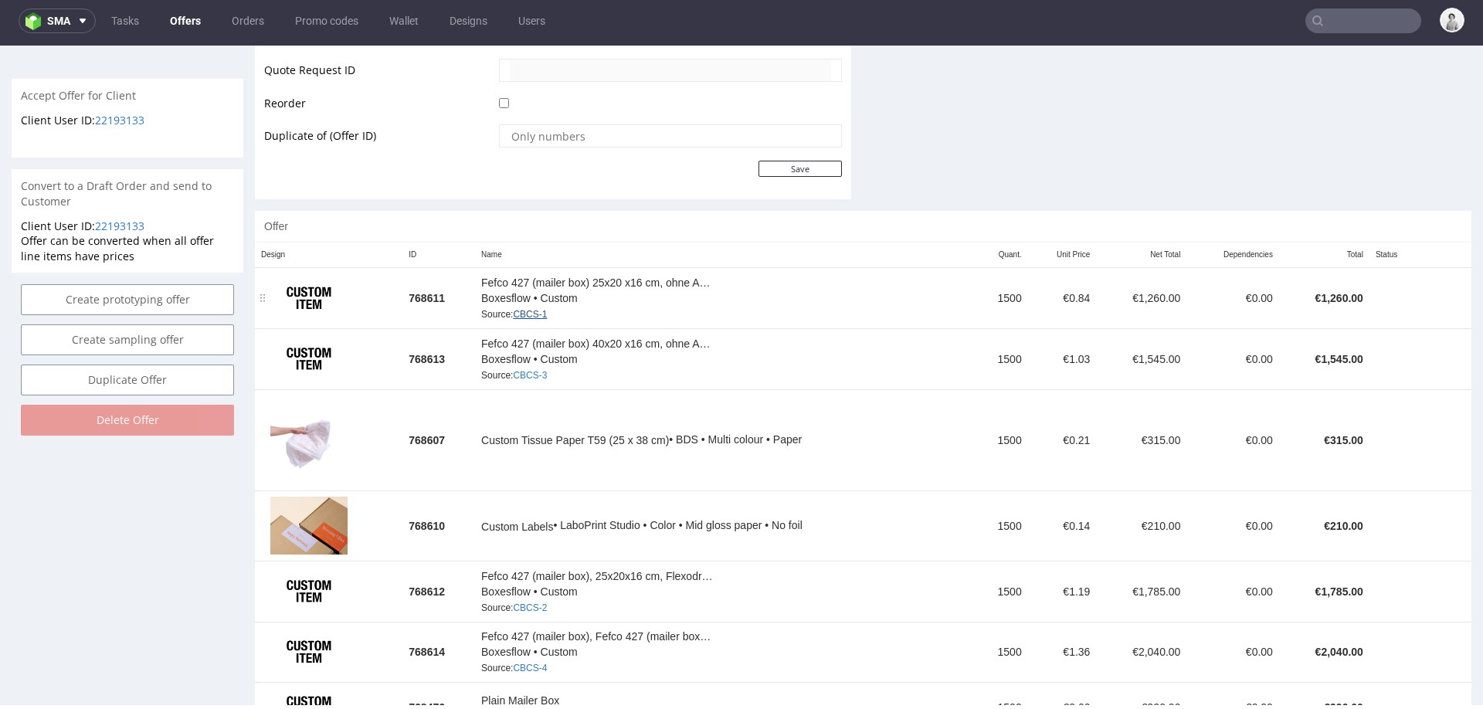
click at [528, 310] on link "CBCS-1" at bounding box center [530, 314] width 34 height 11
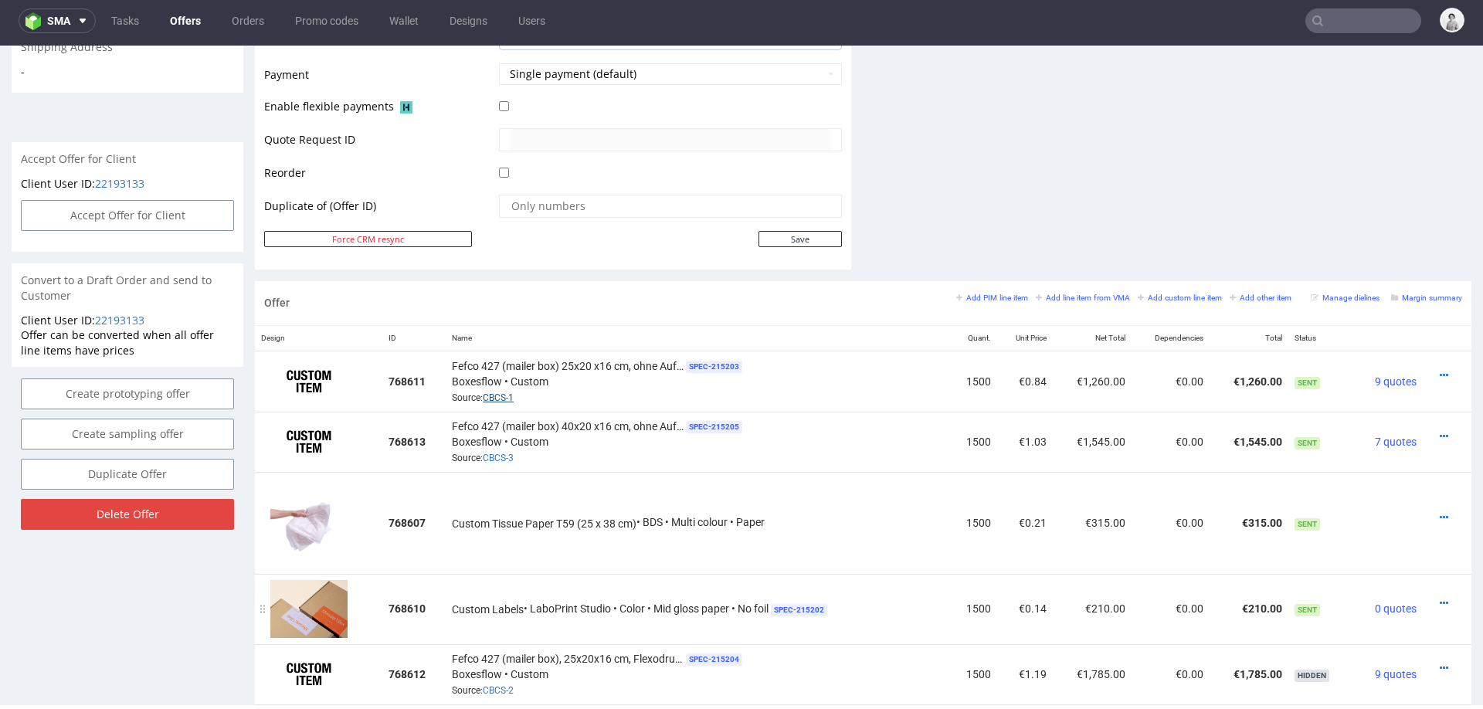
scroll to position [676, 0]
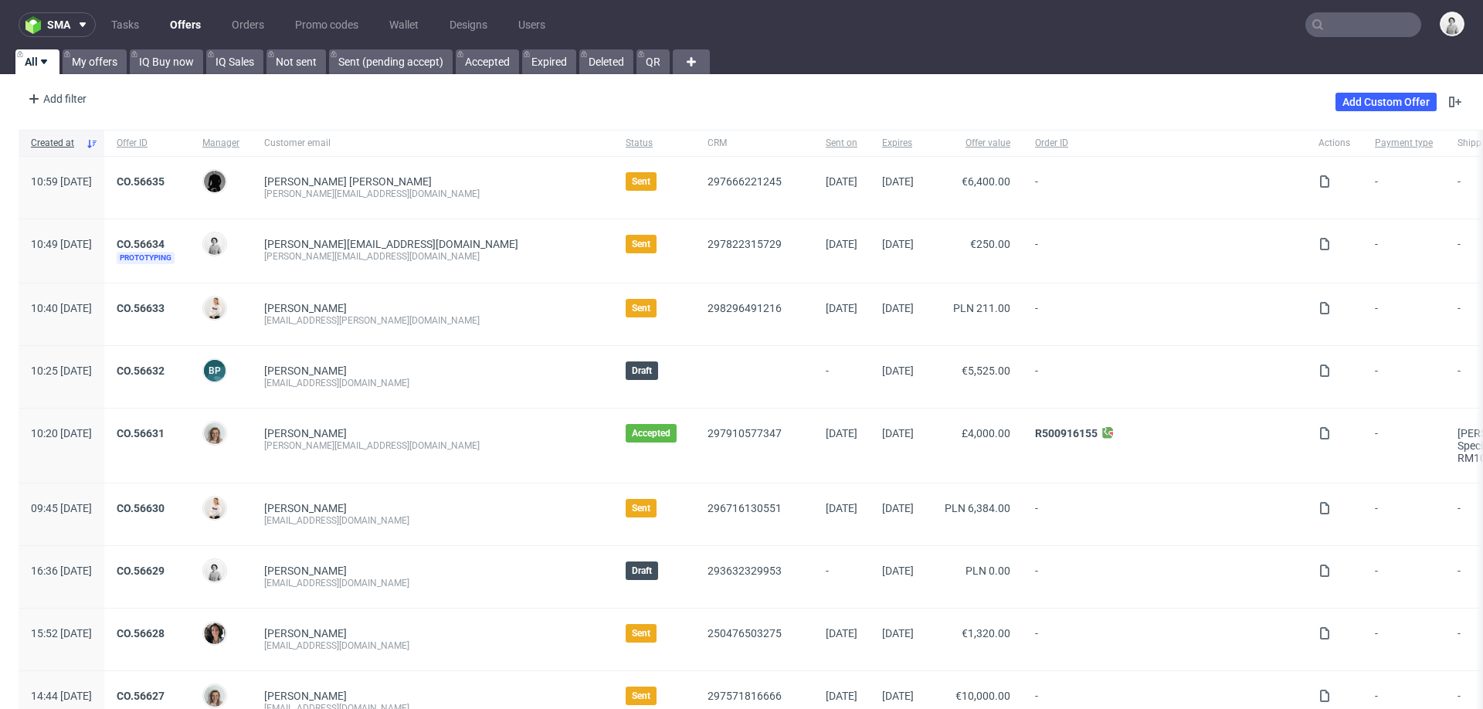
click at [1331, 26] on input "text" at bounding box center [1363, 24] width 116 height 25
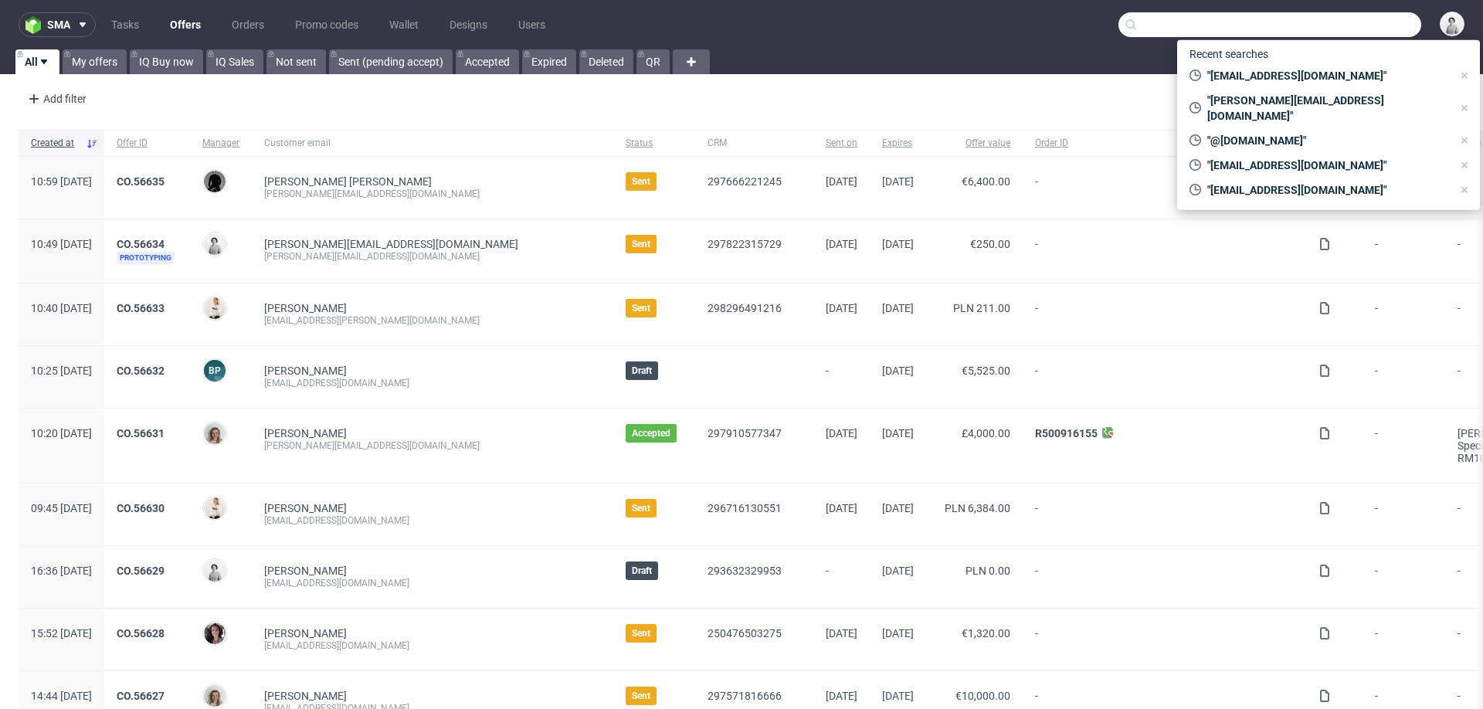
paste input "[EMAIL_ADDRESS][DOMAIN_NAME]"
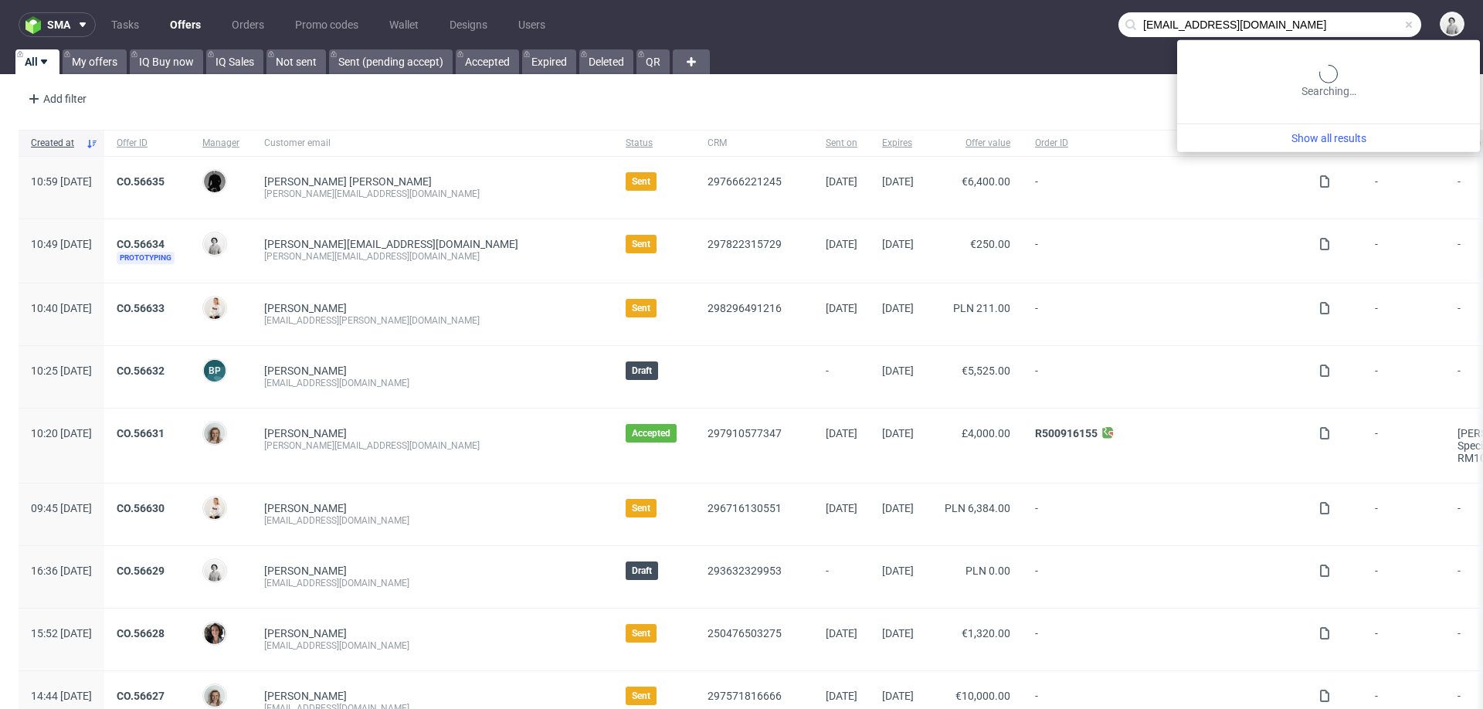
type input "[EMAIL_ADDRESS][DOMAIN_NAME]"
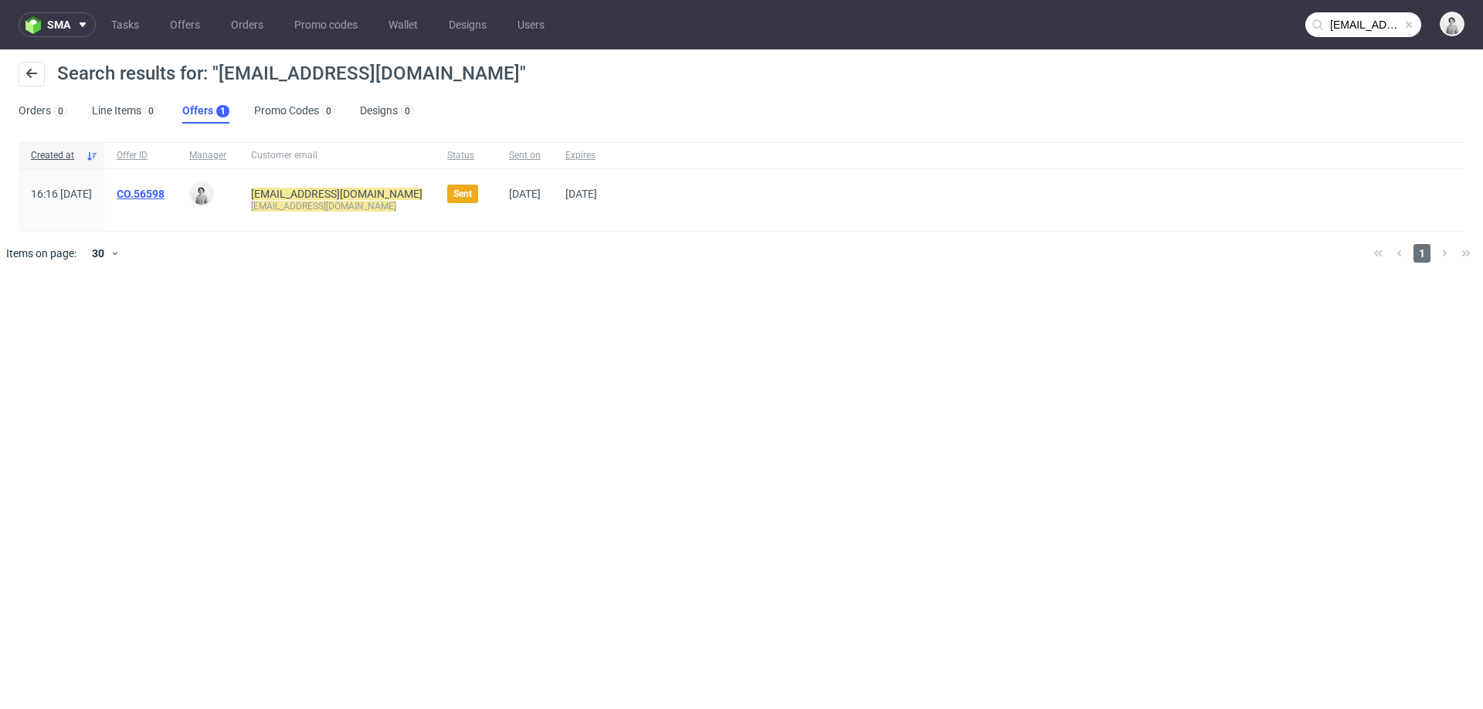
click at [165, 194] on link "CO.56598" at bounding box center [141, 194] width 48 height 12
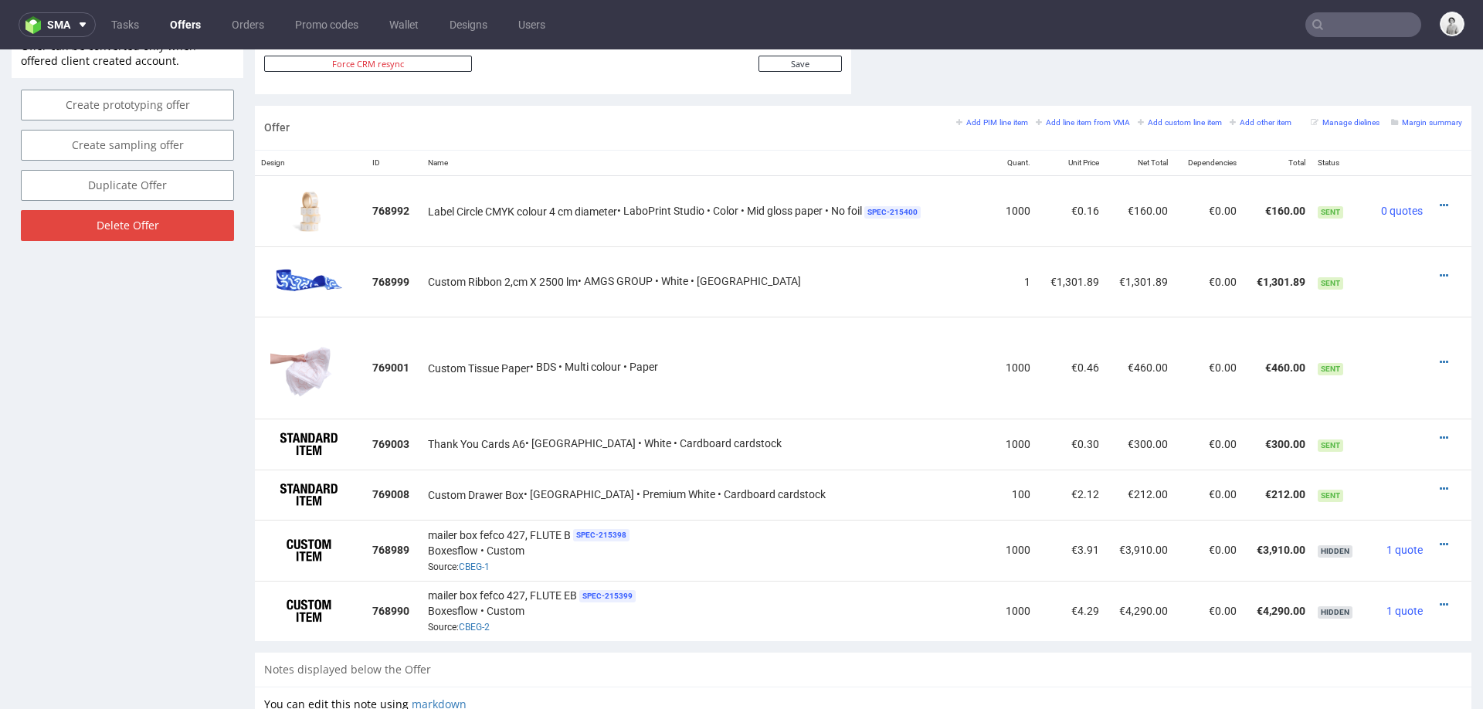
scroll to position [913, 0]
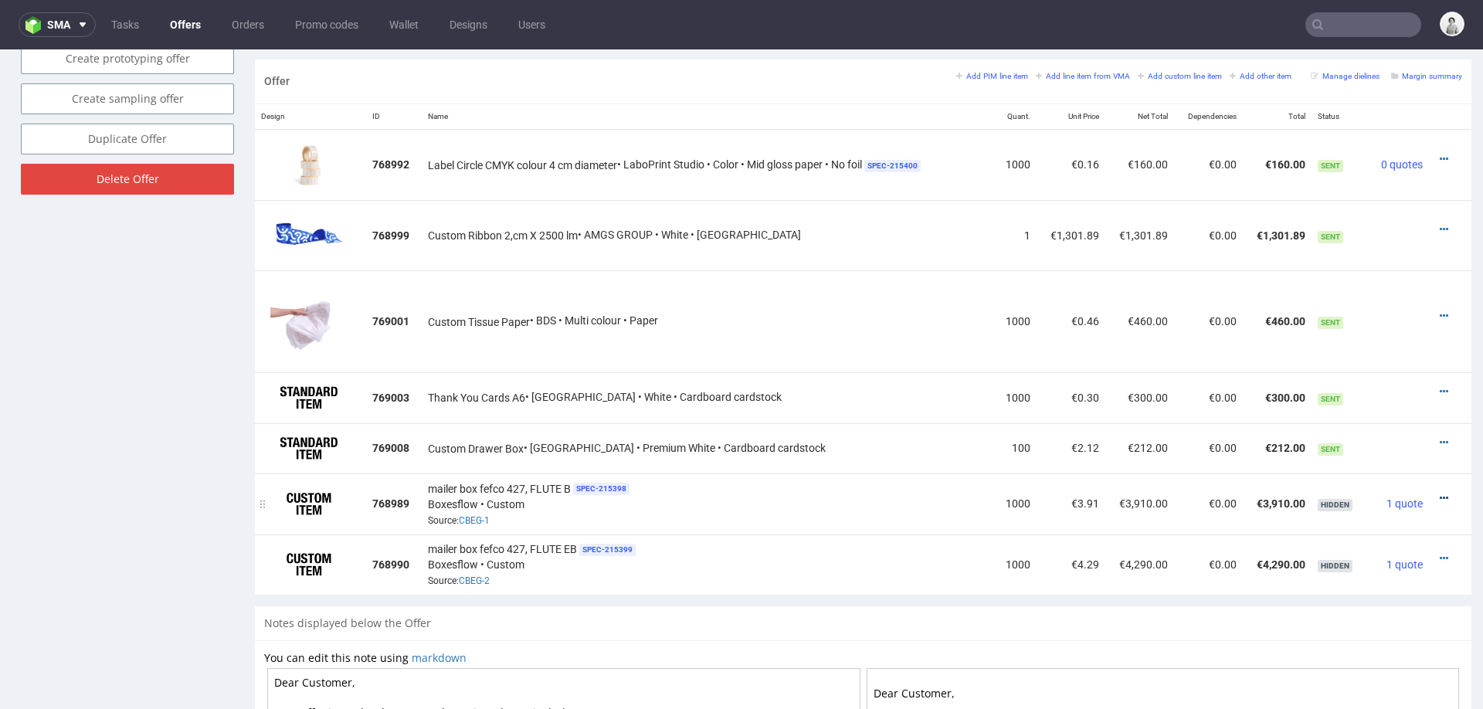
click at [1440, 493] on icon at bounding box center [1444, 498] width 8 height 11
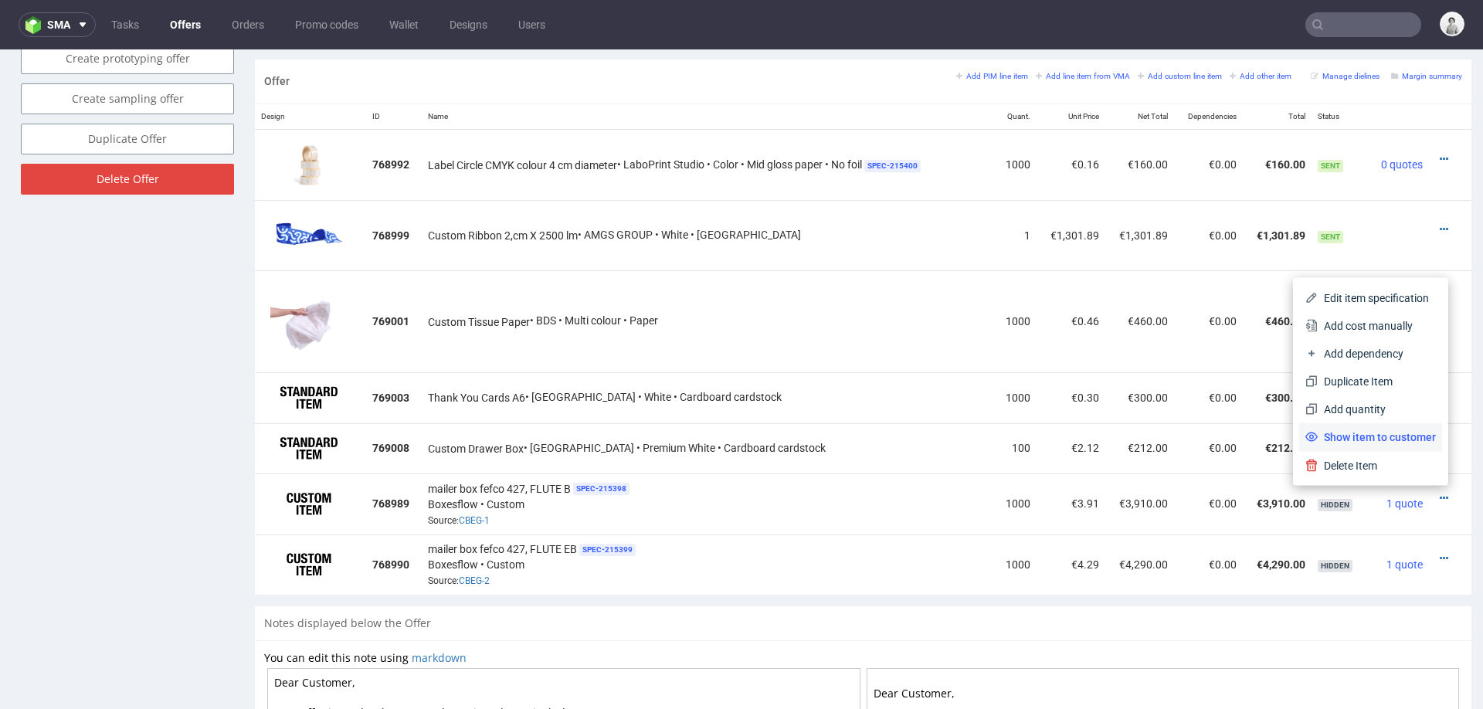
click at [1361, 440] on span "Show item to customer" at bounding box center [1377, 436] width 118 height 15
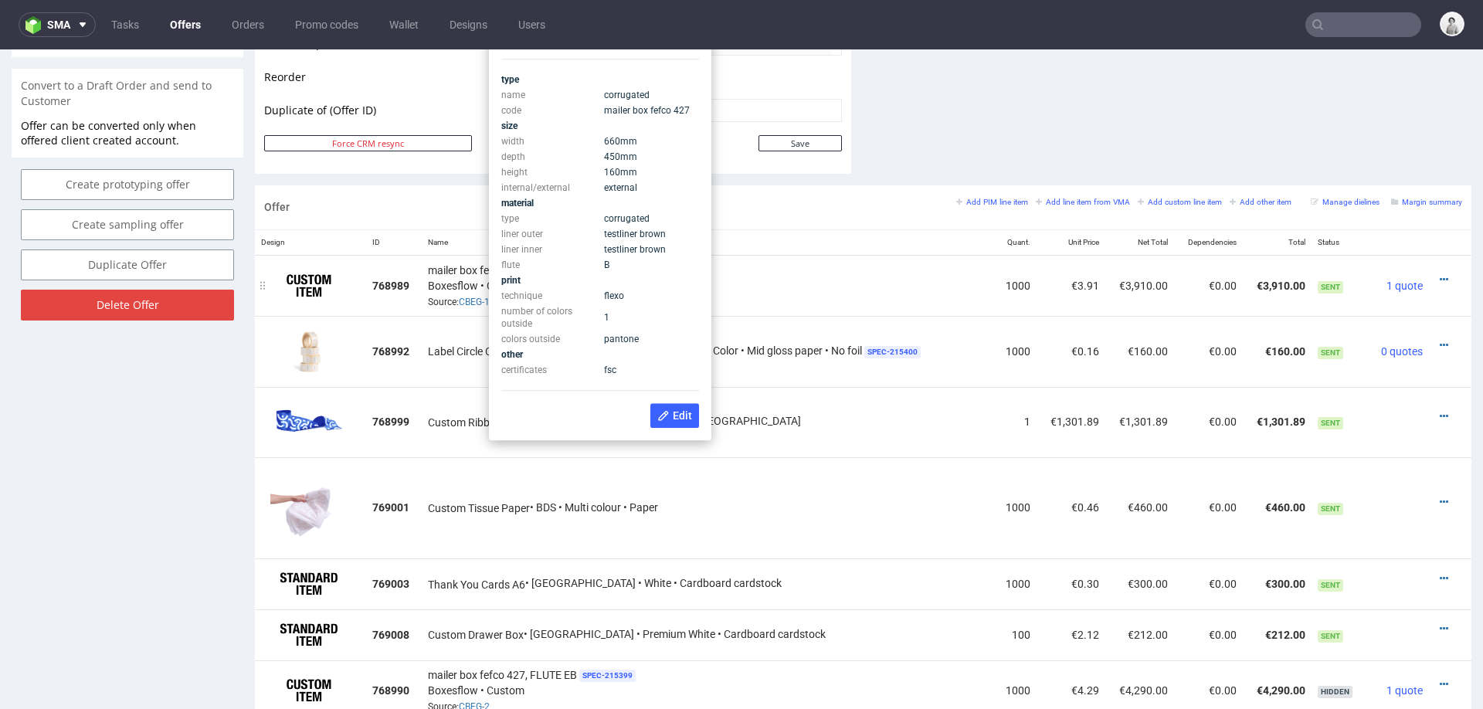
scroll to position [718, 0]
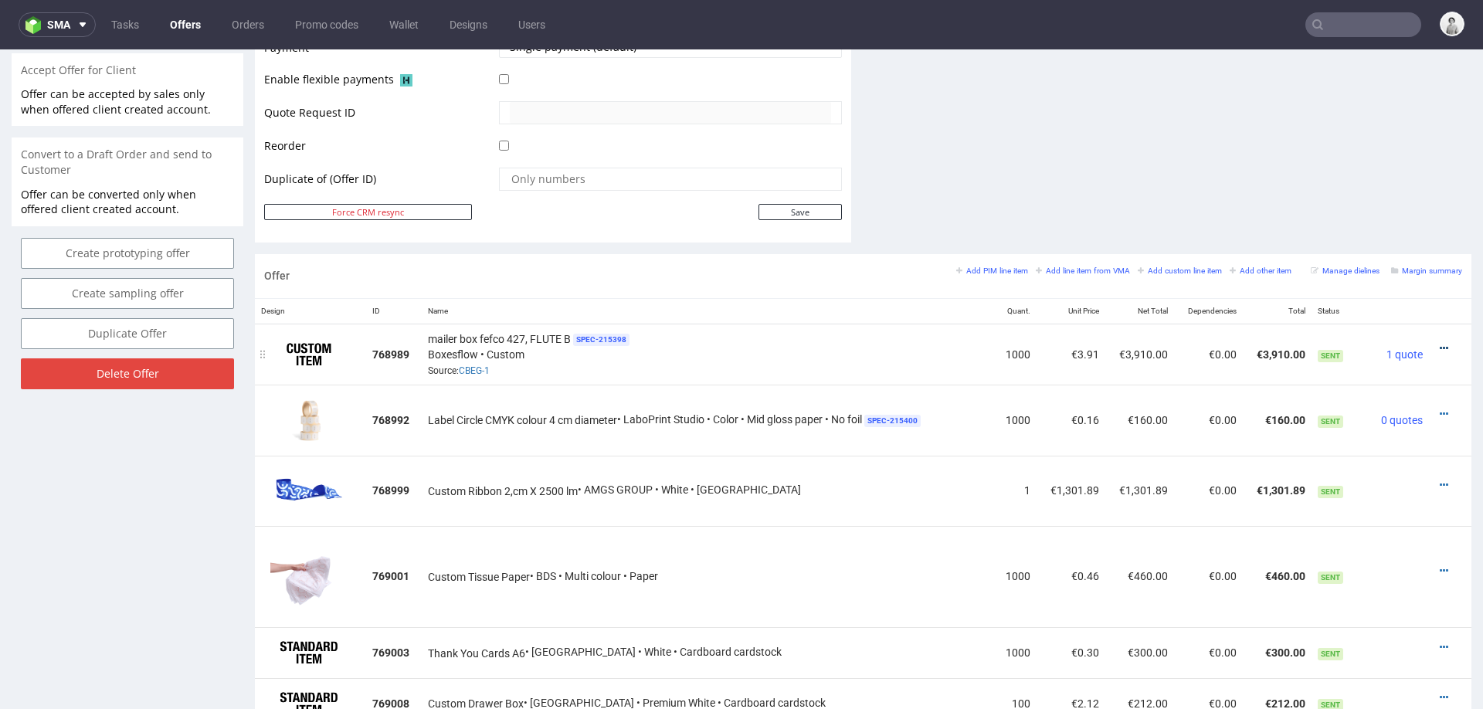
click at [1440, 343] on icon at bounding box center [1444, 348] width 8 height 11
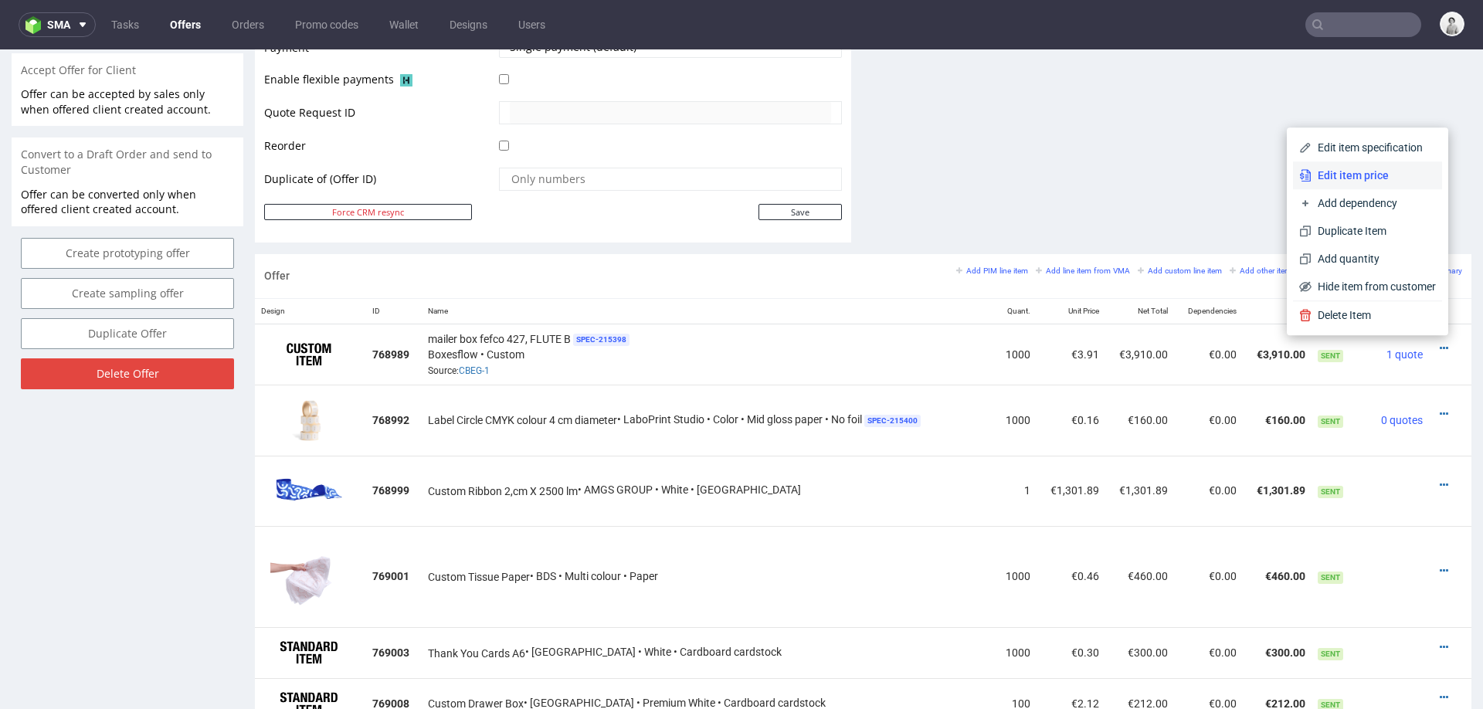
click at [1354, 179] on span "Edit item price" at bounding box center [1374, 175] width 124 height 15
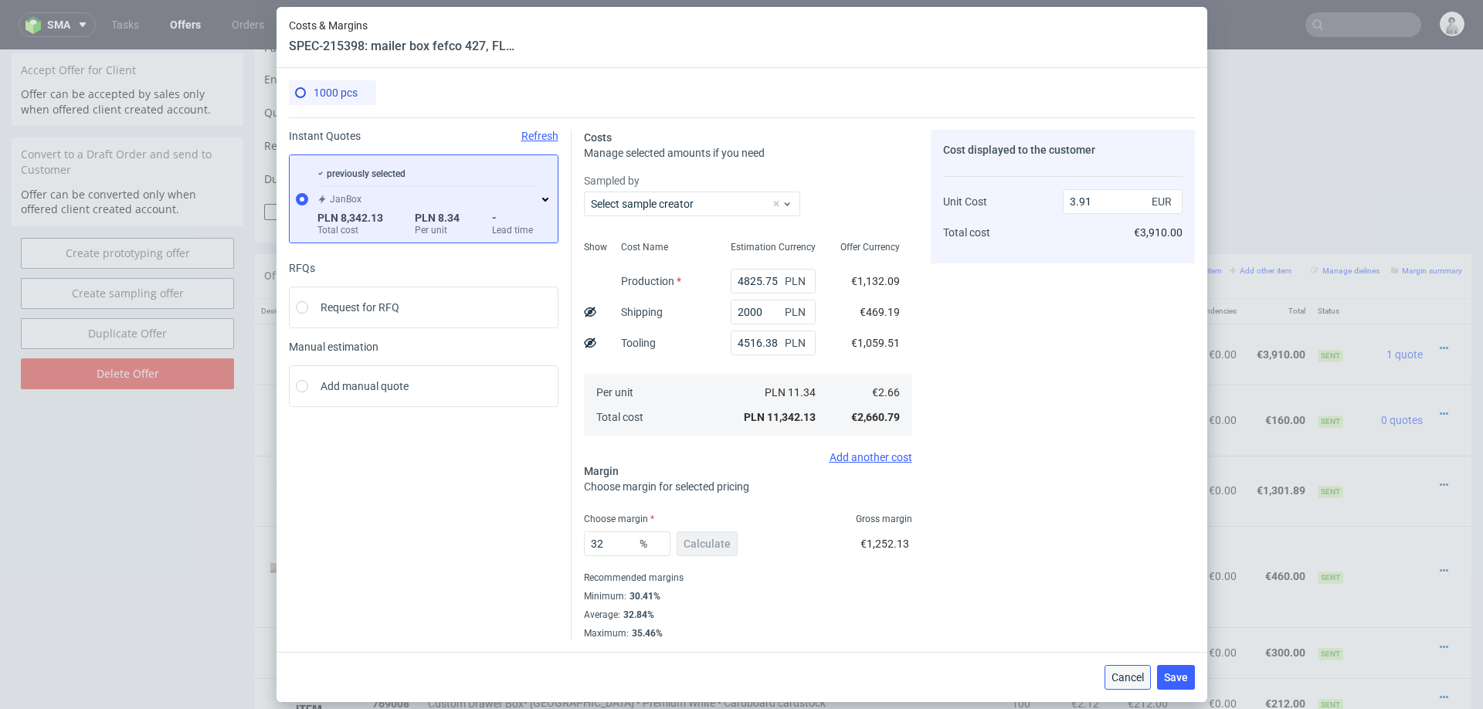
click at [1130, 687] on button "Cancel" at bounding box center [1128, 677] width 46 height 25
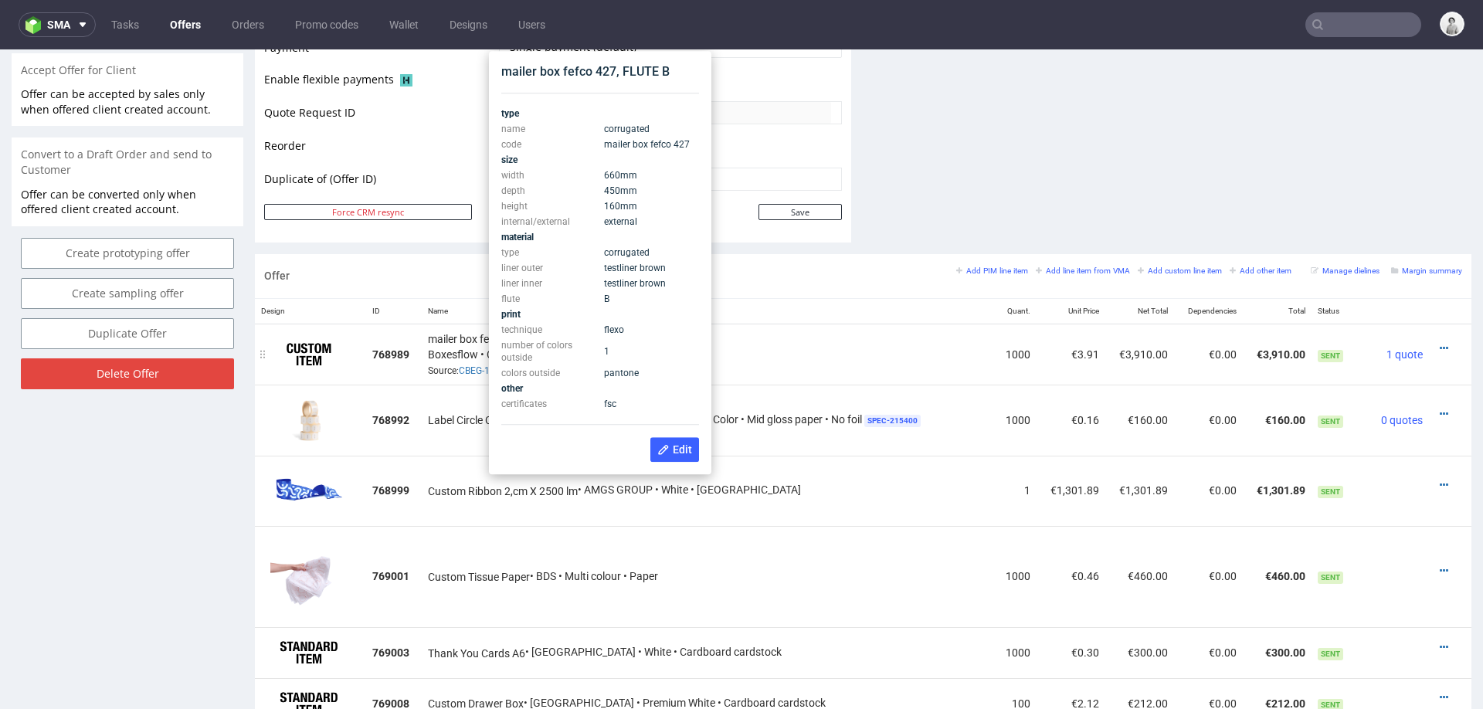
scroll to position [693, 0]
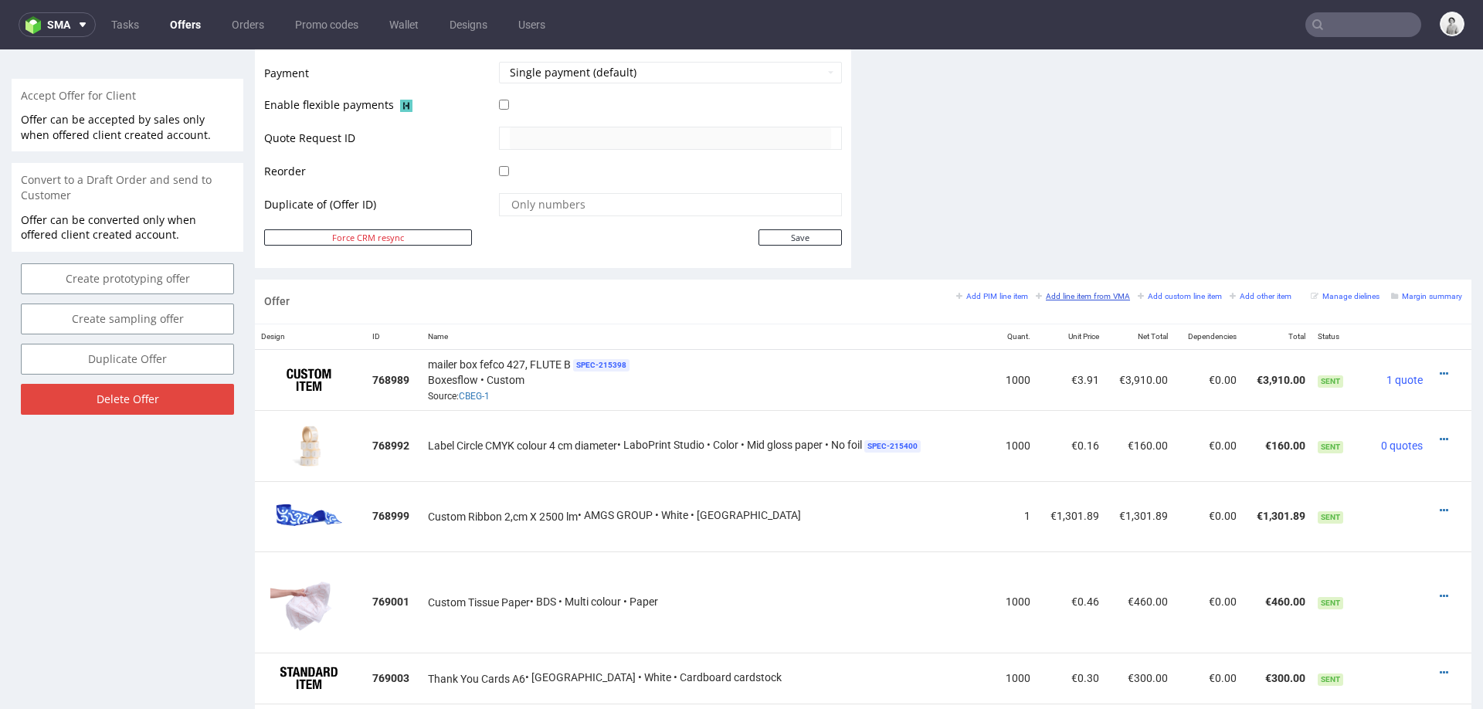
click at [1067, 295] on small "Add line item from VMA" at bounding box center [1083, 296] width 94 height 8
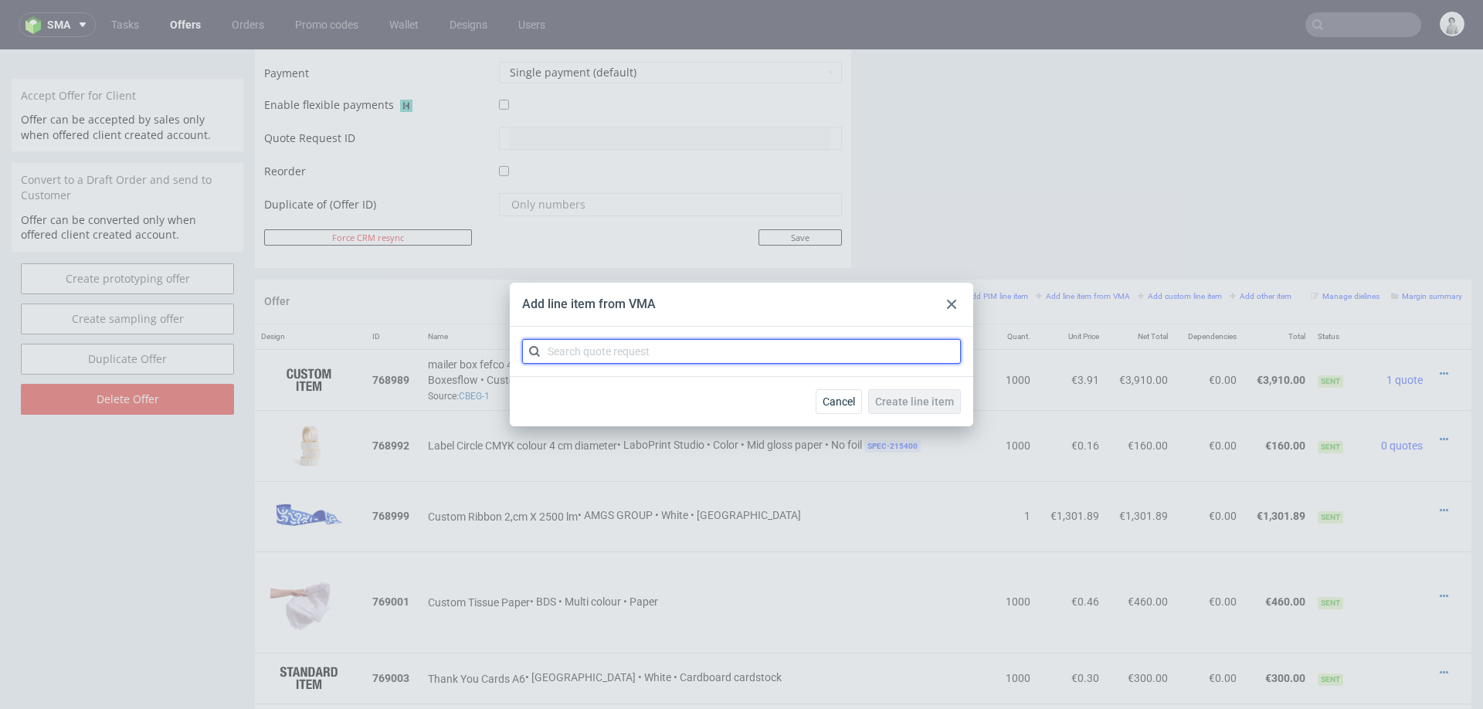
click at [888, 355] on input "text" at bounding box center [741, 351] width 439 height 25
type input "b"
type input "cbeg"
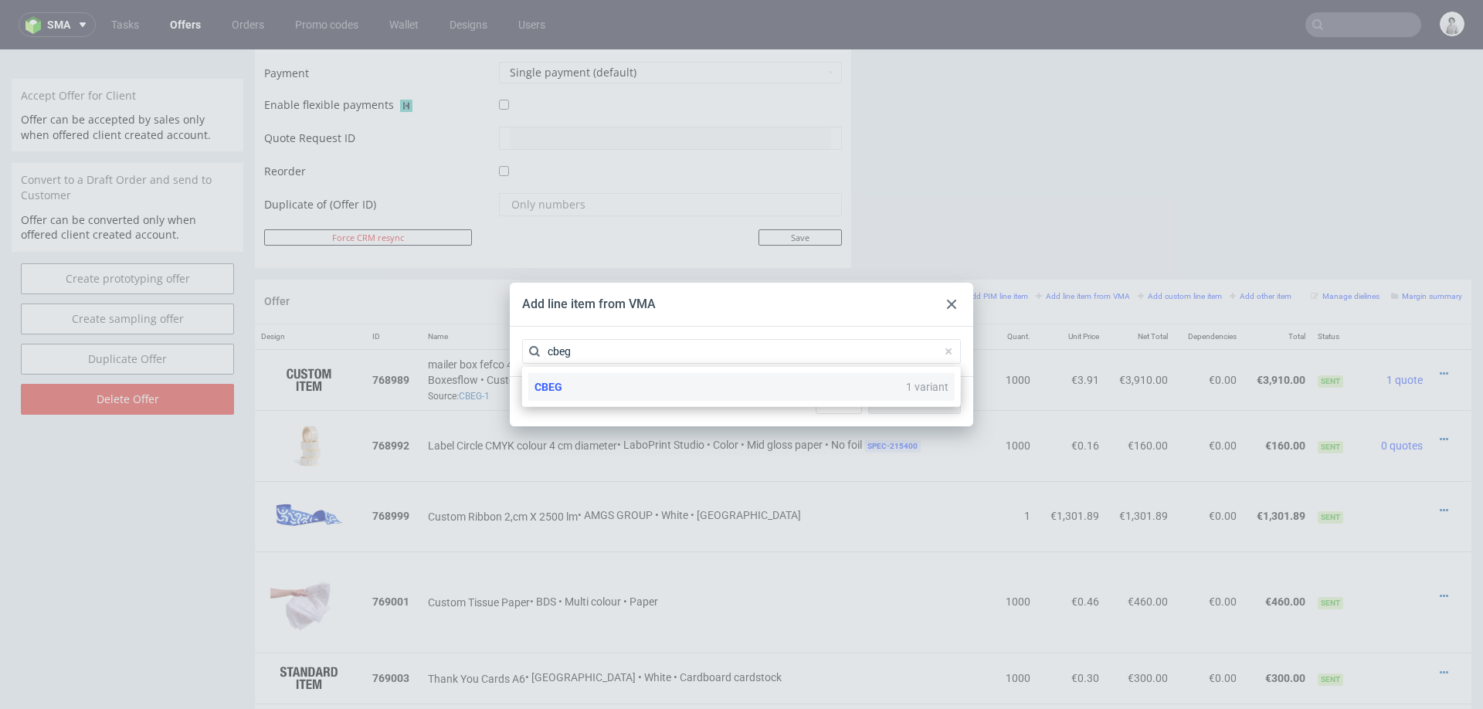
click at [711, 385] on div "CBEG 1 variant" at bounding box center [741, 387] width 426 height 28
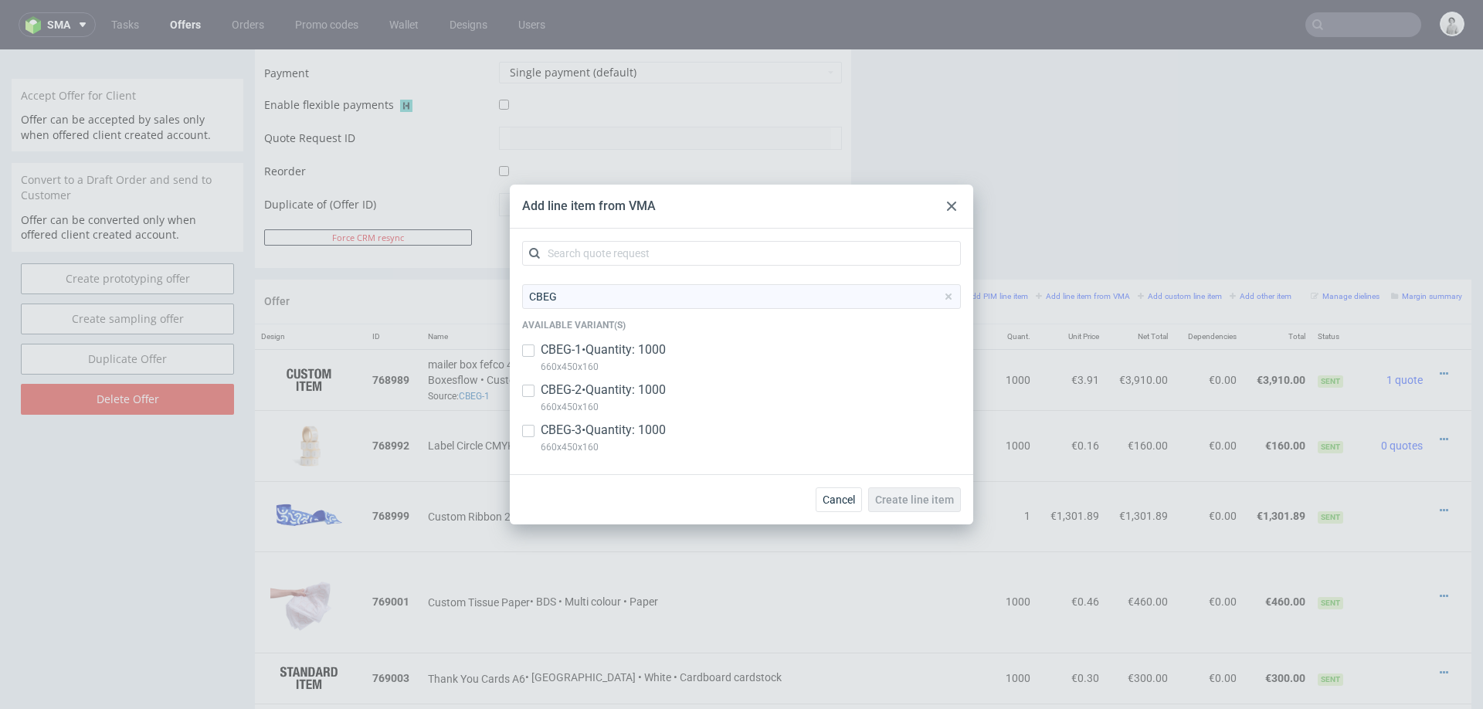
click at [626, 434] on p "CBEG-3 • Quantity: 1000" at bounding box center [603, 430] width 125 height 17
checkbox input "true"
click at [939, 496] on span "Create line item" at bounding box center [914, 499] width 79 height 11
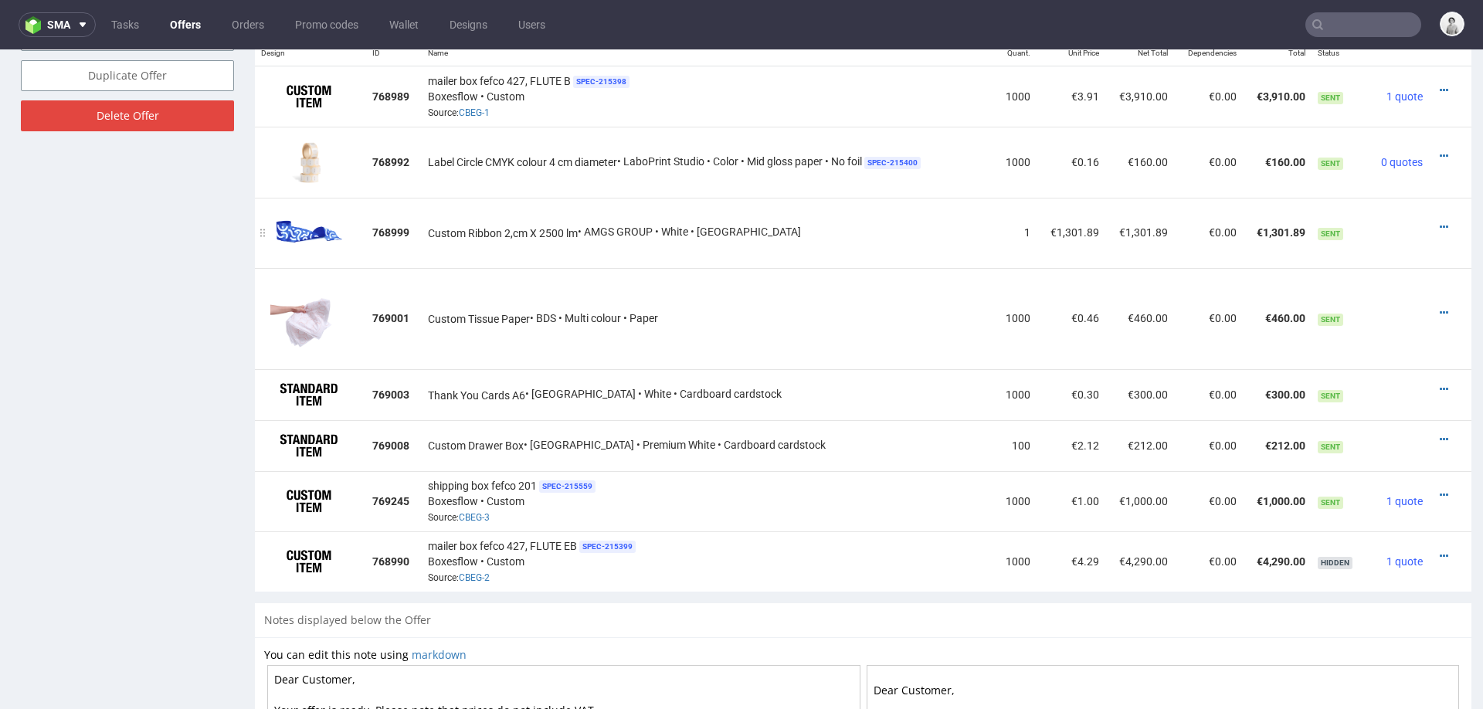
scroll to position [973, 0]
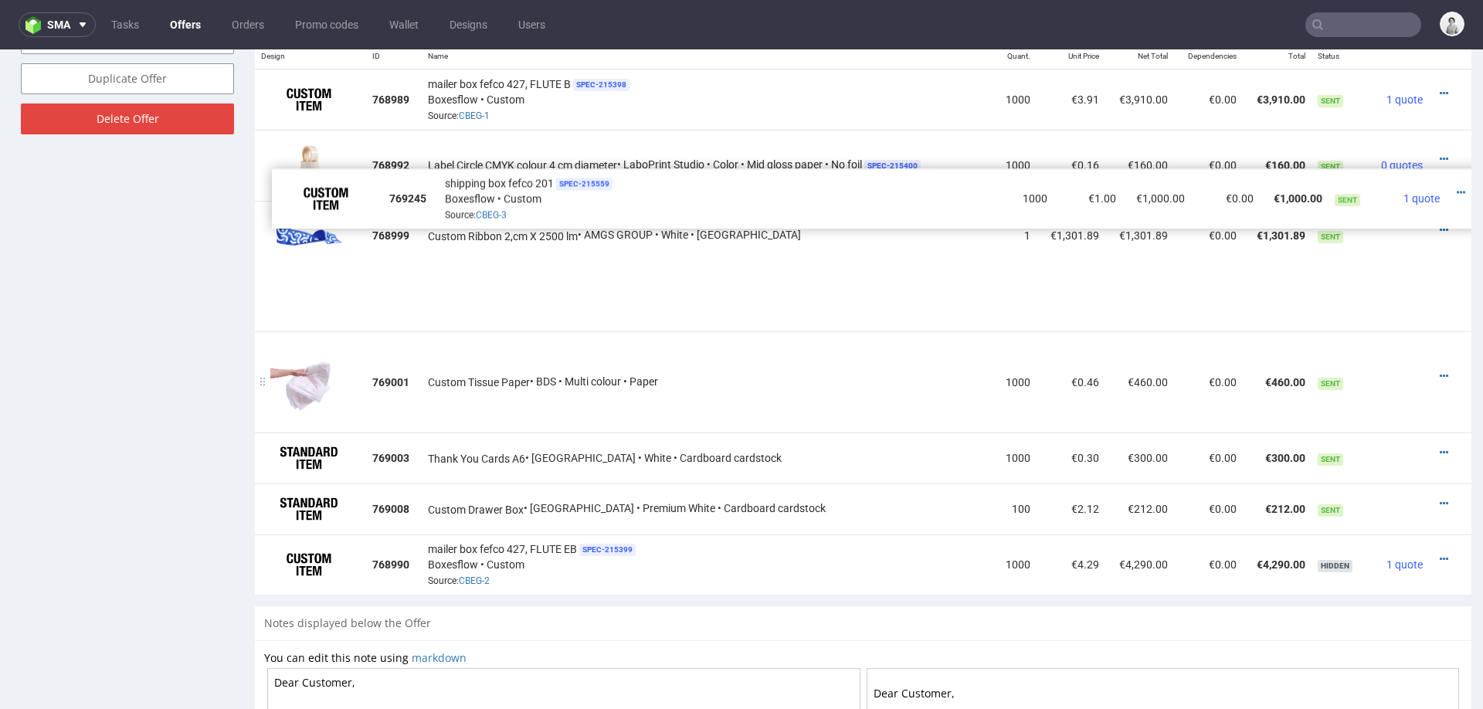
drag, startPoint x: 263, startPoint y: 496, endPoint x: 280, endPoint y: 292, distance: 204.6
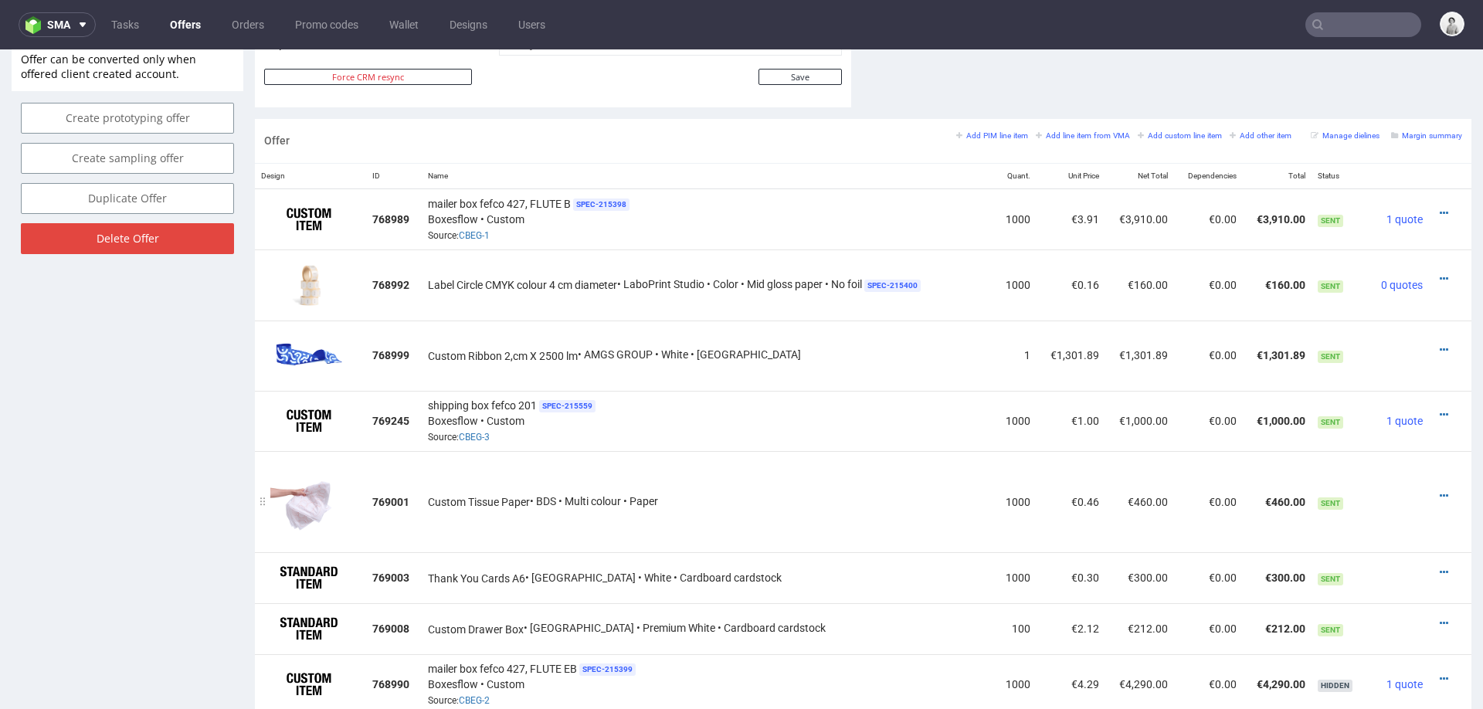
scroll to position [847, 0]
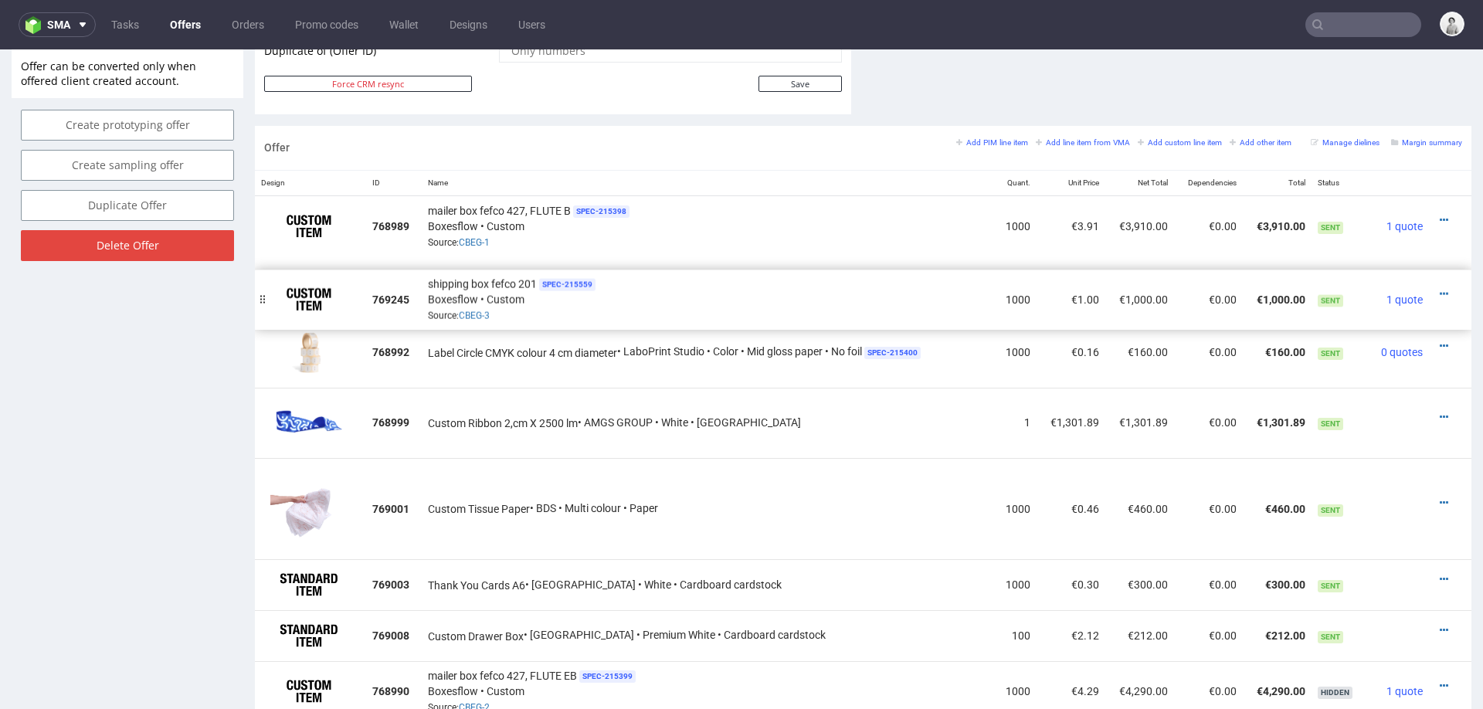
drag, startPoint x: 265, startPoint y: 422, endPoint x: 265, endPoint y: 294, distance: 128.2
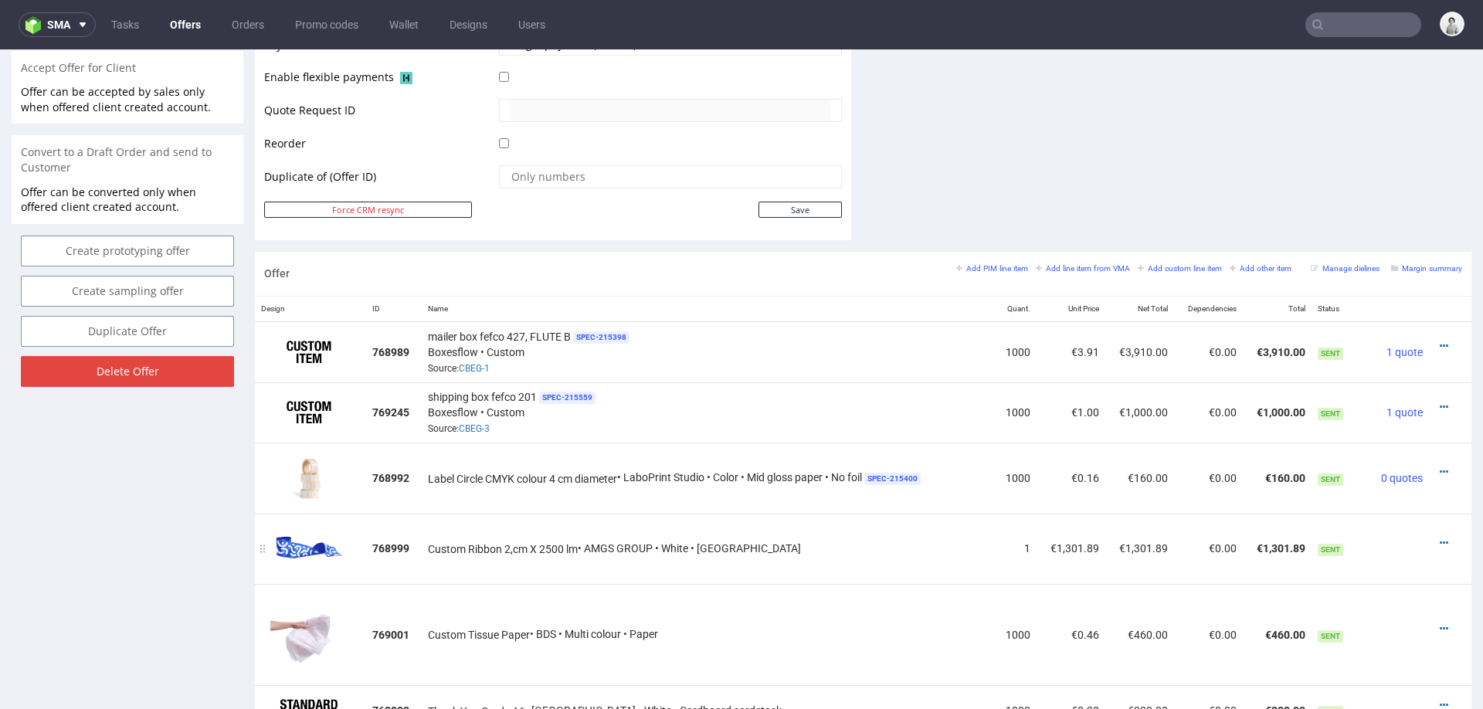
scroll to position [719, 0]
click at [1440, 403] on icon at bounding box center [1444, 408] width 8 height 11
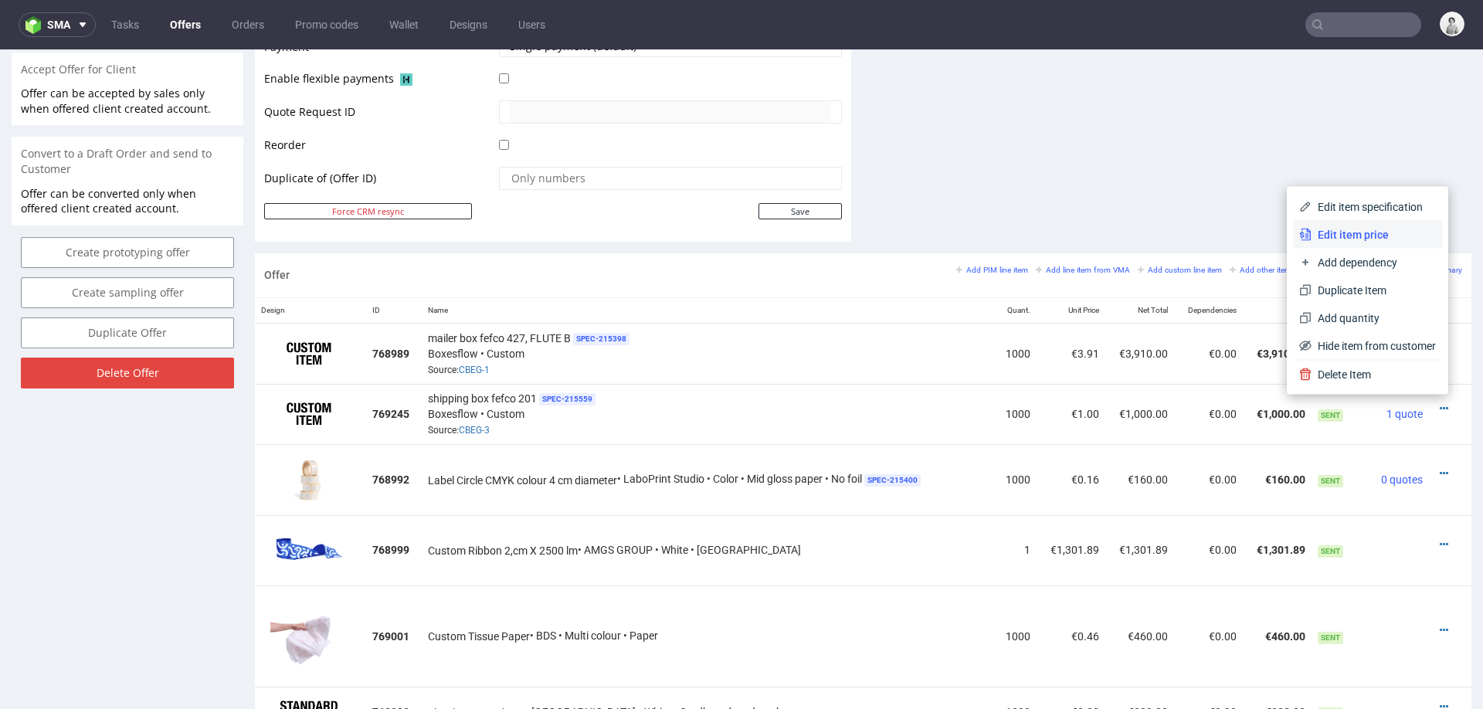
click at [1380, 237] on span "Edit item price" at bounding box center [1374, 234] width 124 height 15
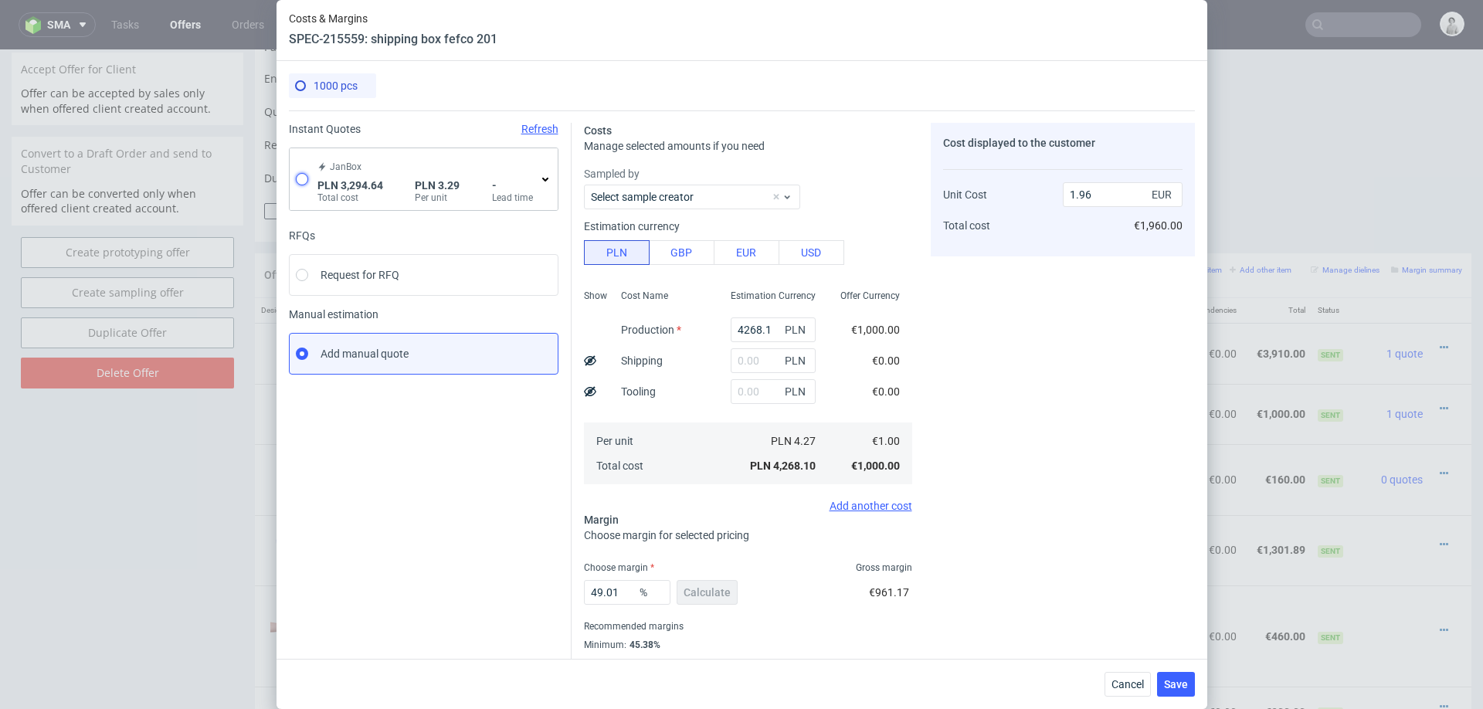
click at [306, 175] on input "radio" at bounding box center [302, 179] width 12 height 12
radio input "true"
radio input "false"
type input "3294.64"
type input "0.77"
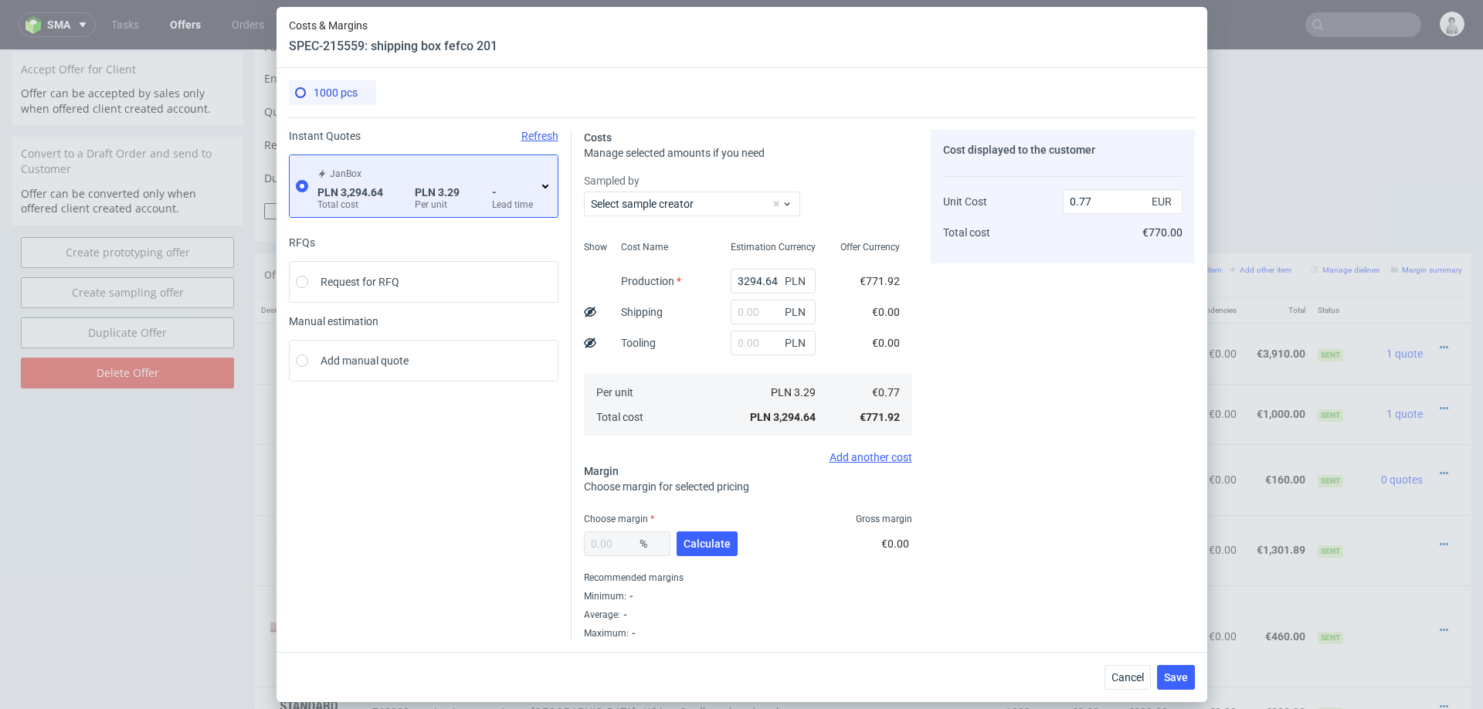
click at [546, 189] on icon at bounding box center [545, 186] width 12 height 12
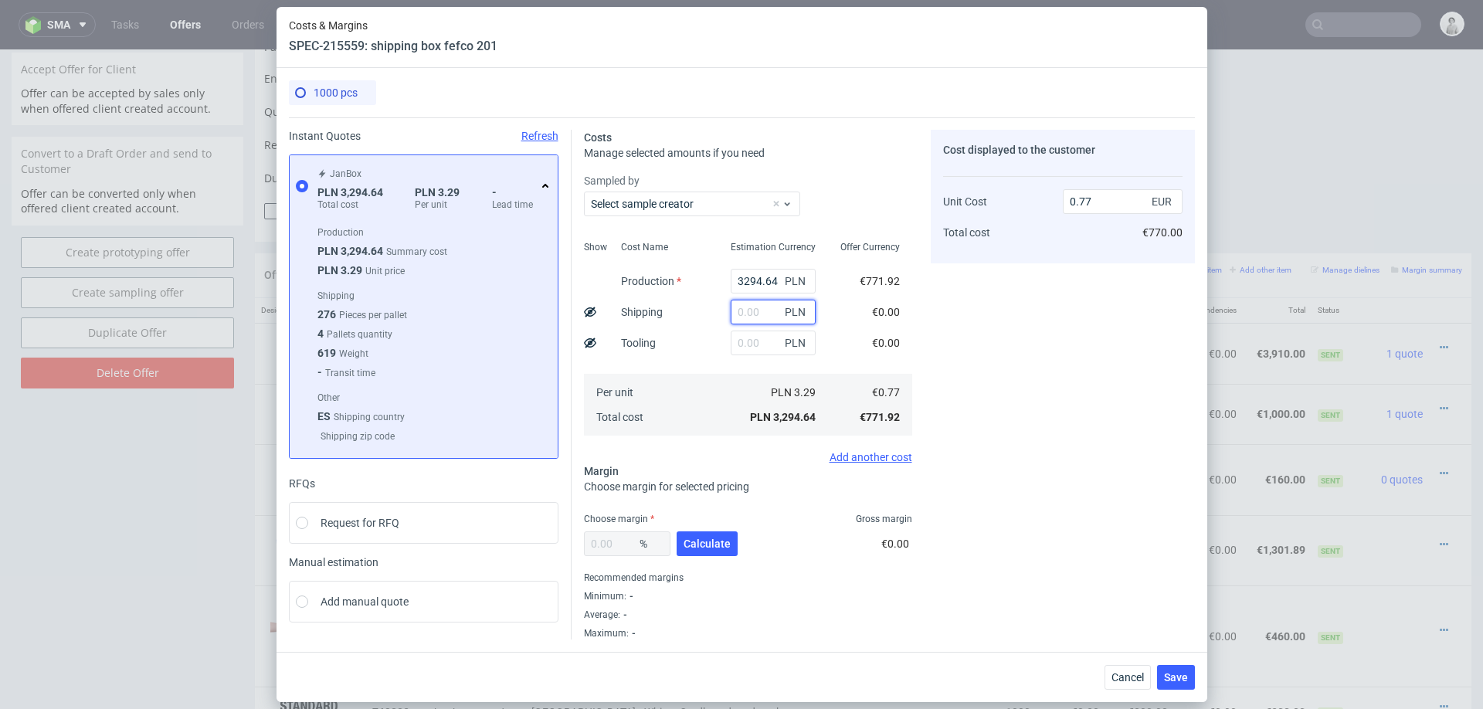
click at [747, 311] on input "text" at bounding box center [773, 312] width 85 height 25
type input "1000"
type input "1"
click at [1100, 317] on div "Cost displayed to the customer Unit Cost Total cost 1 EUR €1,000.00" at bounding box center [1063, 385] width 264 height 510
click at [768, 307] on input "1000" at bounding box center [773, 312] width 85 height 25
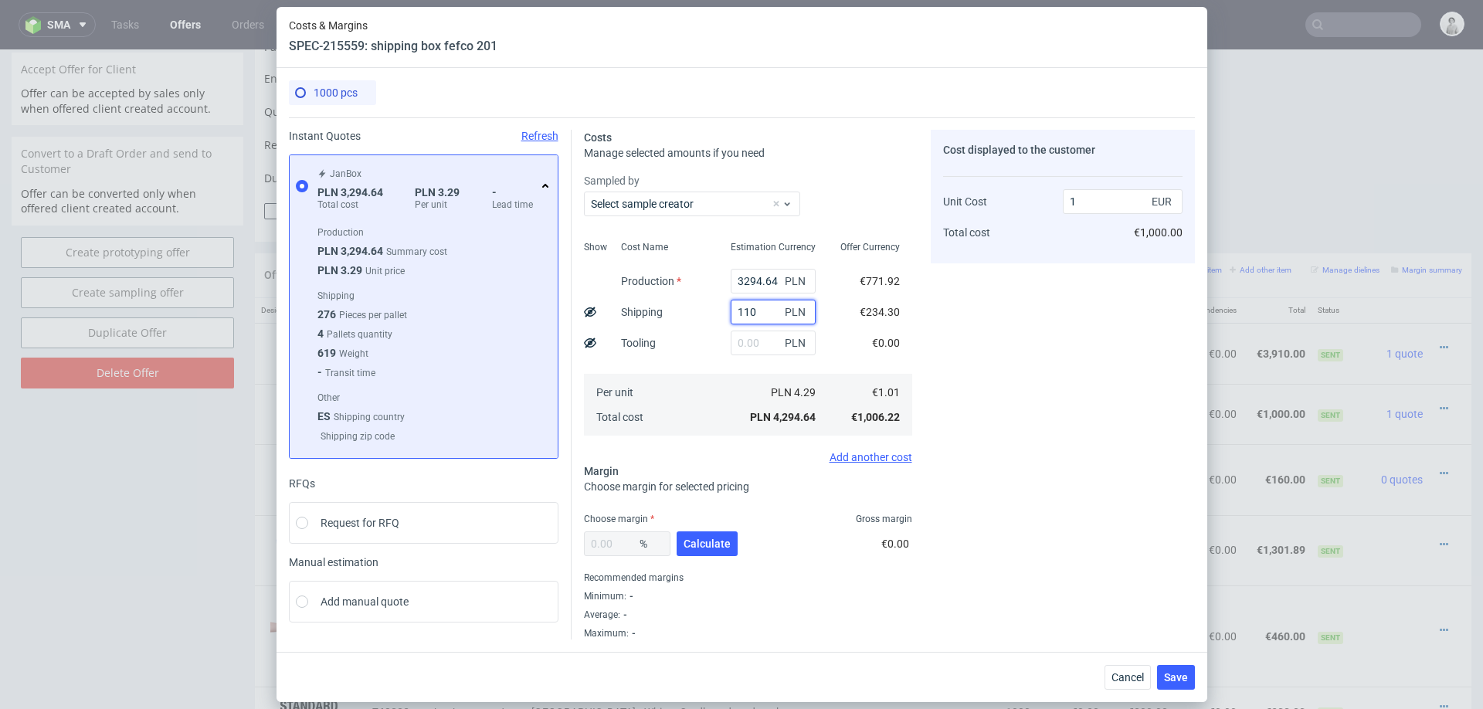
type input "1100"
type input "1.03"
type input "1100"
click at [1092, 331] on div "Cost displayed to the customer Unit Cost Total cost 1.03 EUR €1,030.00" at bounding box center [1063, 385] width 264 height 510
click at [739, 282] on input "3294.64" at bounding box center [773, 281] width 85 height 25
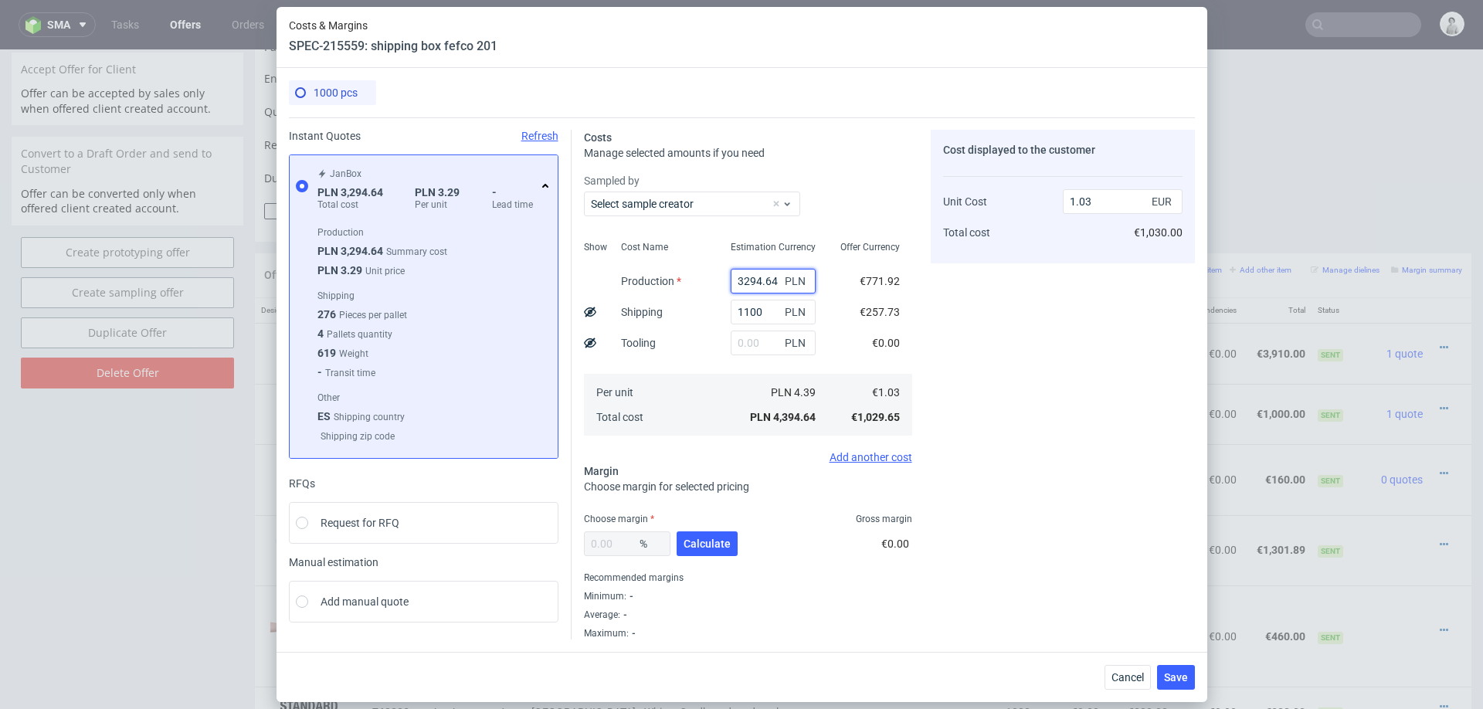
click at [743, 277] on input "3294.64" at bounding box center [773, 281] width 85 height 25
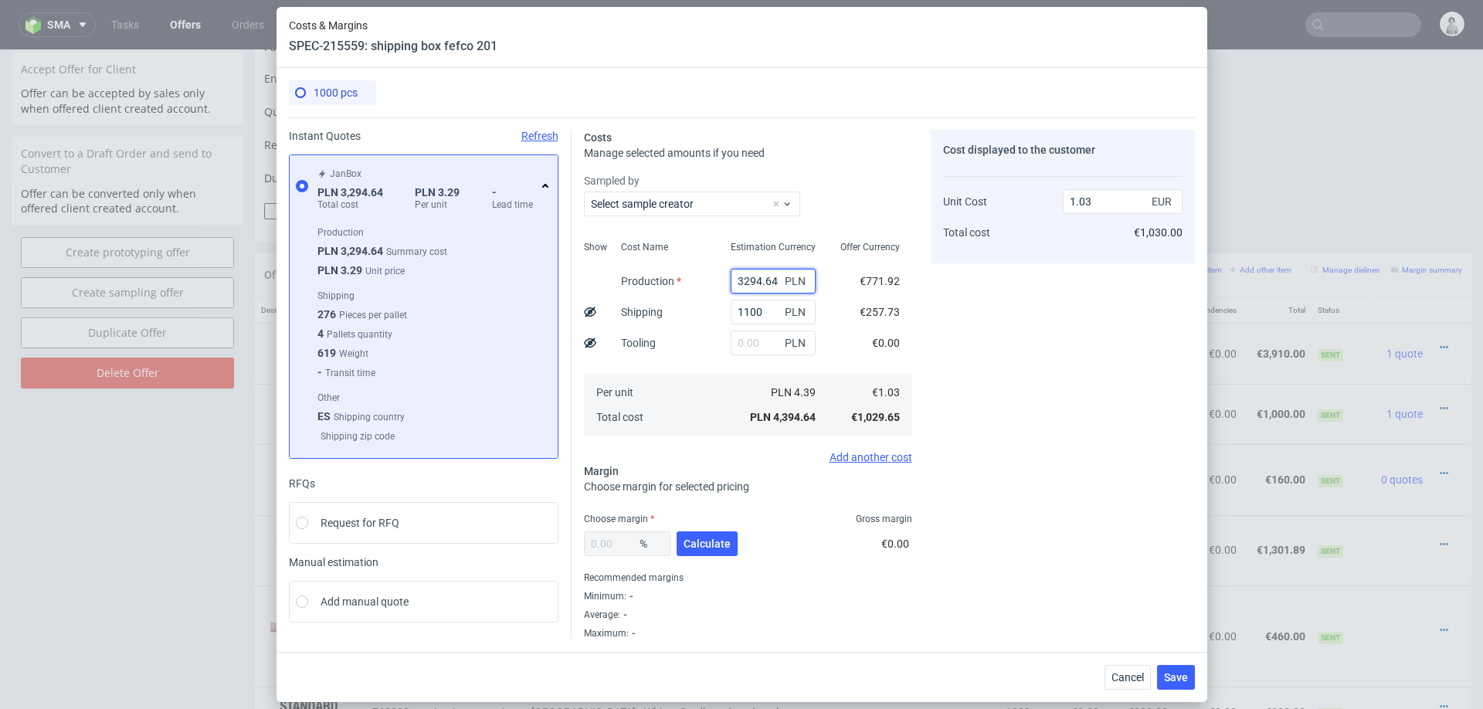
click at [743, 277] on input "3294.64" at bounding box center [773, 281] width 85 height 25
type input "4000"
type input "1.2"
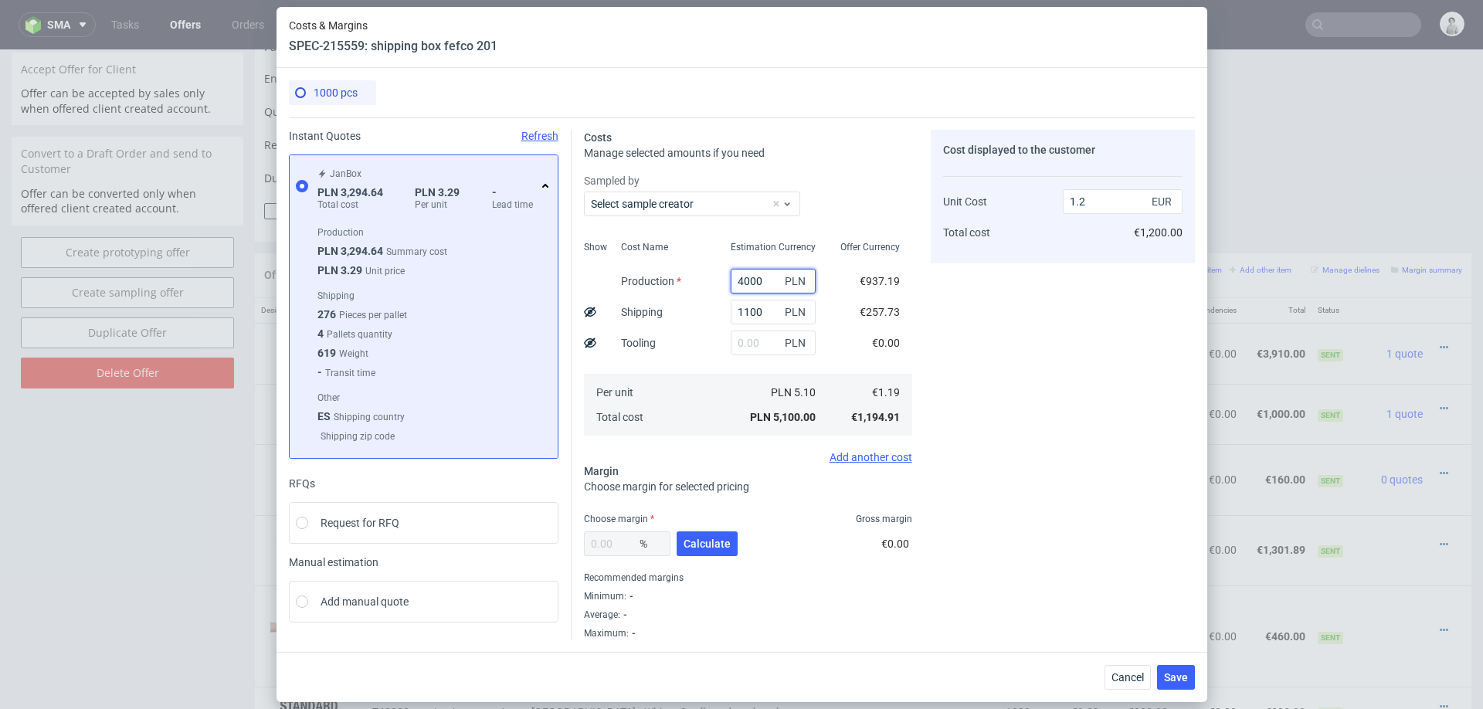
type input "4000"
click at [1152, 292] on div "Cost displayed to the customer Unit Cost Total cost 1.2 EUR €1,200.00" at bounding box center [1063, 385] width 264 height 510
click at [701, 535] on button "Calculate" at bounding box center [707, 543] width 61 height 25
type input "38.16"
type input "1.93"
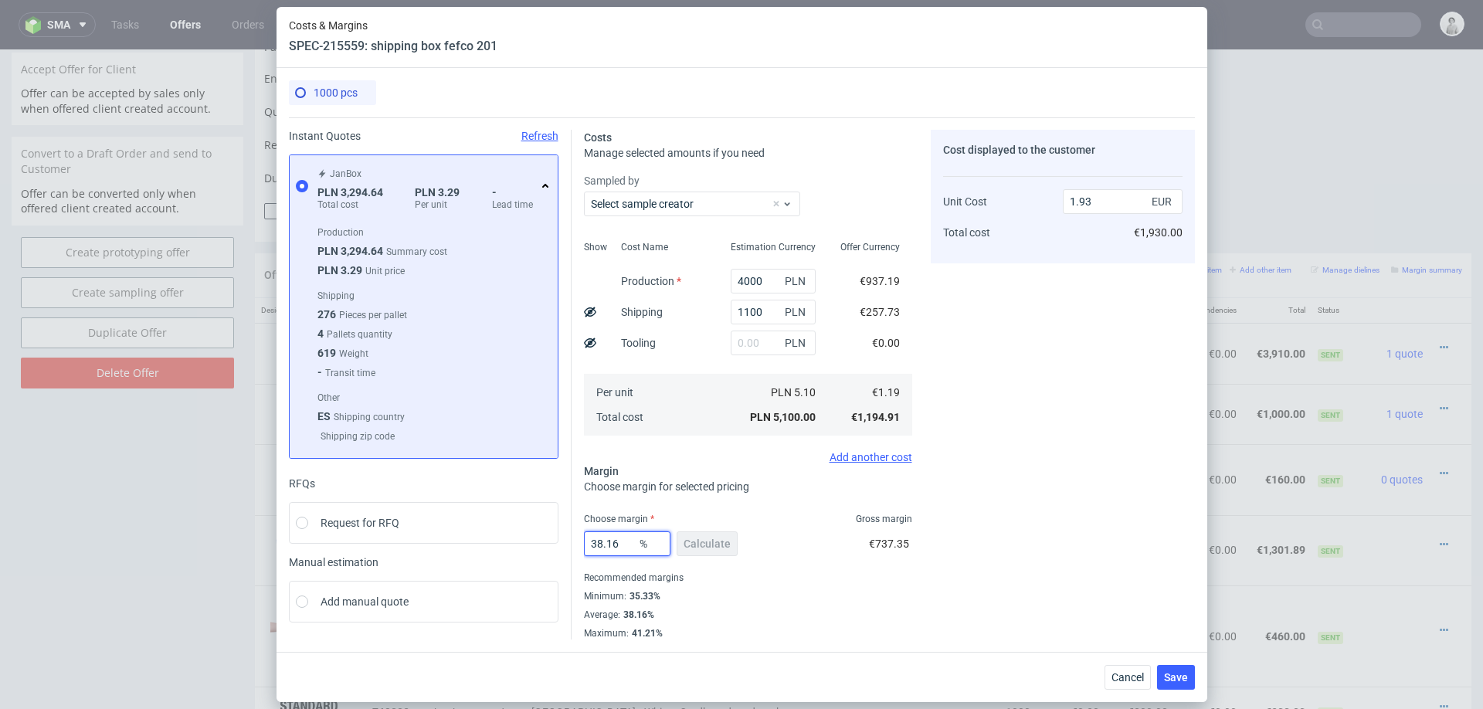
click at [601, 543] on input "38.16" at bounding box center [627, 543] width 87 height 25
type input "37"
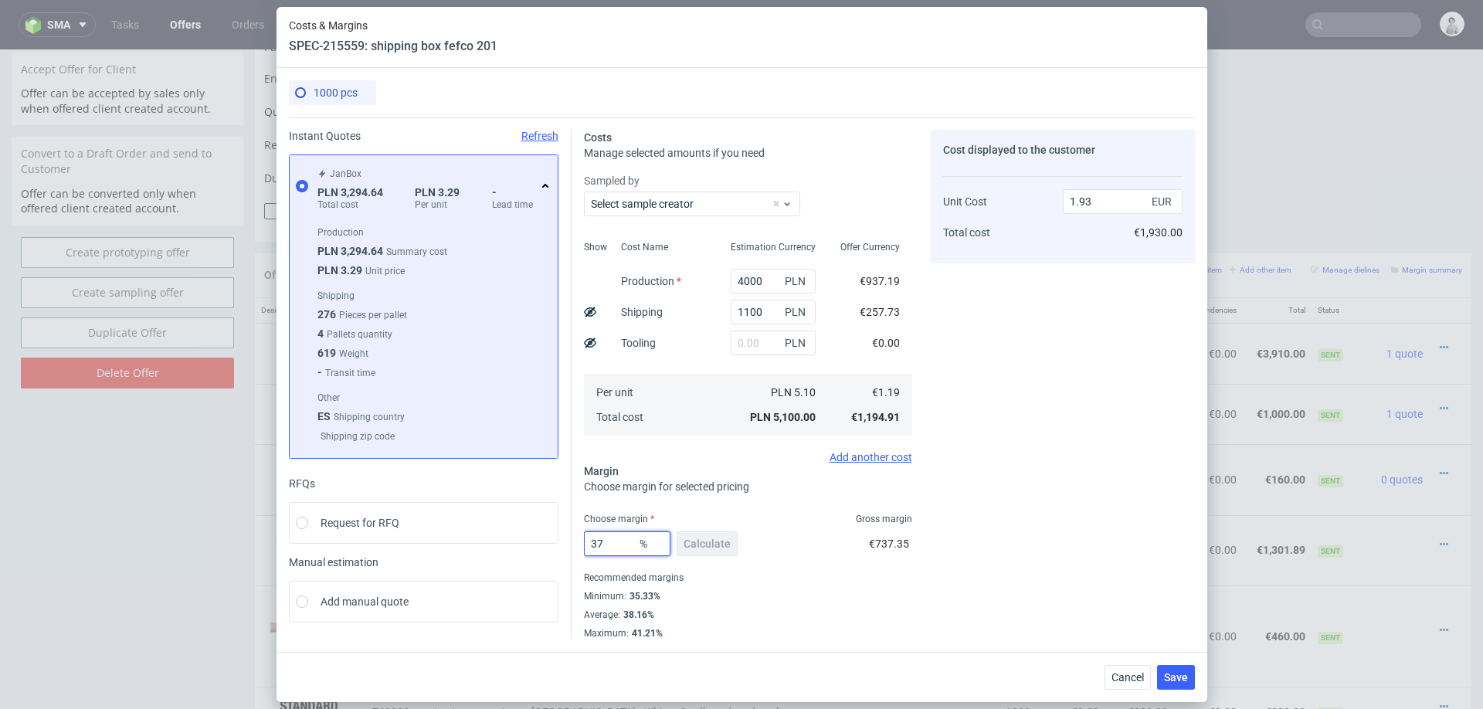
type input "1.9"
type input "37"
click at [1027, 589] on div "Cost displayed to the customer Unit Cost Total cost 1.9 EUR €1,900.00" at bounding box center [1063, 385] width 264 height 510
click at [1159, 674] on button "Save" at bounding box center [1176, 677] width 38 height 25
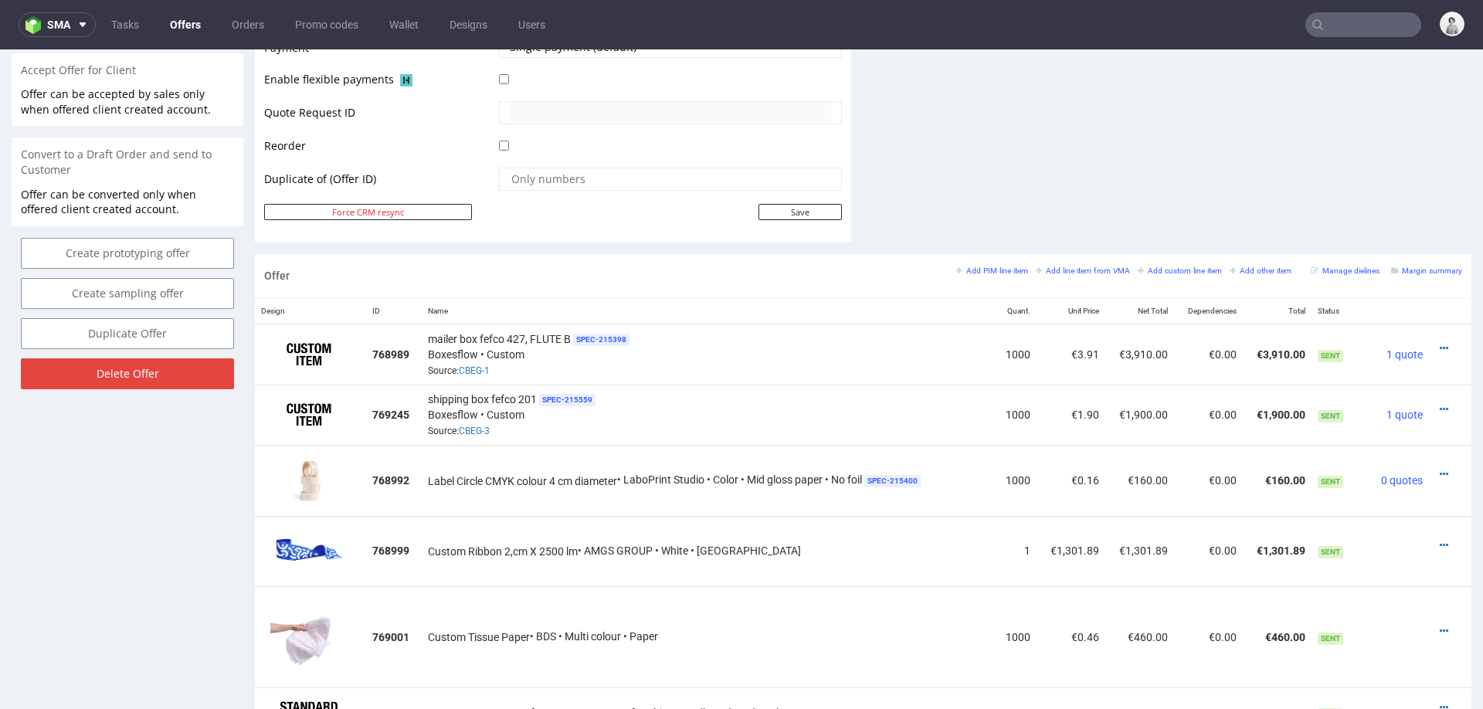
scroll to position [721, 0]
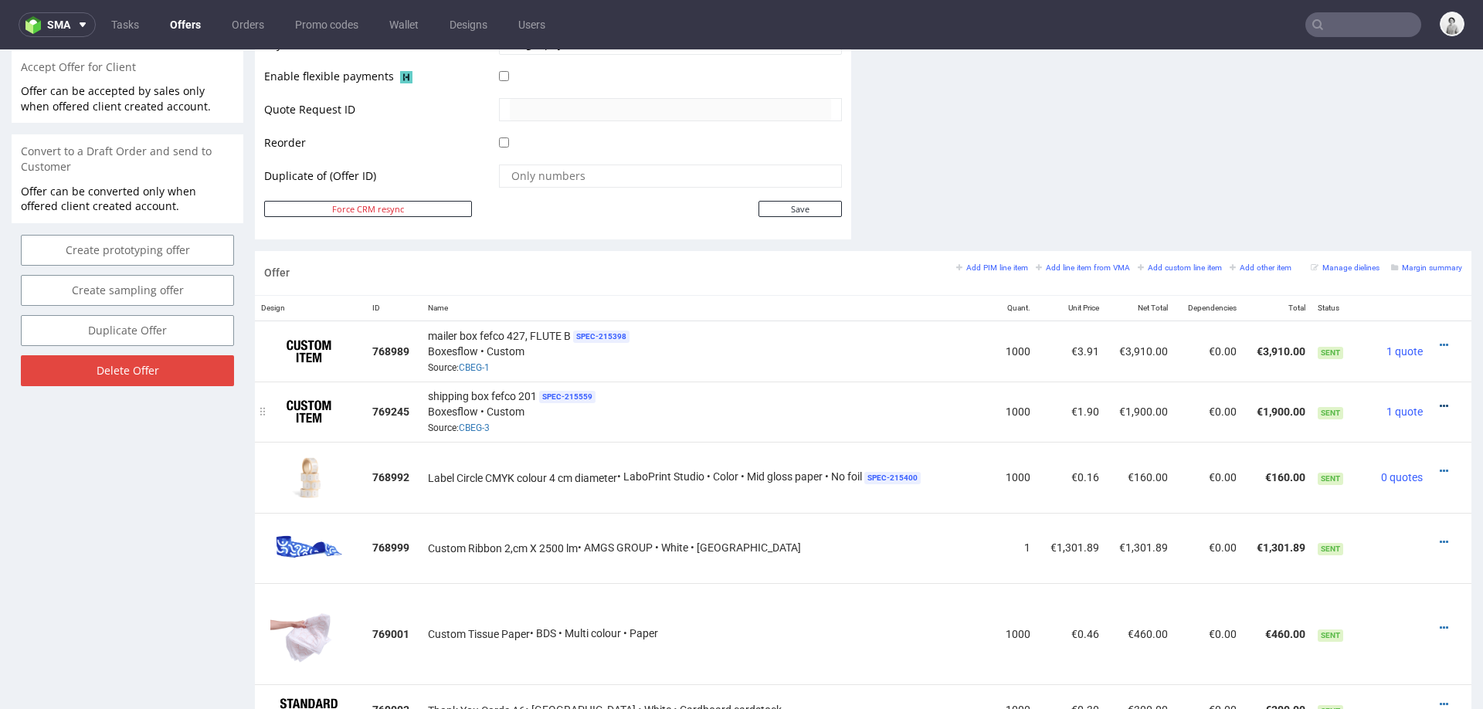
click at [1440, 401] on icon at bounding box center [1444, 406] width 8 height 11
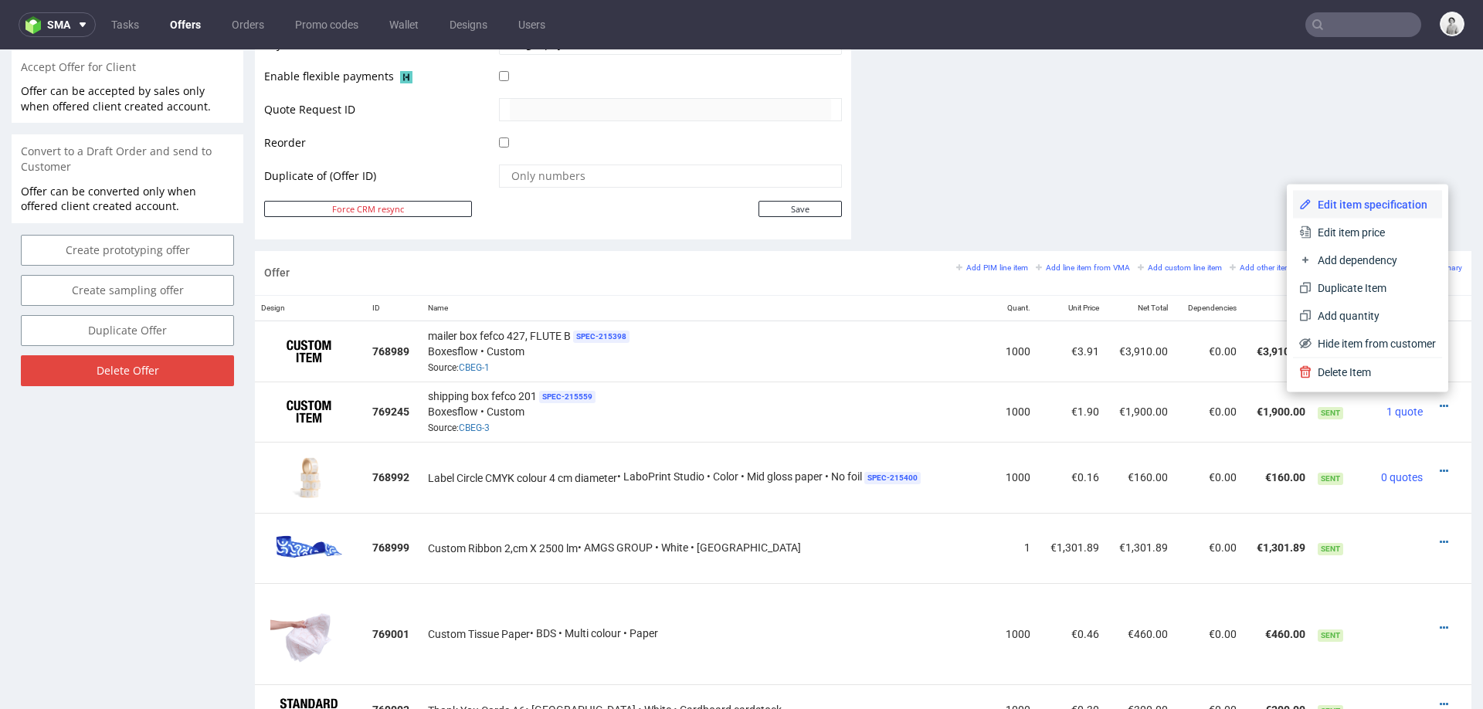
click at [1372, 208] on span "Edit item specification" at bounding box center [1374, 204] width 124 height 15
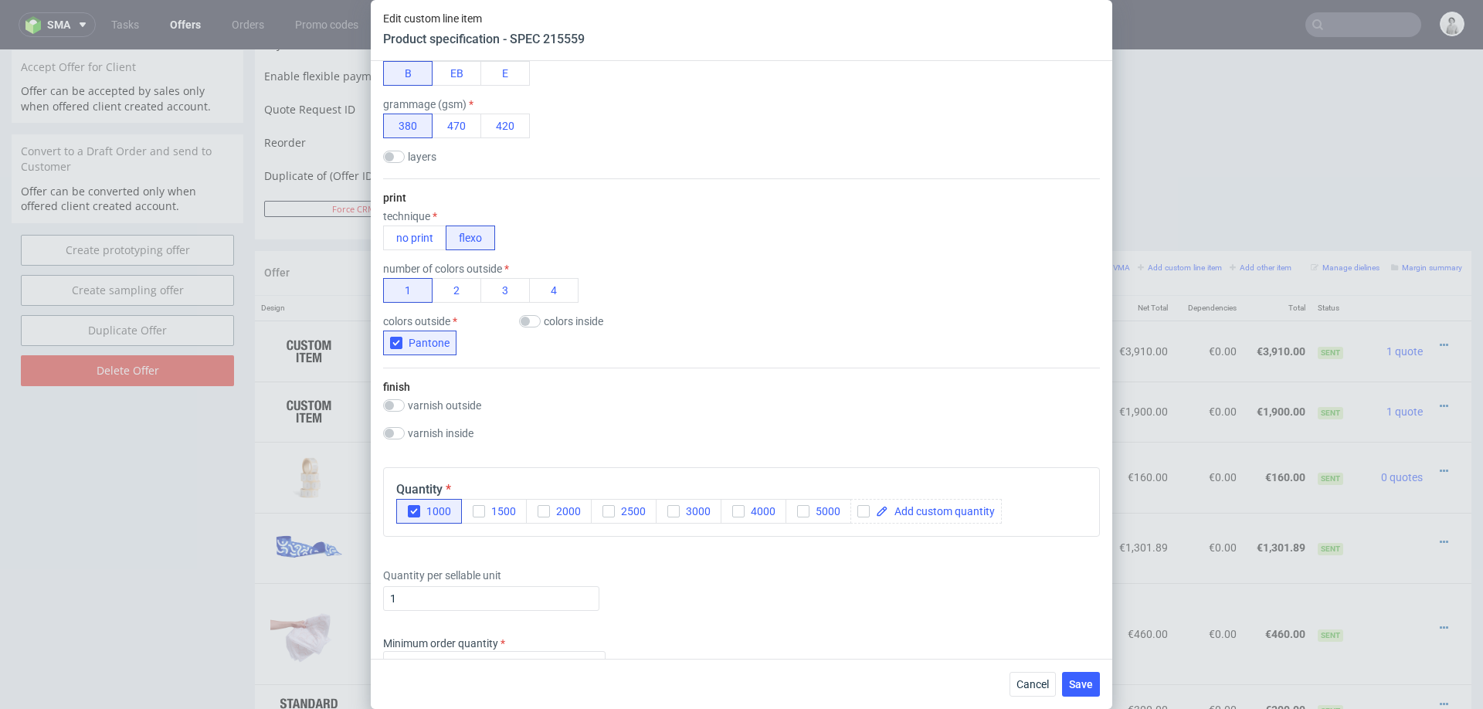
scroll to position [730, 0]
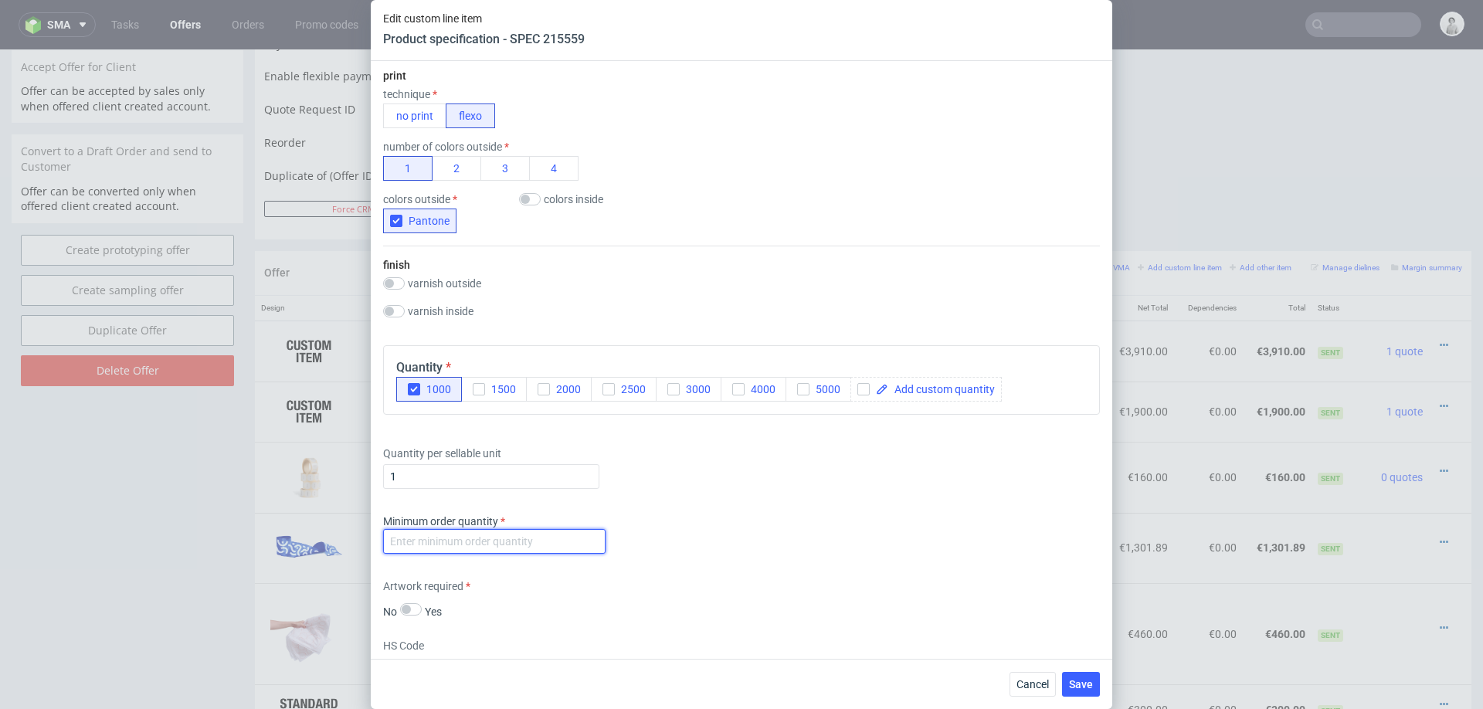
click at [473, 535] on input "number" at bounding box center [494, 541] width 222 height 25
type input "1000"
click at [753, 522] on div "Minimum order quantity 1000" at bounding box center [741, 537] width 717 height 46
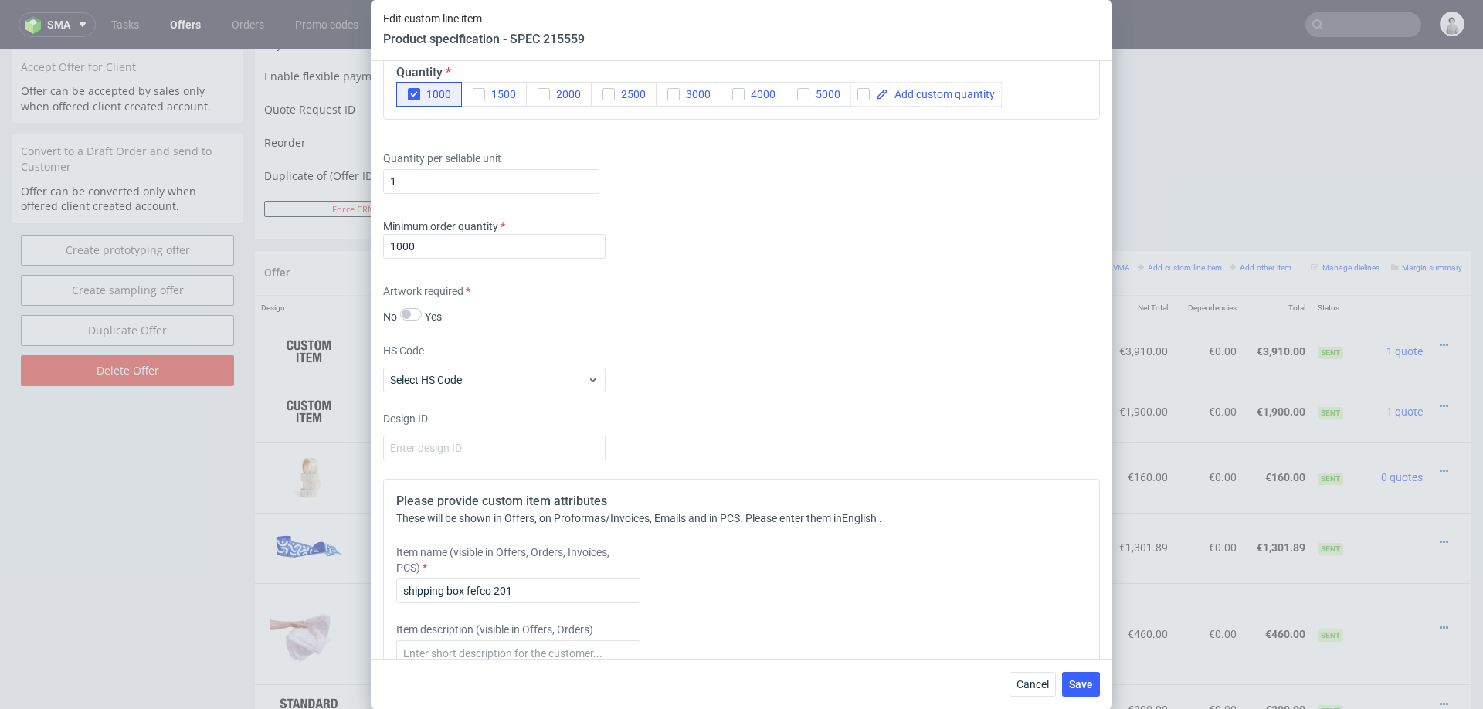
scroll to position [1131, 0]
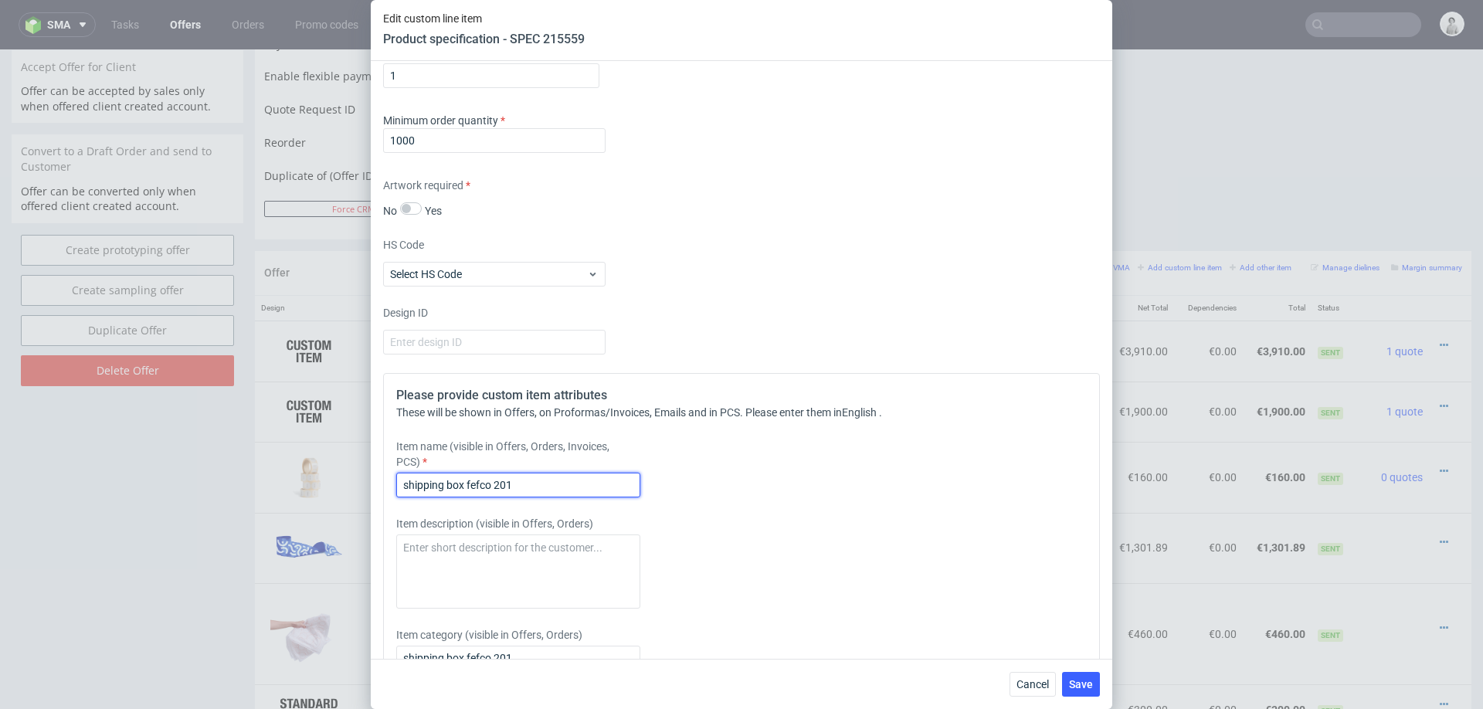
click at [588, 483] on input "shipping box fefco 201" at bounding box center [518, 485] width 244 height 25
type input "shipping box fefco 201, Flute B + FSC certificate"
click at [1074, 691] on button "Save" at bounding box center [1081, 684] width 38 height 25
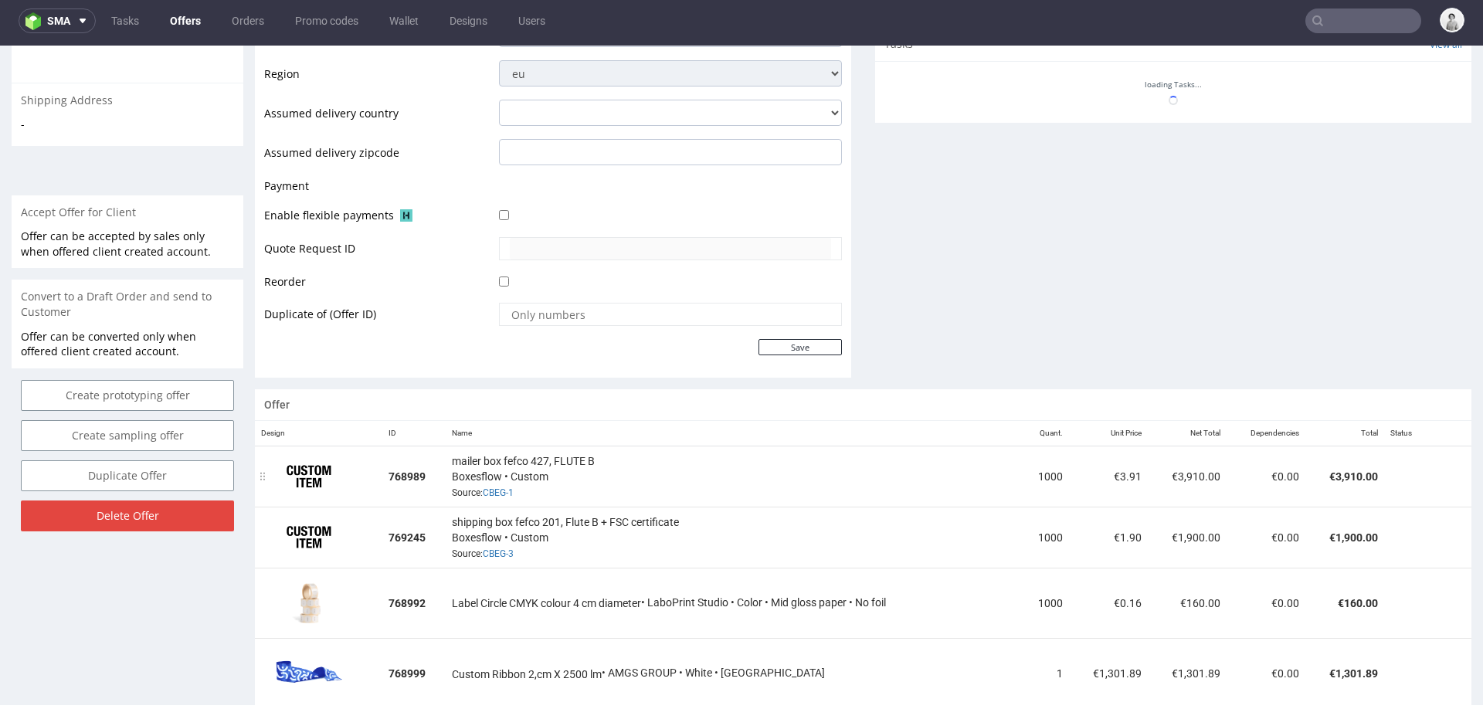
scroll to position [575, 0]
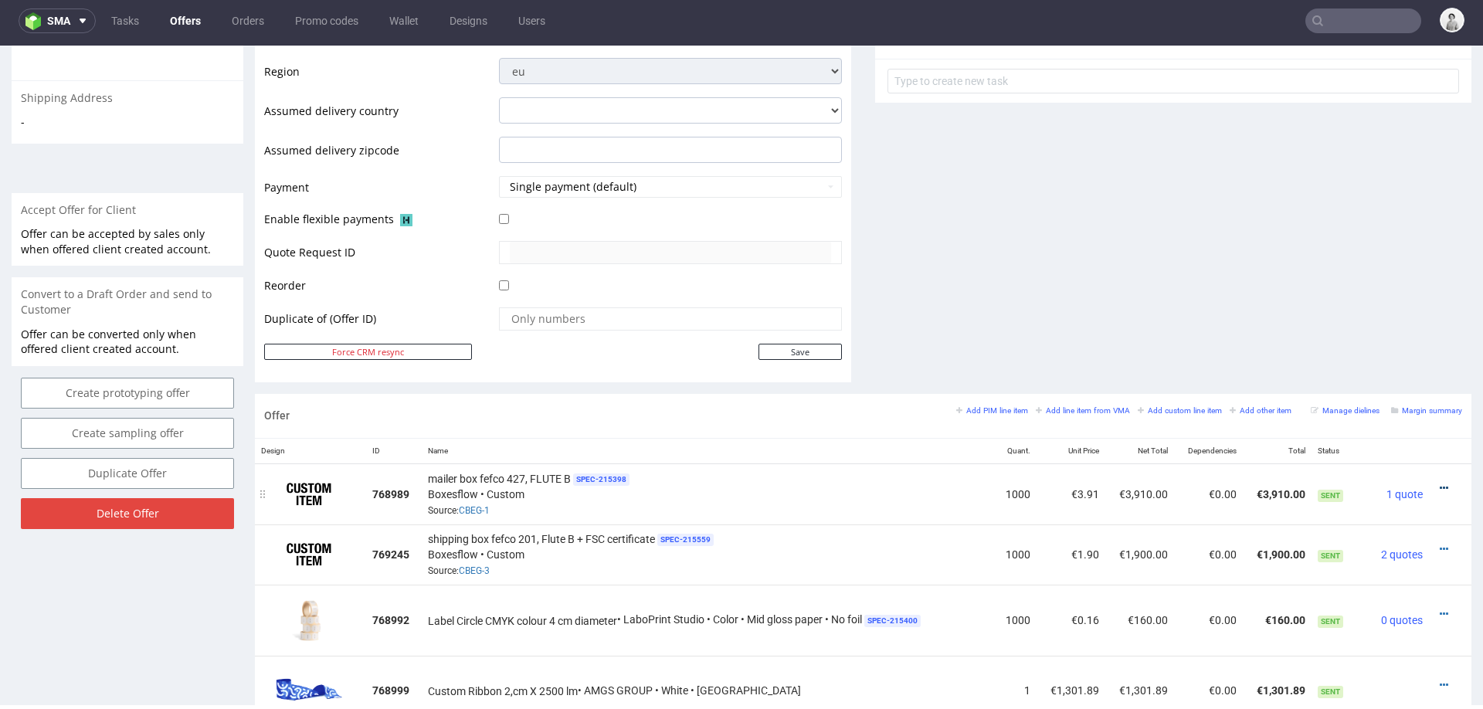
click at [1440, 483] on icon at bounding box center [1444, 488] width 8 height 11
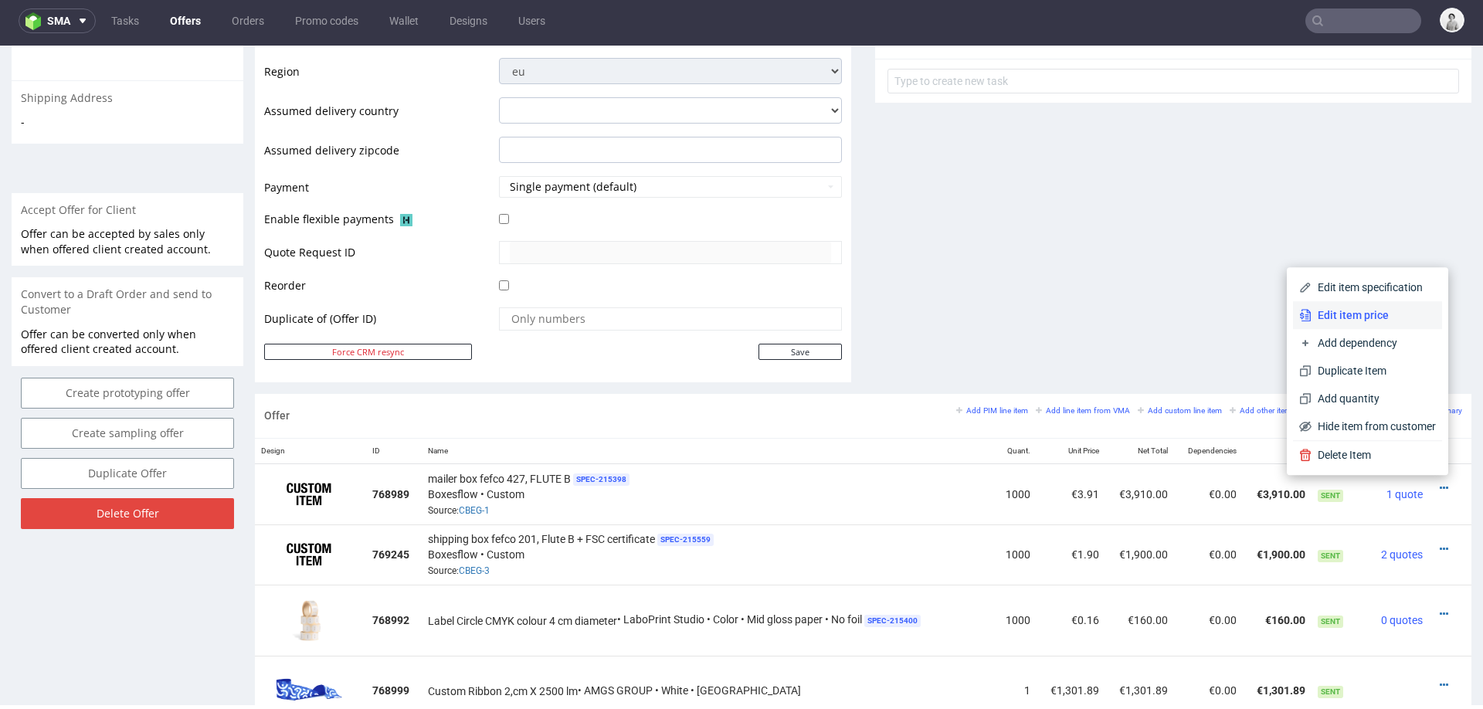
click at [1373, 315] on span "Edit item price" at bounding box center [1374, 314] width 124 height 15
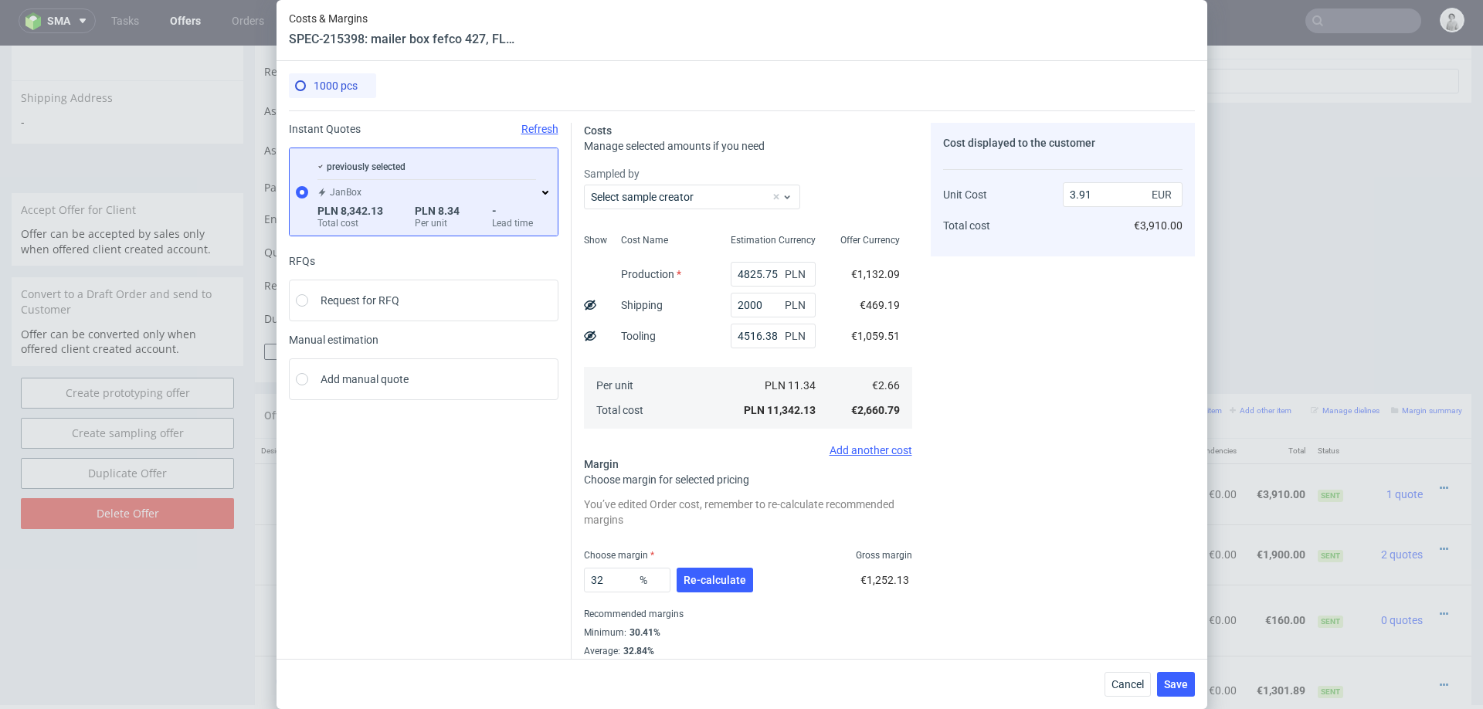
click at [544, 190] on icon at bounding box center [545, 192] width 12 height 12
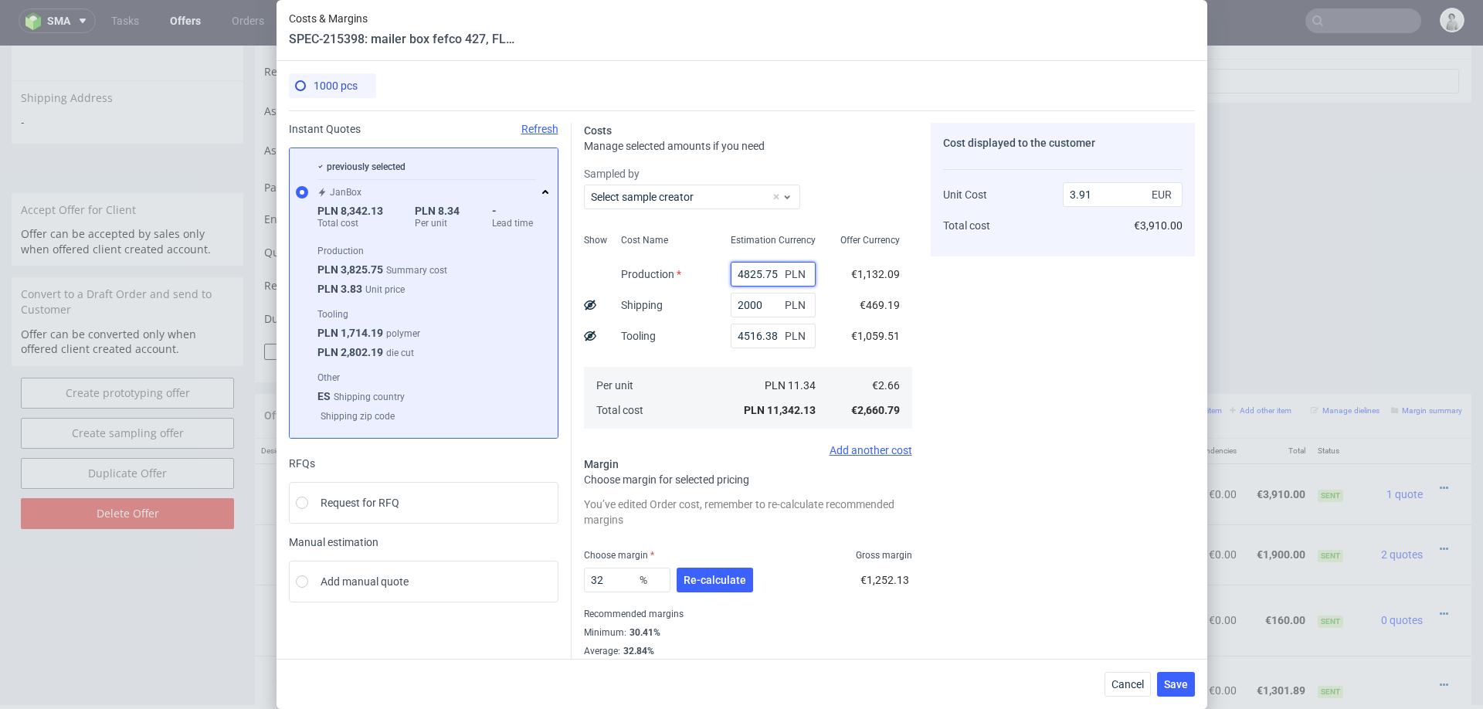
click at [741, 278] on input "4825.75" at bounding box center [773, 274] width 85 height 25
type input "3825.75"
type input "3.57"
click at [753, 273] on input "3825.75" at bounding box center [773, 274] width 85 height 25
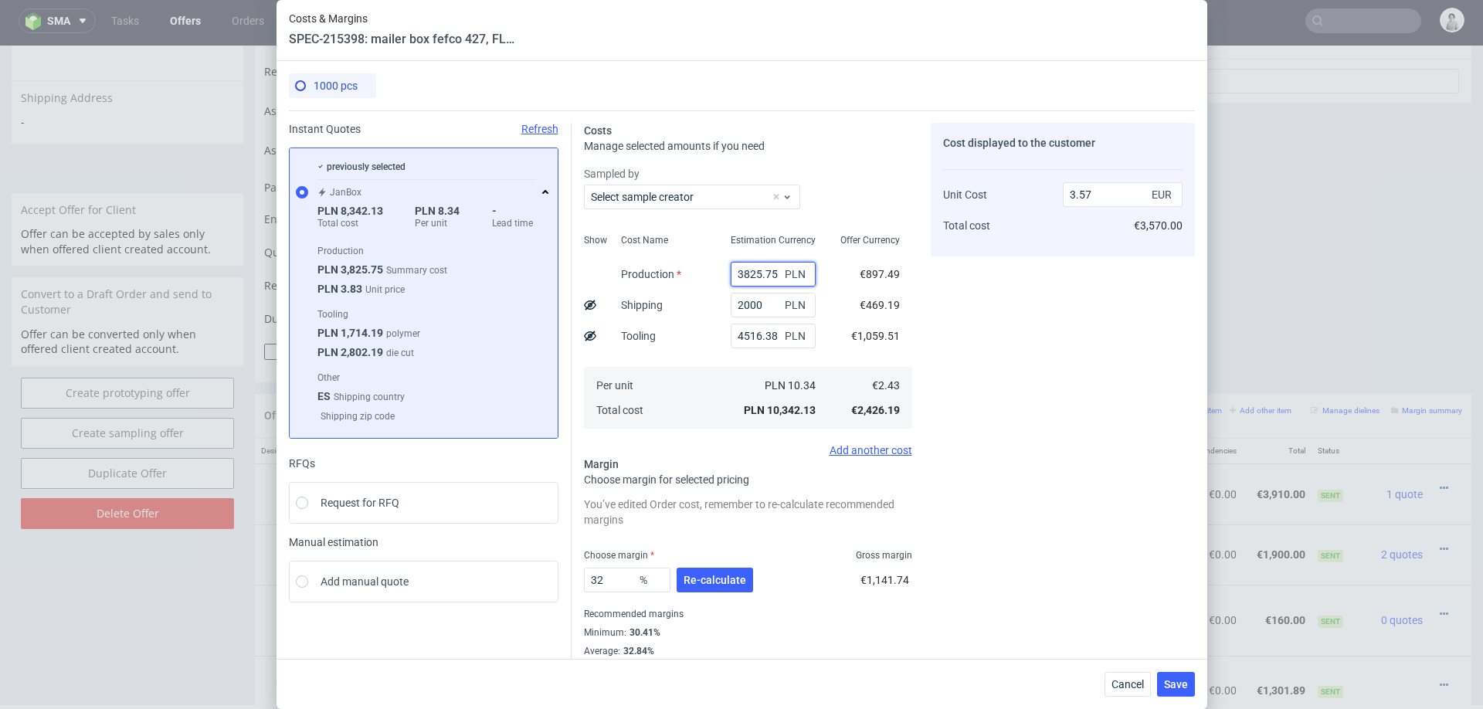
click at [753, 273] on input "3825.75" at bounding box center [773, 274] width 85 height 25
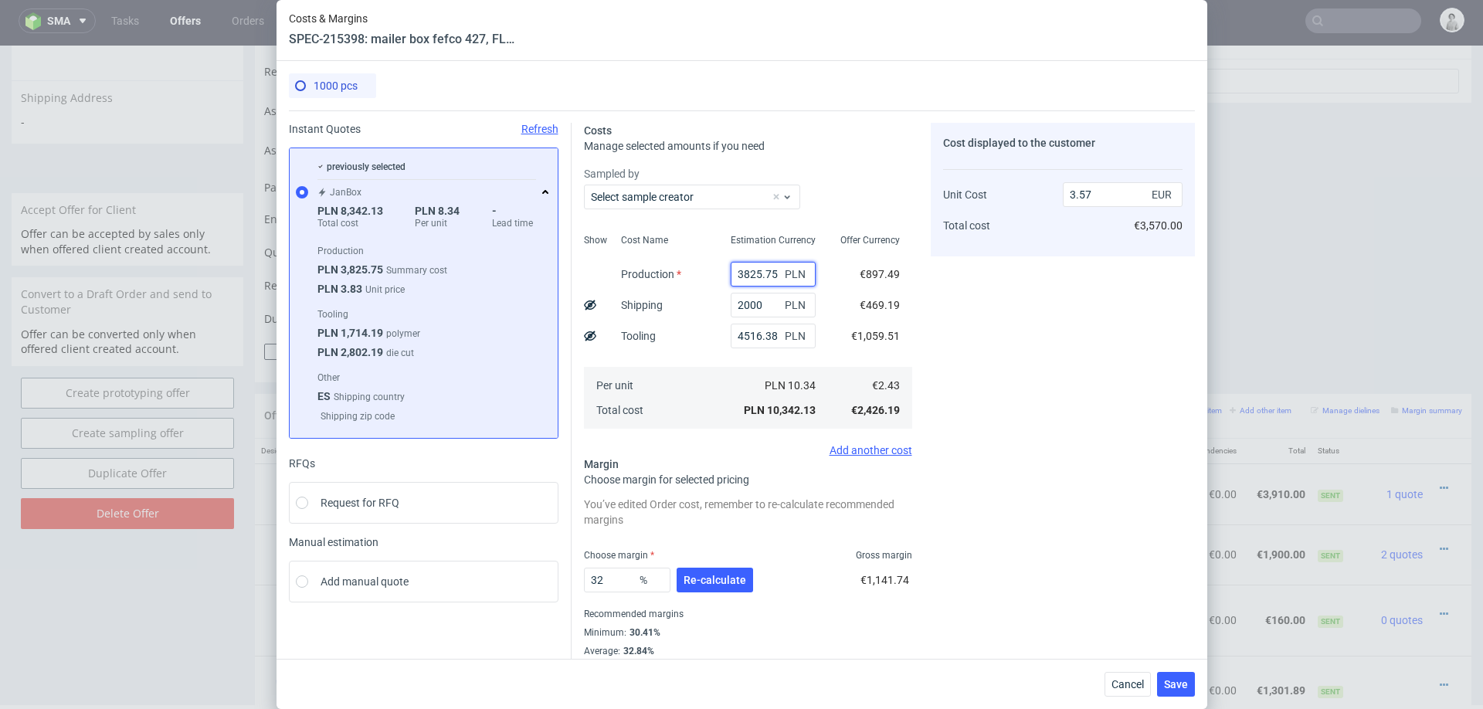
click at [753, 273] on input "3825.75" at bounding box center [773, 274] width 85 height 25
type input "4300"
type input "3.73"
type input "4300"
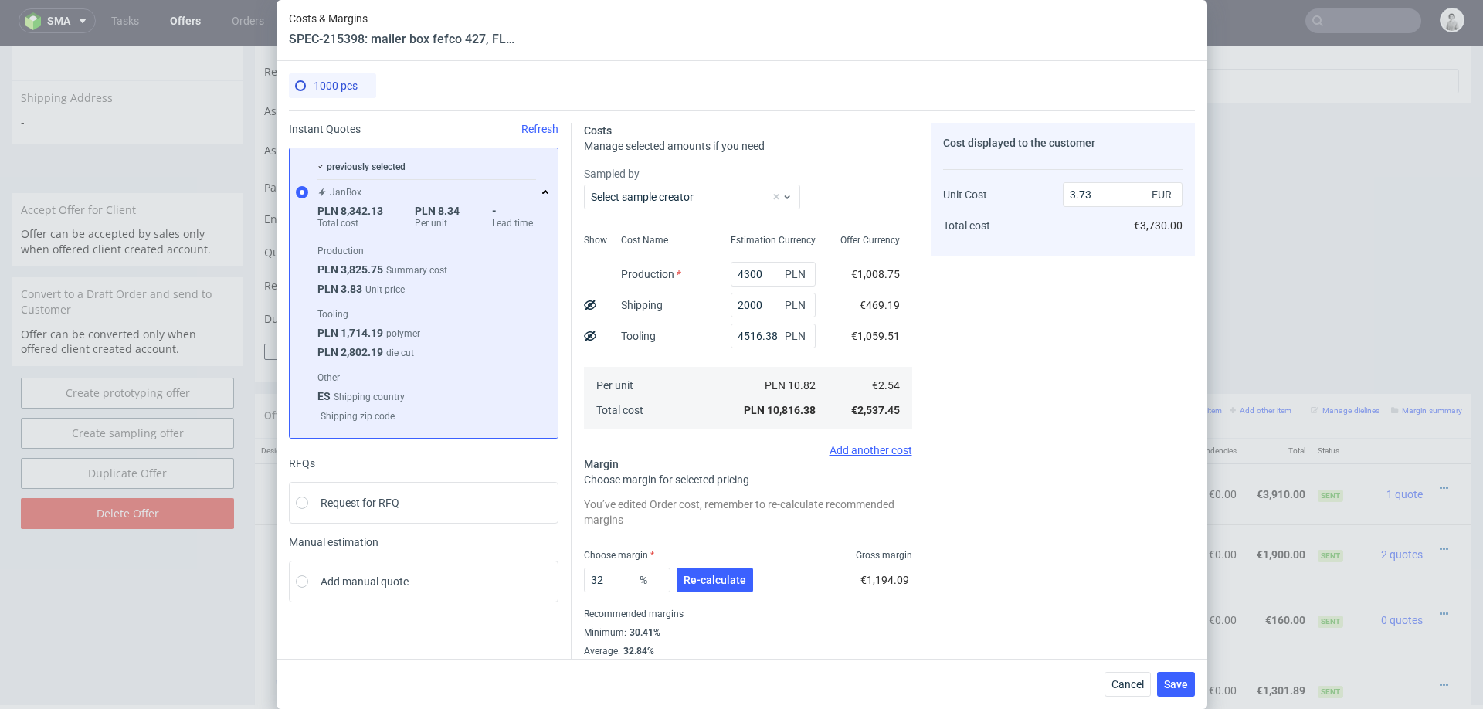
click at [683, 307] on div "Cost Name Production Shipping Tooling Per unit Total cost" at bounding box center [664, 330] width 110 height 204
click at [722, 580] on span "Re-calculate" at bounding box center [715, 580] width 63 height 11
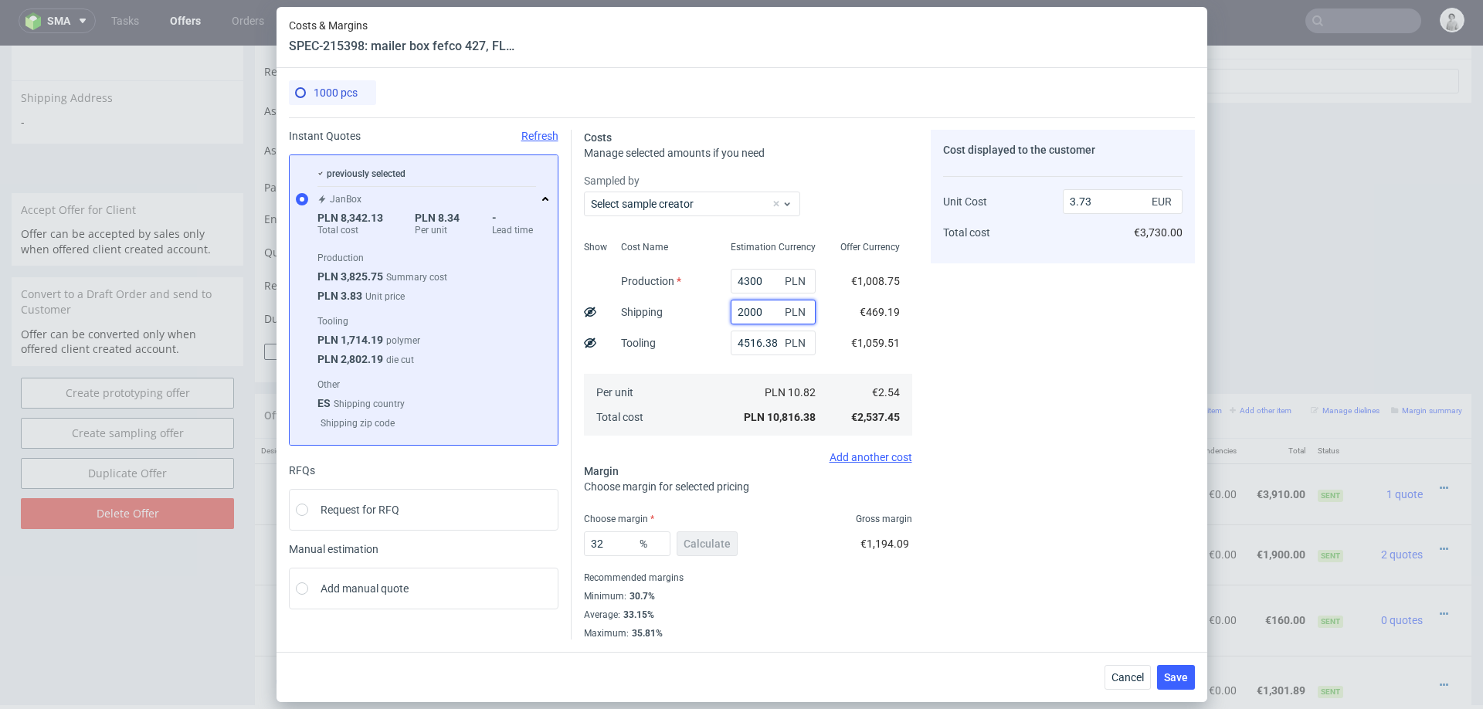
click at [752, 314] on input "2000" at bounding box center [773, 312] width 85 height 25
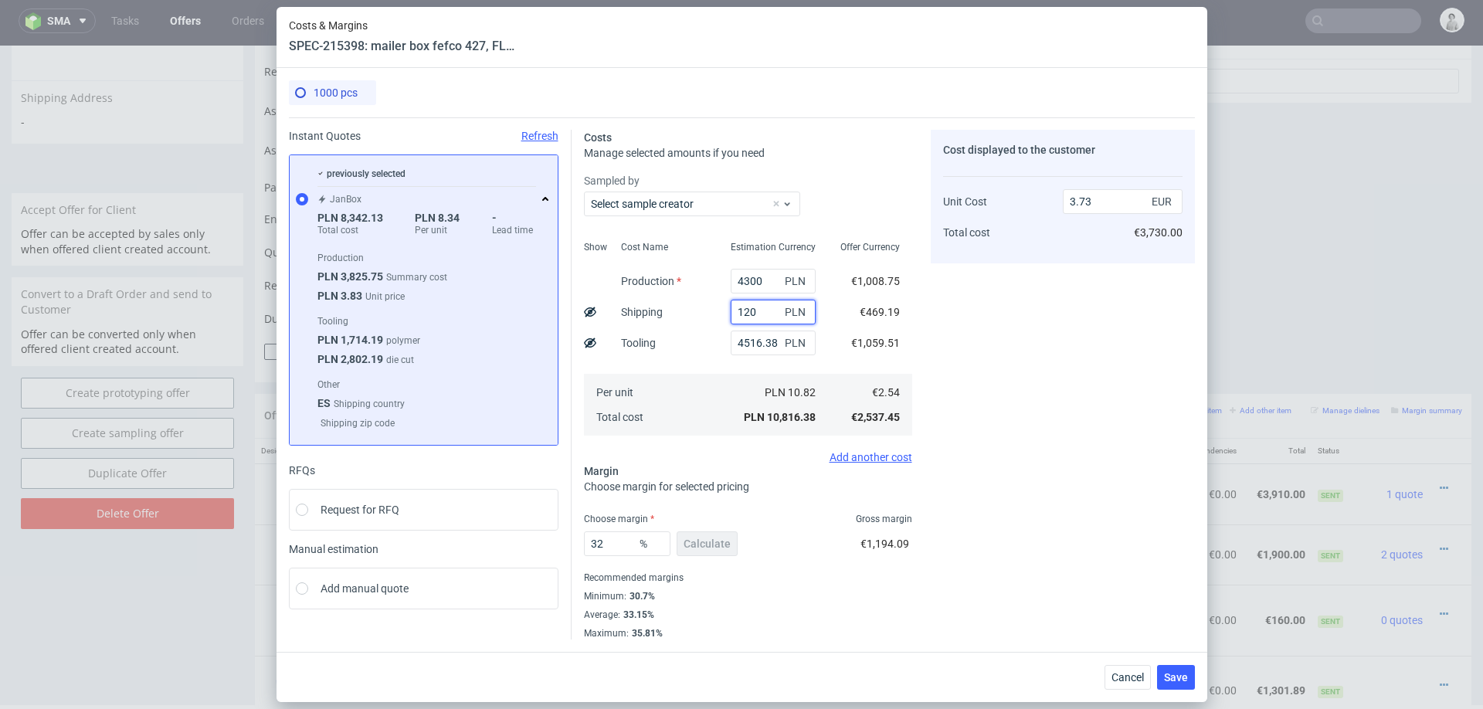
type input "1200"
type input "3.45"
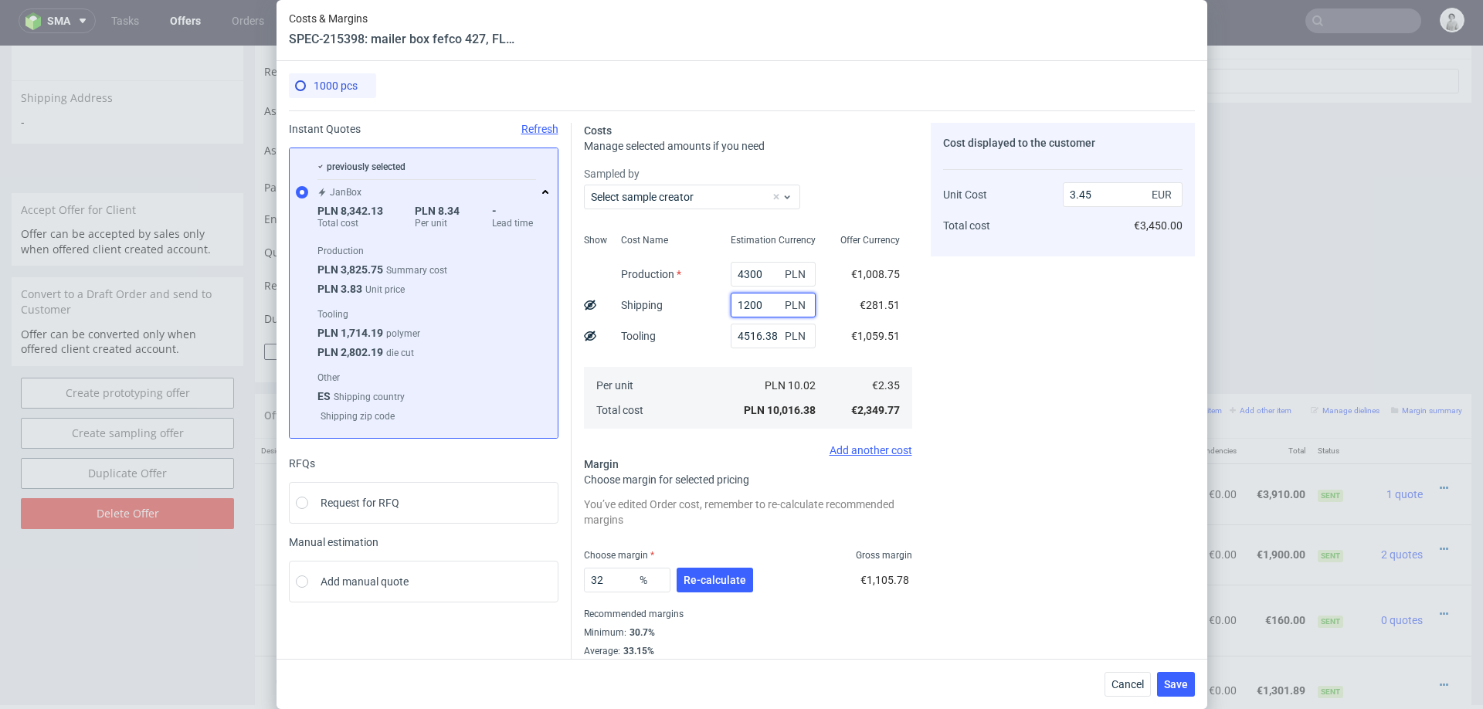
type input "1200"
click at [694, 361] on div "Cost Name Production Shipping Tooling Per unit Total cost" at bounding box center [664, 330] width 110 height 204
click at [702, 588] on button "Re-calculate" at bounding box center [715, 580] width 76 height 25
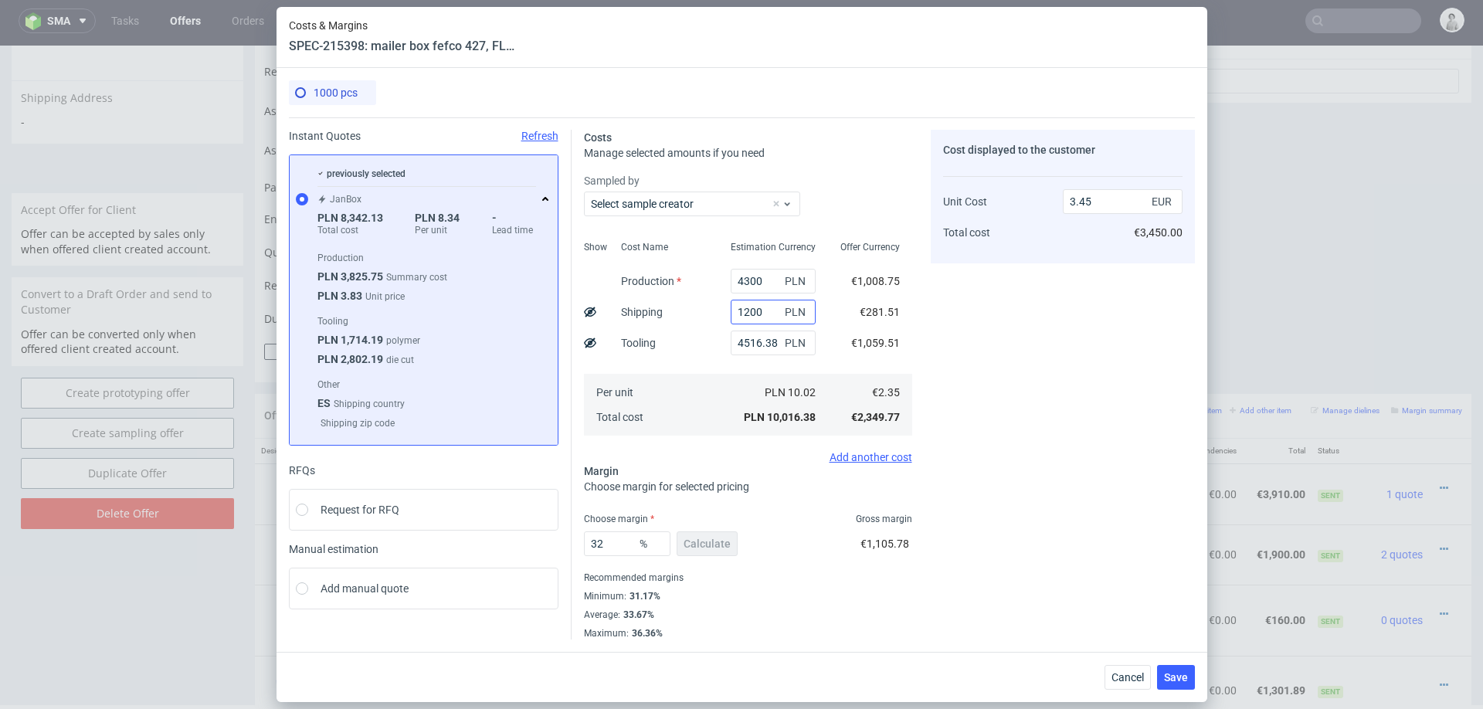
click at [1179, 678] on span "Save" at bounding box center [1176, 677] width 24 height 11
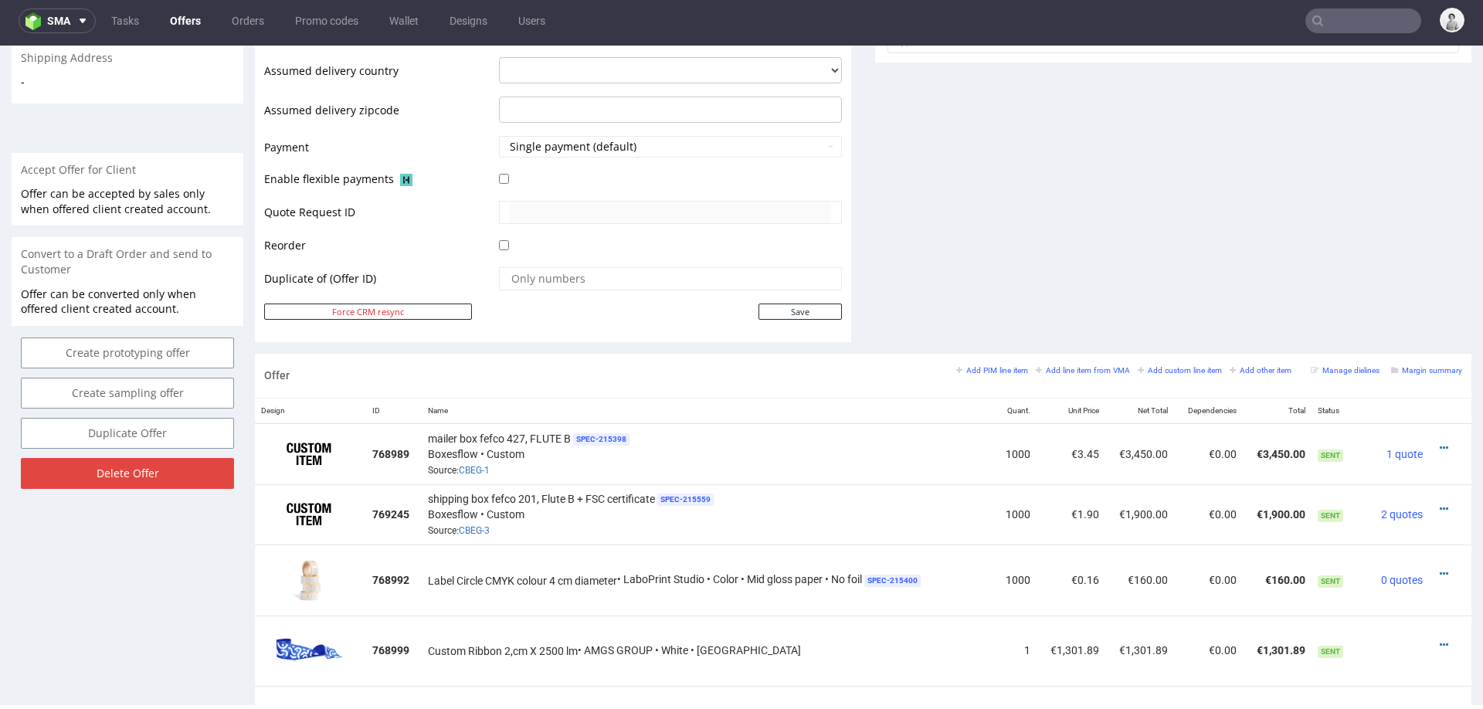
scroll to position [638, 0]
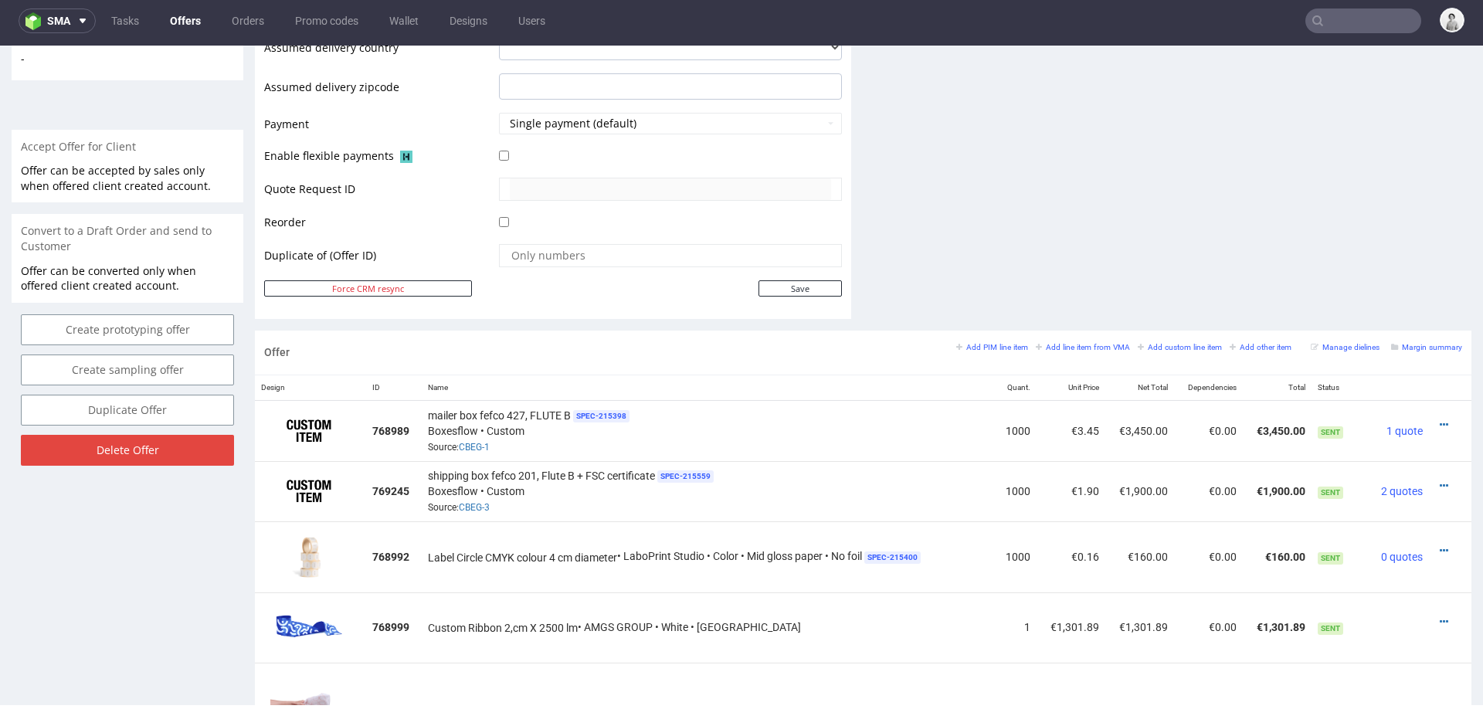
click at [1440, 480] on icon at bounding box center [1444, 485] width 8 height 11
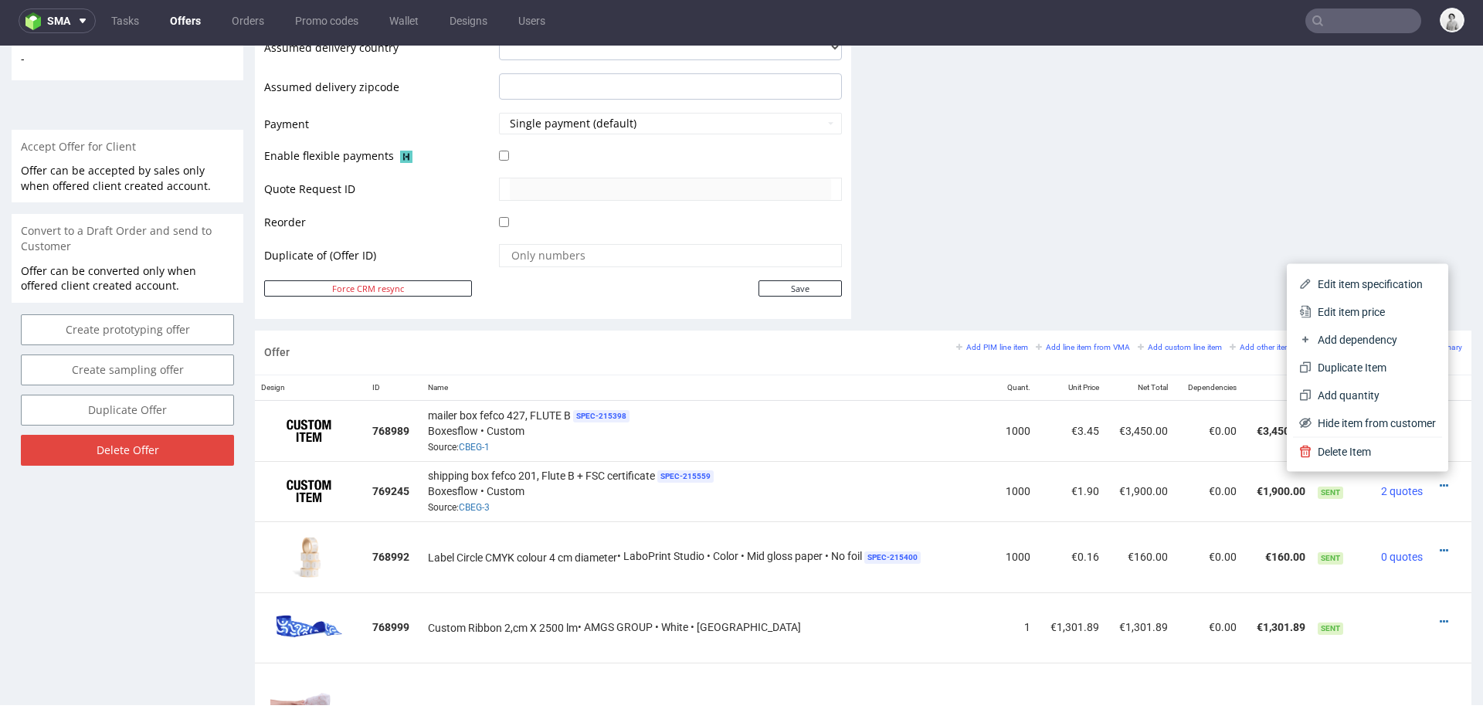
click at [1356, 277] on span "Edit item specification" at bounding box center [1374, 284] width 124 height 15
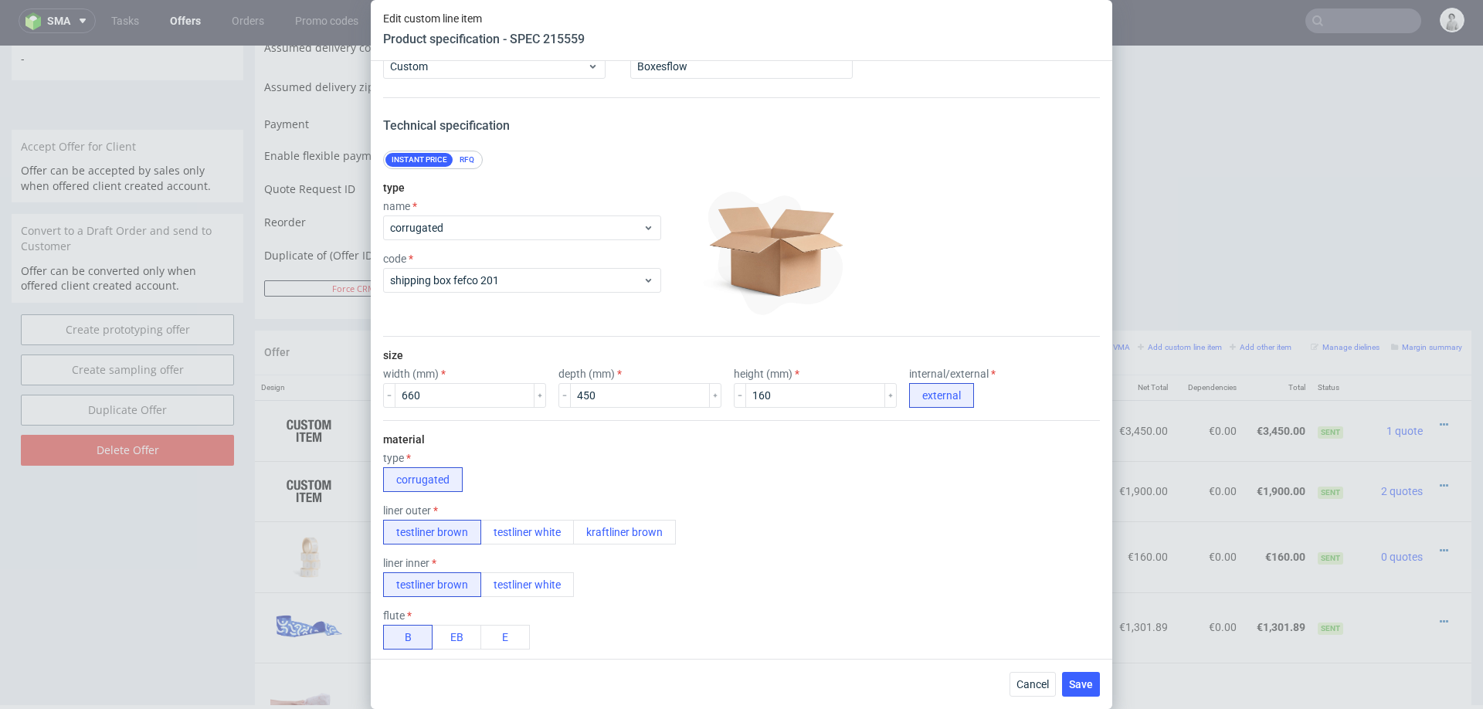
scroll to position [24, 0]
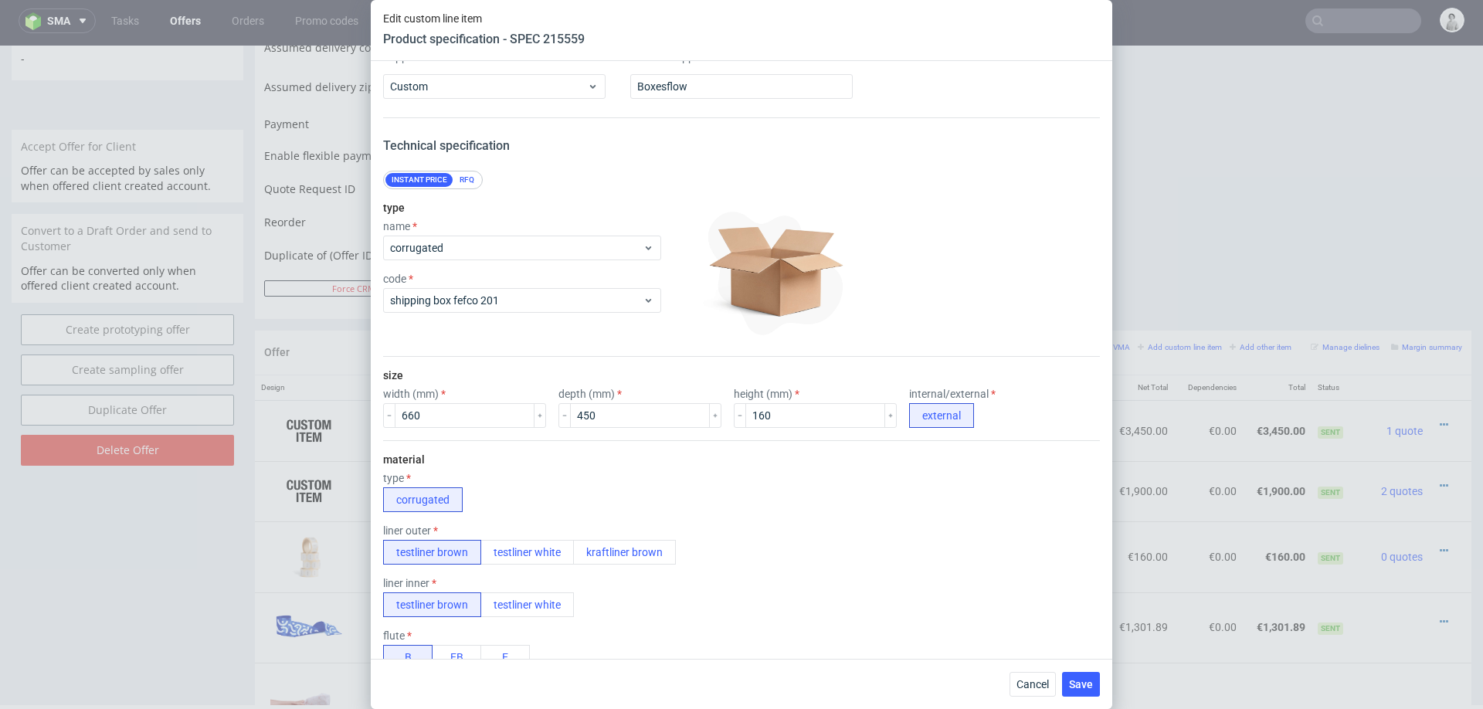
click at [465, 176] on div "RFQ" at bounding box center [466, 180] width 27 height 14
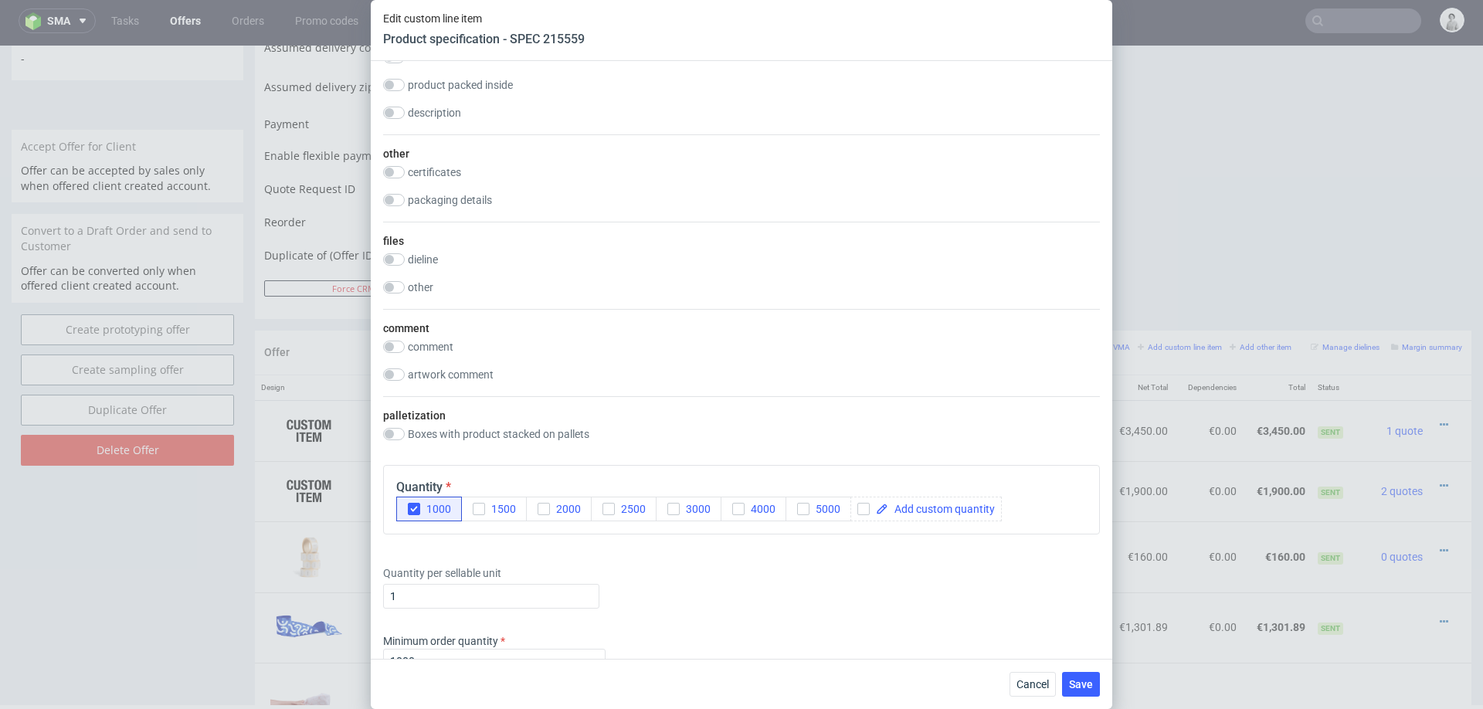
scroll to position [1361, 0]
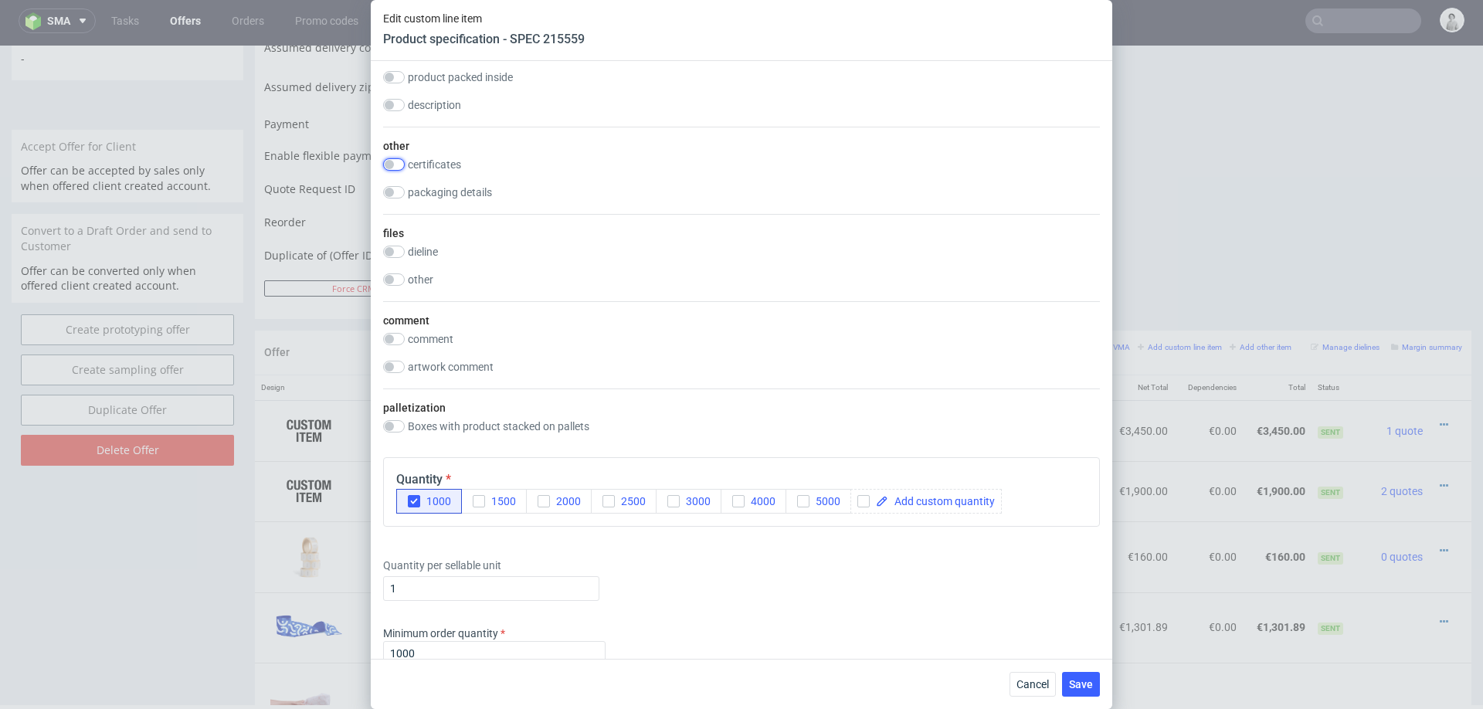
click at [399, 163] on input "checkbox" at bounding box center [394, 164] width 22 height 12
checkbox input "true"
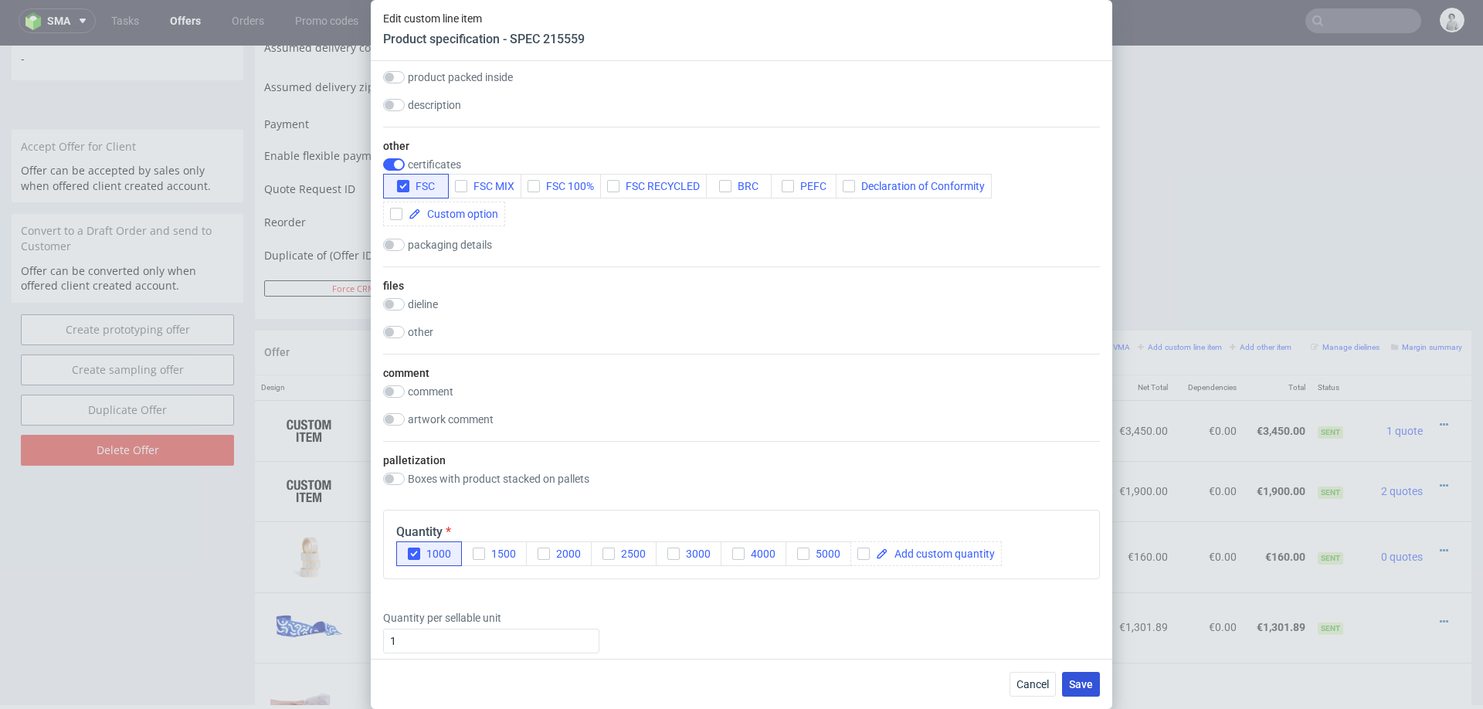
click at [1084, 681] on span "Save" at bounding box center [1081, 684] width 24 height 11
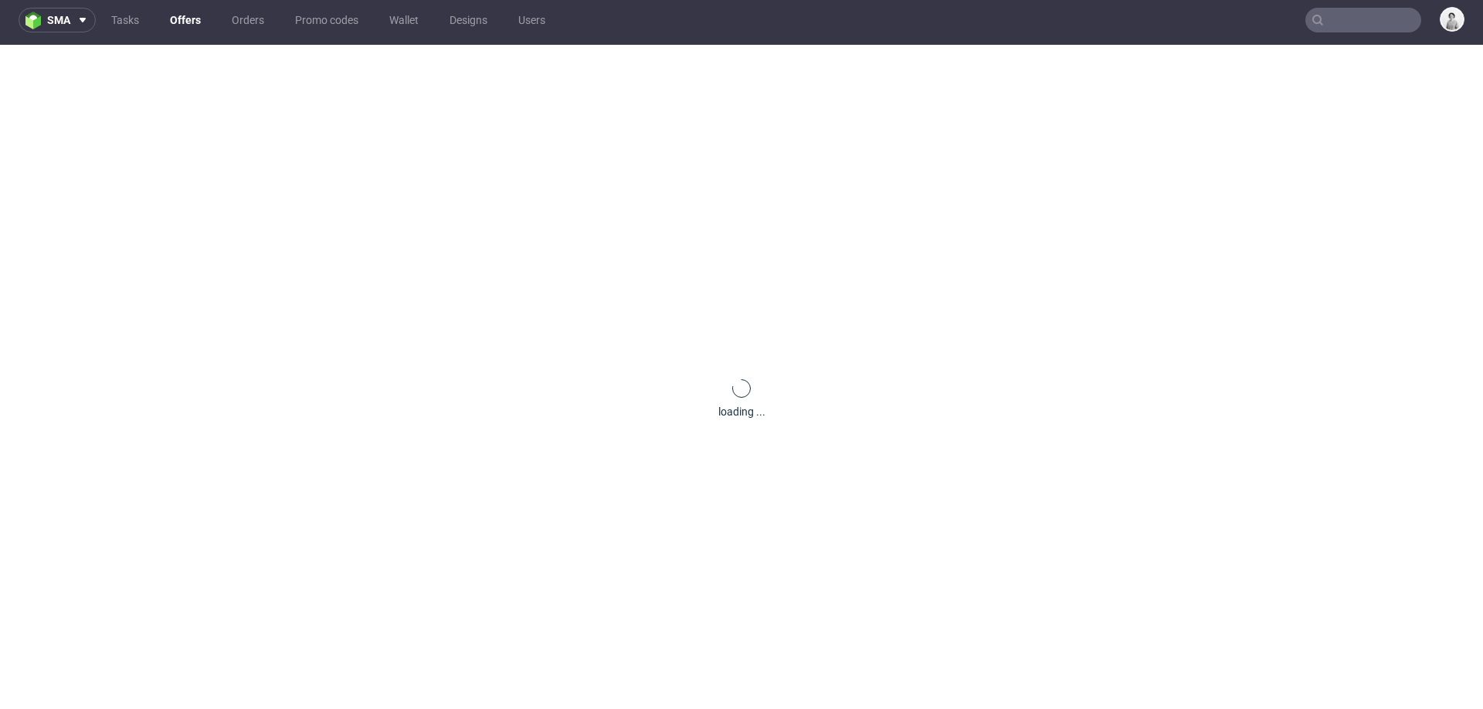
scroll to position [0, 0]
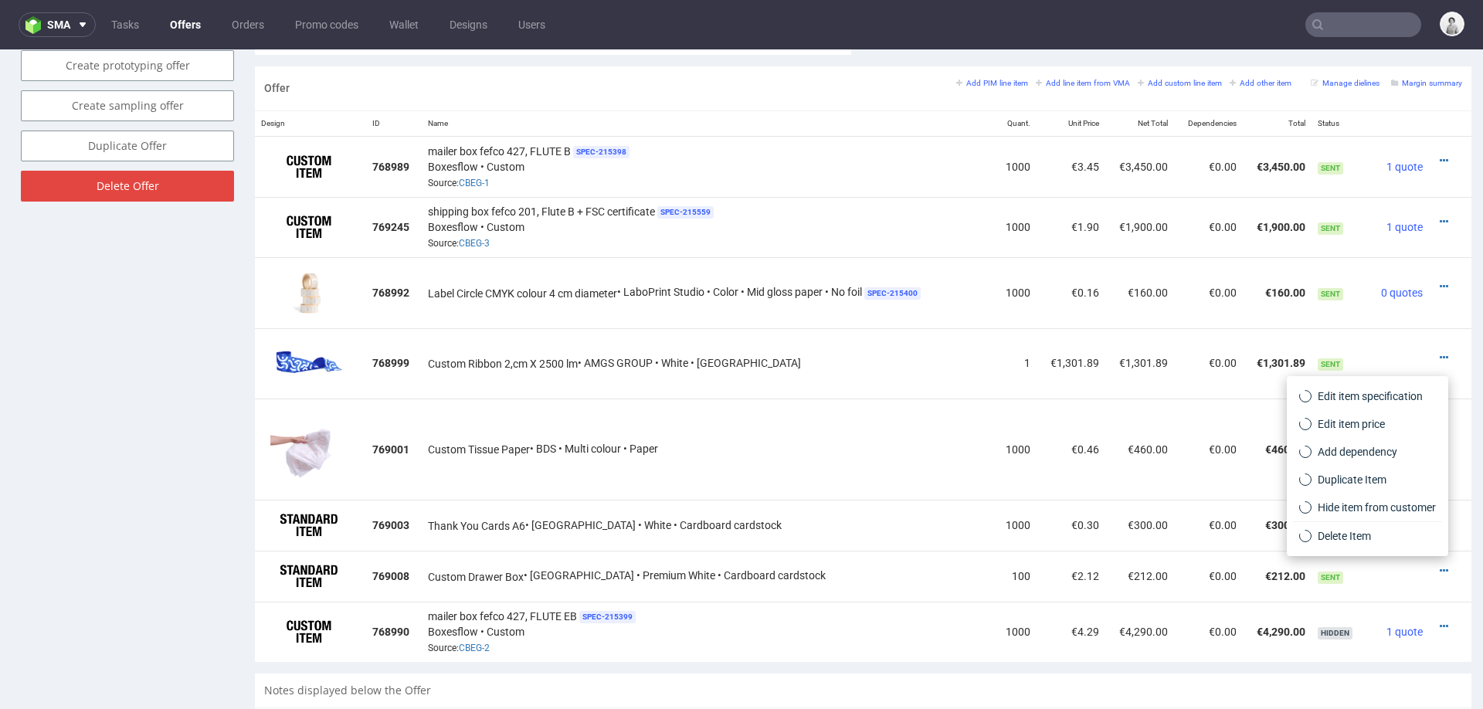
scroll to position [5, 0]
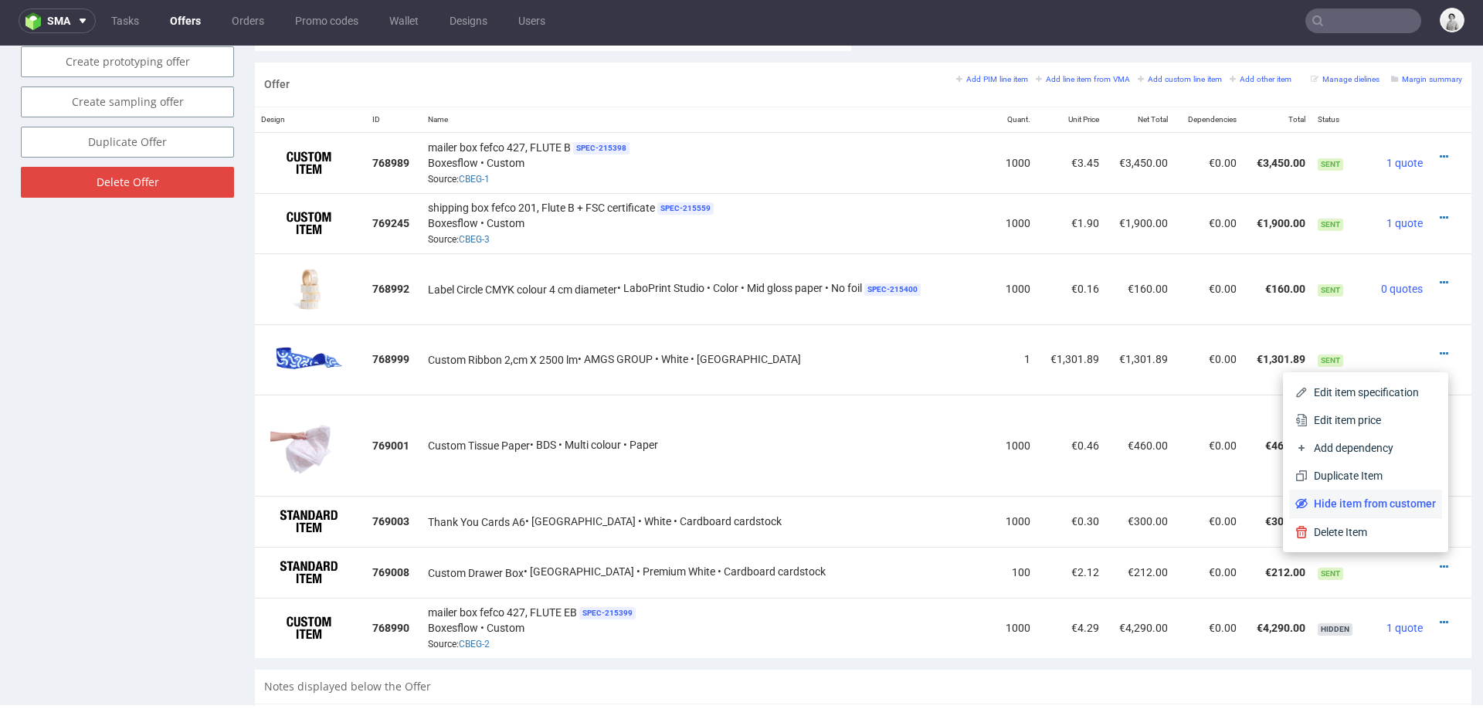
click at [1400, 505] on span "Hide item from customer" at bounding box center [1372, 503] width 128 height 15
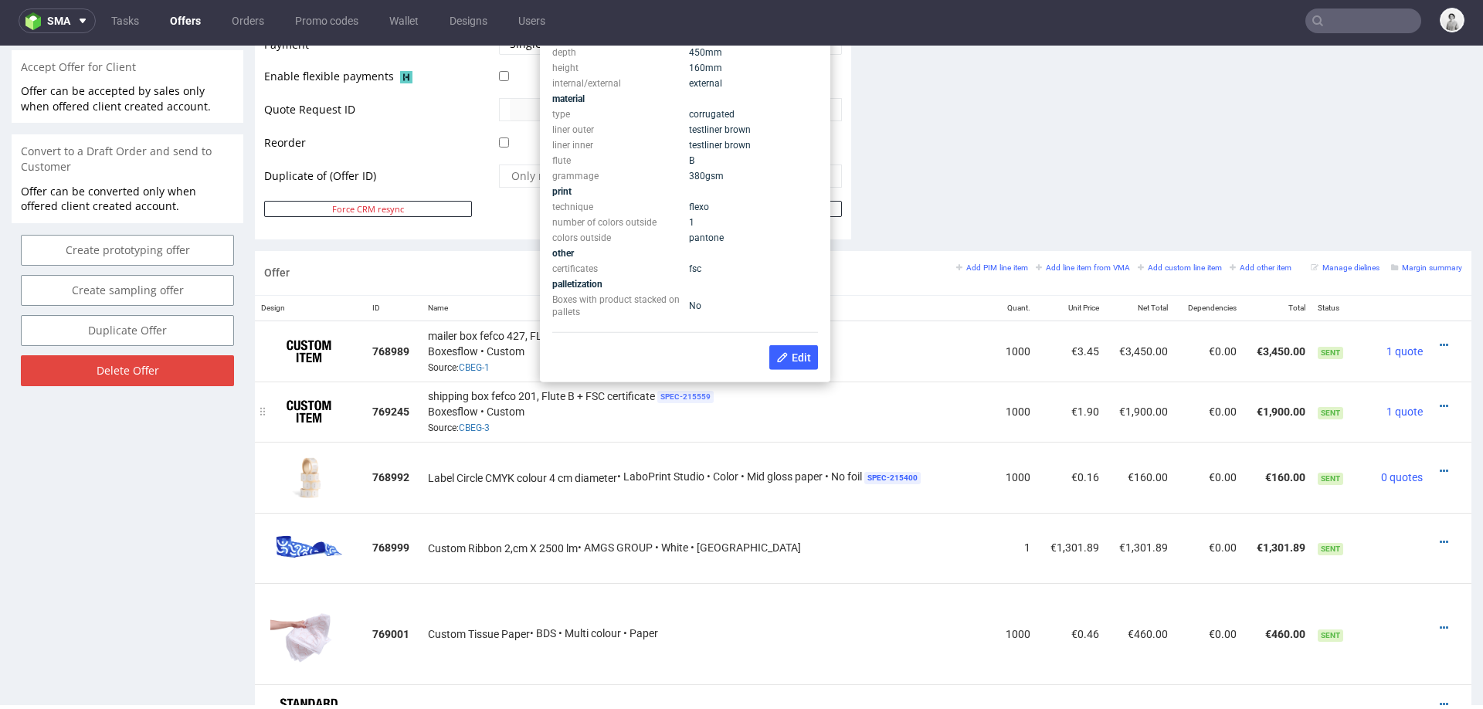
scroll to position [684, 0]
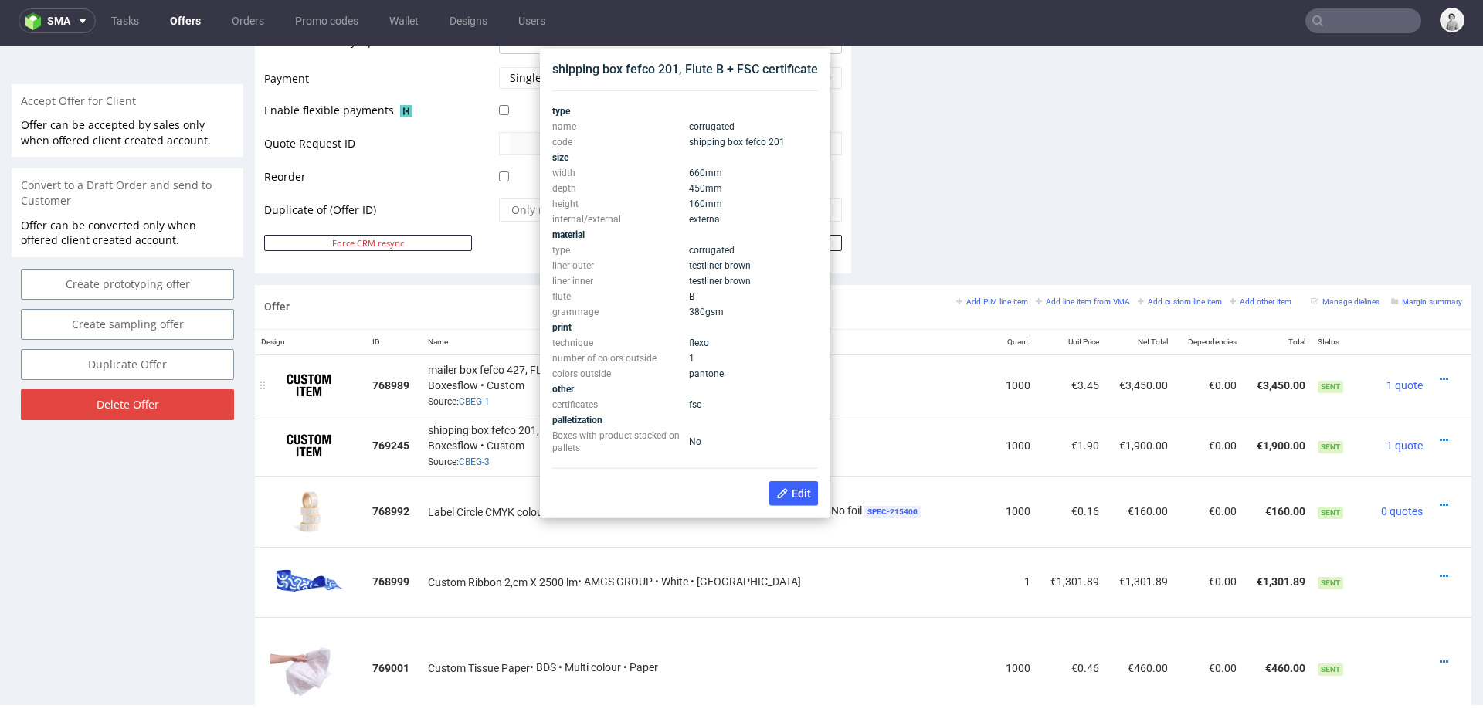
click at [947, 402] on div "mailer box fefco 427, FLUTE B SPEC- 215398 Boxesflow • Custom Source: CBEG-1" at bounding box center [708, 385] width 560 height 48
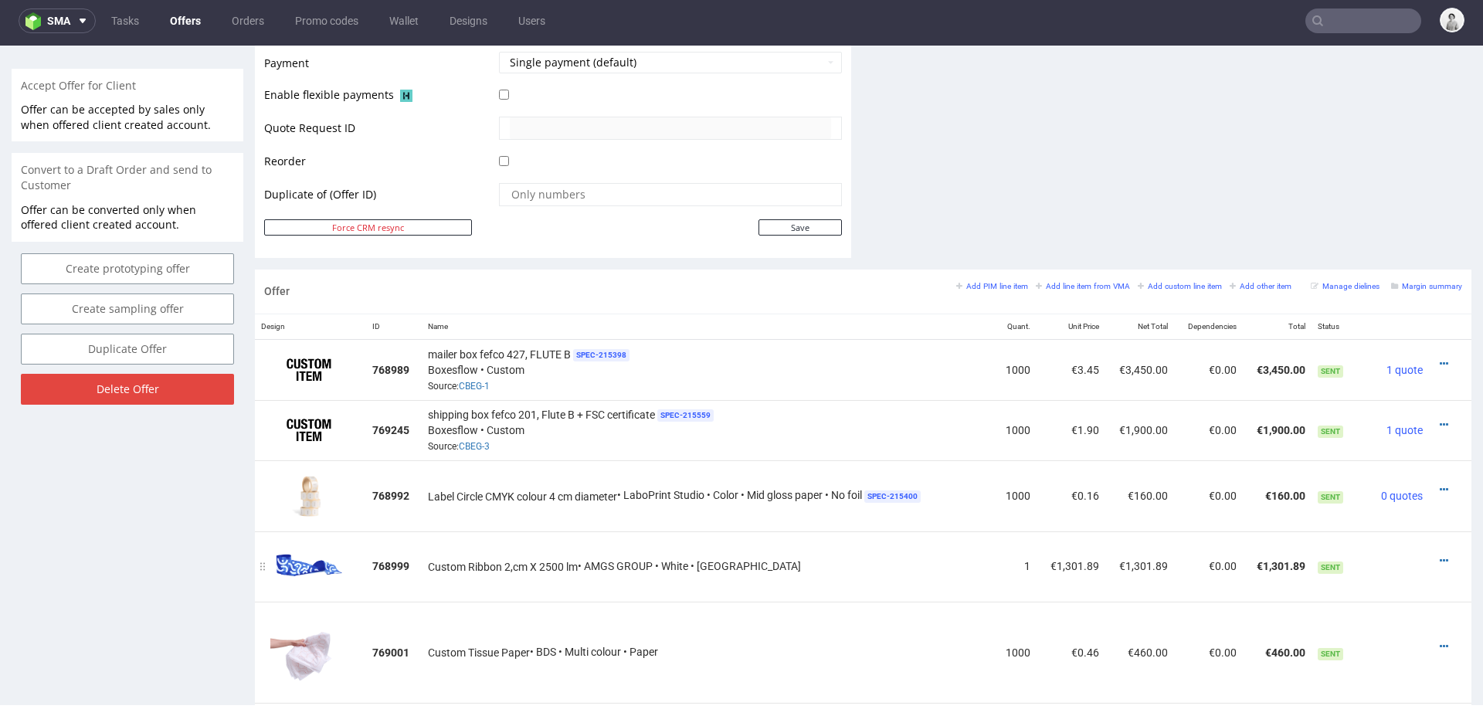
scroll to position [0, 0]
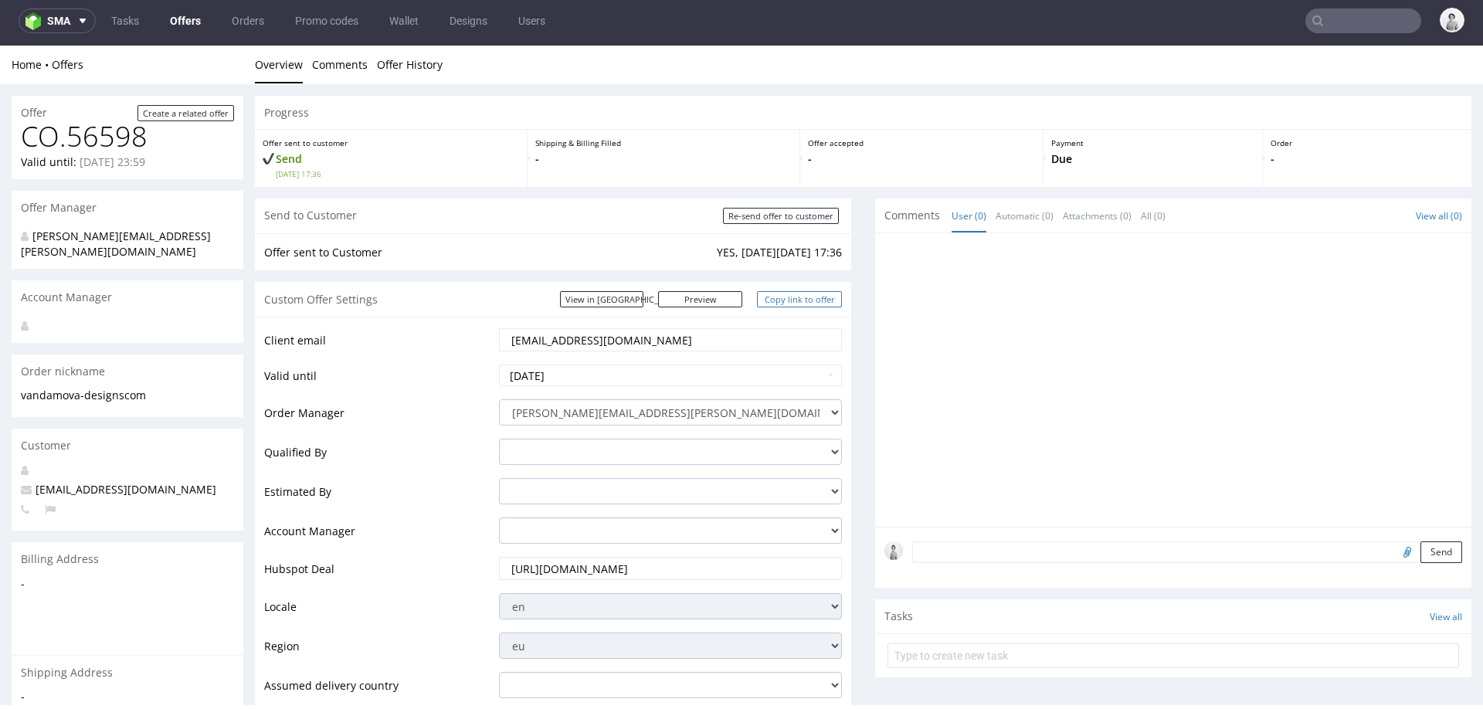
click at [787, 301] on link "Copy link to offer" at bounding box center [799, 299] width 85 height 16
